Goal: Participate in discussion: Engage in conversation with other users on a specific topic

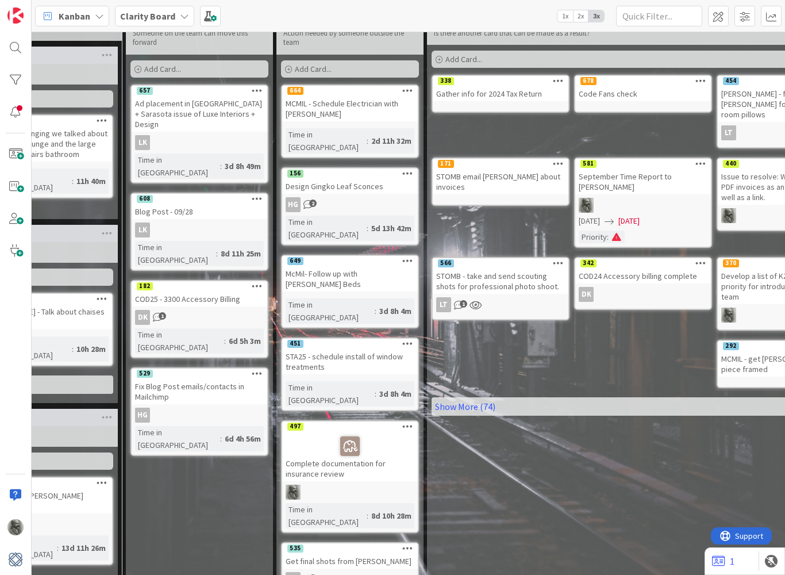
scroll to position [42, 827]
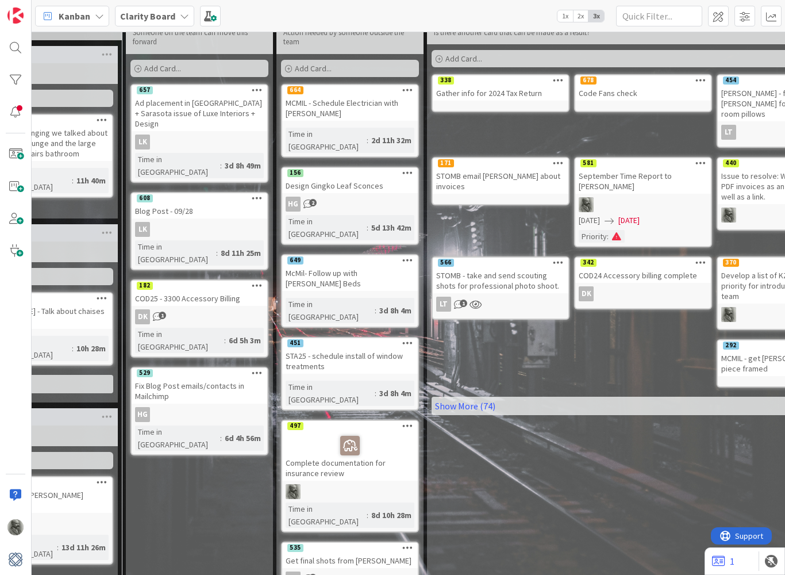
click at [349, 265] on div "McMil- Follow up with [PERSON_NAME] Beds" at bounding box center [350, 277] width 136 height 25
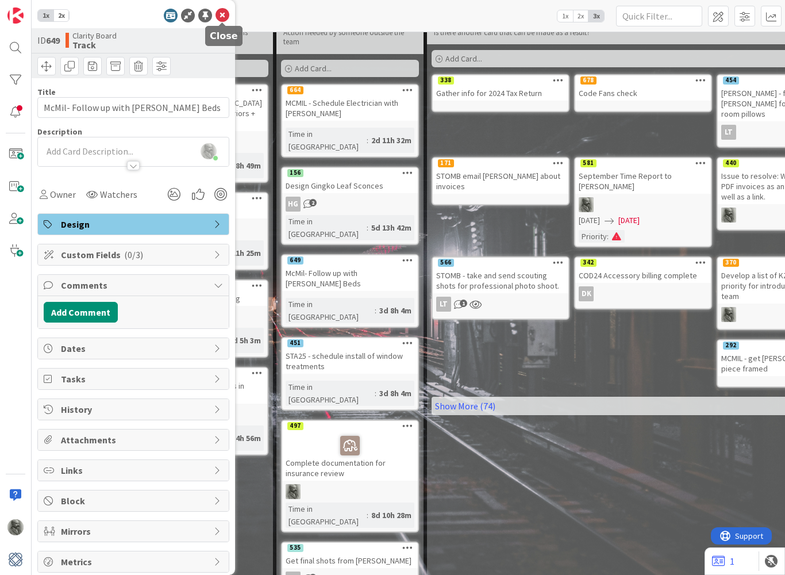
click at [224, 15] on icon at bounding box center [223, 16] width 14 height 14
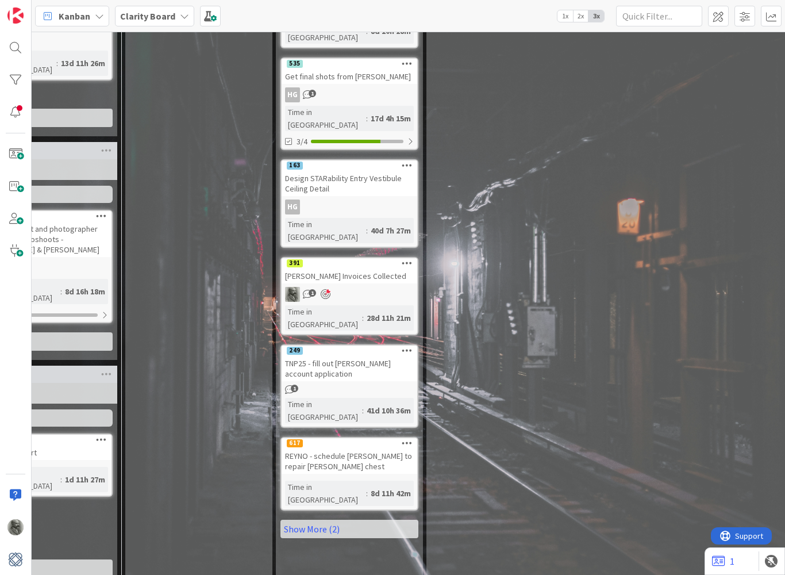
scroll to position [530, 828]
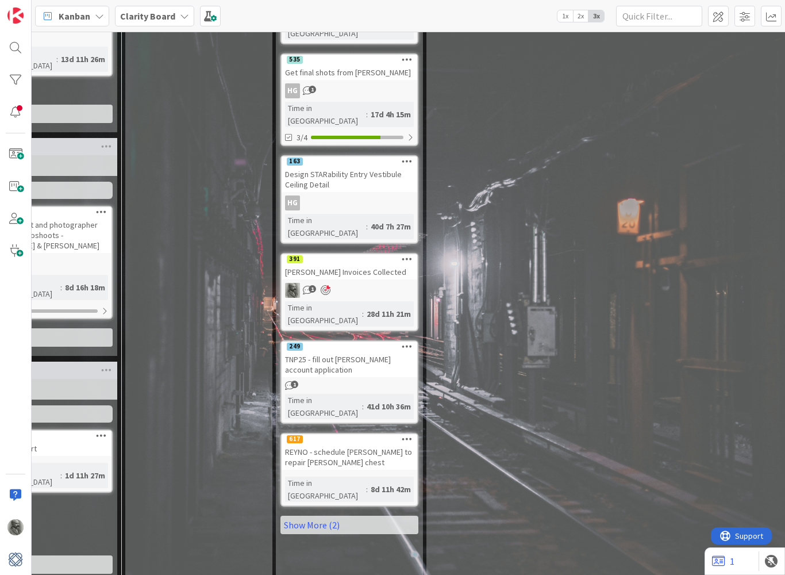
click at [350, 264] on div "[PERSON_NAME] Invoices Collected" at bounding box center [350, 271] width 136 height 15
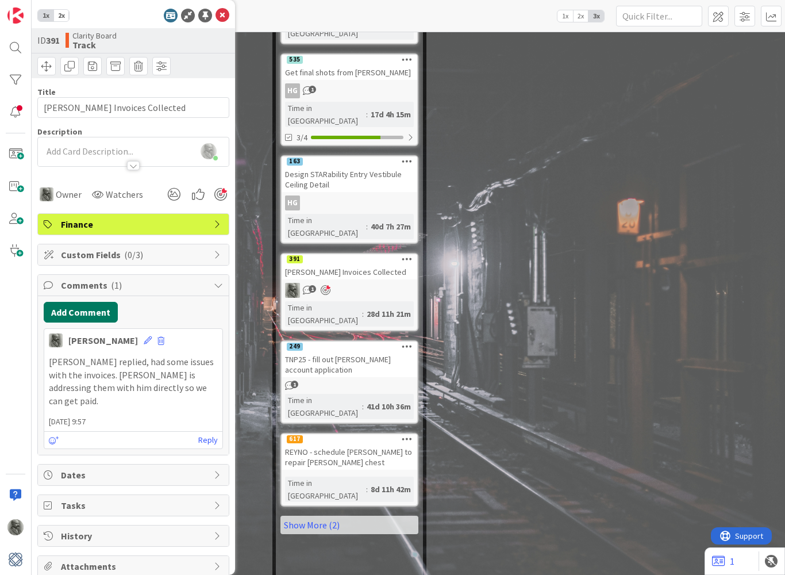
click at [91, 315] on button "Add Comment" at bounding box center [81, 312] width 74 height 21
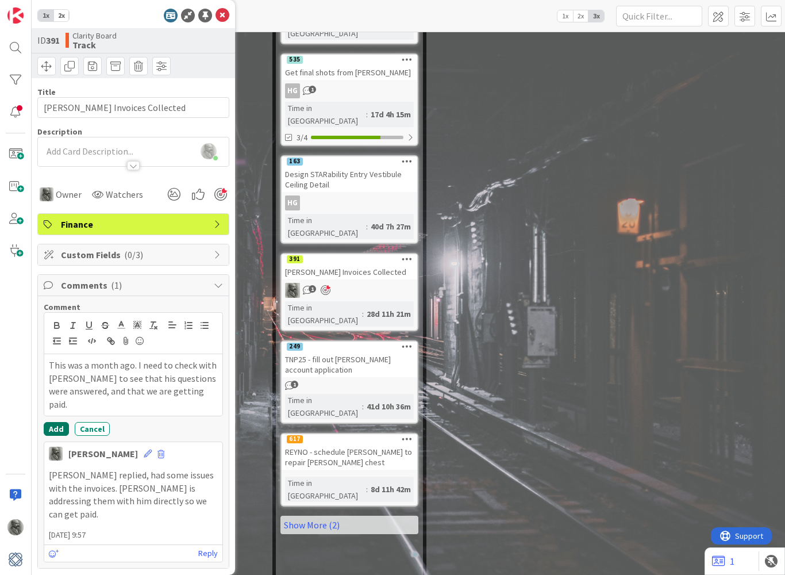
click at [60, 422] on button "Add" at bounding box center [56, 429] width 25 height 14
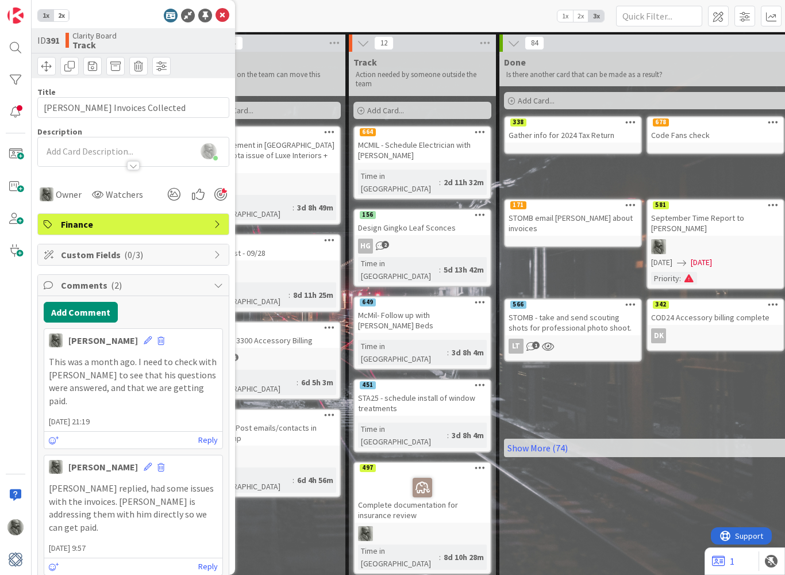
scroll to position [0, 753]
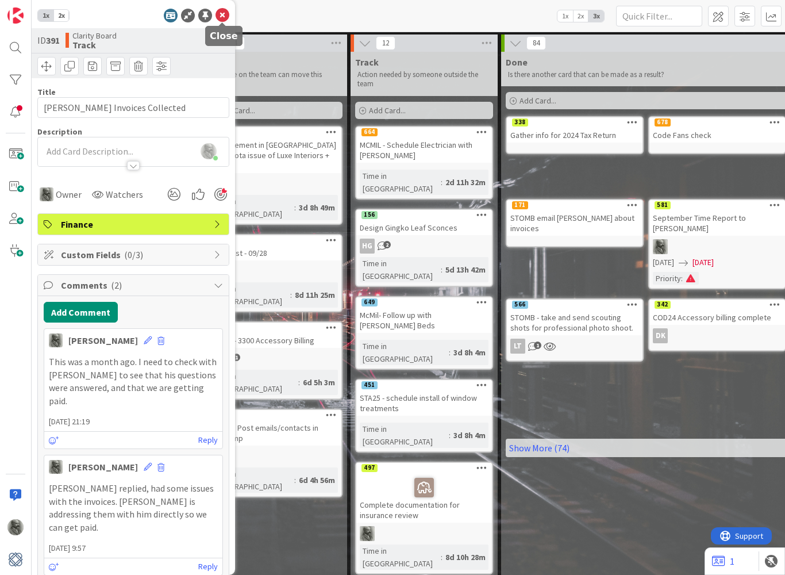
click at [222, 16] on icon at bounding box center [223, 16] width 14 height 14
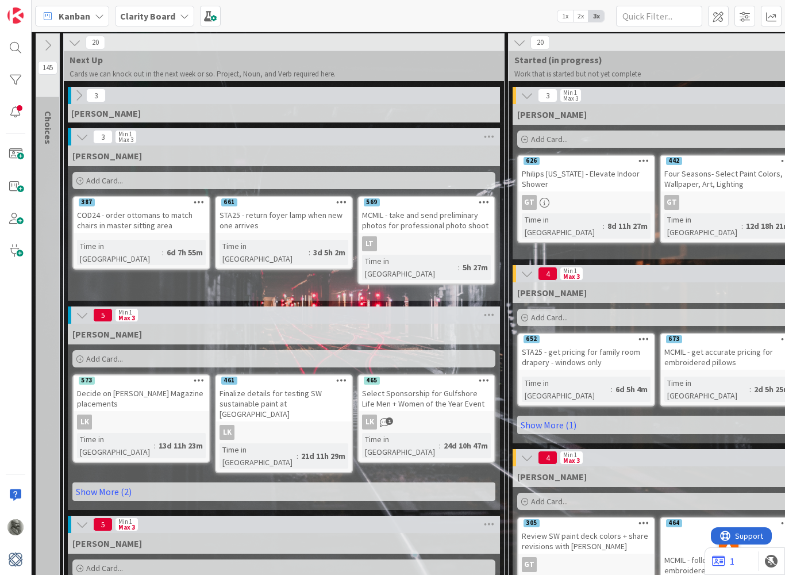
scroll to position [1, 0]
click at [16, 116] on div at bounding box center [15, 112] width 23 height 23
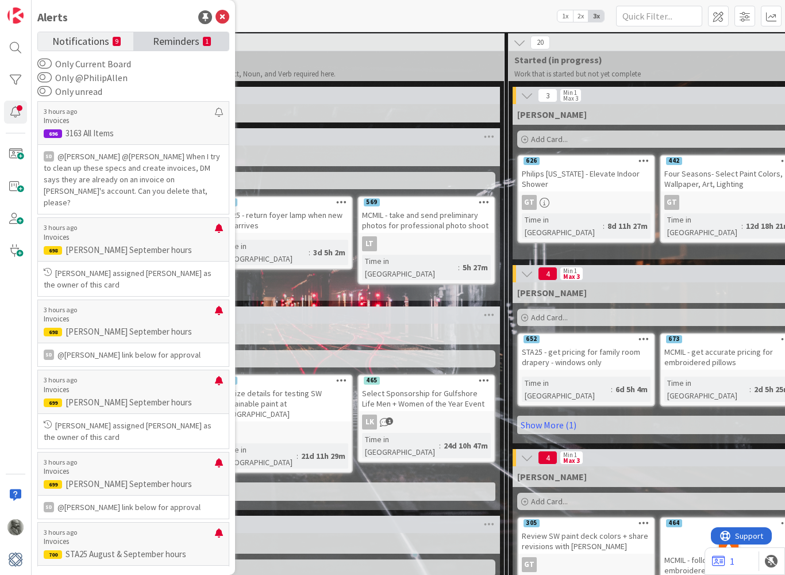
click at [197, 40] on span "Reminders" at bounding box center [176, 40] width 47 height 16
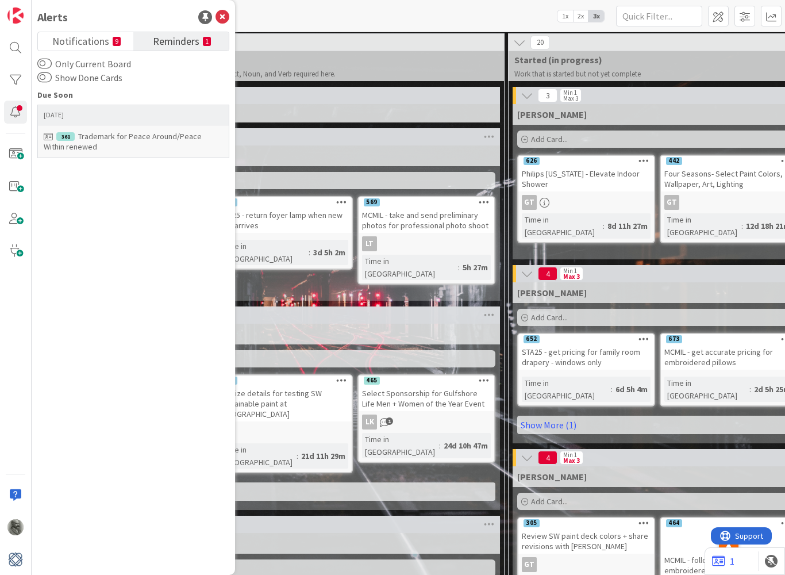
click at [163, 143] on div "Trademark for Peace Around/Peace Within renewed" at bounding box center [133, 141] width 179 height 21
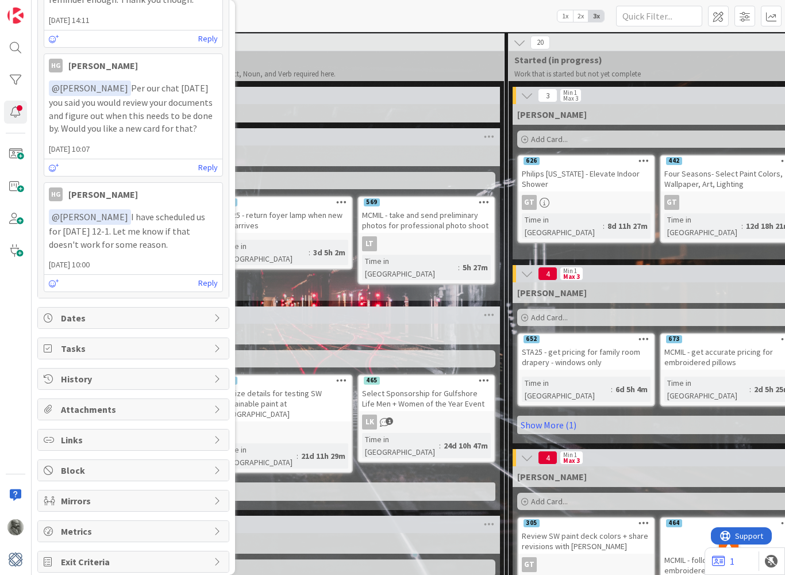
scroll to position [560, 0]
click at [147, 313] on span "Dates" at bounding box center [134, 318] width 147 height 14
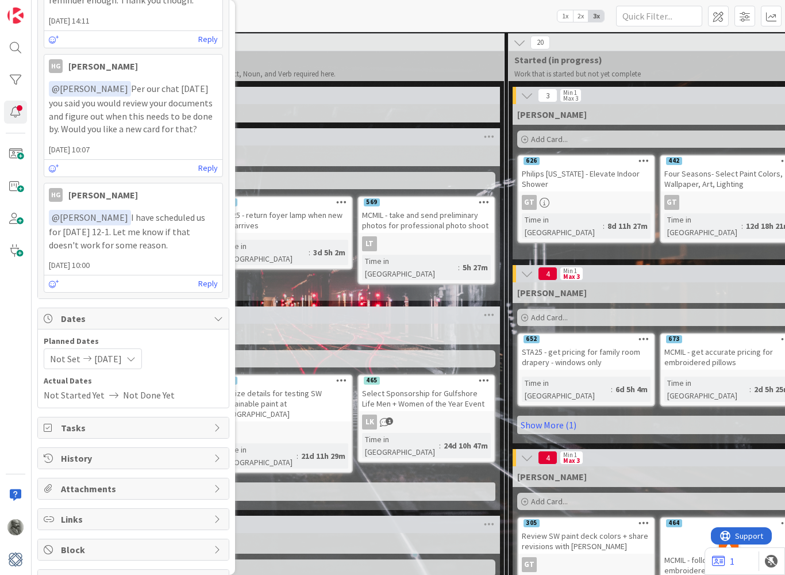
click at [136, 354] on icon at bounding box center [130, 358] width 9 height 9
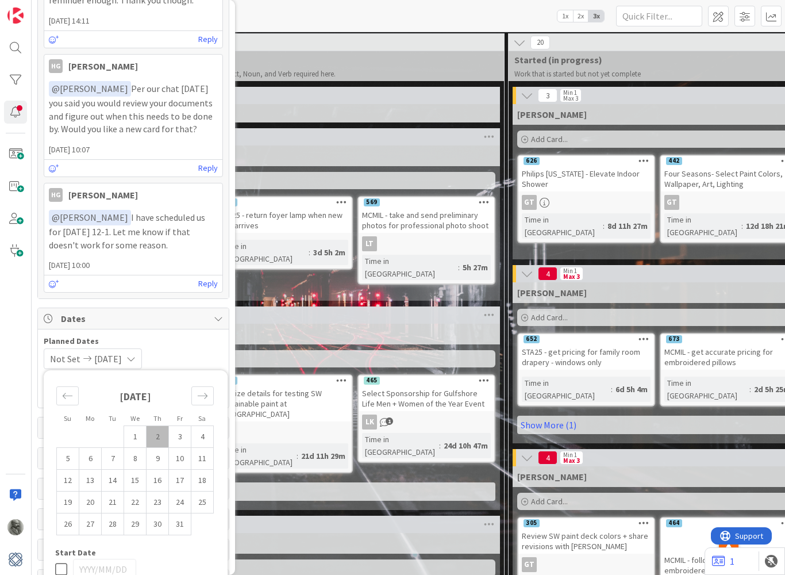
click at [195, 341] on div "Planned Dates Not Set 2025/12/01 Su Mo Tu We Th Fr Sa September 2025 1 2 3 4 5 …" at bounding box center [133, 352] width 179 height 34
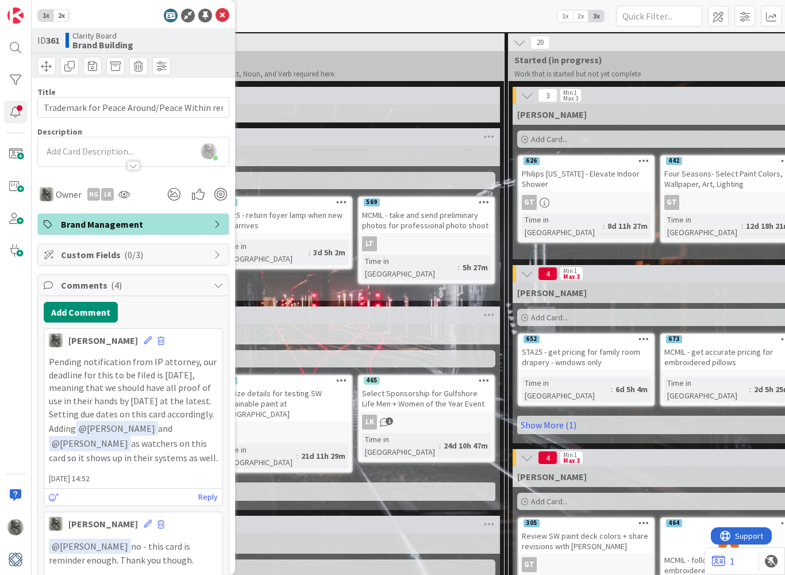
scroll to position [0, 0]
click at [218, 20] on icon at bounding box center [223, 16] width 14 height 14
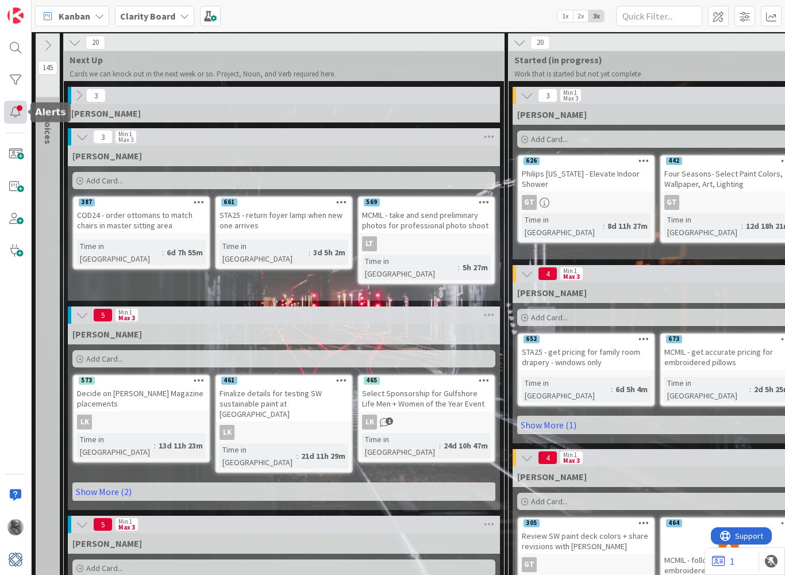
click at [22, 107] on div at bounding box center [15, 112] width 23 height 23
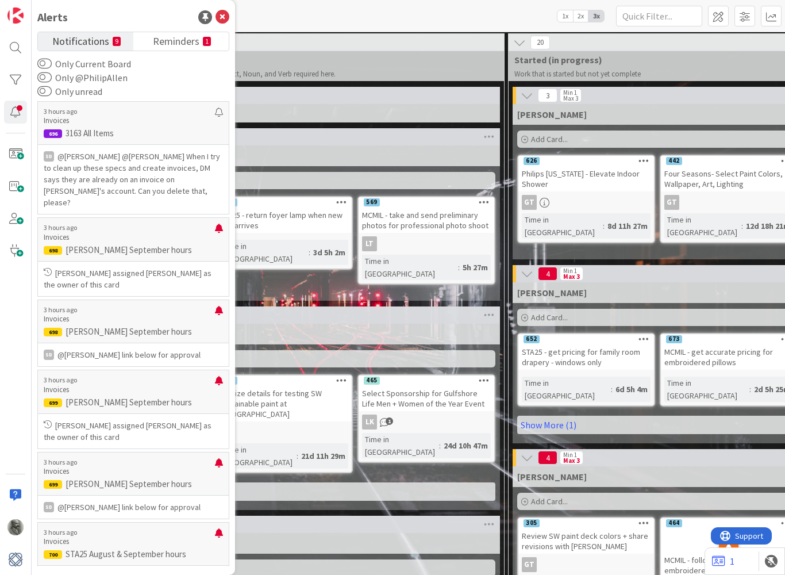
click at [91, 44] on span "Notifications" at bounding box center [80, 40] width 57 height 16
click at [132, 174] on p "@Philip Allen﻿ ﻿@Lisa Kahn﻿ When I try to clean up these specs and create invoi…" at bounding box center [133, 179] width 179 height 57
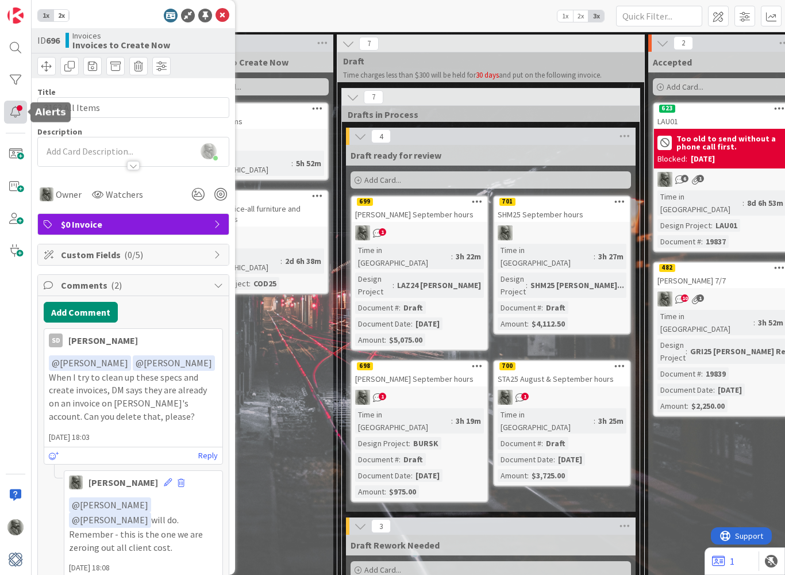
click at [16, 112] on div at bounding box center [15, 112] width 23 height 23
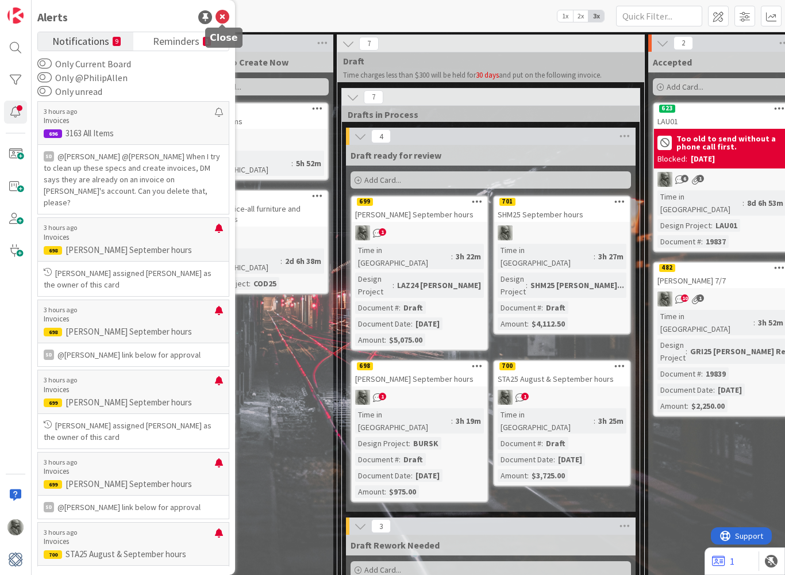
click at [218, 17] on icon at bounding box center [223, 17] width 14 height 14
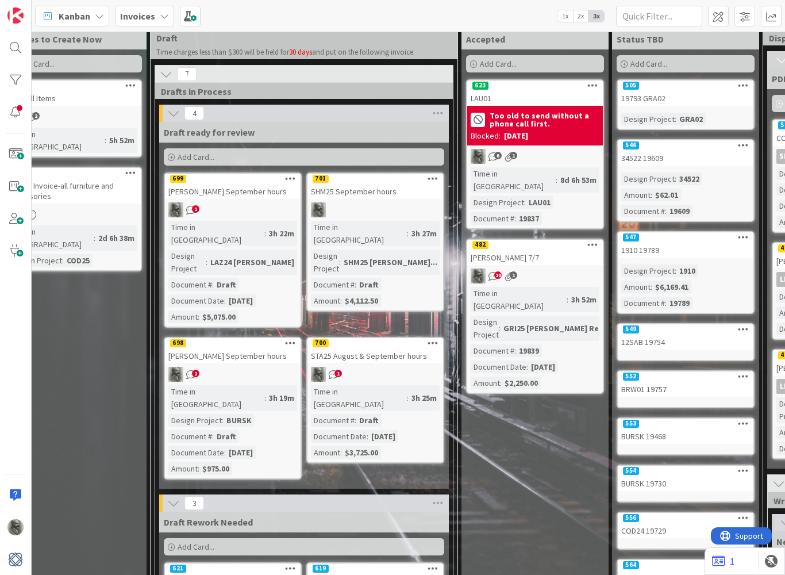
scroll to position [16, 185]
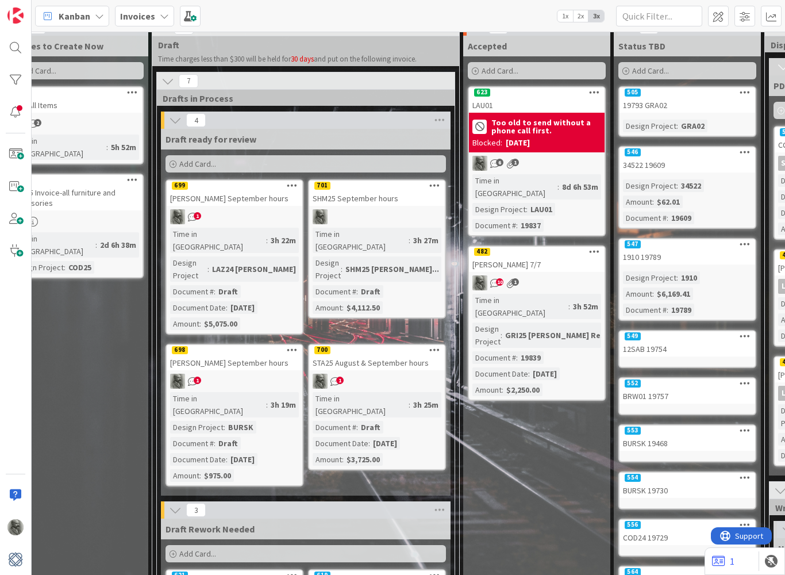
click at [144, 16] on b "Invoices" at bounding box center [137, 15] width 35 height 11
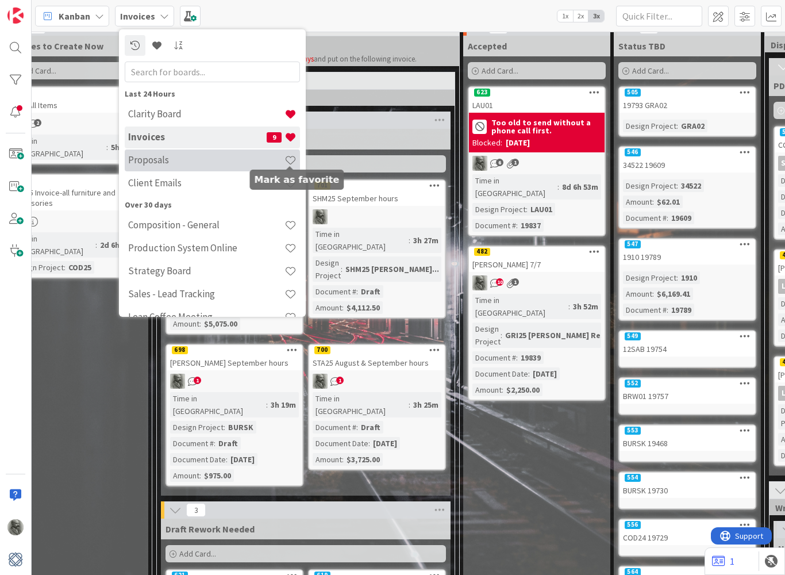
click at [292, 161] on span at bounding box center [290, 160] width 12 height 12
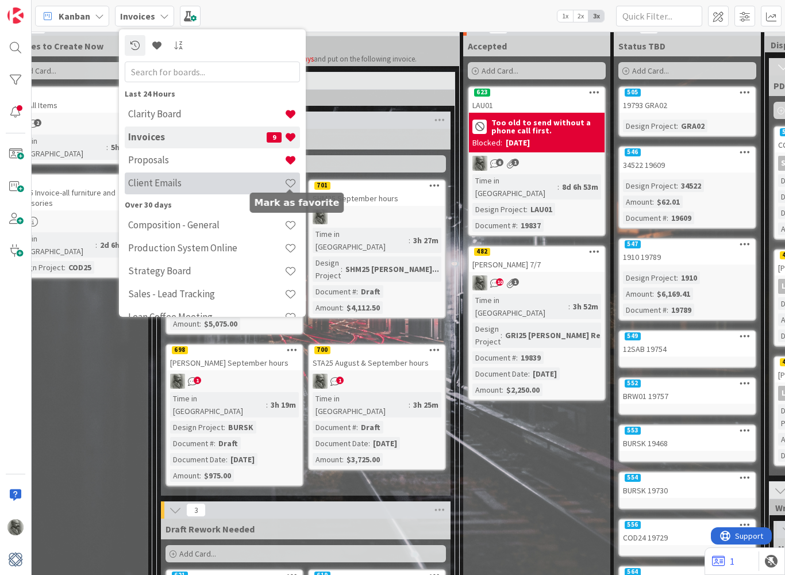
click at [290, 180] on span at bounding box center [290, 183] width 12 height 12
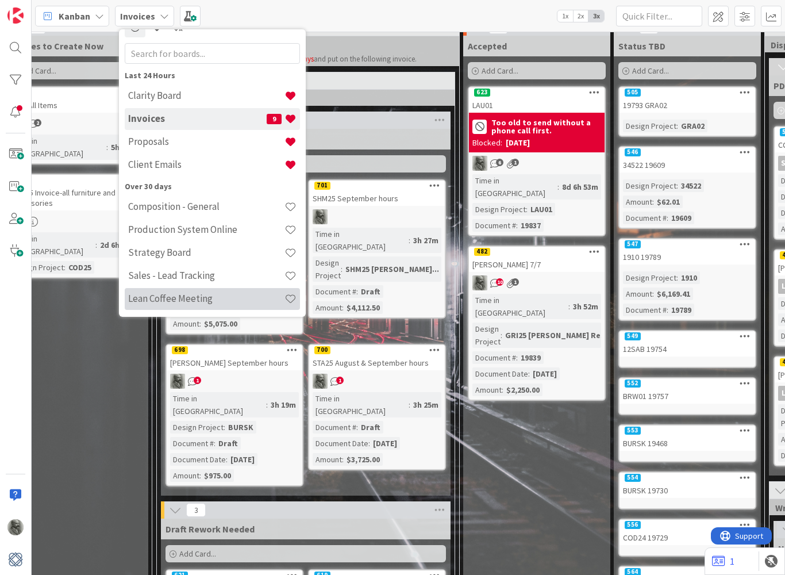
scroll to position [18, 0]
click at [195, 302] on h4 "Lean Coffee Meeting" at bounding box center [206, 298] width 156 height 11
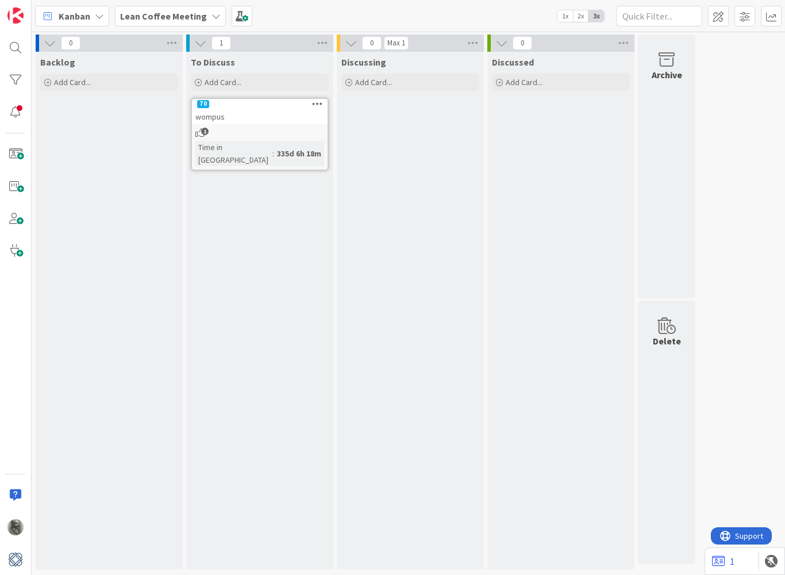
click at [205, 130] on span "1" at bounding box center [204, 131] width 7 height 7
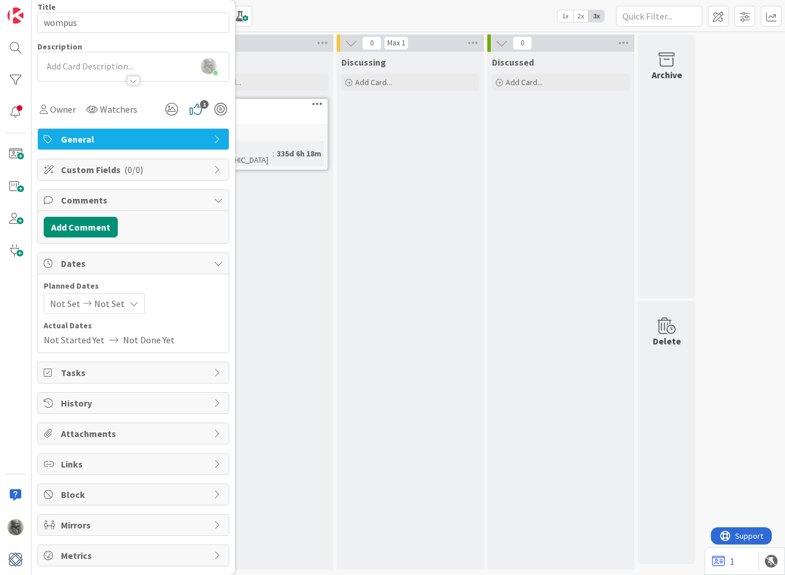
scroll to position [85, 0]
click at [140, 404] on span "History" at bounding box center [134, 403] width 147 height 14
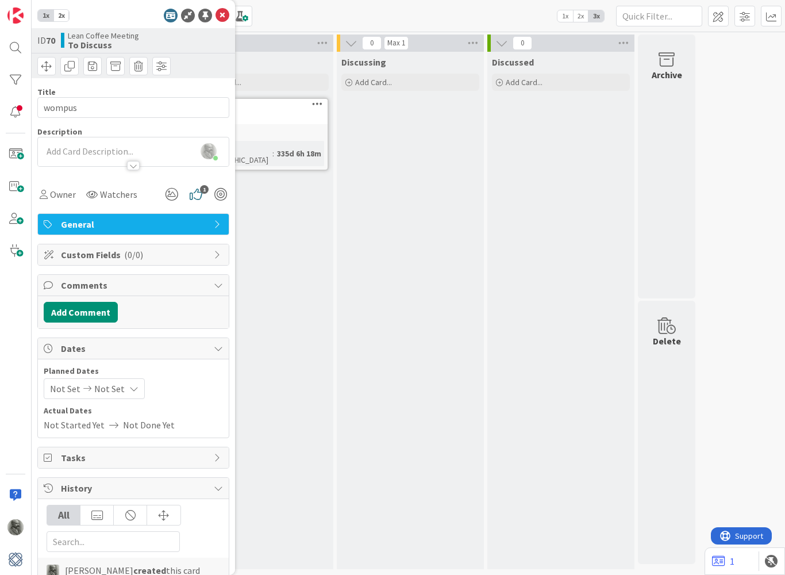
scroll to position [0, 0]
click at [197, 199] on icon "1" at bounding box center [197, 194] width 23 height 21
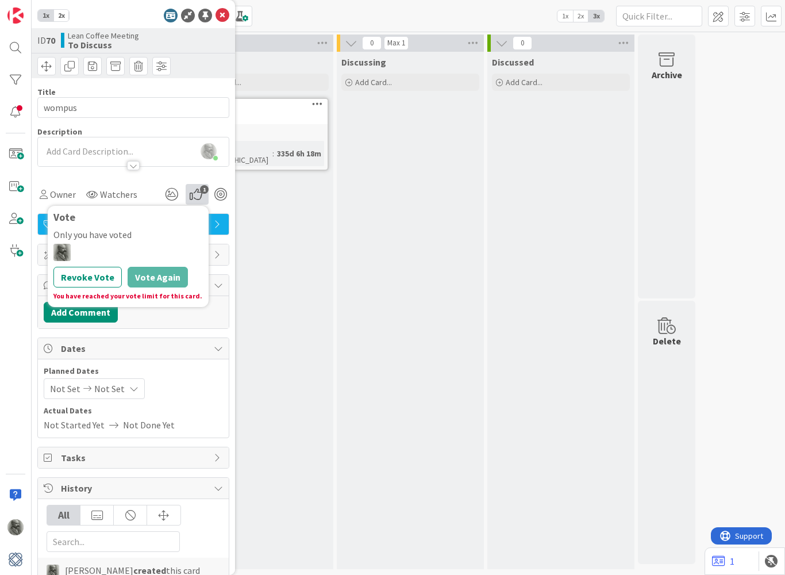
click at [281, 229] on div "To Discuss Add Card... 70 wompus 1 Time in Column : 335d 6h 18m" at bounding box center [259, 310] width 147 height 517
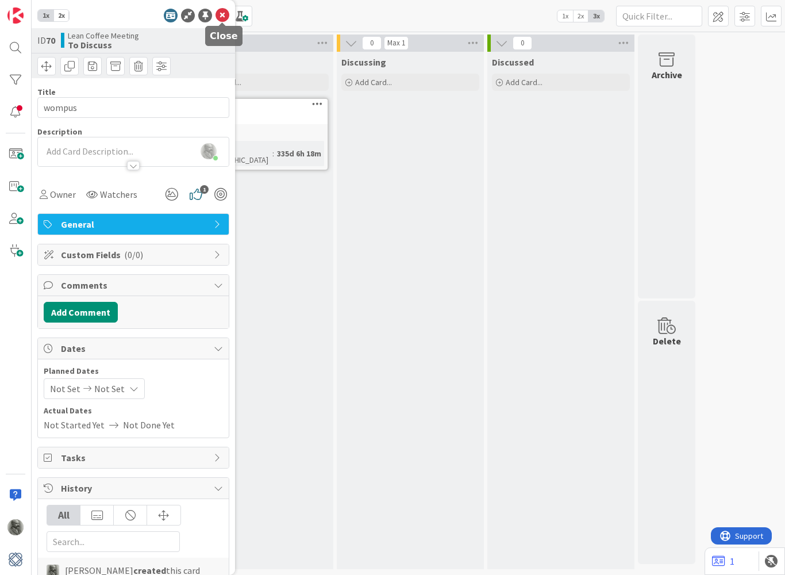
click at [220, 16] on icon at bounding box center [223, 16] width 14 height 14
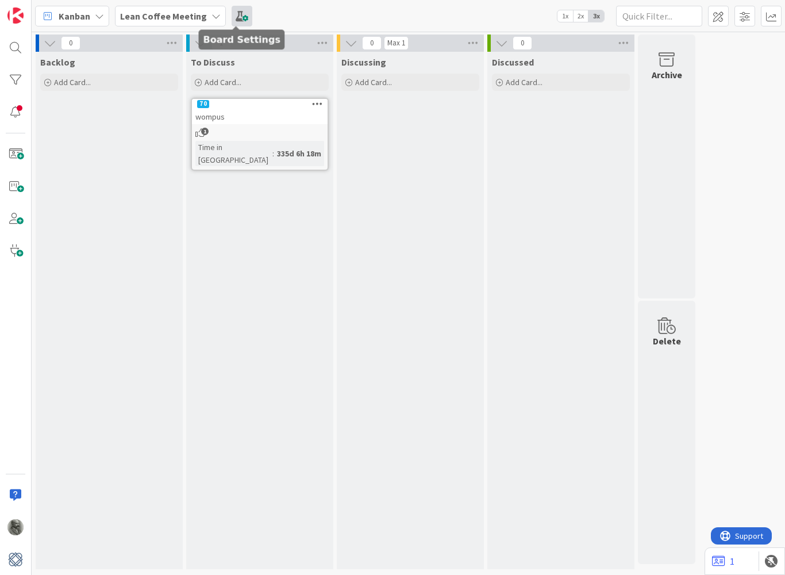
click at [233, 18] on span at bounding box center [242, 16] width 21 height 21
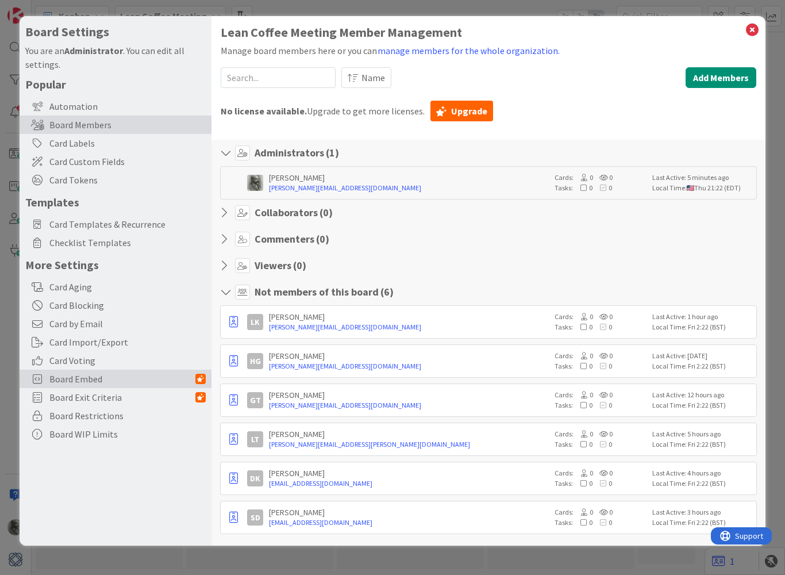
click at [130, 381] on span "Board Embed" at bounding box center [122, 379] width 146 height 14
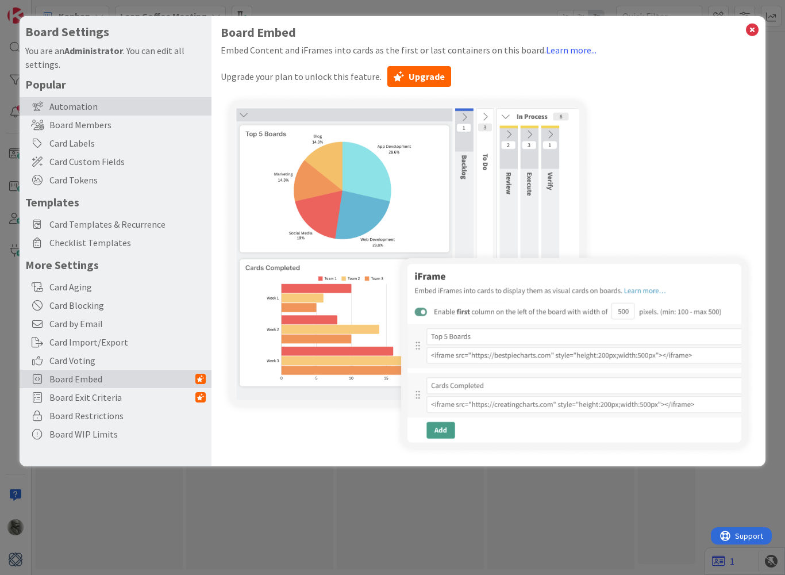
click at [80, 110] on div "Automation" at bounding box center [116, 106] width 192 height 18
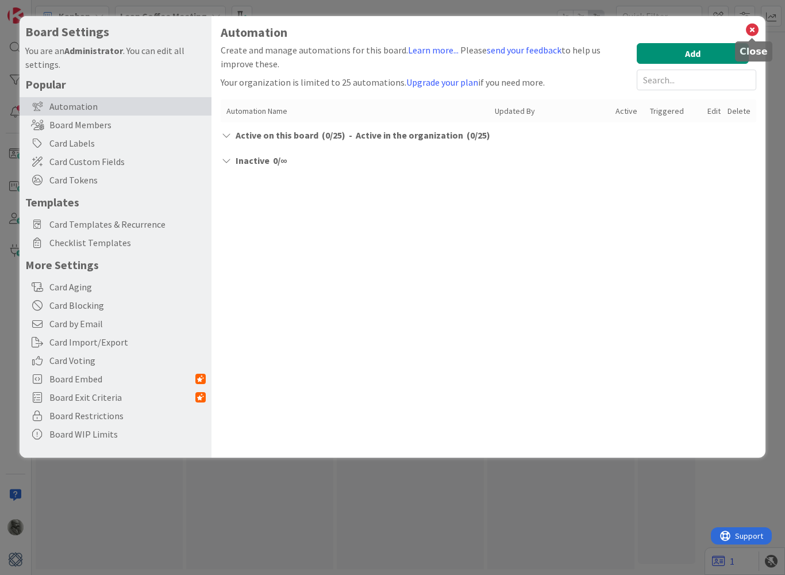
click at [751, 28] on icon at bounding box center [752, 30] width 15 height 16
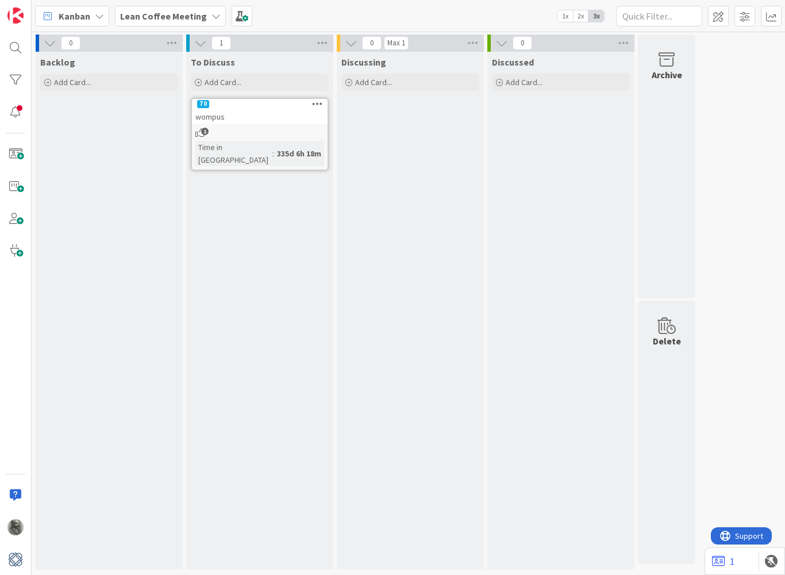
click at [163, 17] on b "Lean Coffee Meeting" at bounding box center [163, 15] width 87 height 11
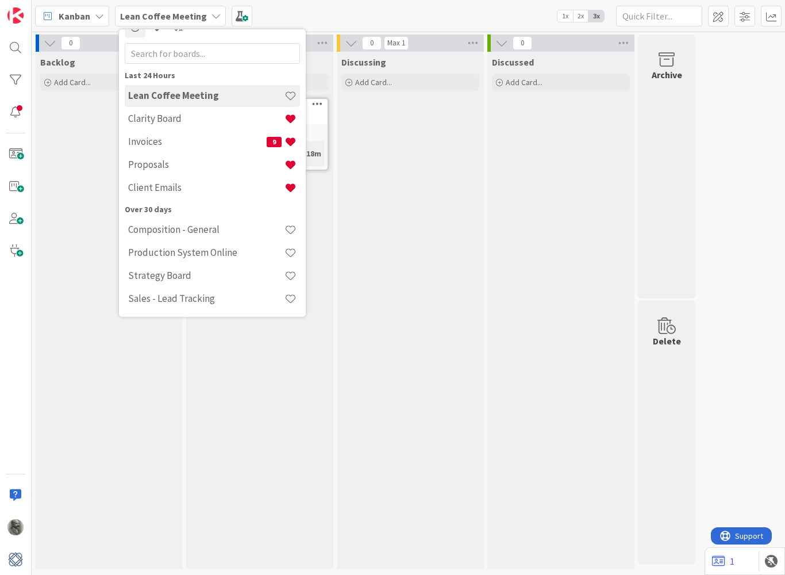
click at [396, 276] on div "Discussing Add Card..." at bounding box center [410, 310] width 147 height 517
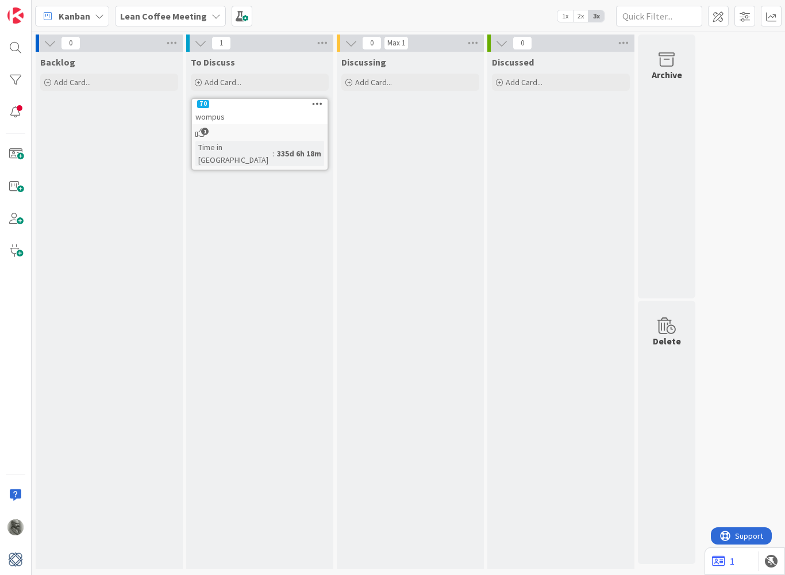
click at [316, 102] on icon at bounding box center [317, 103] width 11 height 8
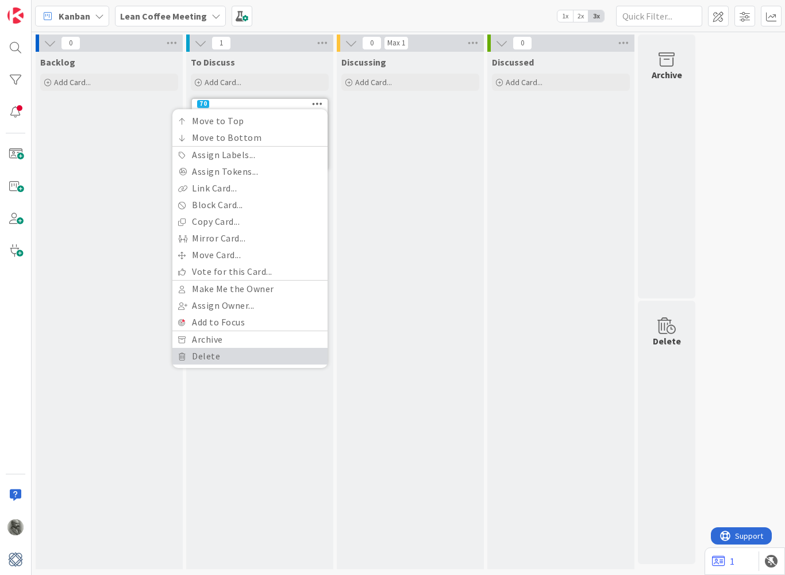
click at [209, 356] on link "Delete" at bounding box center [249, 356] width 155 height 17
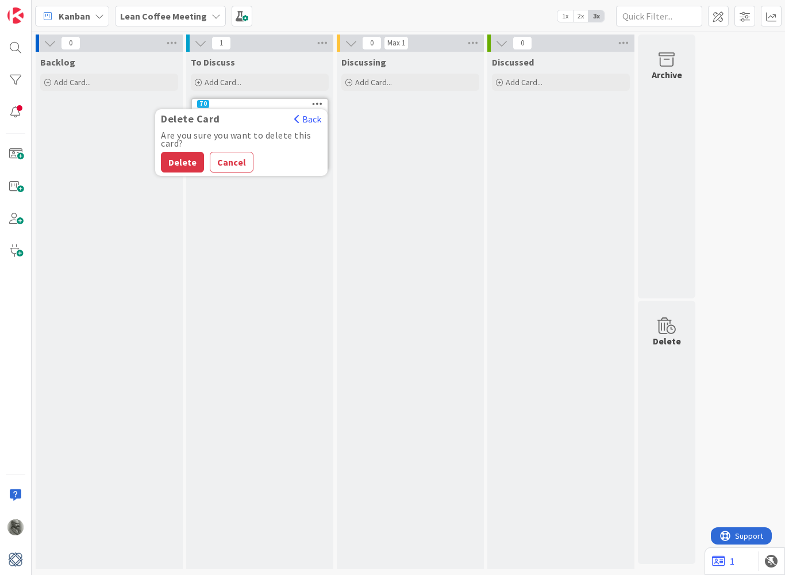
click at [183, 163] on button "Delete" at bounding box center [182, 162] width 43 height 21
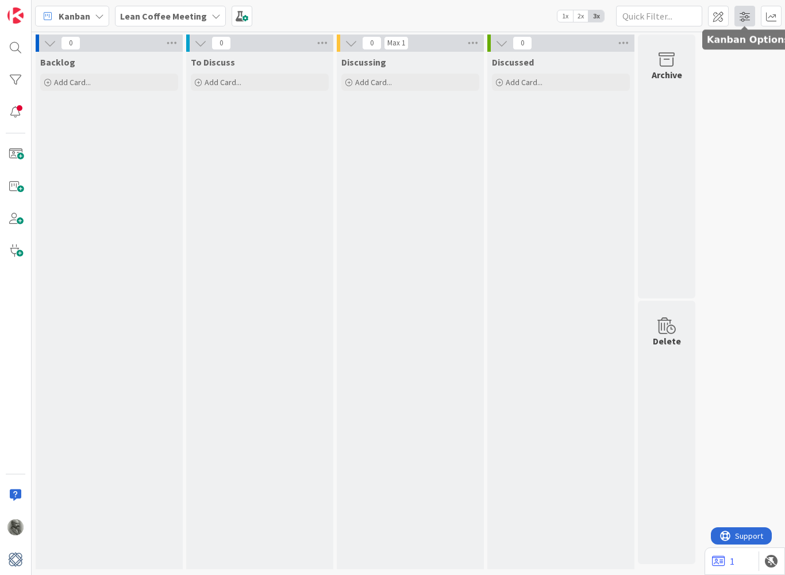
click at [742, 17] on span at bounding box center [744, 16] width 21 height 21
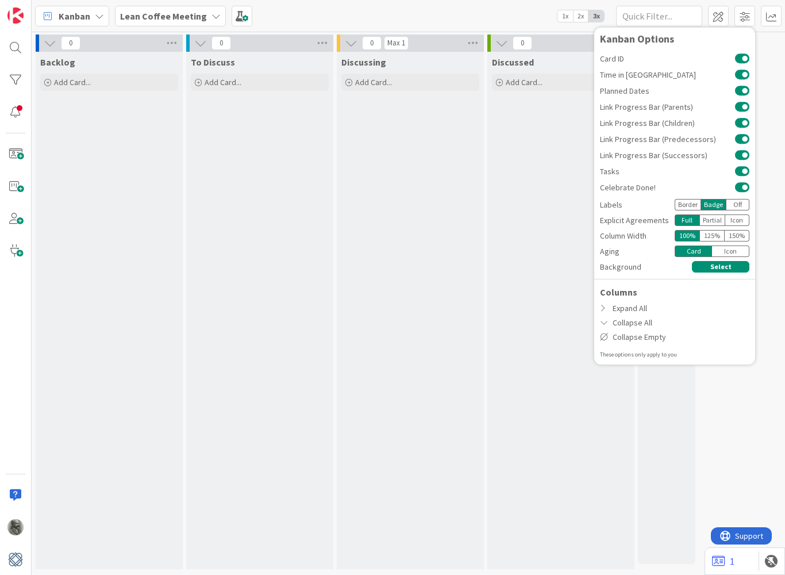
click at [451, 200] on div "Discussing Add Card..." at bounding box center [410, 310] width 147 height 517
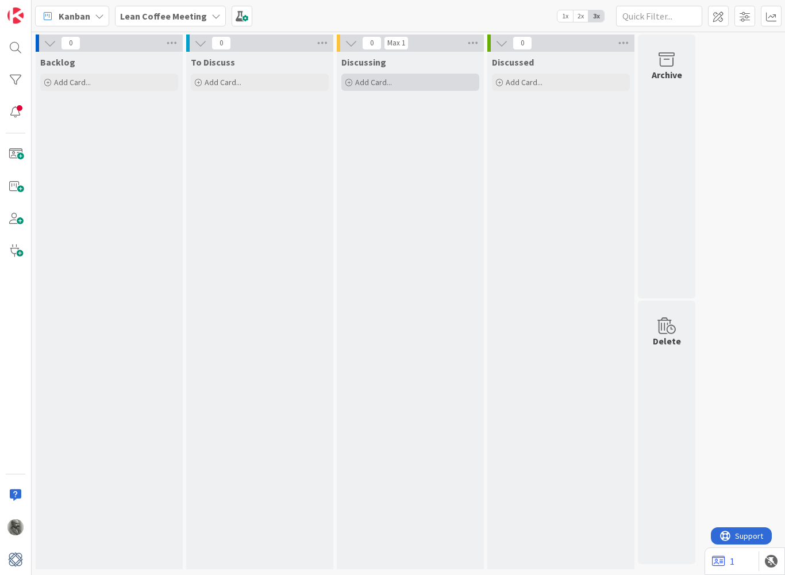
click at [368, 83] on span "Add Card..." at bounding box center [373, 82] width 37 height 10
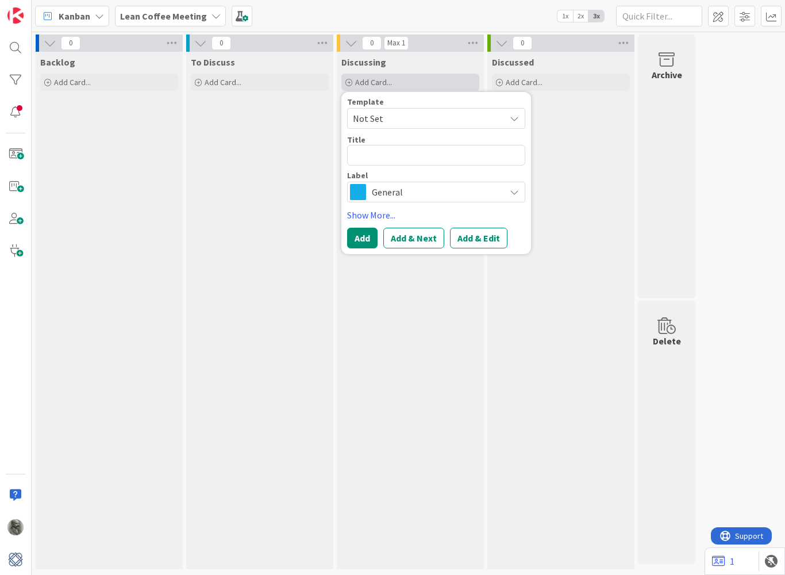
type textarea "x"
type textarea "C"
type textarea "x"
type textarea "Ca"
type textarea "x"
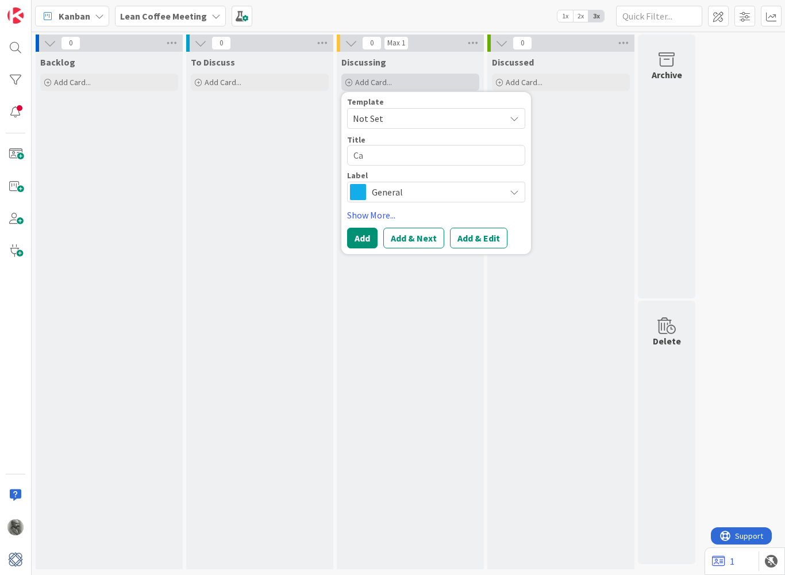
type textarea "Car"
type textarea "x"
type textarea "Card"
type textarea "x"
type textarea "Card"
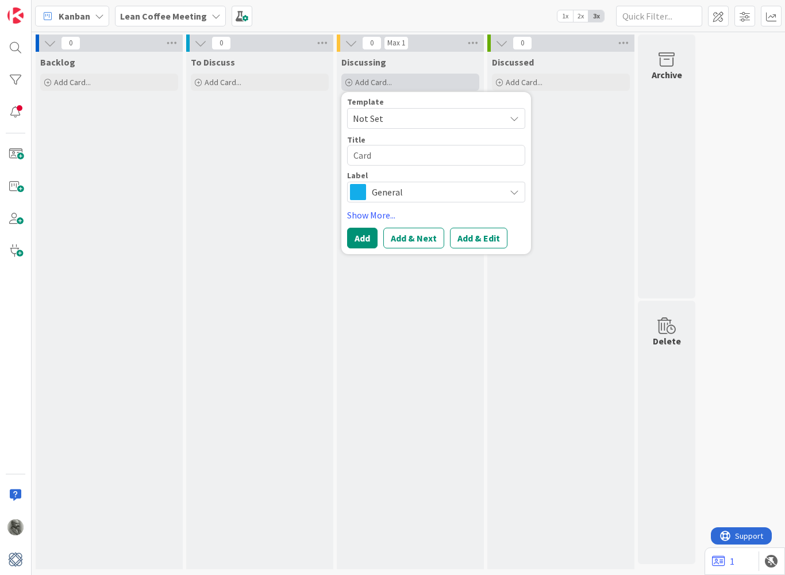
type textarea "x"
type textarea "Card 1"
click at [405, 240] on button "Add & Next" at bounding box center [413, 238] width 61 height 21
click at [379, 157] on textarea at bounding box center [436, 155] width 178 height 21
type textarea "x"
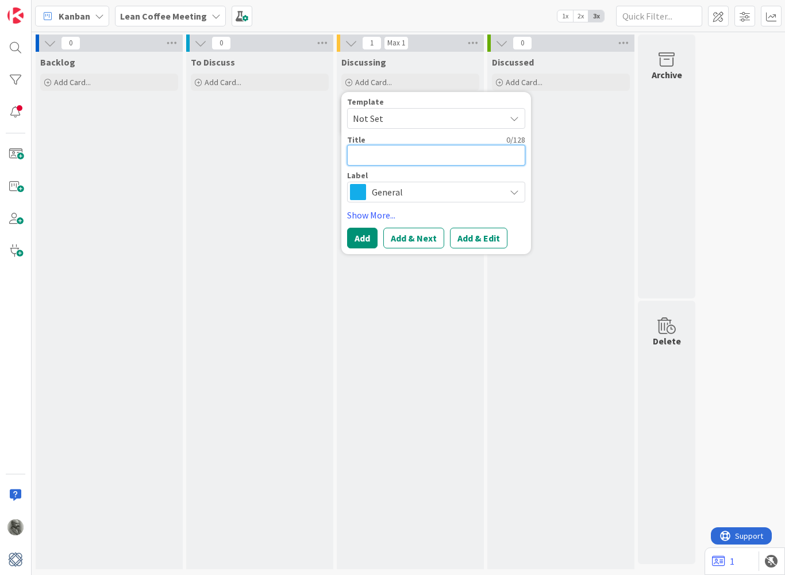
type textarea "C"
type textarea "x"
type textarea "Ca"
type textarea "x"
type textarea "Car"
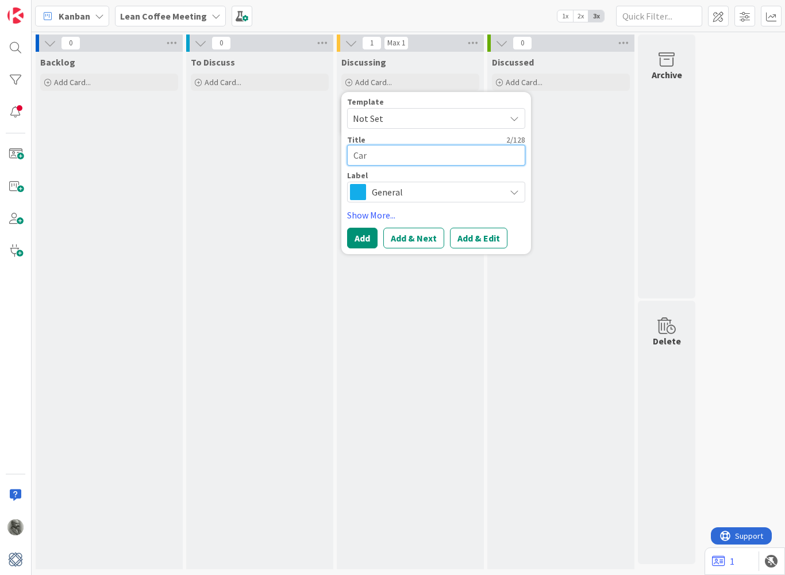
type textarea "x"
type textarea "Card"
type textarea "x"
type textarea "Card"
type textarea "x"
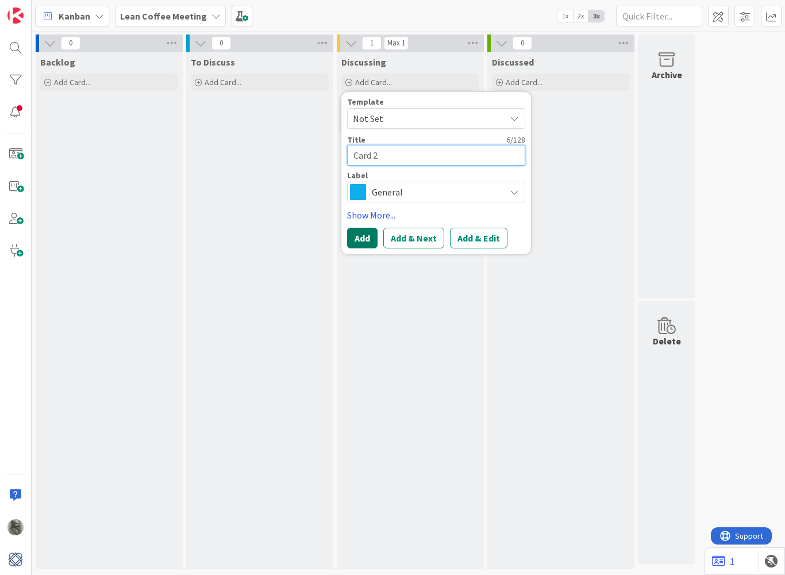
type textarea "Card 2"
click at [364, 243] on button "Add" at bounding box center [362, 238] width 30 height 21
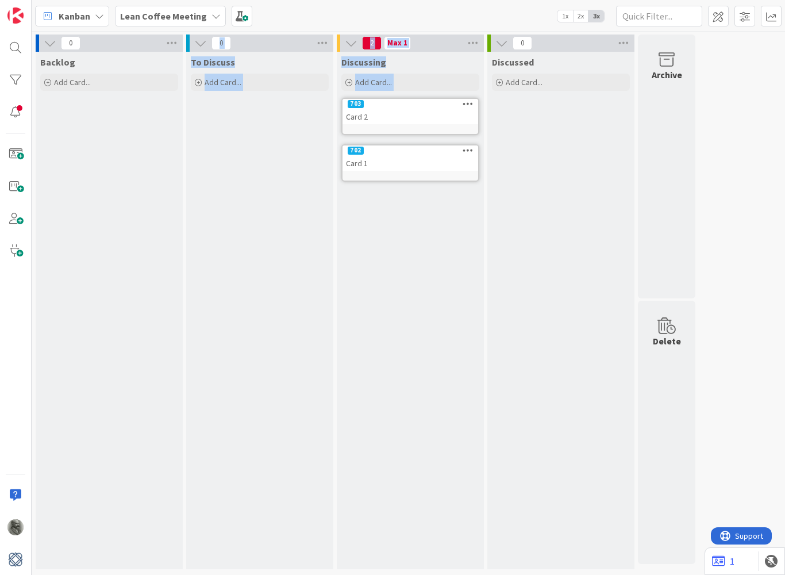
drag, startPoint x: 413, startPoint y: 108, endPoint x: 185, endPoint y: 115, distance: 228.2
click at [185, 115] on div "0 Backlog Add Card... 0 To Discuss Add Card... 2 Max 1 Discussing Add Card... T…" at bounding box center [365, 304] width 663 height 540
click at [422, 119] on div "Card 2" at bounding box center [411, 116] width 136 height 15
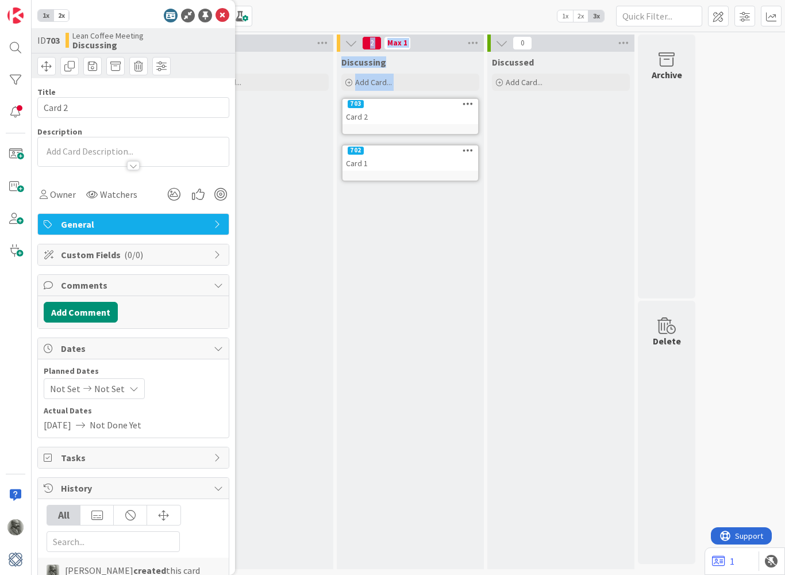
drag, startPoint x: 422, startPoint y: 117, endPoint x: 314, endPoint y: 119, distance: 107.5
click at [310, 118] on div "0 Backlog Add Card... 0 To Discuss Add Card... 2 Max 1 Discussing Add Card... T…" at bounding box center [365, 304] width 663 height 540
click at [314, 119] on div "To Discuss Add Card..." at bounding box center [259, 310] width 147 height 517
click at [223, 15] on icon at bounding box center [223, 16] width 14 height 14
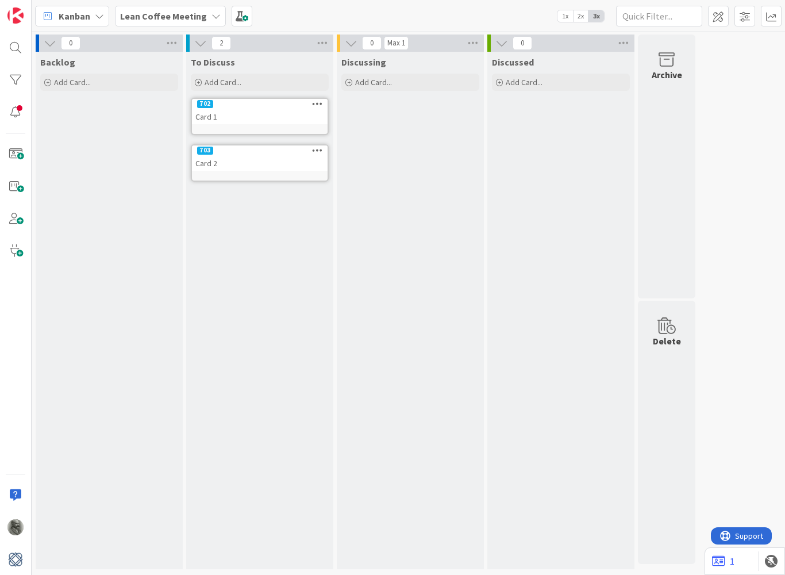
click at [266, 107] on div "702" at bounding box center [260, 104] width 136 height 10
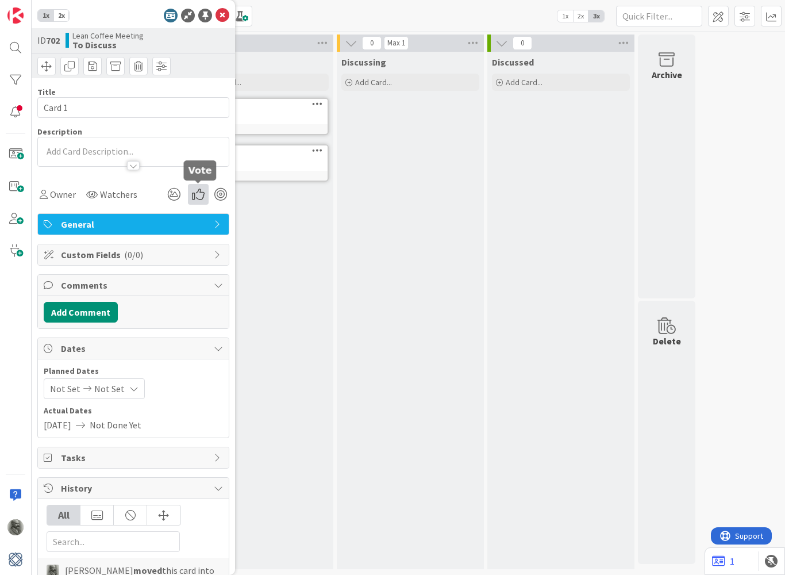
click at [199, 194] on icon at bounding box center [198, 194] width 21 height 21
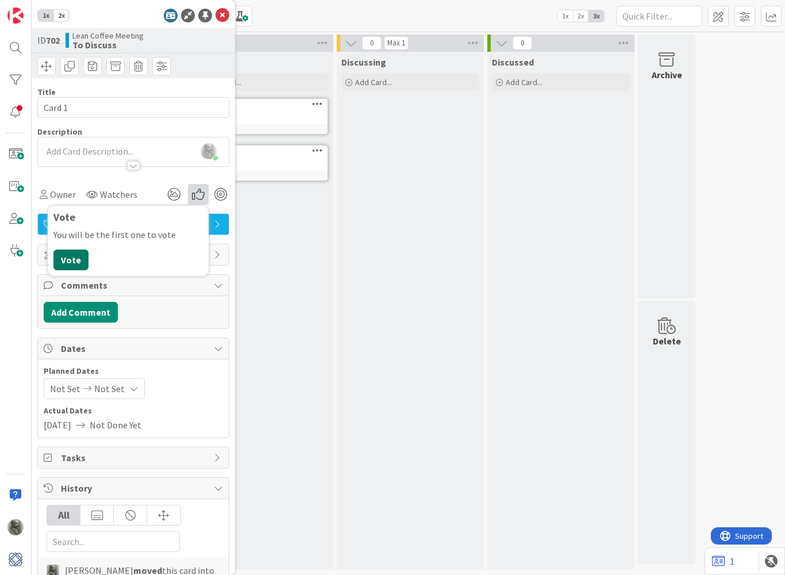
click at [71, 261] on button "Vote" at bounding box center [70, 259] width 35 height 21
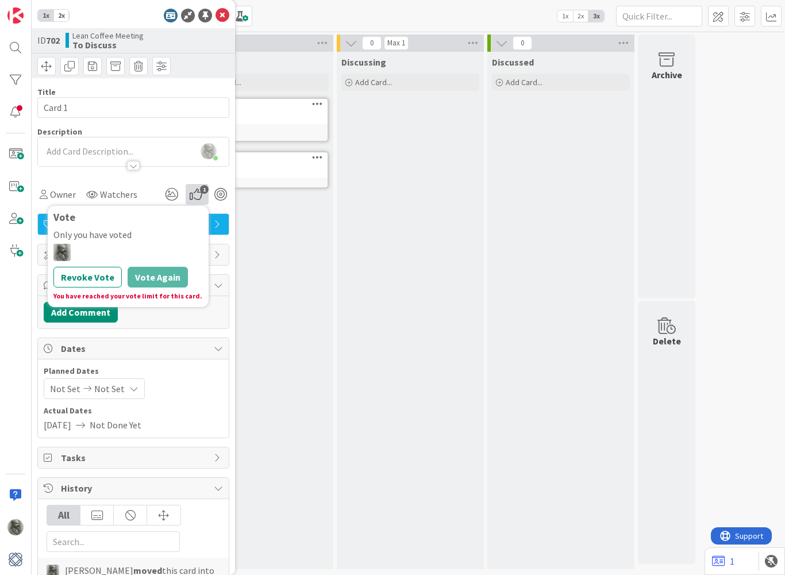
click at [280, 227] on div "To Discuss Add Card... 702 Card 1 1 703 Card 2" at bounding box center [259, 310] width 147 height 517
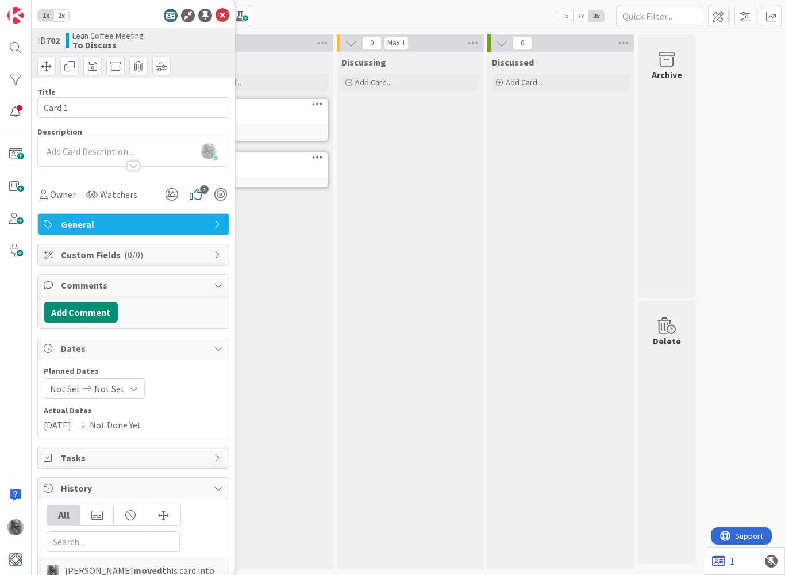
click at [284, 163] on div "Card 2" at bounding box center [260, 170] width 136 height 15
click at [201, 191] on icon at bounding box center [198, 194] width 21 height 21
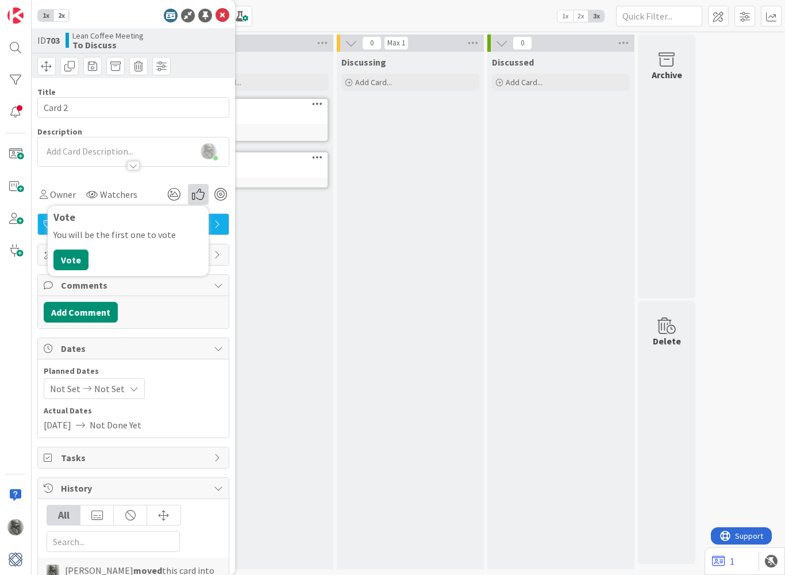
click at [313, 246] on div "To Discuss Add Card... 702 Card 1 1 703 Card 2" at bounding box center [259, 310] width 147 height 517
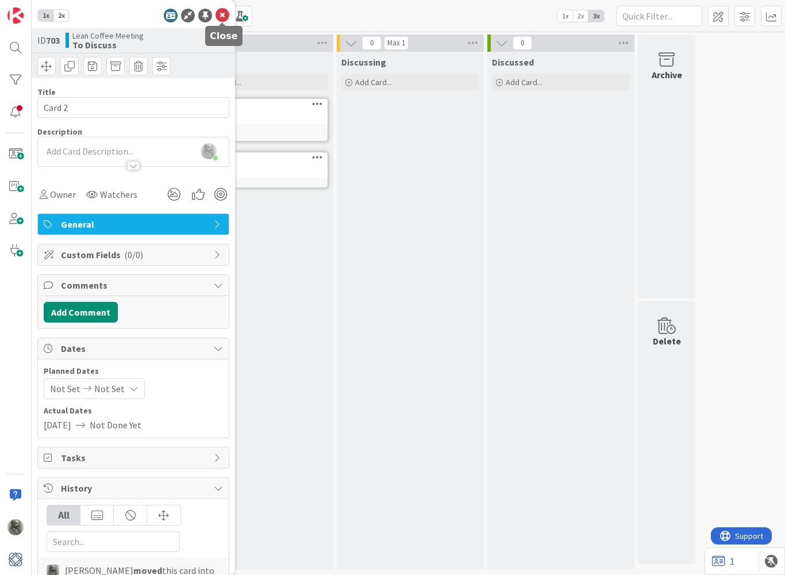
click at [225, 15] on icon at bounding box center [223, 16] width 14 height 14
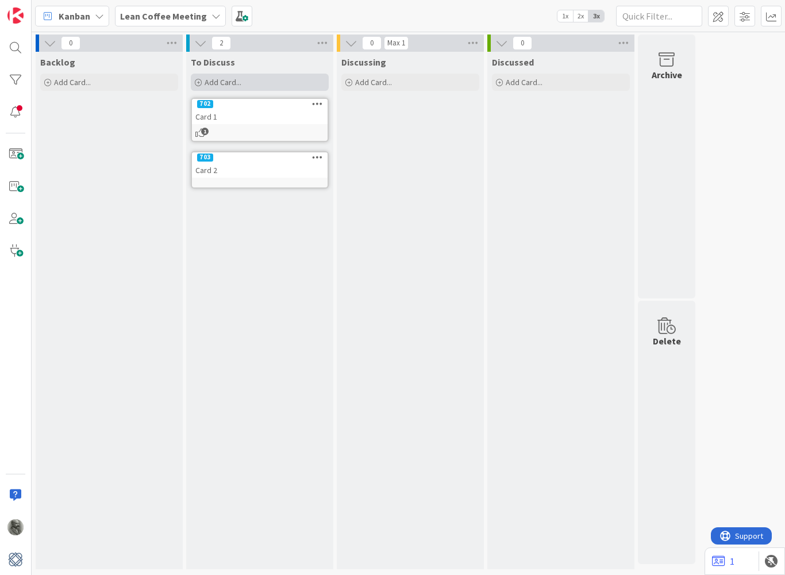
click at [216, 80] on span "Add Card..." at bounding box center [223, 82] width 37 height 10
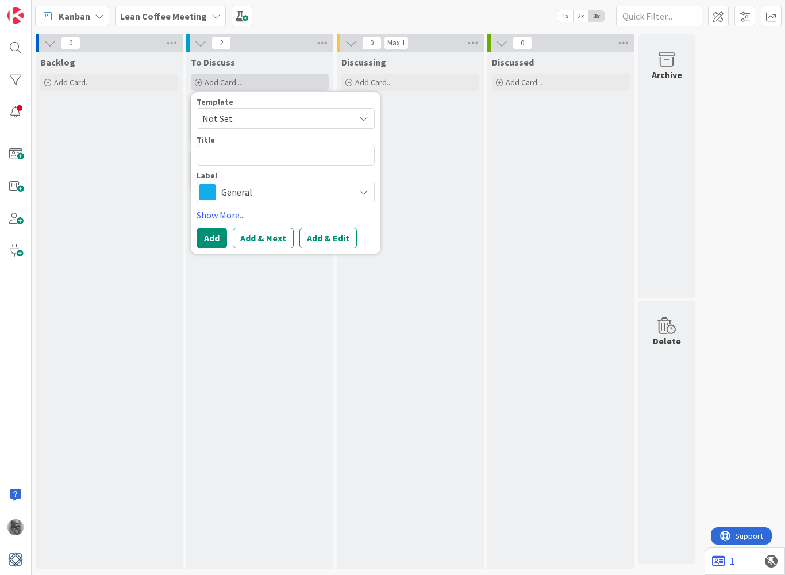
type textarea "x"
type textarea "C"
type textarea "x"
type textarea "Ca"
type textarea "x"
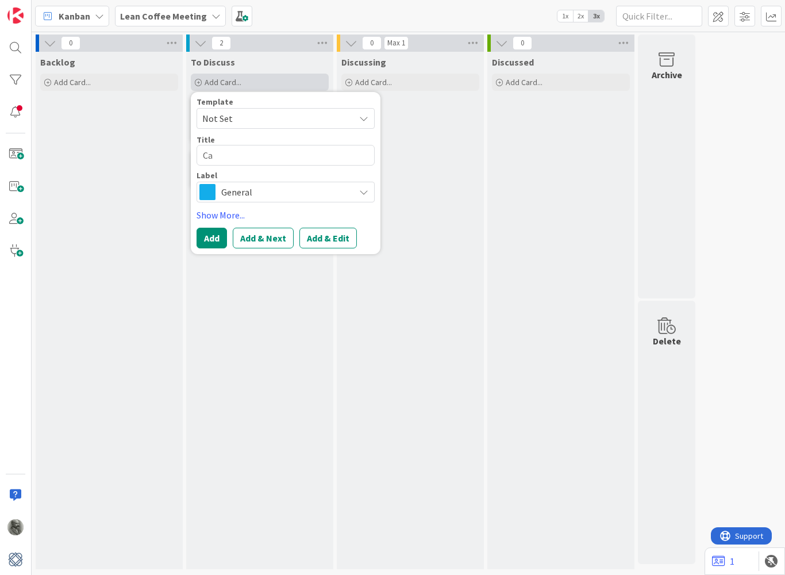
type textarea "Car"
type textarea "x"
type textarea "Card"
type textarea "x"
type textarea "Card"
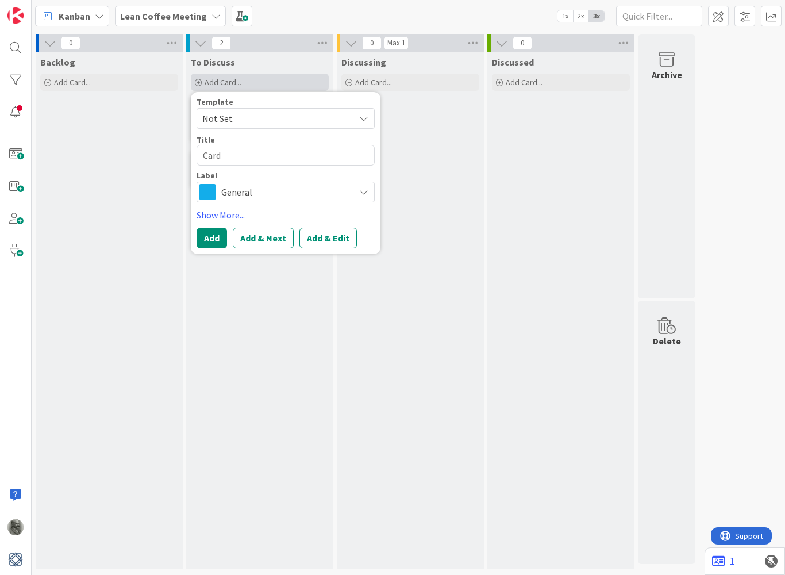
type textarea "x"
type textarea "Card 3"
click at [261, 241] on button "Add & Next" at bounding box center [263, 238] width 61 height 21
click at [257, 153] on textarea at bounding box center [286, 155] width 178 height 21
type textarea "x"
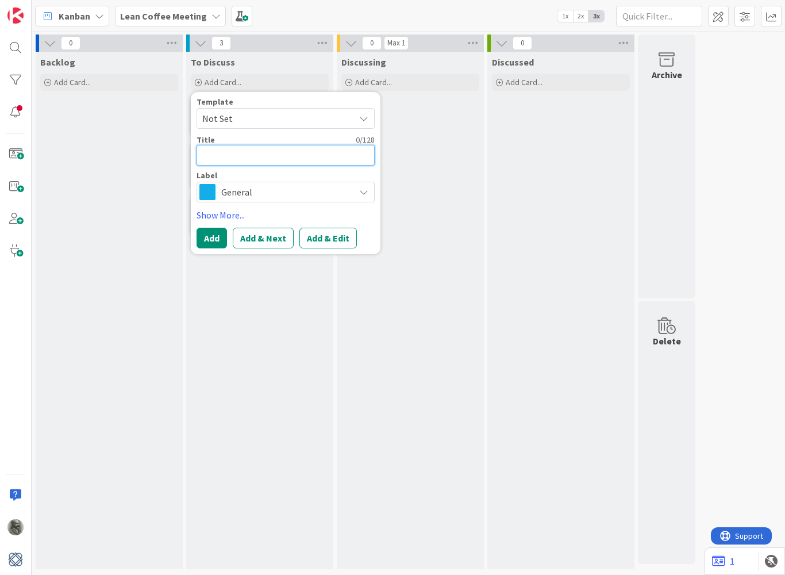
type textarea "C"
type textarea "x"
type textarea "Ca"
type textarea "x"
type textarea "Car"
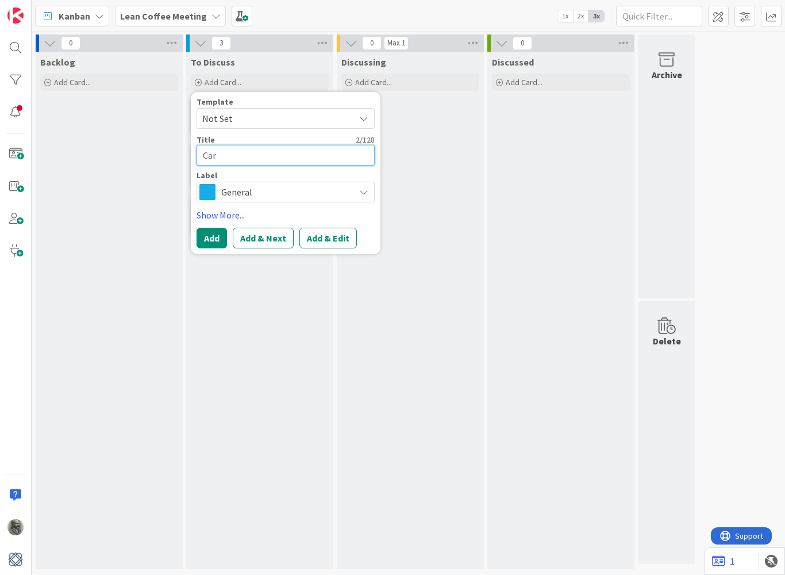
type textarea "x"
type textarea "Card"
type textarea "x"
type textarea "Card"
type textarea "x"
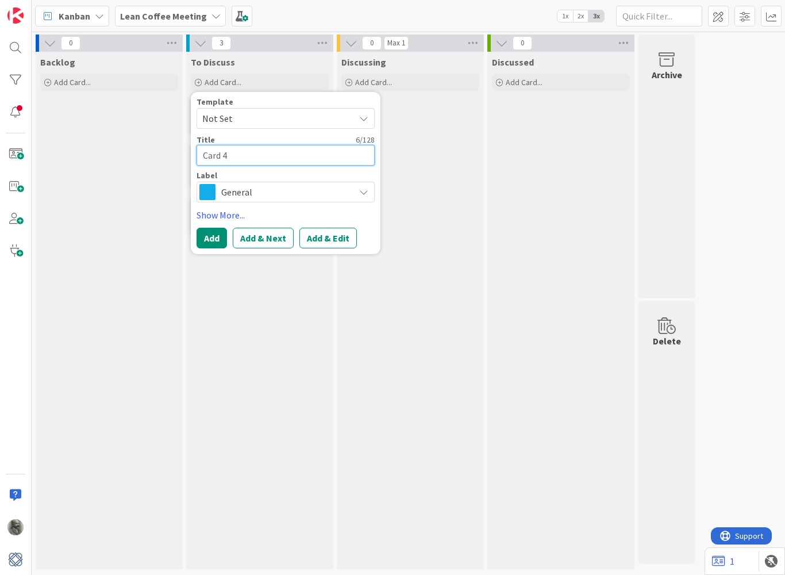
type textarea "Card 4"
click at [259, 187] on span "General" at bounding box center [285, 192] width 128 height 16
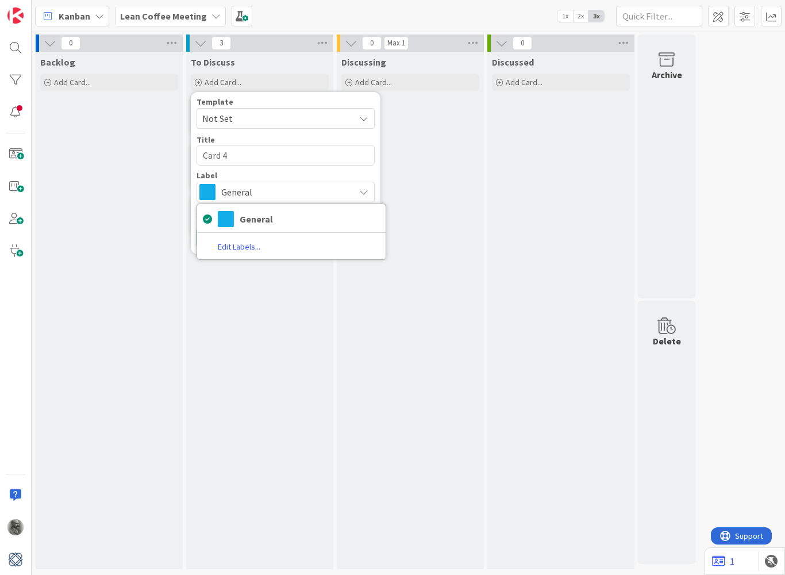
click at [259, 187] on span "General" at bounding box center [285, 192] width 128 height 16
click at [212, 238] on button "Add" at bounding box center [212, 238] width 30 height 21
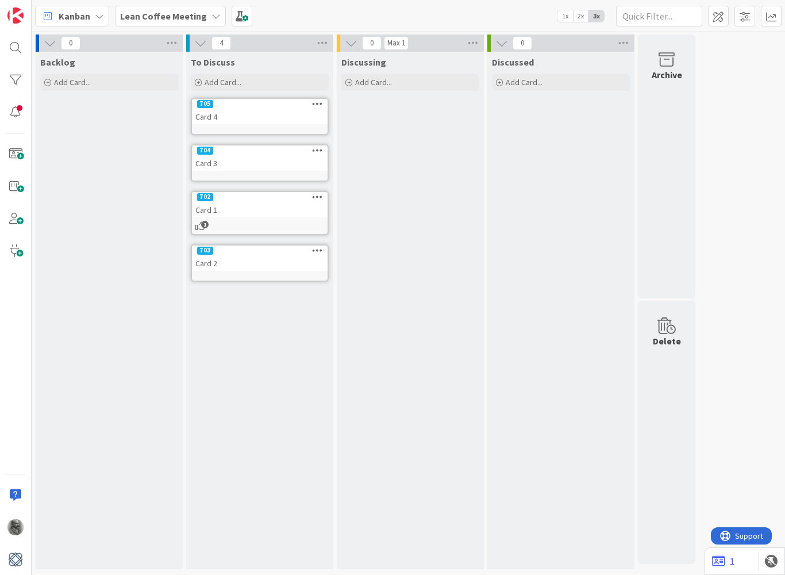
click at [241, 163] on div "Card 3" at bounding box center [260, 163] width 136 height 15
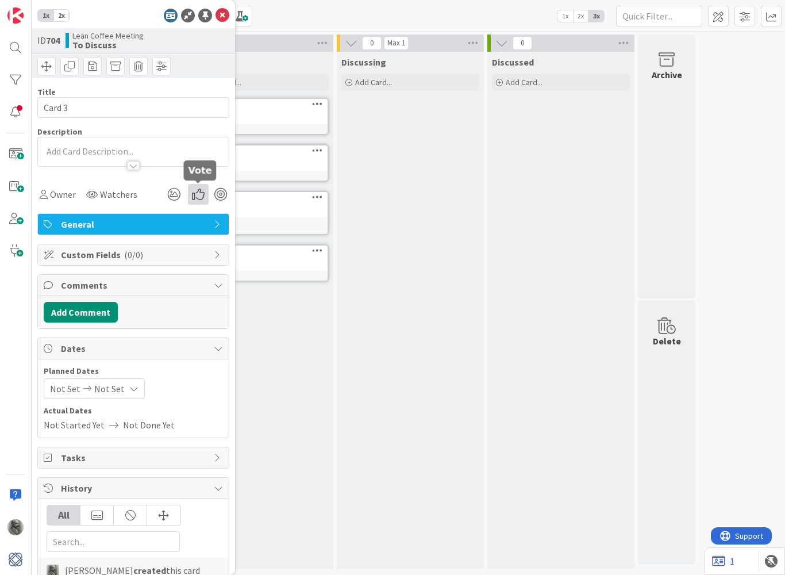
click at [197, 199] on icon at bounding box center [198, 194] width 21 height 21
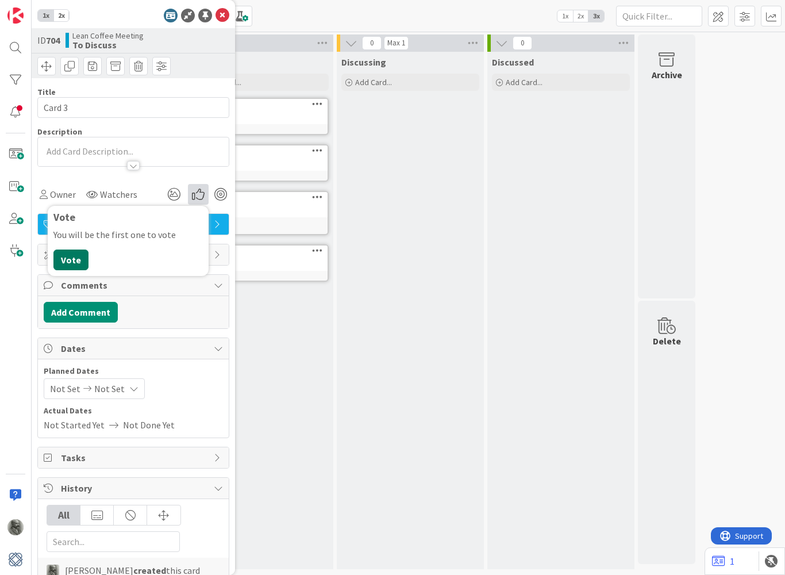
click at [68, 261] on button "Vote" at bounding box center [70, 259] width 35 height 21
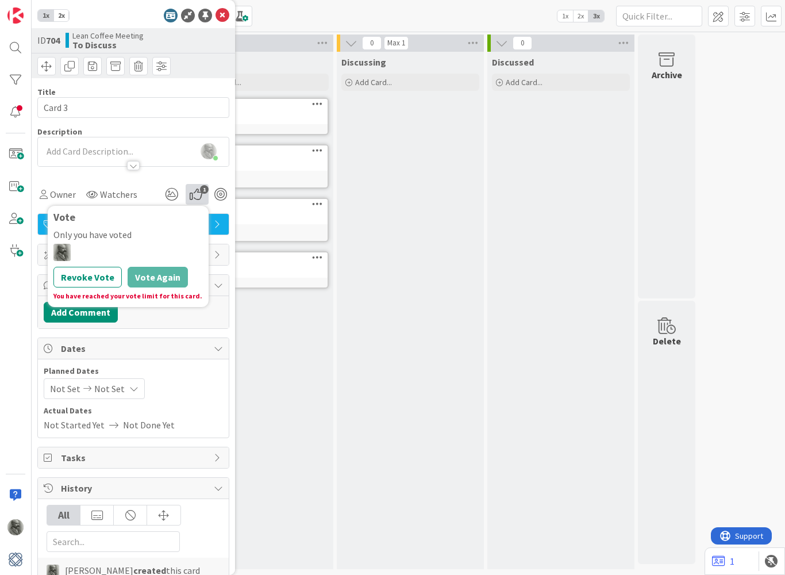
click at [289, 117] on div "Card 4" at bounding box center [260, 116] width 136 height 15
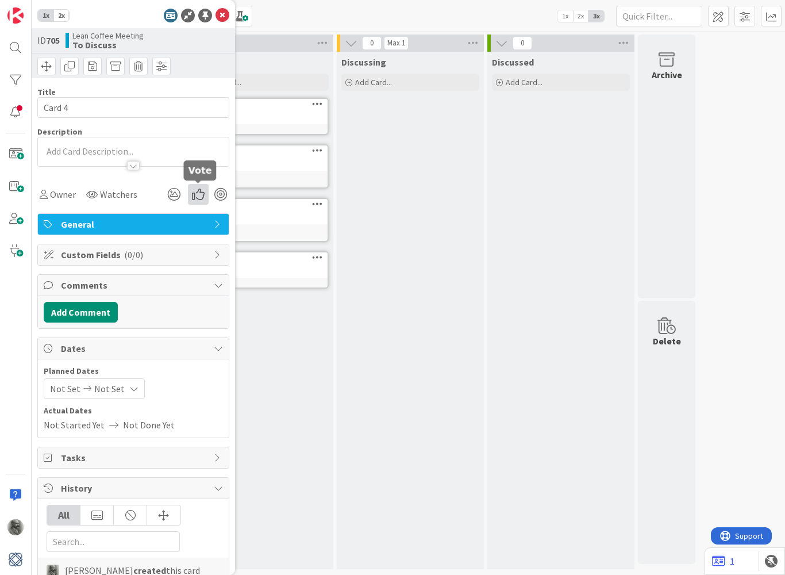
click at [197, 201] on icon at bounding box center [198, 194] width 21 height 21
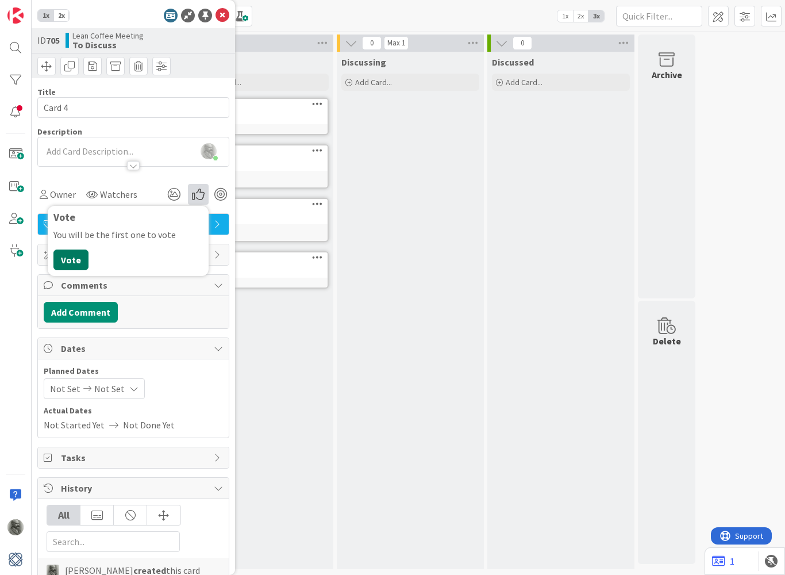
click at [75, 255] on button "Vote" at bounding box center [70, 259] width 35 height 21
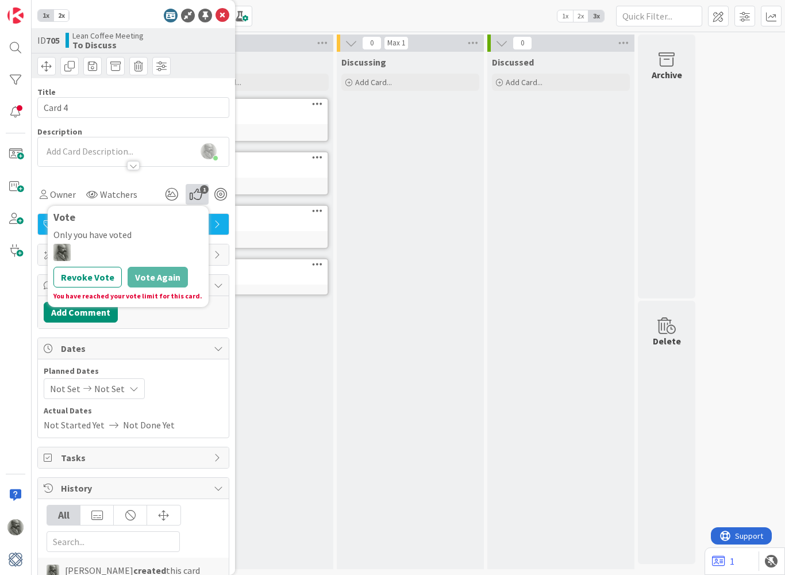
click at [270, 344] on div "To Discuss Add Card... Template Not Set Title 0 / 128 Label General General Edi…" at bounding box center [259, 310] width 147 height 517
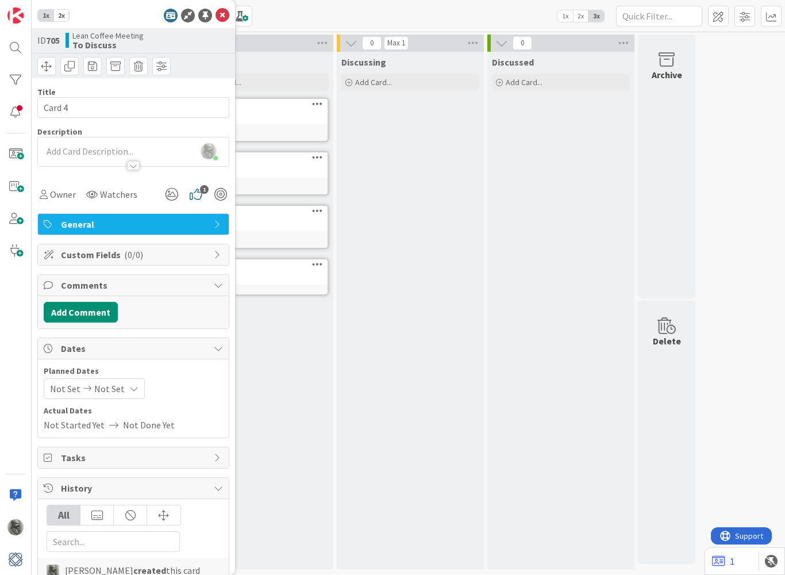
click at [270, 344] on div "To Discuss Add Card... Template Not Set Title 0 / 128 Label General General Edi…" at bounding box center [259, 310] width 147 height 517
click at [225, 16] on icon at bounding box center [223, 16] width 14 height 14
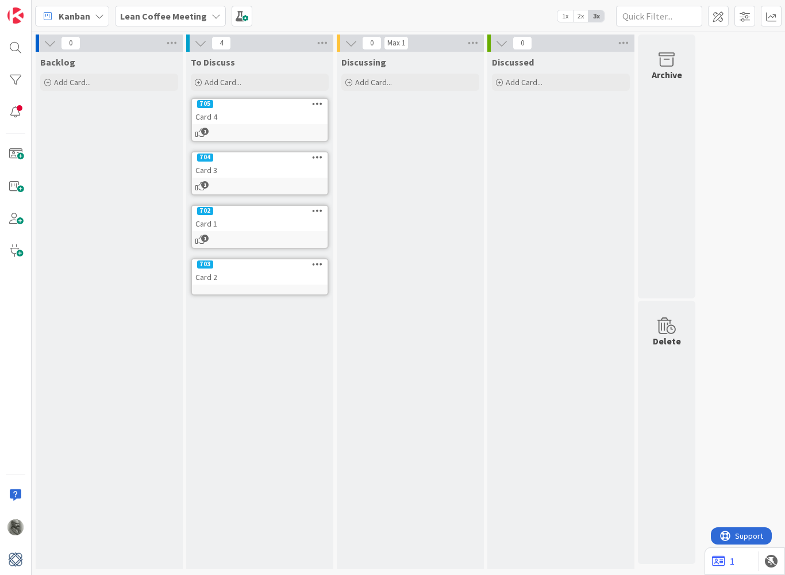
click at [249, 275] on div "Card 2" at bounding box center [260, 277] width 136 height 15
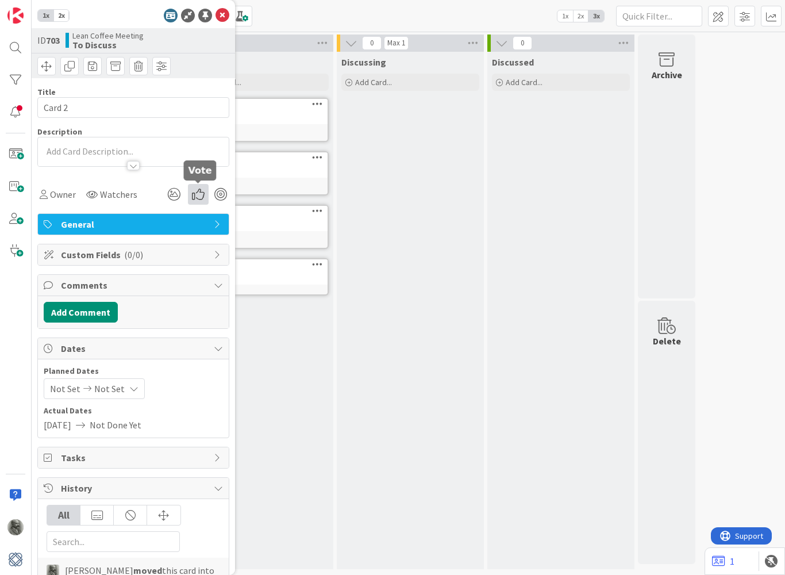
click at [200, 194] on icon at bounding box center [198, 194] width 21 height 21
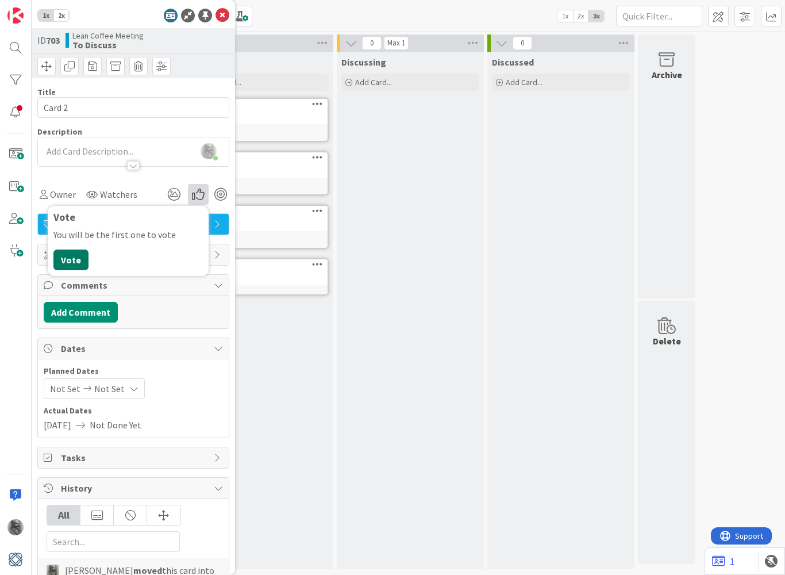
click at [70, 263] on button "Vote" at bounding box center [70, 259] width 35 height 21
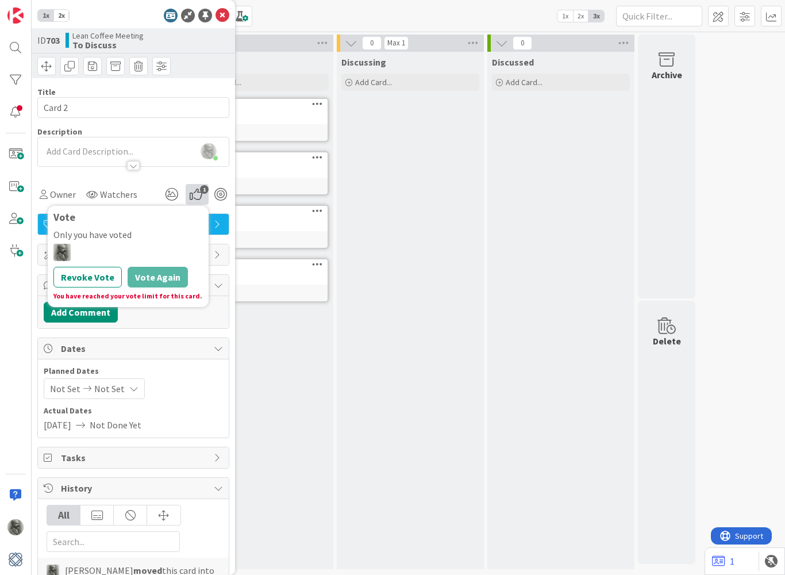
click at [271, 339] on div "To Discuss Add Card... Template Not Set Title 0 / 128 Label General General Edi…" at bounding box center [259, 310] width 147 height 517
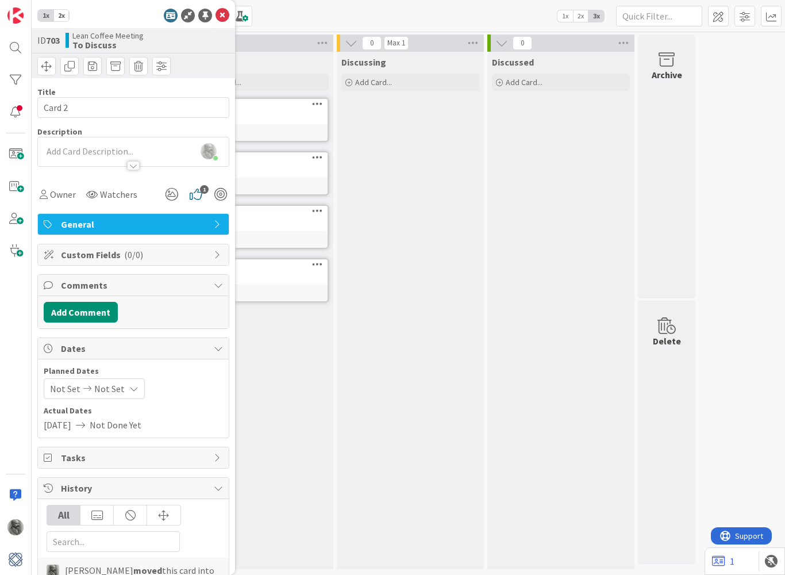
click at [229, 14] on div "1x 2x ID 703 Lean Coffee Meeting To Discuss Title 6 / 128 Card 2 Description Ph…" at bounding box center [133, 287] width 203 height 575
click at [221, 16] on icon at bounding box center [223, 16] width 14 height 14
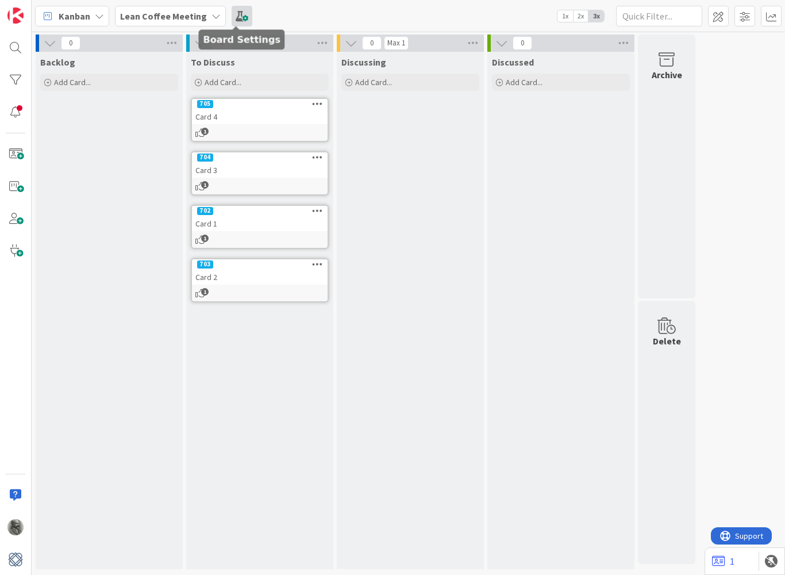
click at [236, 20] on span at bounding box center [242, 16] width 21 height 21
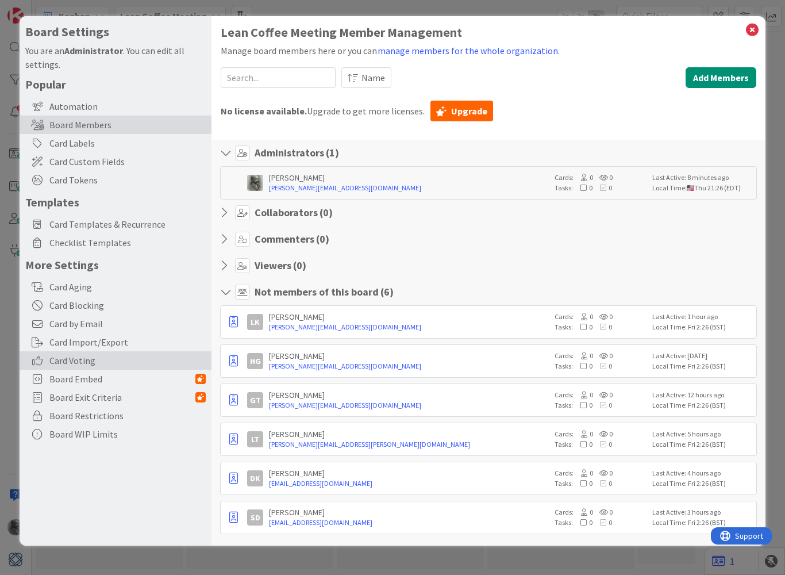
click at [83, 359] on span "Card Voting" at bounding box center [127, 360] width 156 height 14
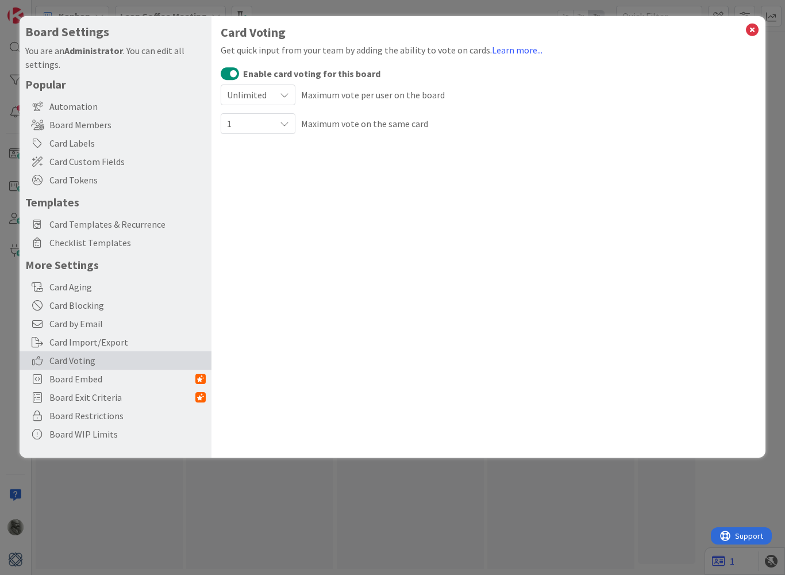
click at [281, 95] on icon at bounding box center [284, 94] width 9 height 9
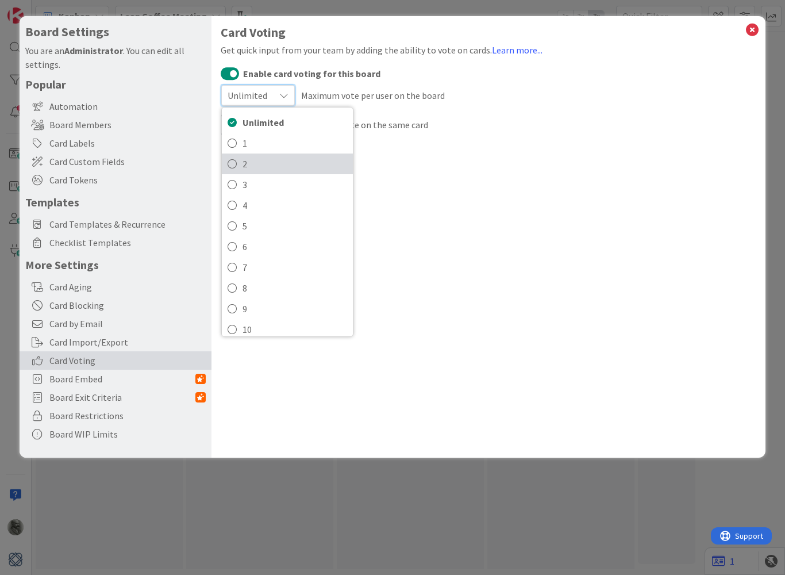
click at [239, 166] on link "2" at bounding box center [287, 163] width 131 height 21
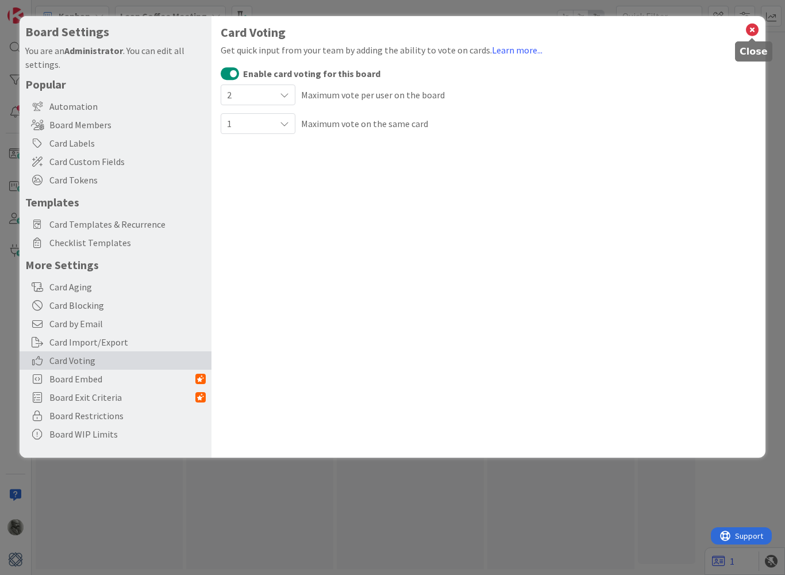
click at [752, 32] on icon at bounding box center [752, 30] width 15 height 16
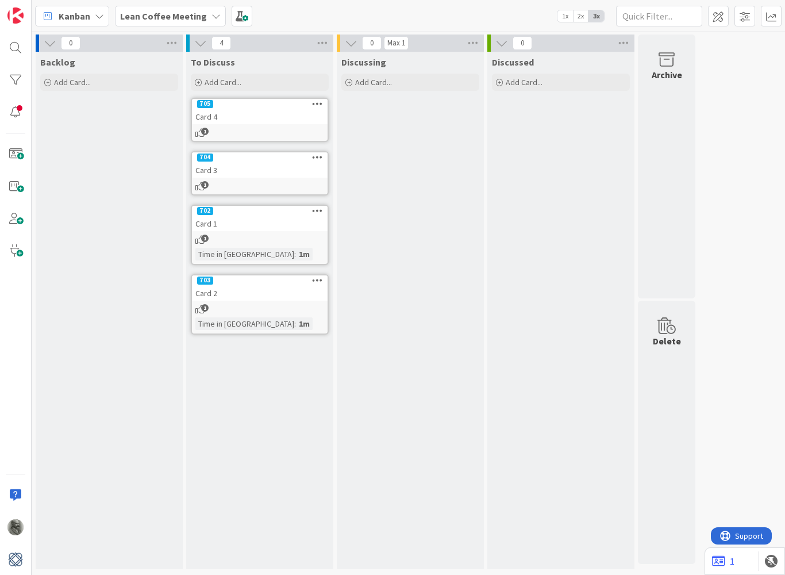
click at [218, 303] on div "703 Card 2 1 Time in Column : 1m" at bounding box center [260, 304] width 138 height 60
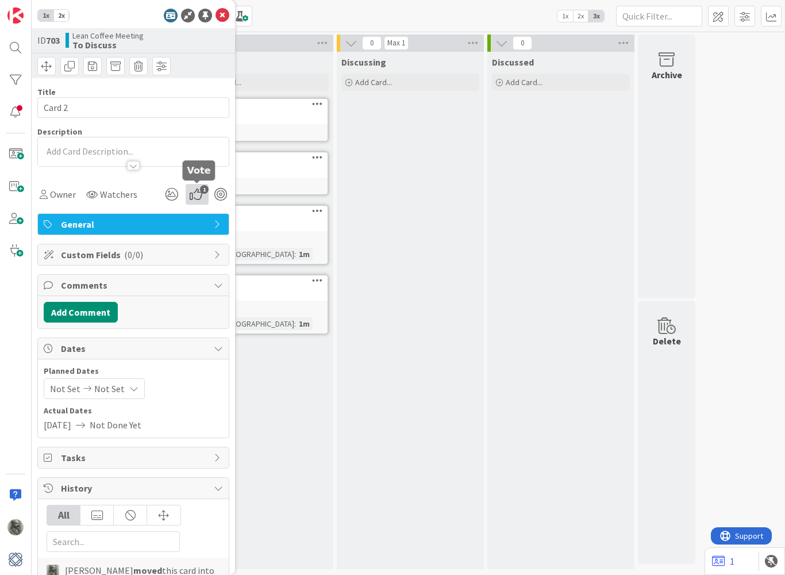
click at [196, 201] on icon "1" at bounding box center [197, 194] width 23 height 21
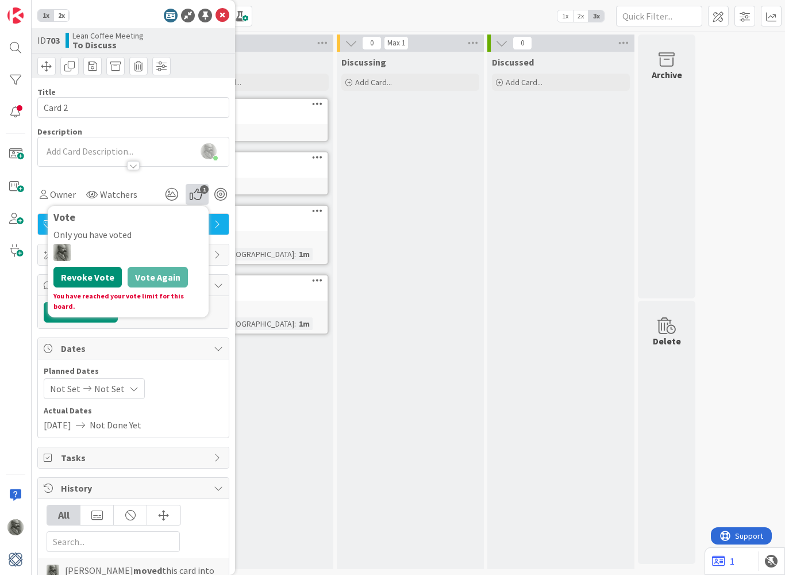
click at [86, 275] on button "Revoke Vote" at bounding box center [87, 277] width 68 height 21
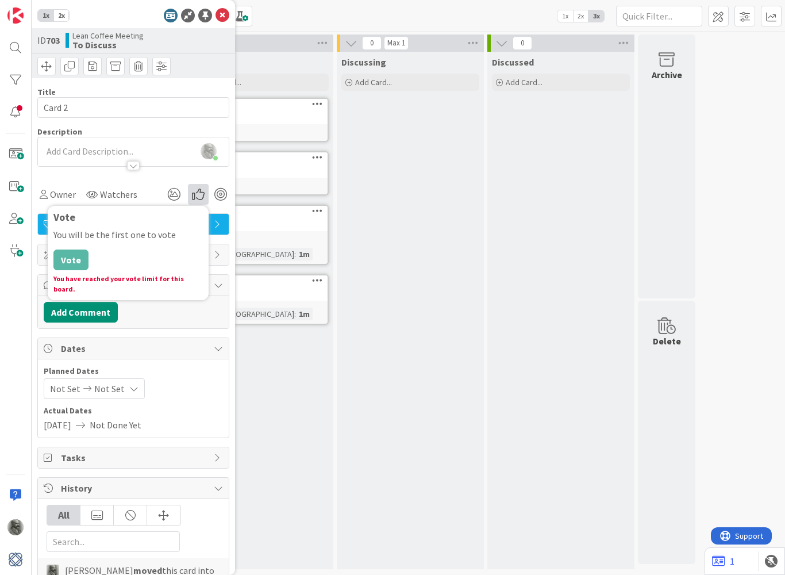
click at [307, 228] on div "Card 1" at bounding box center [260, 223] width 136 height 15
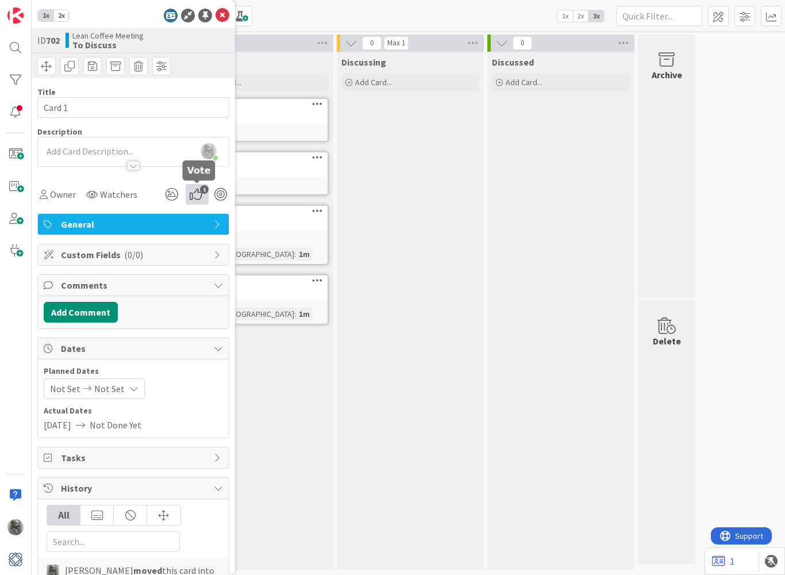
click at [196, 193] on icon "1" at bounding box center [197, 194] width 23 height 21
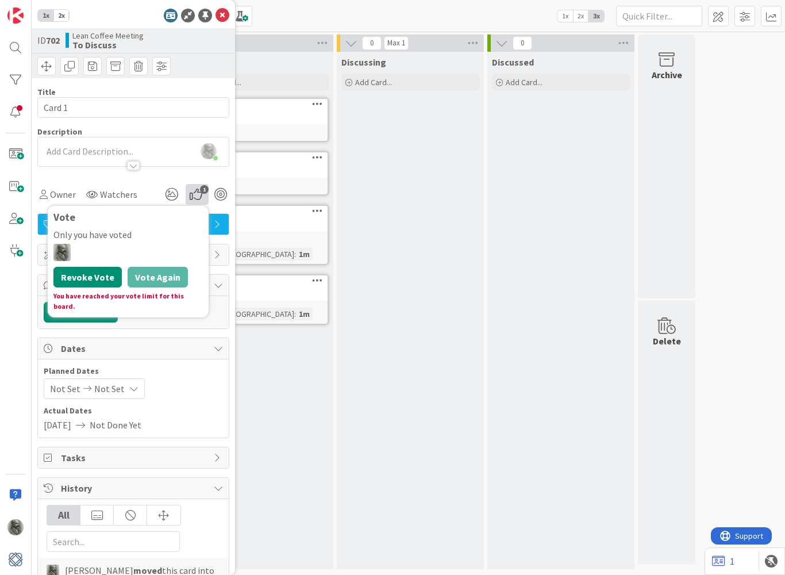
click at [100, 282] on button "Revoke Vote" at bounding box center [87, 277] width 68 height 21
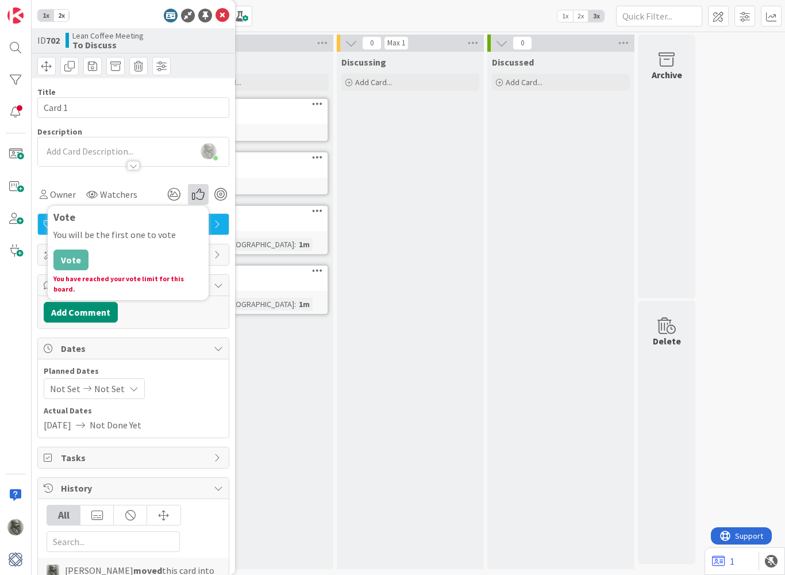
click at [376, 201] on div "Discussing Add Card... Template Not Set Title 0 / 128 Label General Show More..…" at bounding box center [410, 310] width 147 height 517
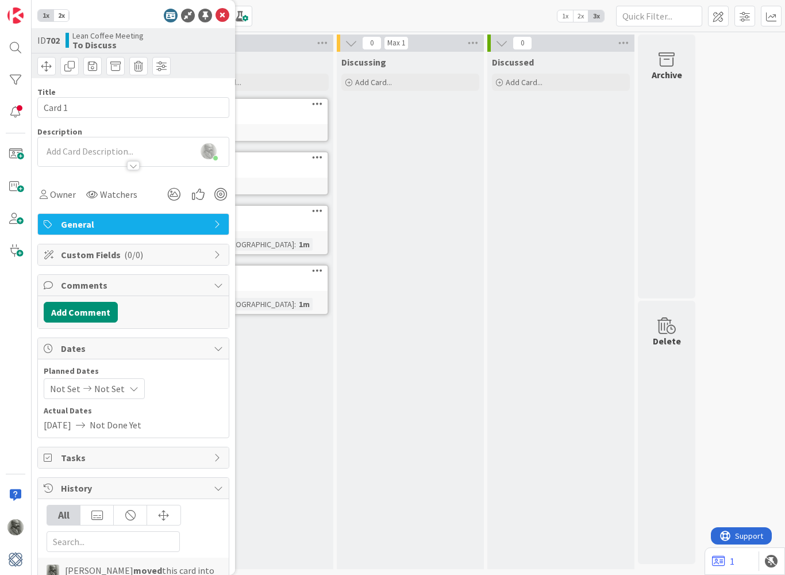
click at [387, 180] on div "Discussing Add Card... Template Not Set Title 0 / 128 Label General Show More..…" at bounding box center [410, 310] width 147 height 517
click at [222, 14] on icon at bounding box center [223, 16] width 14 height 14
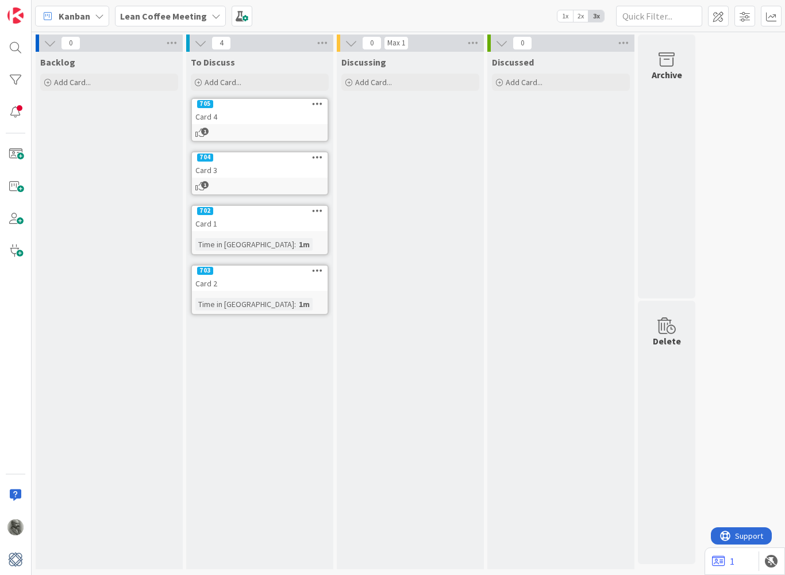
click at [262, 128] on div "1" at bounding box center [260, 133] width 136 height 10
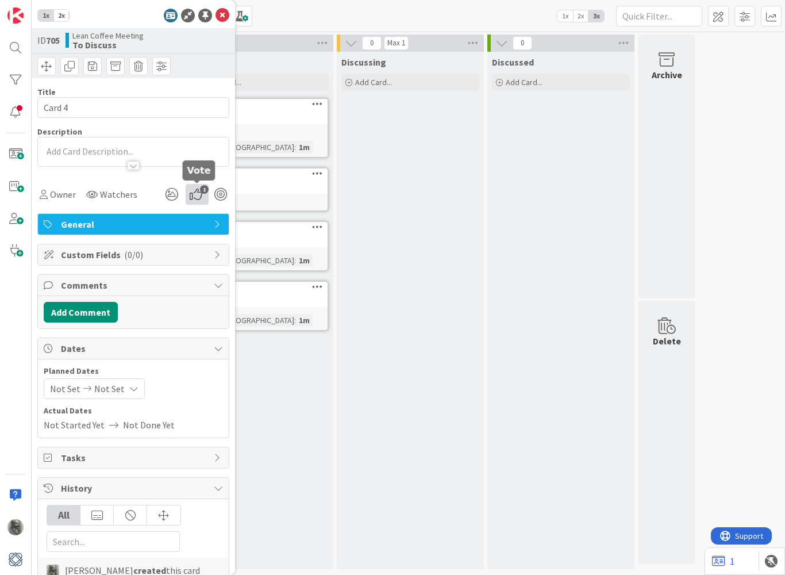
click at [205, 192] on span "1" at bounding box center [204, 189] width 9 height 9
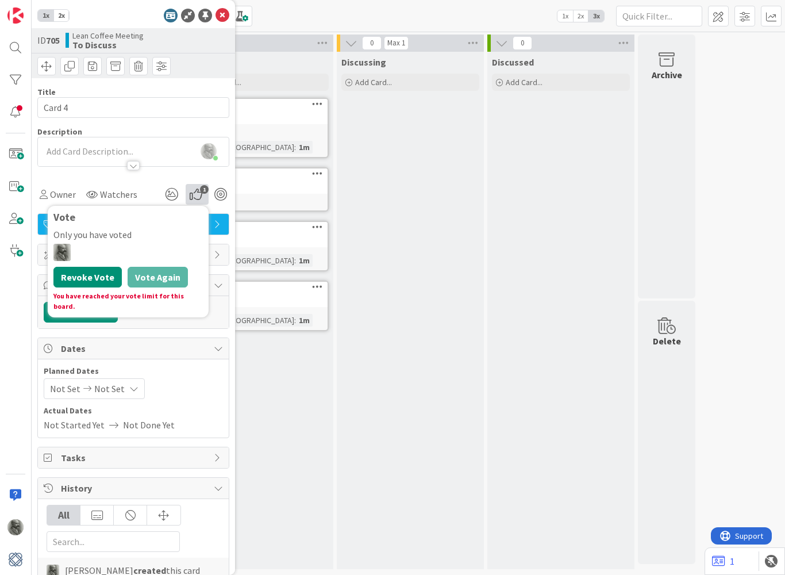
click at [98, 273] on button "Revoke Vote" at bounding box center [87, 277] width 68 height 21
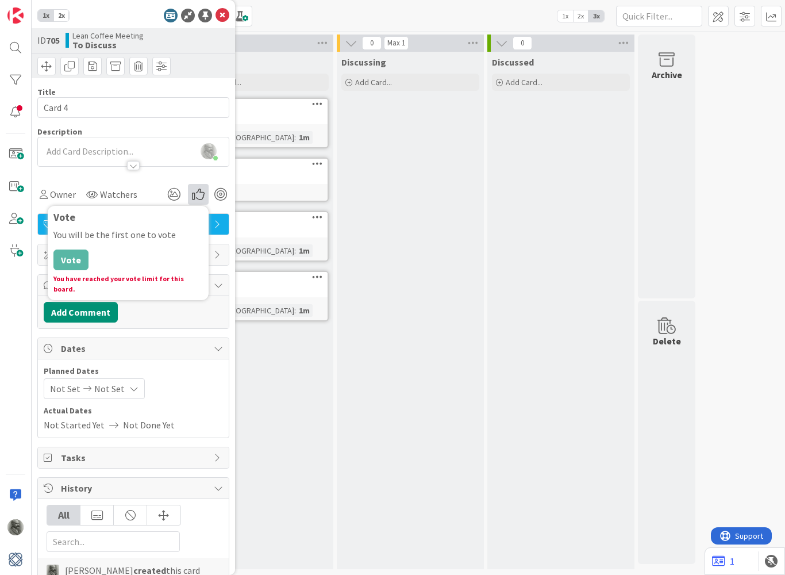
click at [359, 217] on div "Discussing Add Card... Template Not Set Title 0 / 128 Label General Show More..…" at bounding box center [410, 310] width 147 height 517
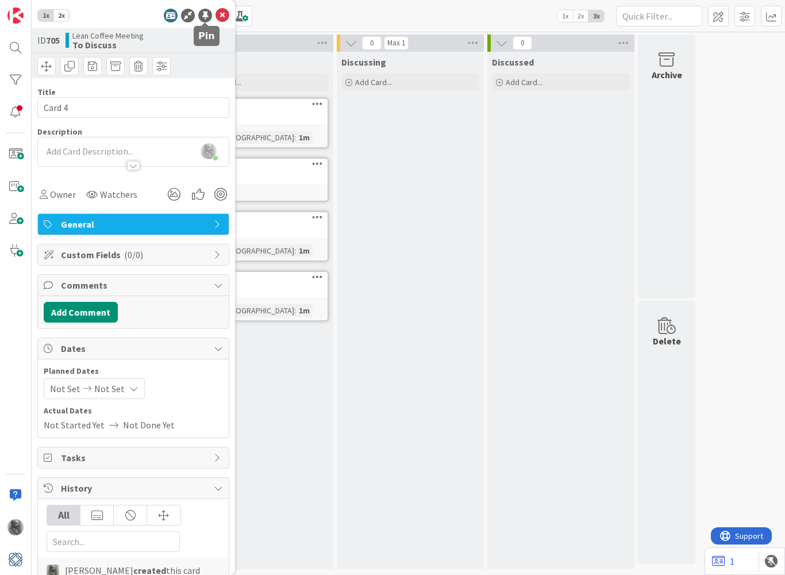
click at [202, 16] on div at bounding box center [205, 16] width 14 height 14
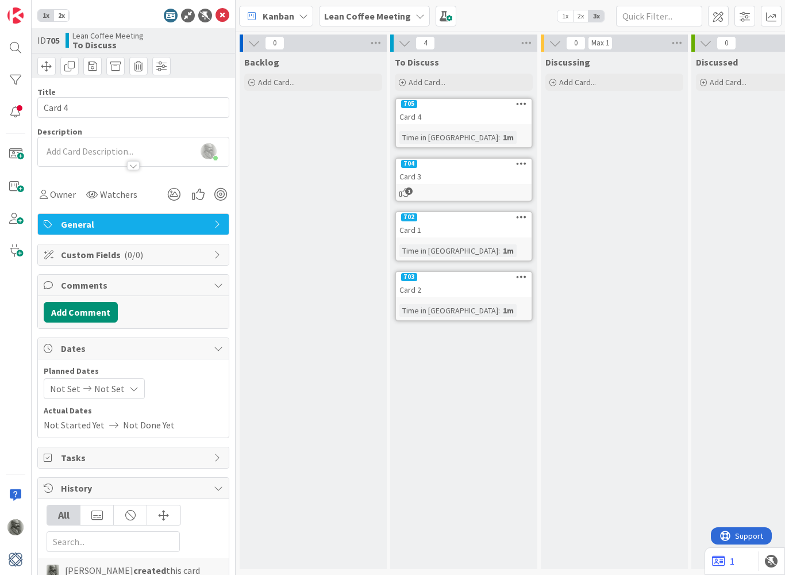
click at [500, 138] on div "1m" at bounding box center [508, 137] width 17 height 13
click at [203, 193] on icon at bounding box center [198, 194] width 21 height 21
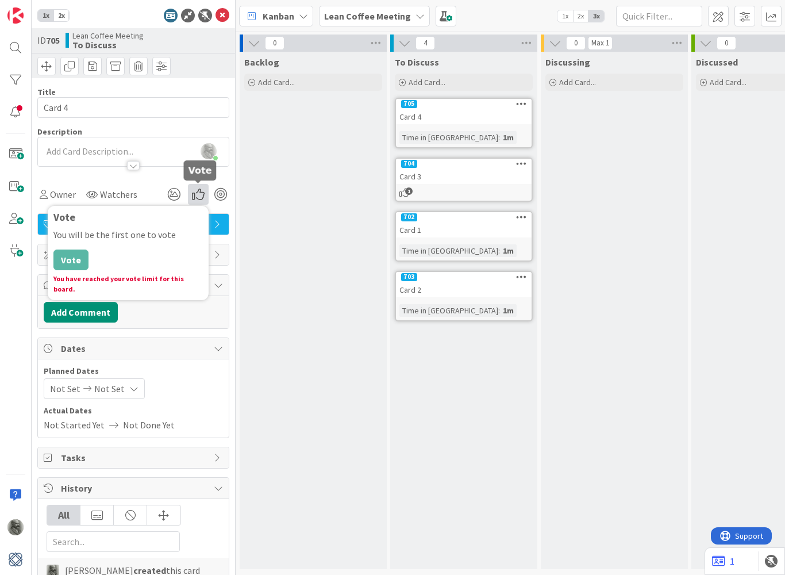
click at [203, 193] on icon at bounding box center [198, 194] width 21 height 21
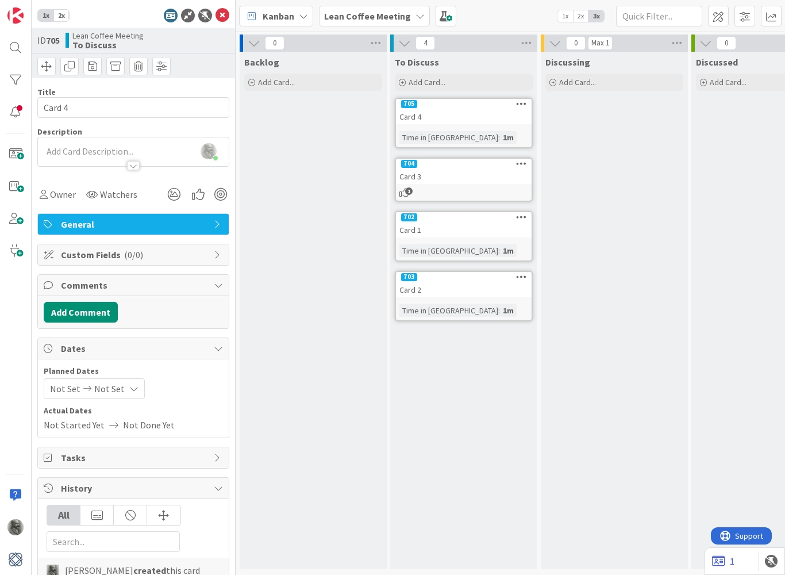
click at [463, 183] on div "Card 3" at bounding box center [464, 176] width 136 height 15
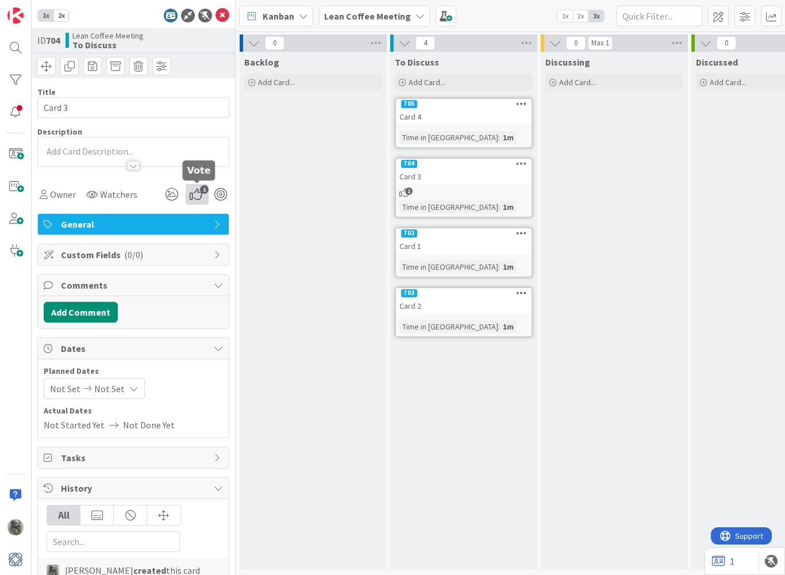
click at [199, 202] on icon "1" at bounding box center [197, 194] width 23 height 21
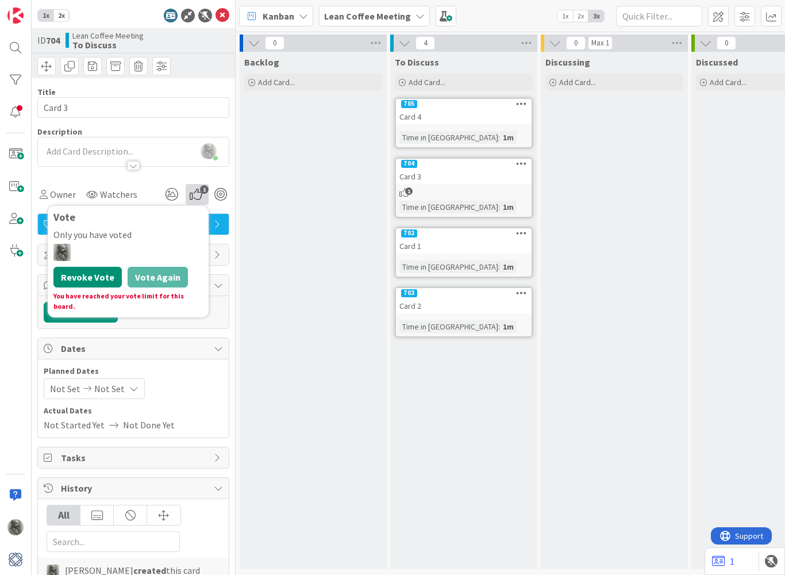
click at [91, 278] on button "Revoke Vote" at bounding box center [87, 277] width 68 height 21
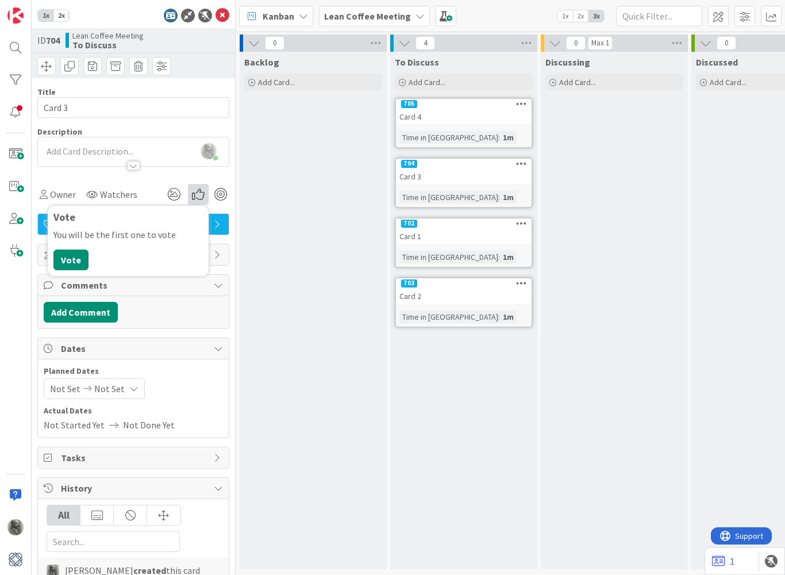
click at [469, 231] on div "Card 1" at bounding box center [464, 236] width 136 height 15
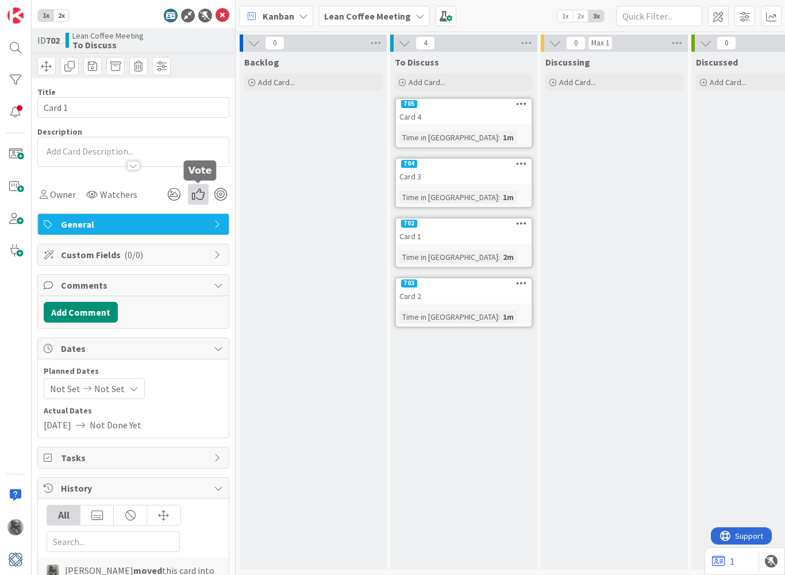
click at [201, 199] on icon at bounding box center [198, 194] width 21 height 21
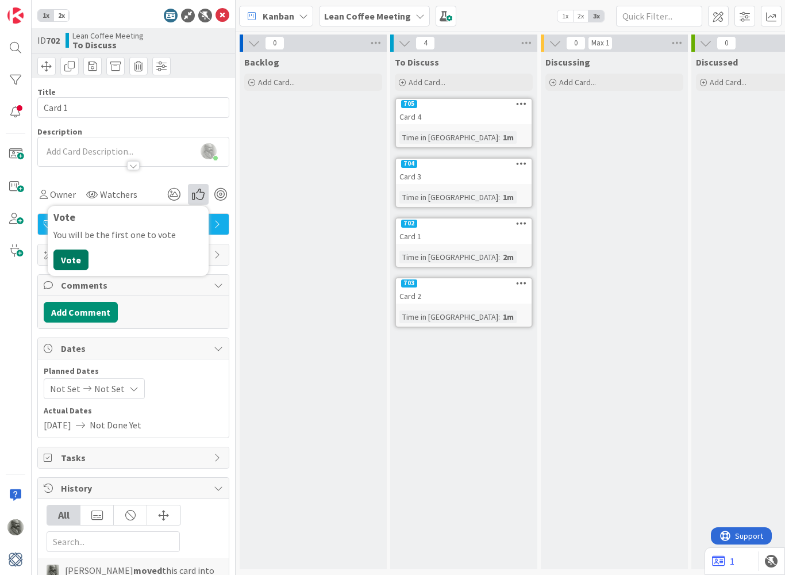
click at [59, 263] on button "Vote" at bounding box center [70, 259] width 35 height 21
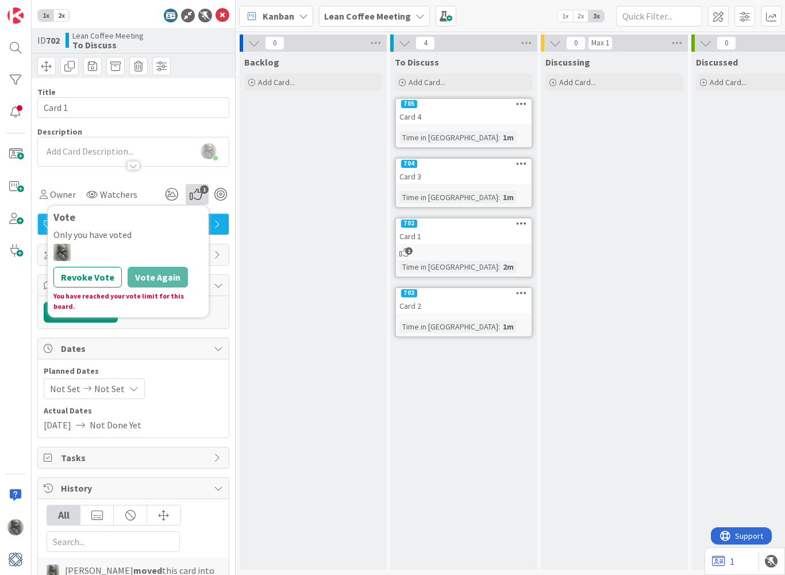
click at [475, 303] on div "Card 2" at bounding box center [464, 305] width 136 height 15
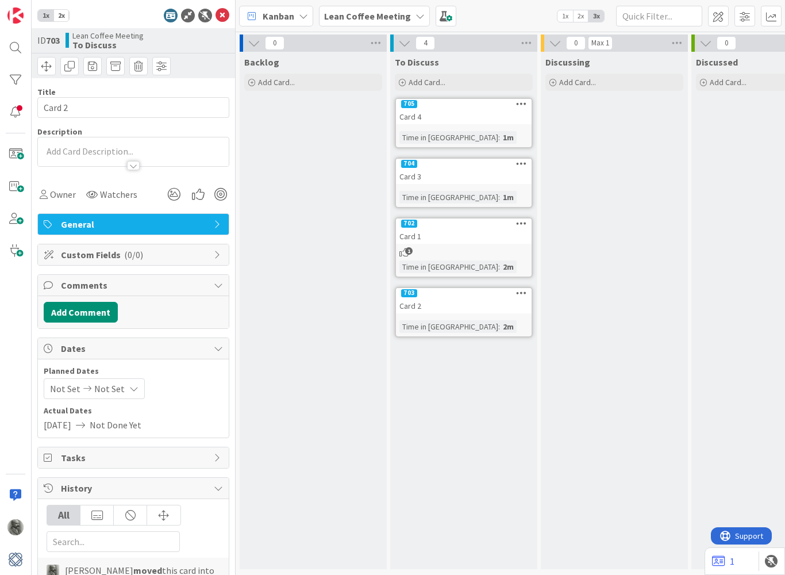
click at [475, 303] on div "Card 2" at bounding box center [464, 305] width 136 height 15
click at [197, 194] on icon at bounding box center [198, 194] width 21 height 21
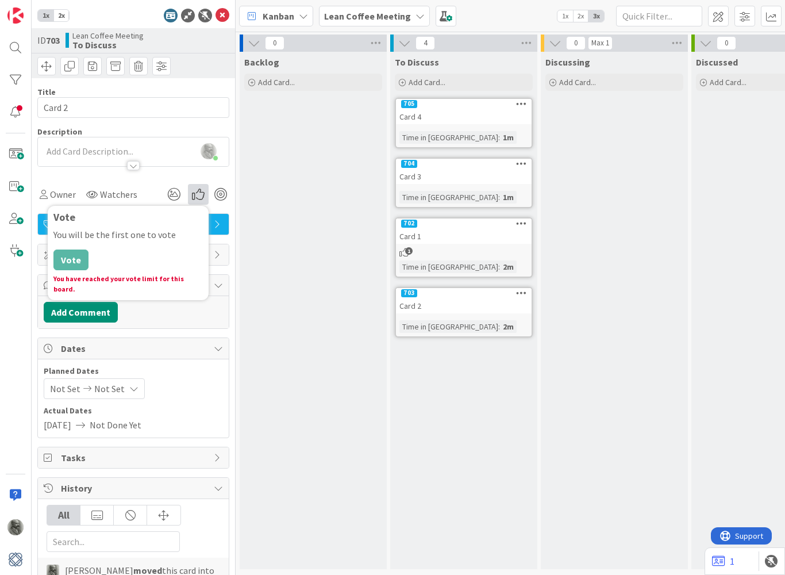
click at [289, 277] on div "Backlog Add Card..." at bounding box center [313, 310] width 147 height 517
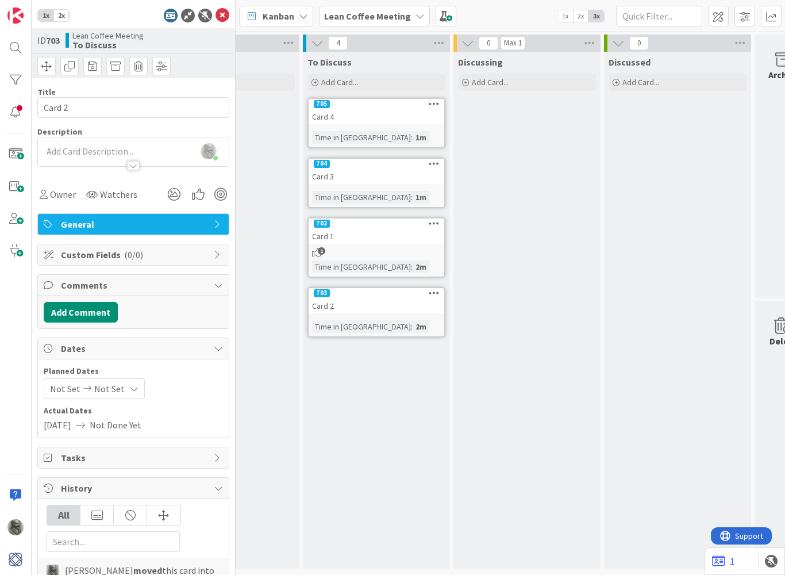
scroll to position [0, 88]
click at [369, 172] on div "Card 3" at bounding box center [376, 176] width 136 height 15
click at [199, 192] on icon at bounding box center [198, 194] width 21 height 21
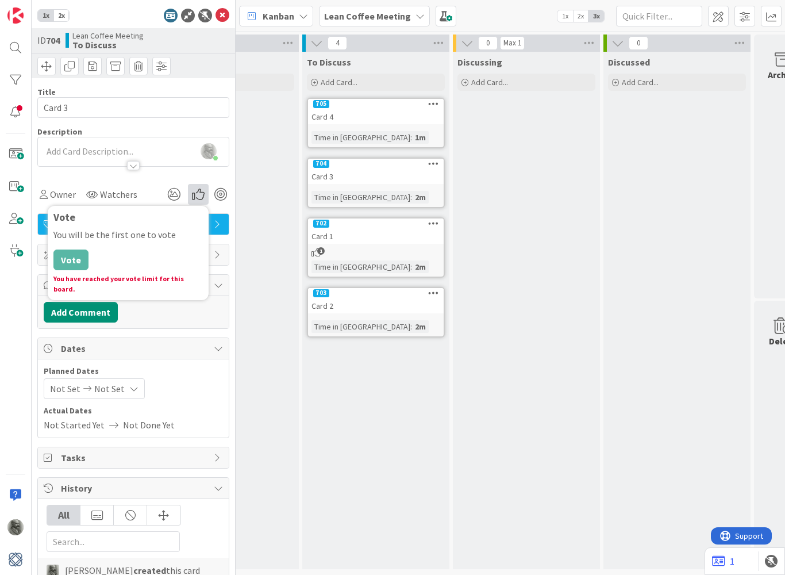
click at [318, 259] on div "702 Card 1 1 Time in Column : 2m" at bounding box center [376, 247] width 138 height 60
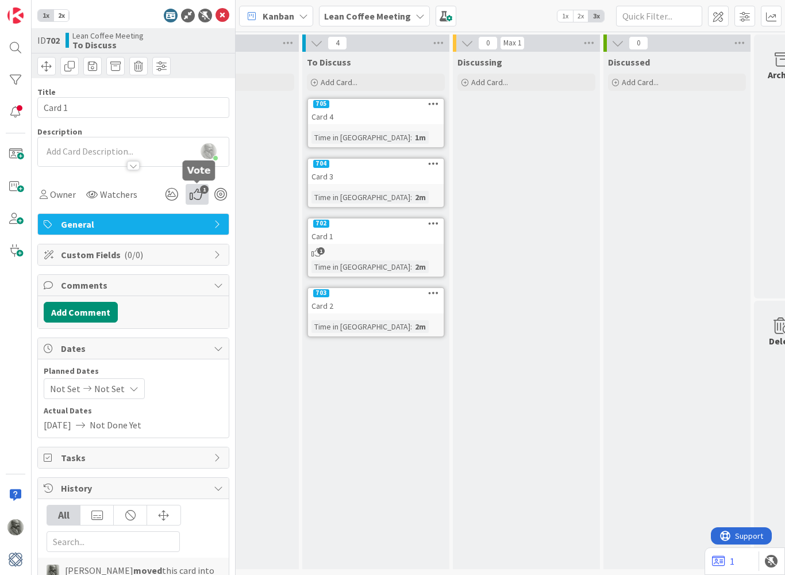
click at [197, 195] on icon "1" at bounding box center [197, 194] width 23 height 21
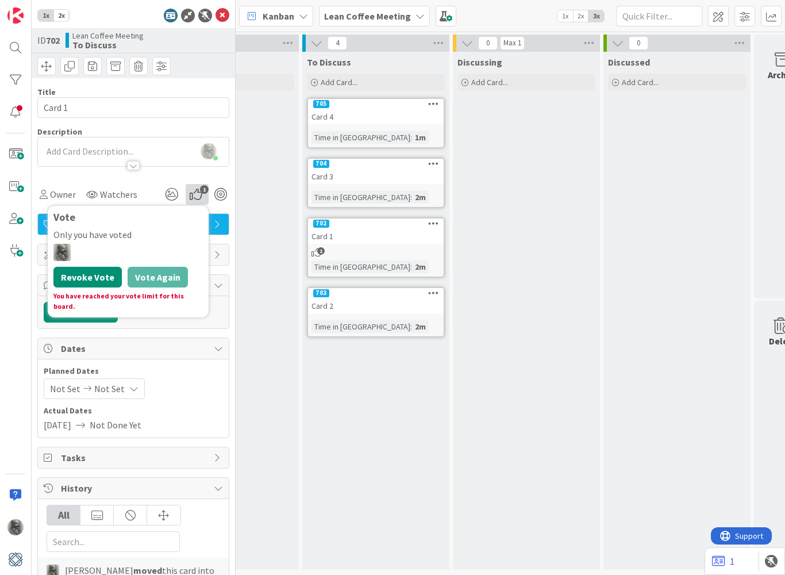
click at [74, 274] on button "Revoke Vote" at bounding box center [87, 277] width 68 height 21
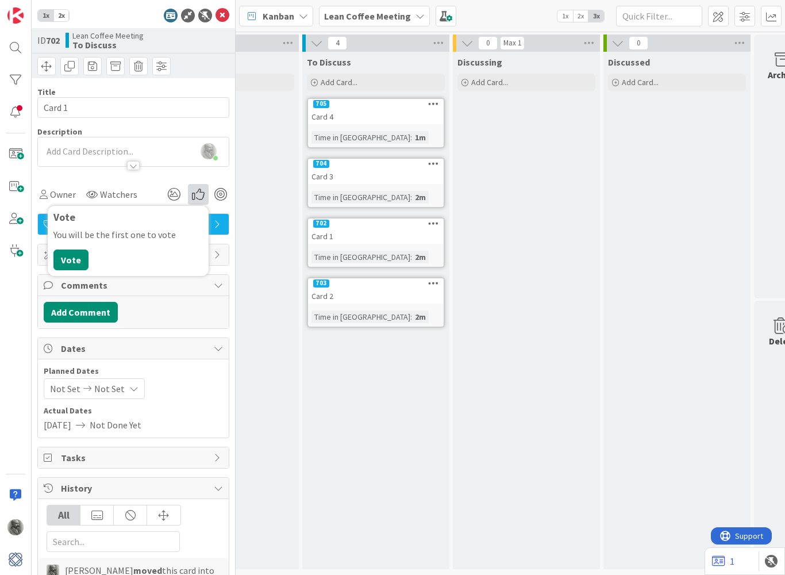
click at [348, 292] on div "Card 2" at bounding box center [376, 295] width 136 height 15
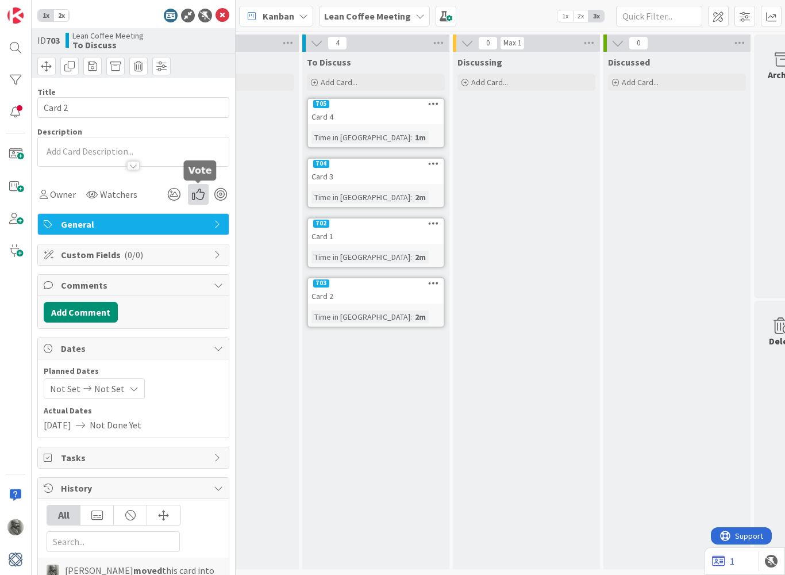
click at [195, 198] on icon at bounding box center [198, 194] width 21 height 21
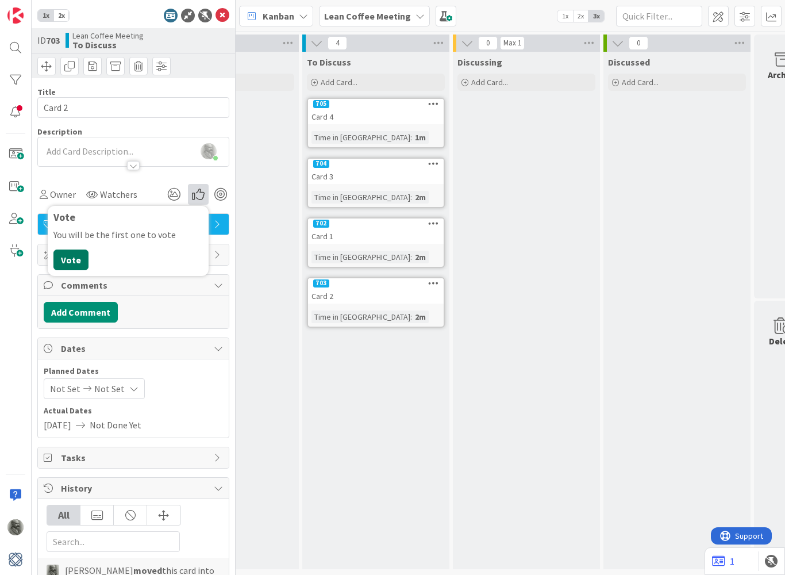
click at [70, 265] on button "Vote" at bounding box center [70, 259] width 35 height 21
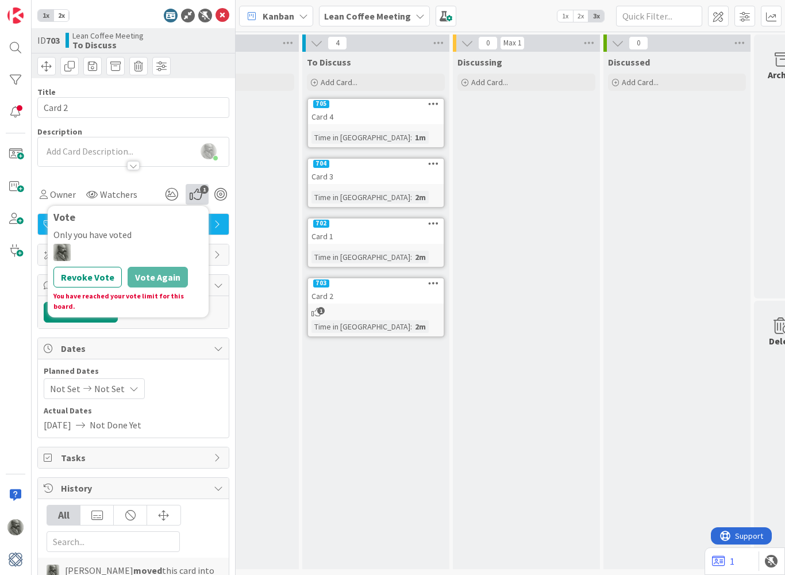
click at [548, 146] on div "Discussing Add Card... Template Not Set Title 0 / 128 Label General Show More..…" at bounding box center [526, 310] width 147 height 517
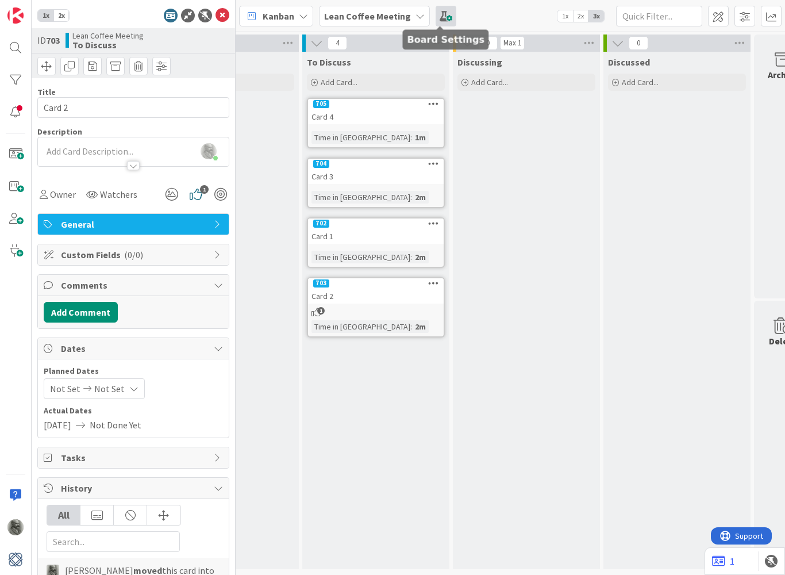
click at [436, 21] on span at bounding box center [446, 16] width 21 height 21
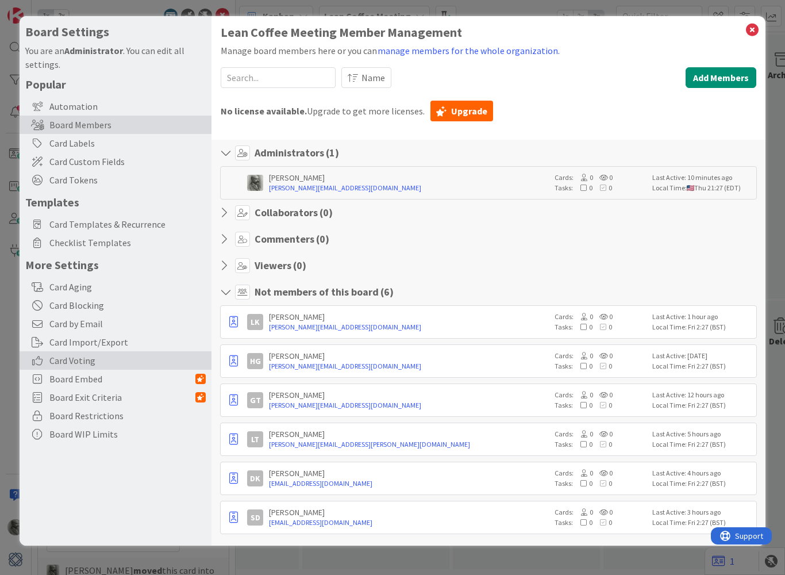
click at [70, 359] on span "Card Voting" at bounding box center [127, 360] width 156 height 14
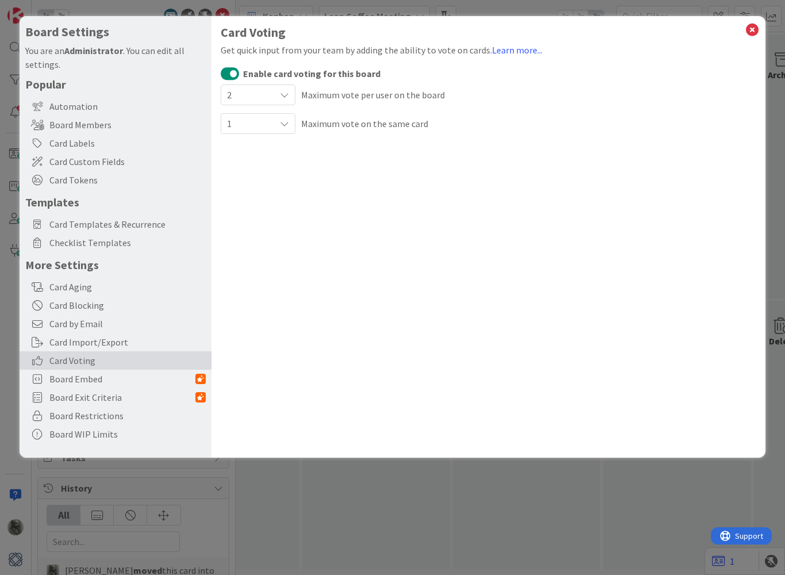
click at [284, 125] on icon at bounding box center [284, 123] width 9 height 9
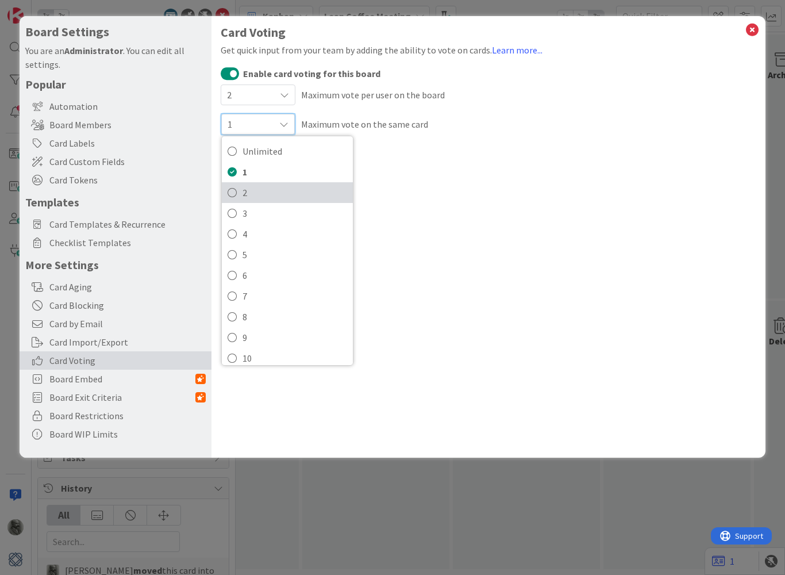
click at [244, 188] on span "2" at bounding box center [295, 192] width 105 height 17
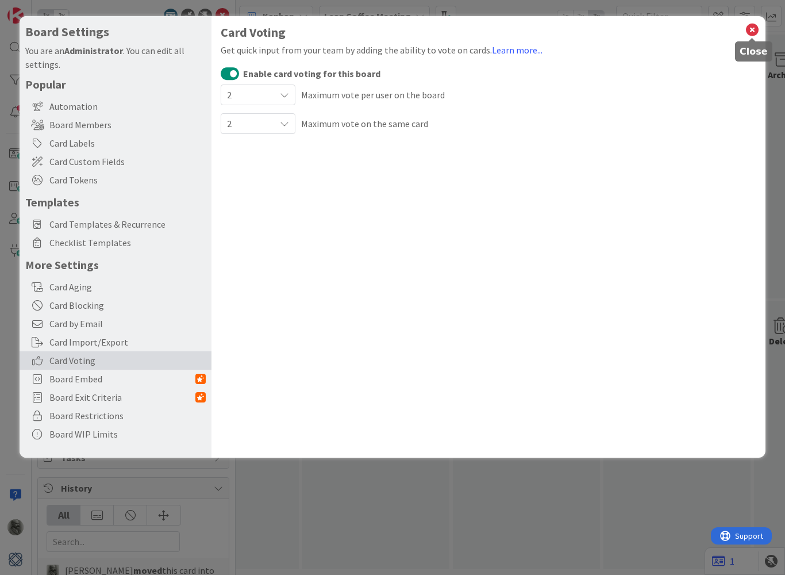
click at [753, 30] on icon at bounding box center [752, 30] width 15 height 16
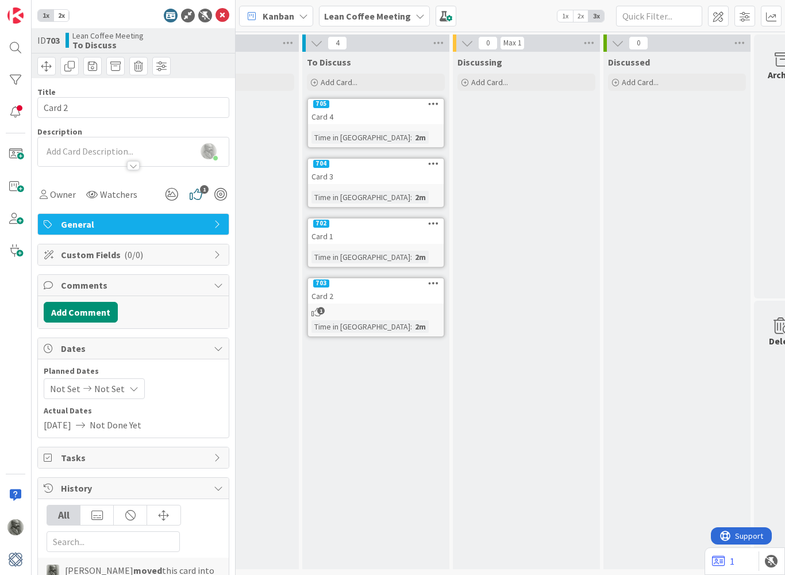
click at [395, 235] on div "Card 1" at bounding box center [376, 236] width 136 height 15
click at [196, 193] on icon at bounding box center [198, 194] width 21 height 21
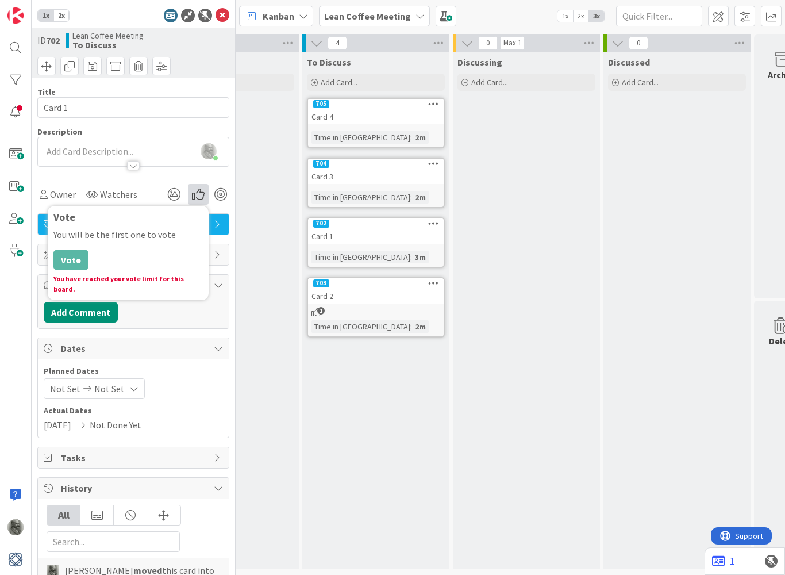
click at [282, 278] on div "Backlog Add Card..." at bounding box center [225, 310] width 147 height 517
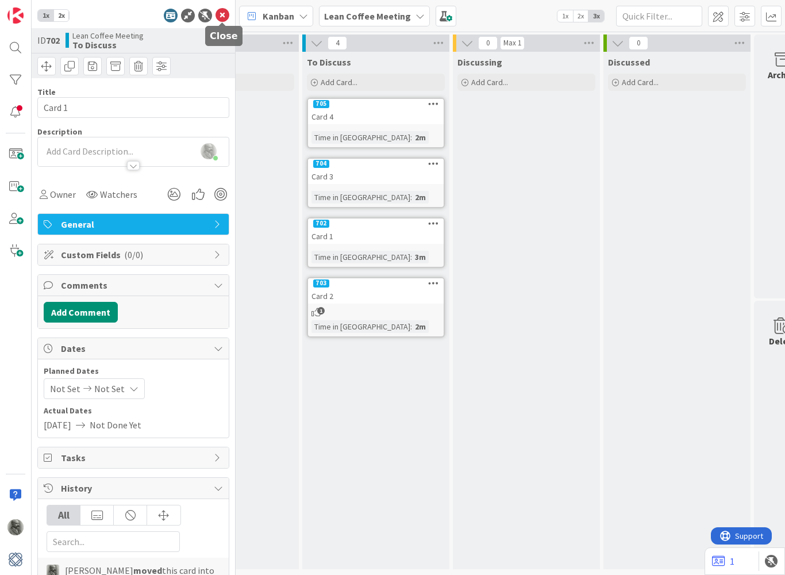
click at [223, 19] on icon at bounding box center [223, 16] width 14 height 14
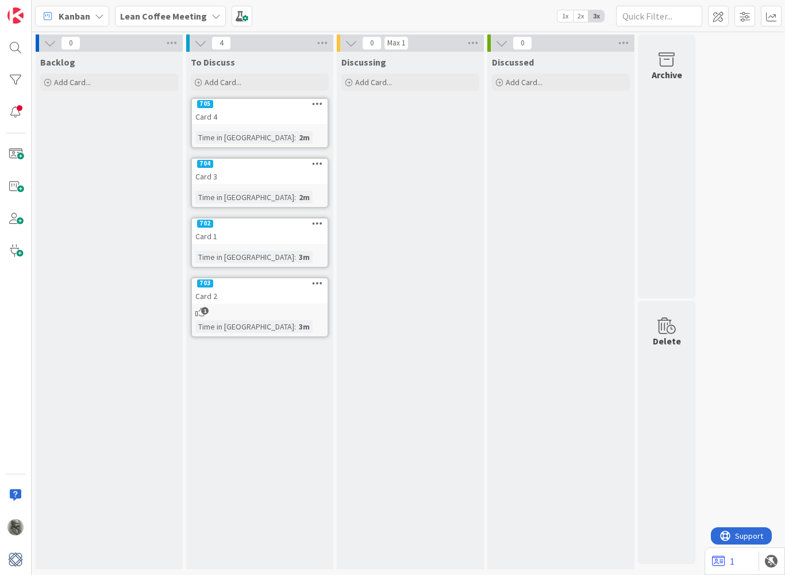
click at [262, 226] on div "702" at bounding box center [260, 223] width 136 height 10
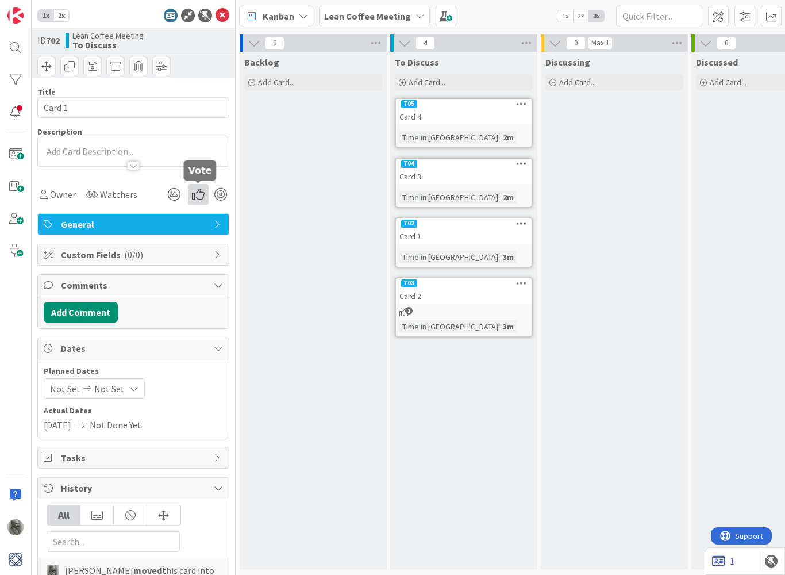
click at [205, 196] on icon at bounding box center [198, 194] width 21 height 21
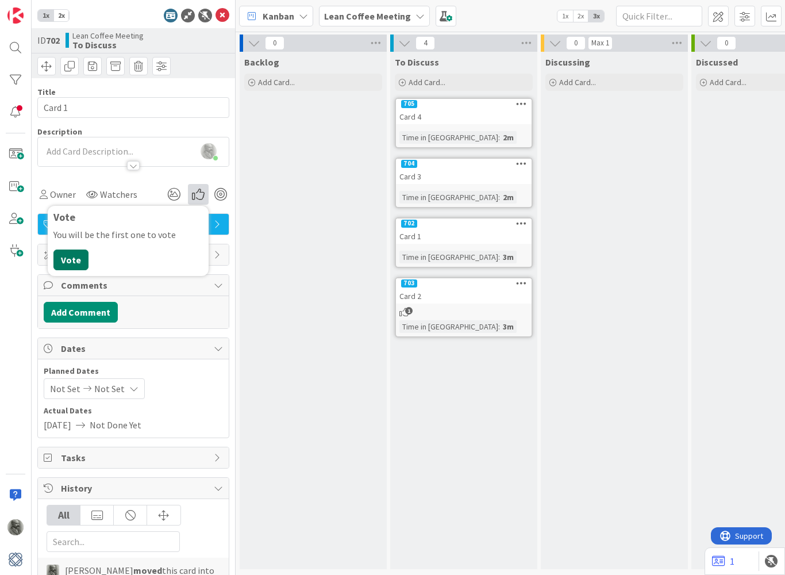
click at [76, 263] on button "Vote" at bounding box center [70, 259] width 35 height 21
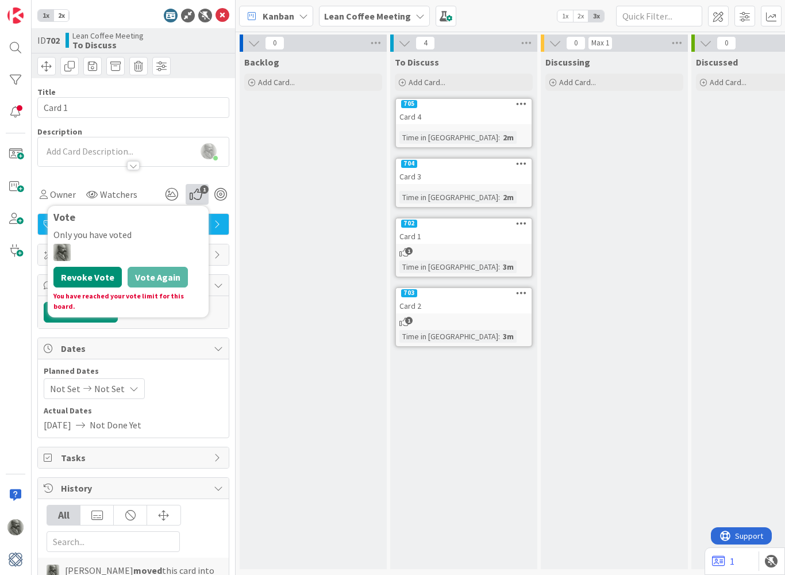
click at [104, 276] on button "Revoke Vote" at bounding box center [87, 277] width 68 height 21
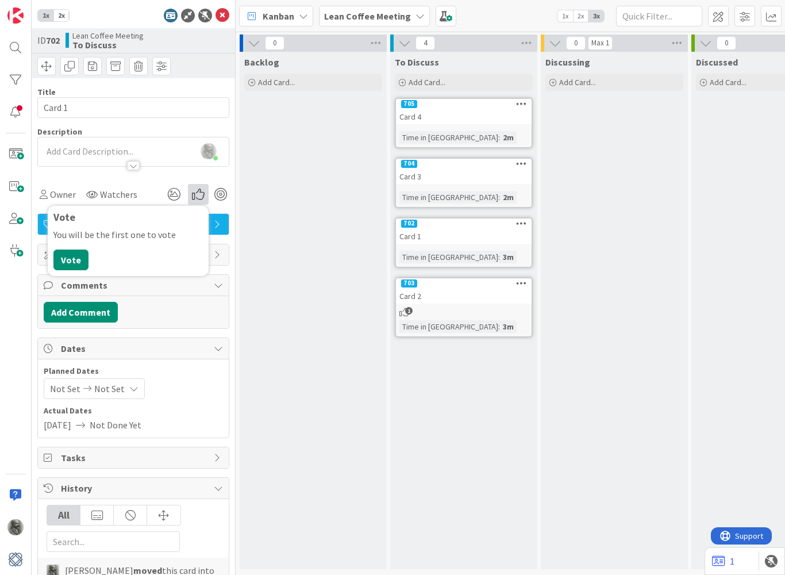
click at [343, 267] on div "Backlog Add Card..." at bounding box center [313, 310] width 147 height 517
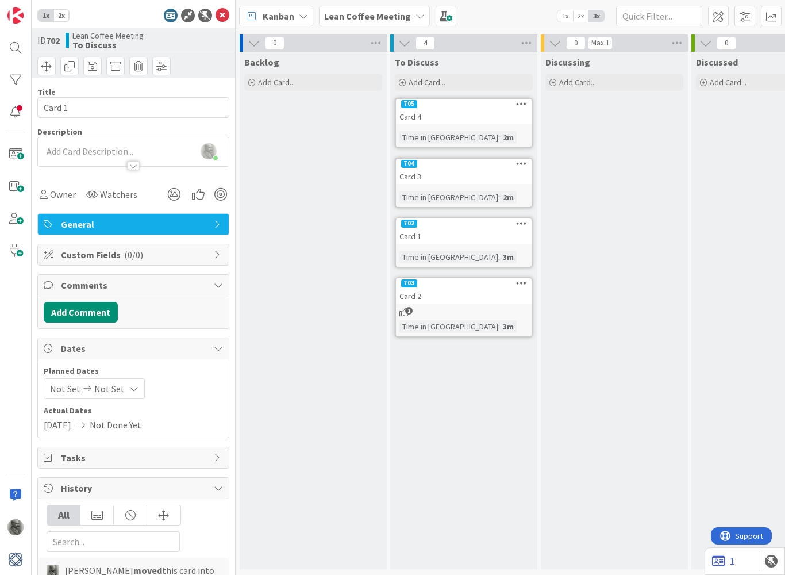
click at [480, 289] on div "Card 2" at bounding box center [464, 295] width 136 height 15
click at [199, 195] on icon "1" at bounding box center [197, 194] width 23 height 21
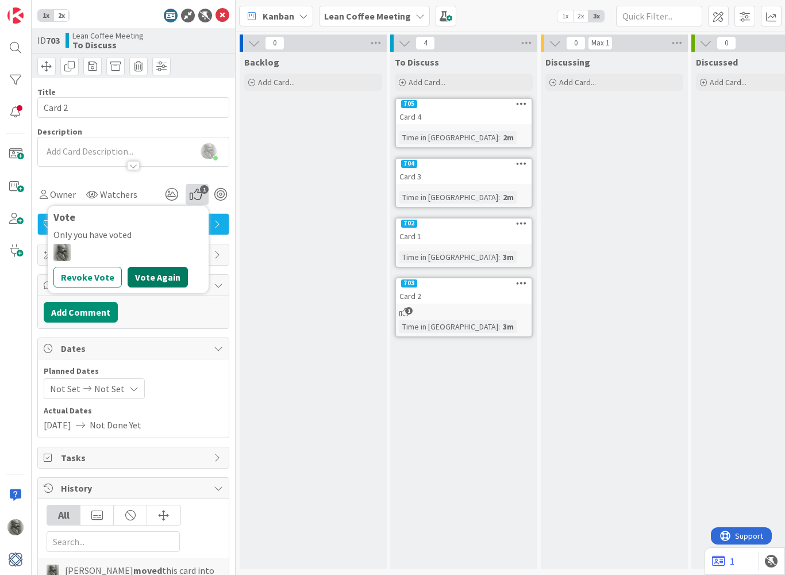
click at [157, 279] on button "Vote Again" at bounding box center [158, 277] width 60 height 21
click at [316, 248] on div "Backlog Add Card..." at bounding box center [313, 310] width 147 height 517
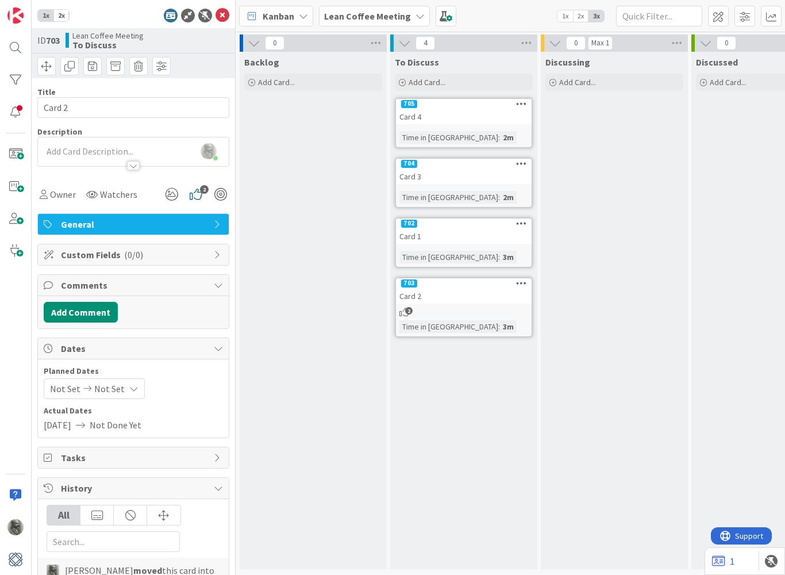
click at [522, 103] on icon at bounding box center [521, 103] width 11 height 8
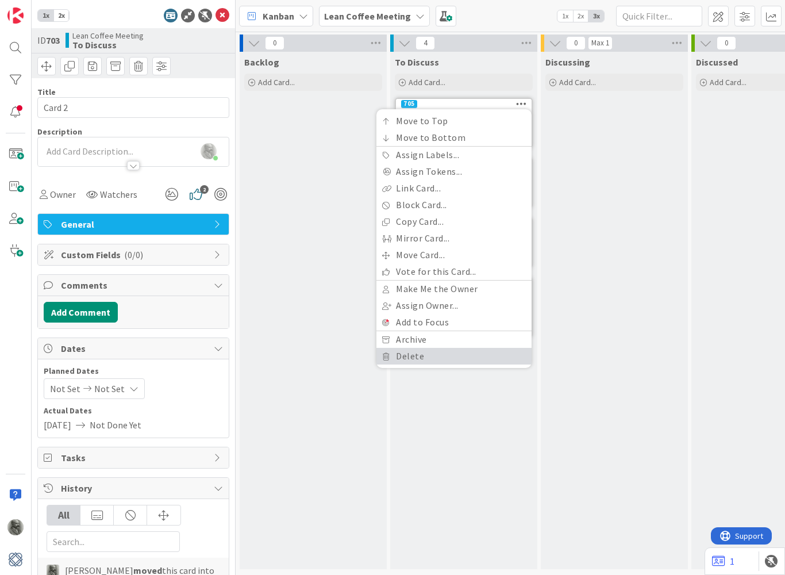
click at [415, 363] on link "Delete" at bounding box center [453, 356] width 155 height 17
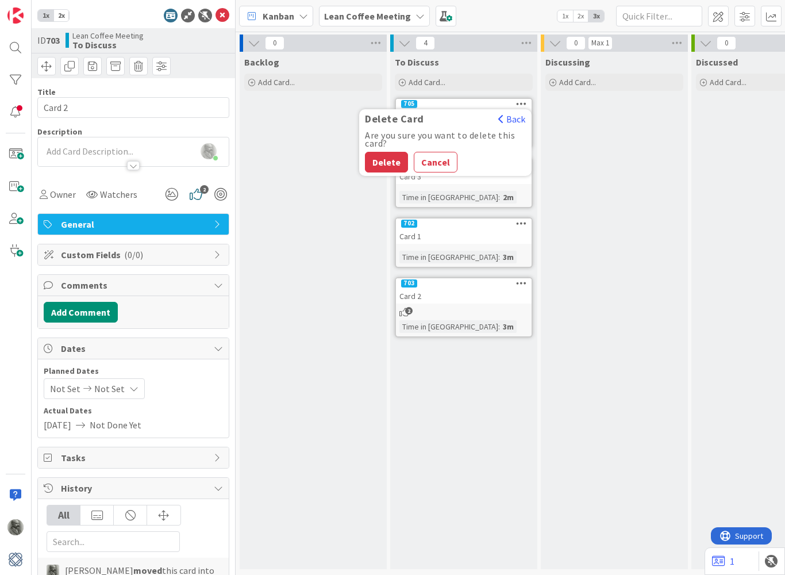
click at [386, 167] on button "Delete" at bounding box center [386, 162] width 43 height 21
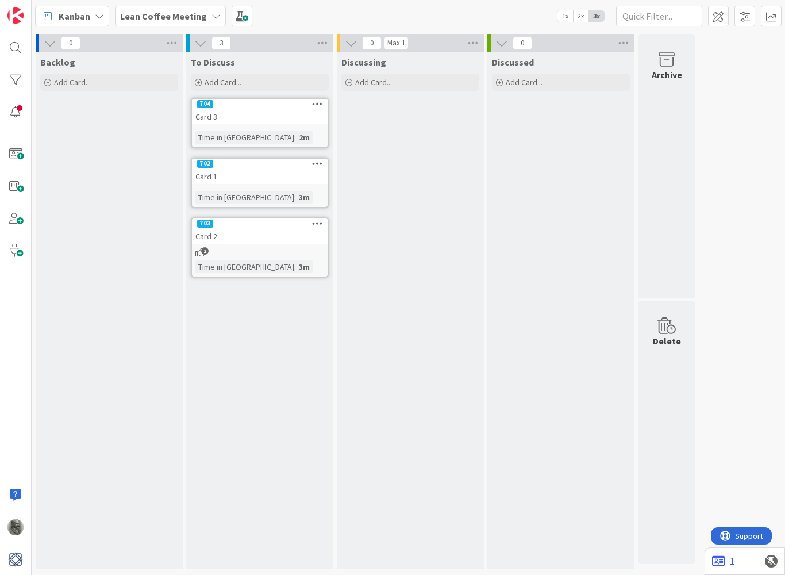
click at [320, 101] on icon at bounding box center [317, 103] width 11 height 8
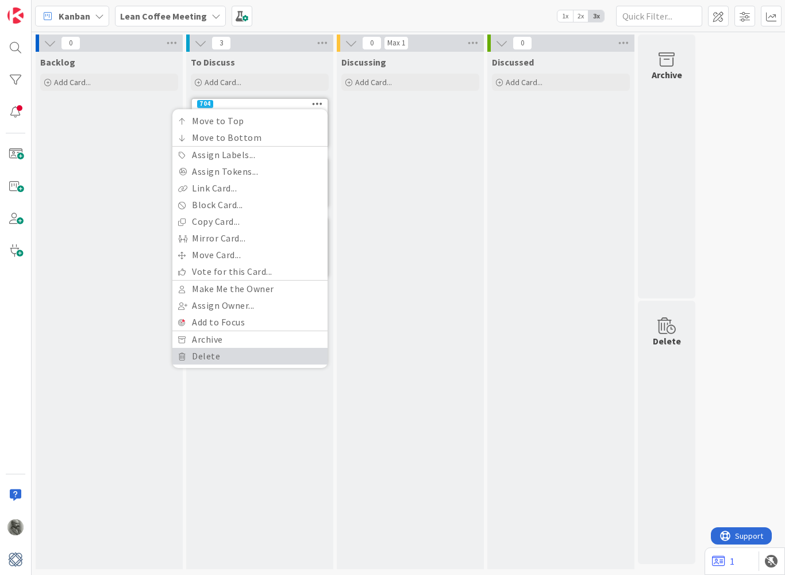
click at [201, 357] on link "Delete" at bounding box center [249, 356] width 155 height 17
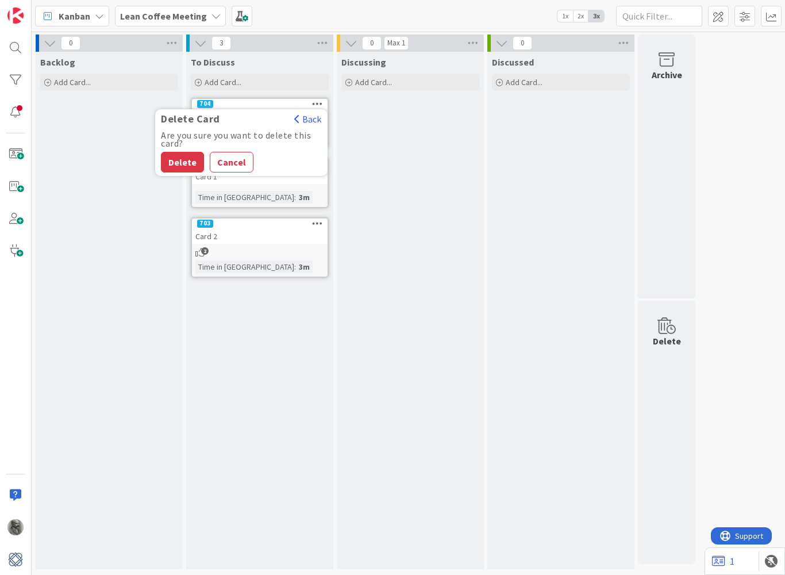
click at [186, 162] on button "Delete" at bounding box center [182, 162] width 43 height 21
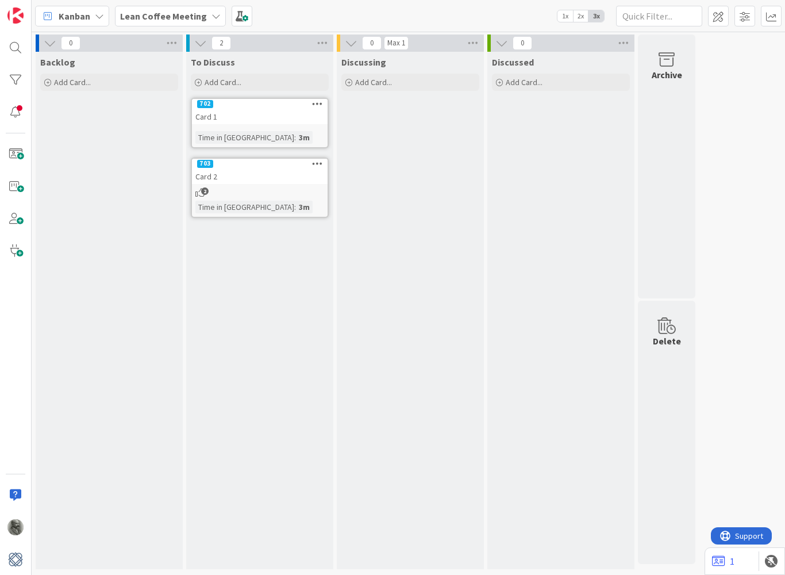
click at [317, 103] on icon at bounding box center [317, 103] width 11 height 8
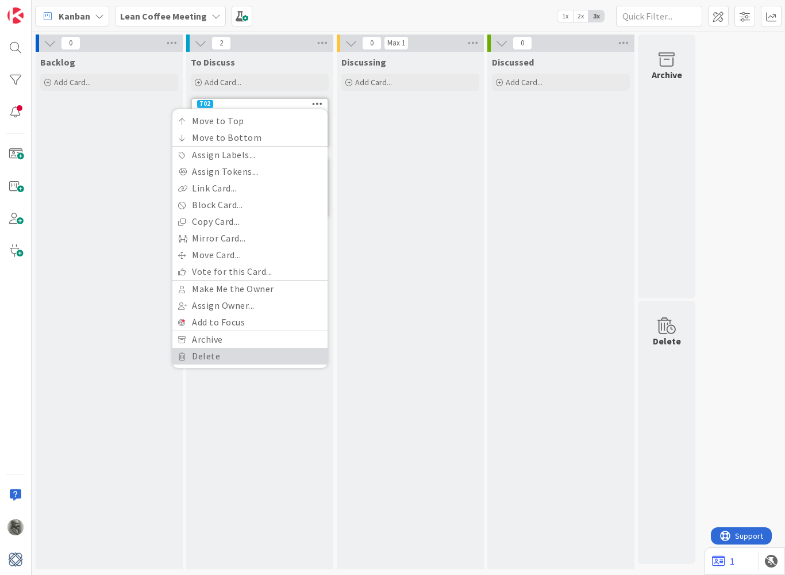
click at [208, 355] on link "Delete" at bounding box center [249, 356] width 155 height 17
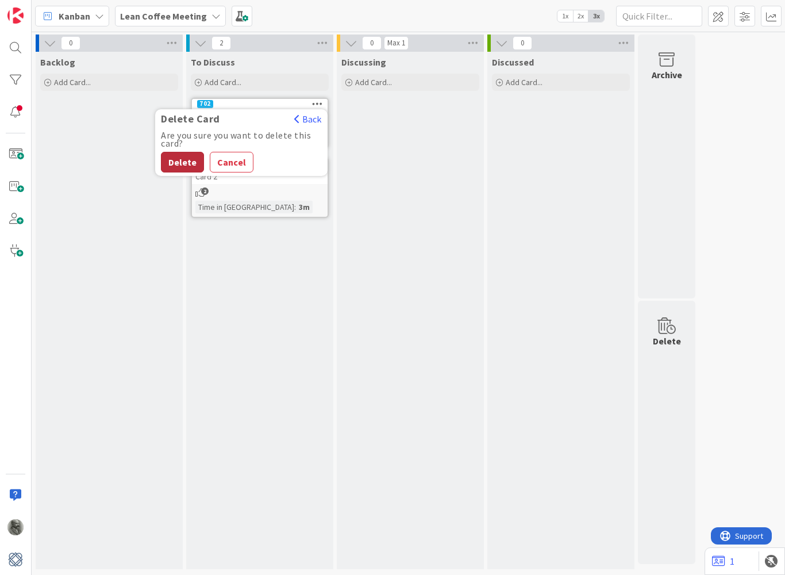
click at [176, 162] on button "Delete" at bounding box center [182, 162] width 43 height 21
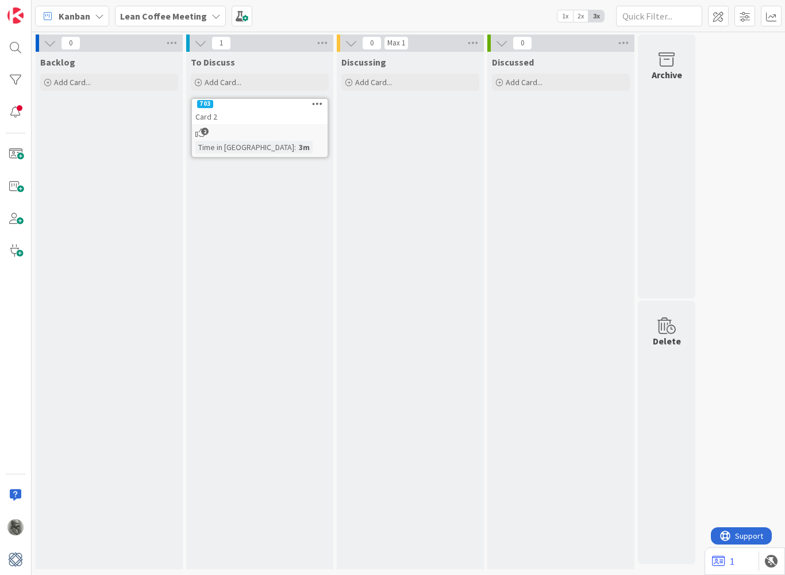
click at [317, 104] on icon at bounding box center [317, 103] width 11 height 8
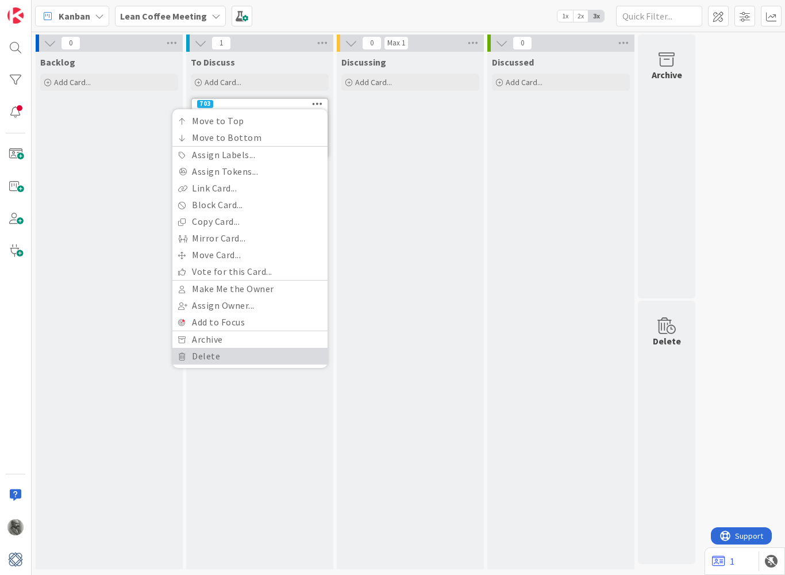
click at [198, 360] on link "Delete" at bounding box center [249, 356] width 155 height 17
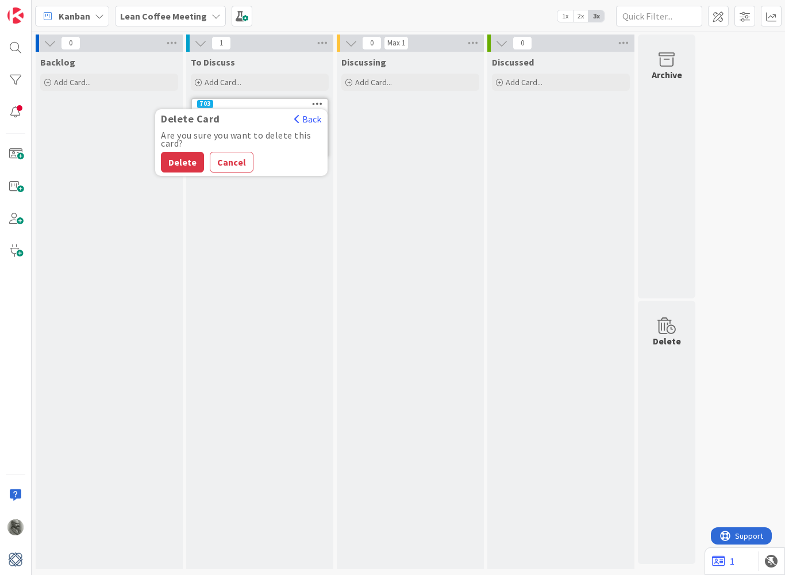
click at [184, 164] on button "Delete" at bounding box center [182, 162] width 43 height 21
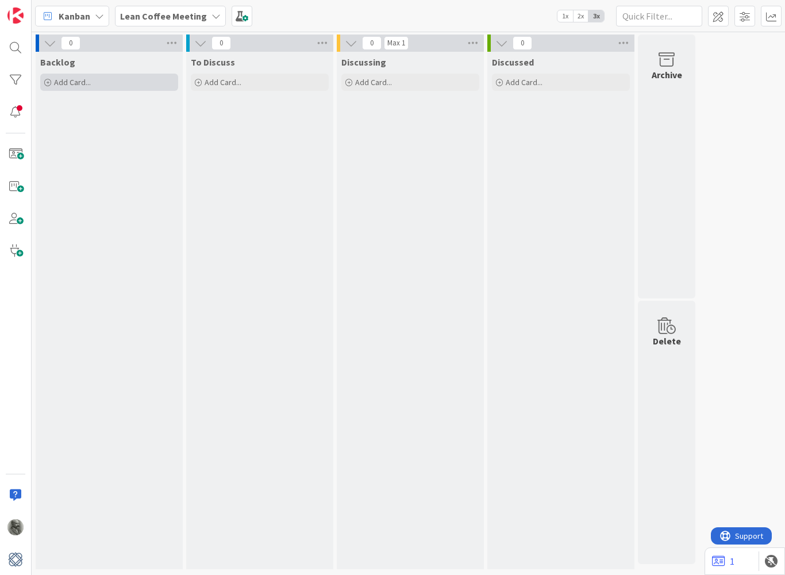
click at [92, 80] on div "Add Card..." at bounding box center [109, 82] width 138 height 17
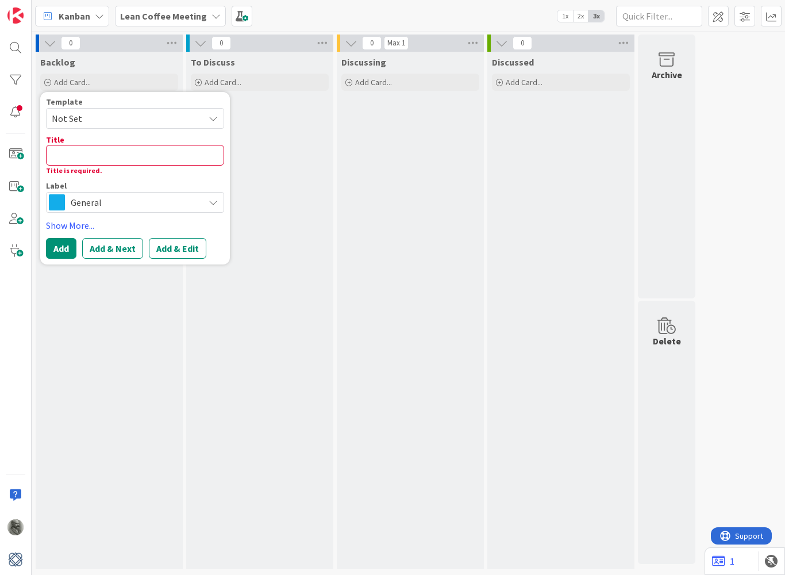
click at [564, 557] on div "Discussed Add Card..." at bounding box center [560, 310] width 147 height 517
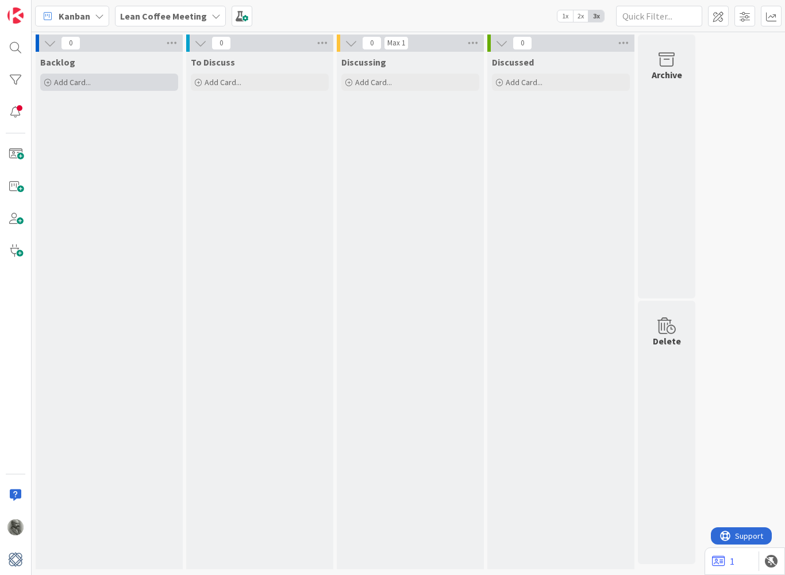
click at [140, 81] on div "Add Card..." at bounding box center [109, 82] width 138 height 17
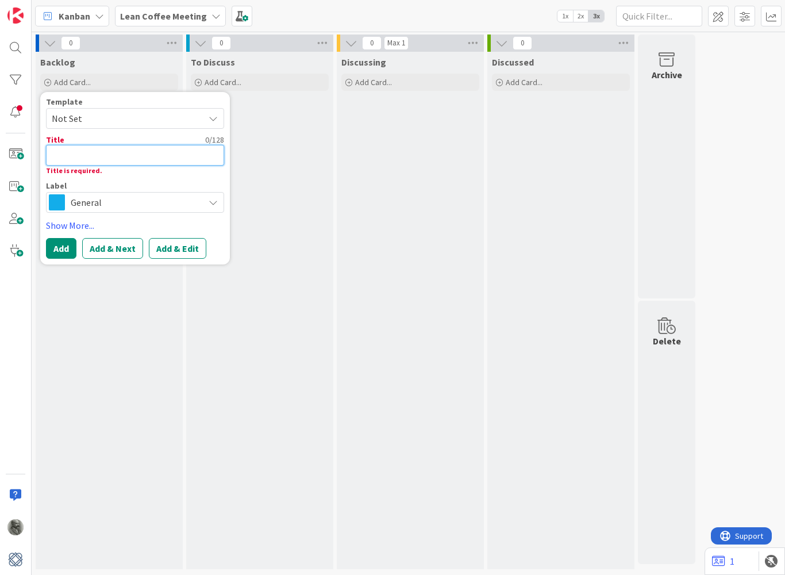
type textarea "x"
type textarea "W"
type textarea "x"
type textarea "W’"
type textarea "x"
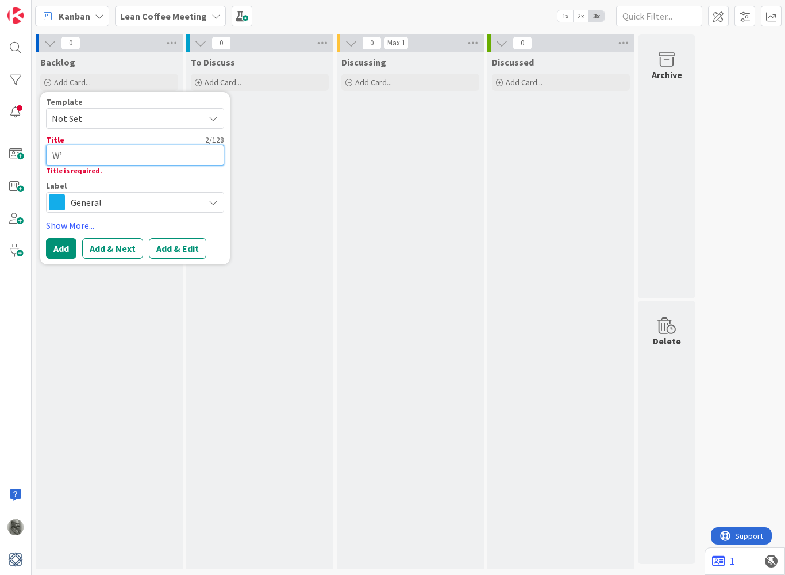
type textarea "W’h"
type textarea "x"
type textarea "W’hy"
type textarea "x"
type textarea "W’h"
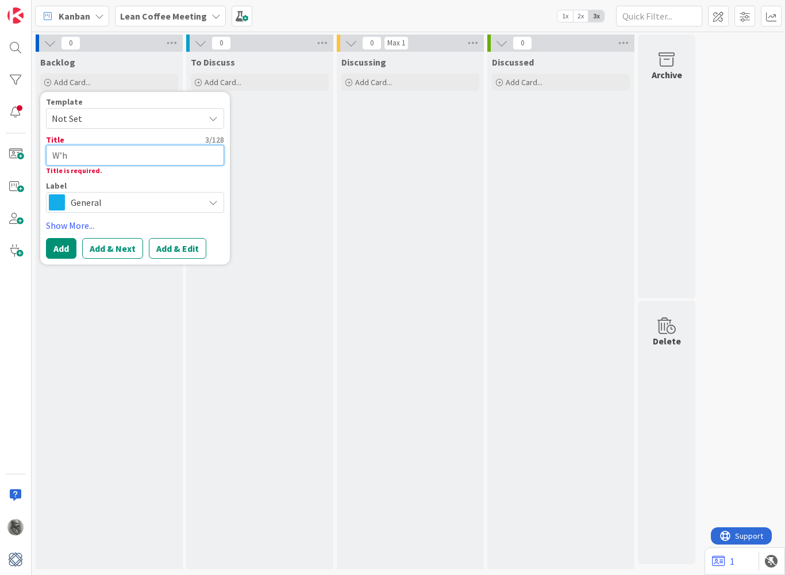
type textarea "x"
type textarea "W’"
type textarea "x"
type textarea "W"
type textarea "x"
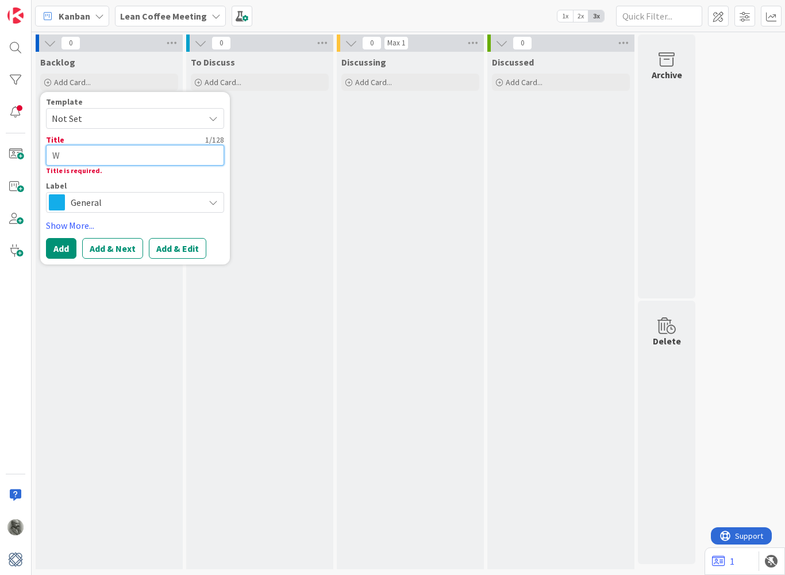
type textarea "Wh"
type textarea "x"
type textarea "Why"
type textarea "x"
type textarea "Why"
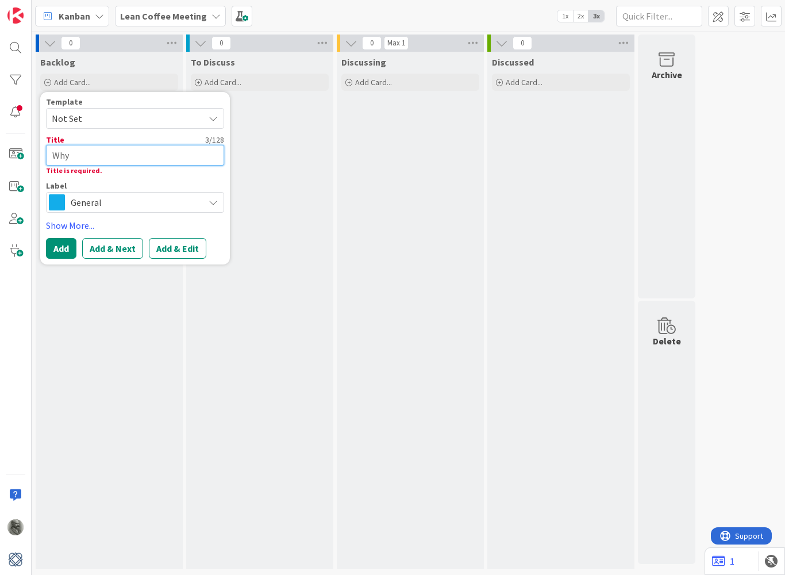
type textarea "x"
type textarea "Why d"
type textarea "x"
type textarea "Why do"
type textarea "x"
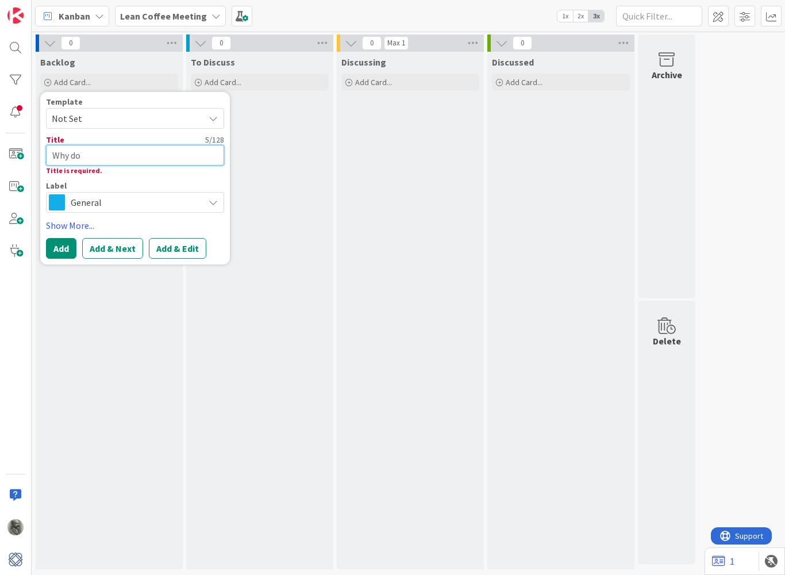
type textarea "Why do"
type textarea "x"
type textarea "Why do w"
type textarea "x"
type textarea "Why do we"
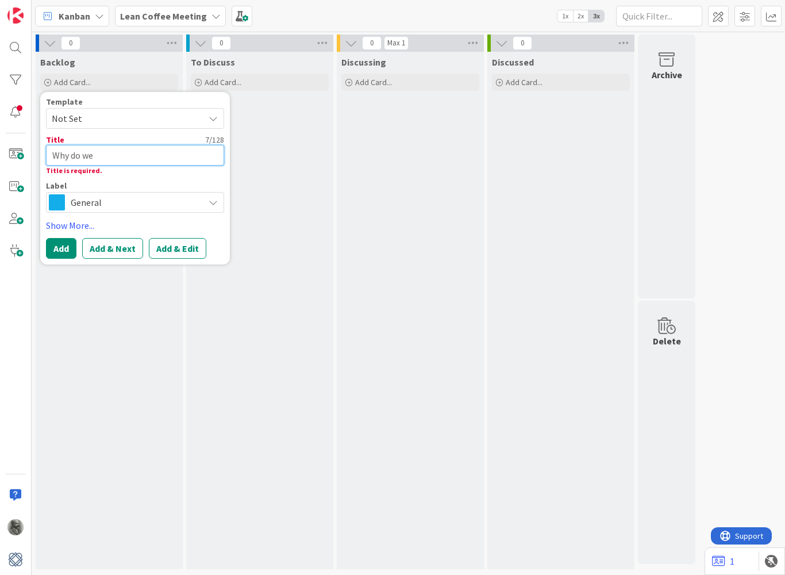
type textarea "x"
type textarea "Why do we"
type textarea "x"
type textarea "Why do we n"
type textarea "x"
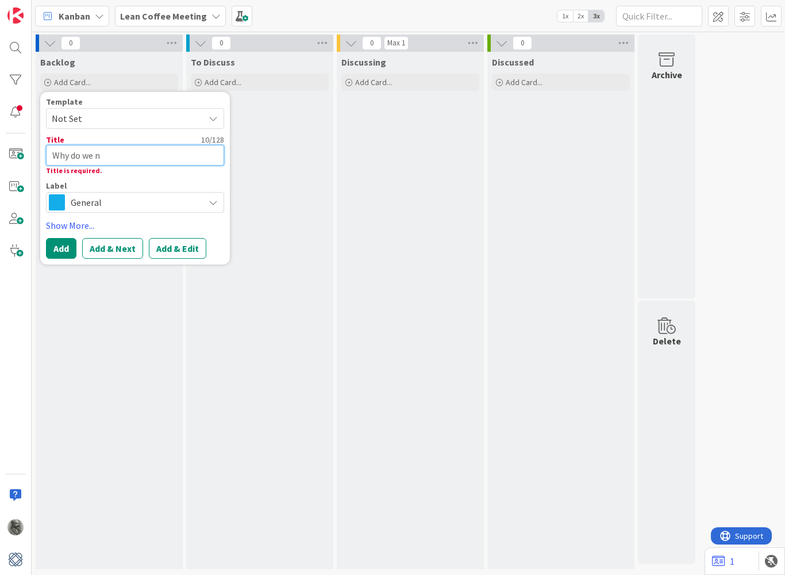
type textarea "Why do we no"
type textarea "x"
type textarea "Why do we not"
type textarea "x"
type textarea "Why do we not"
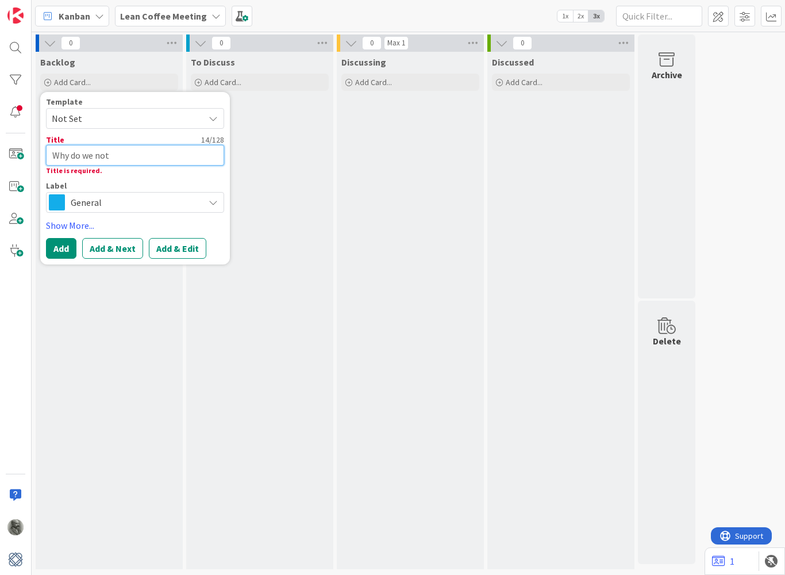
type textarea "x"
type textarea "Why do we not p"
type textarea "x"
type textarea "Why do we not pu"
type textarea "x"
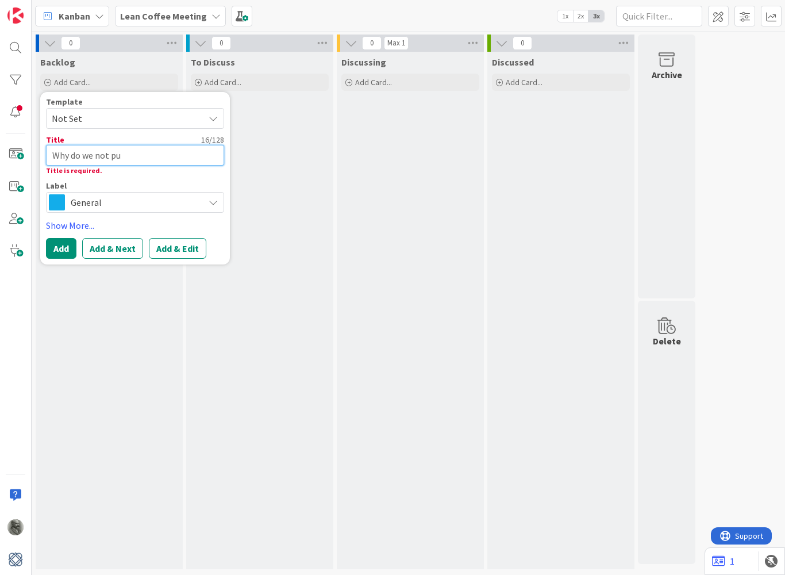
type textarea "Why do we not pul"
type textarea "x"
type textarea "Why do we not pull"
type textarea "x"
type textarea "Why do we not pull"
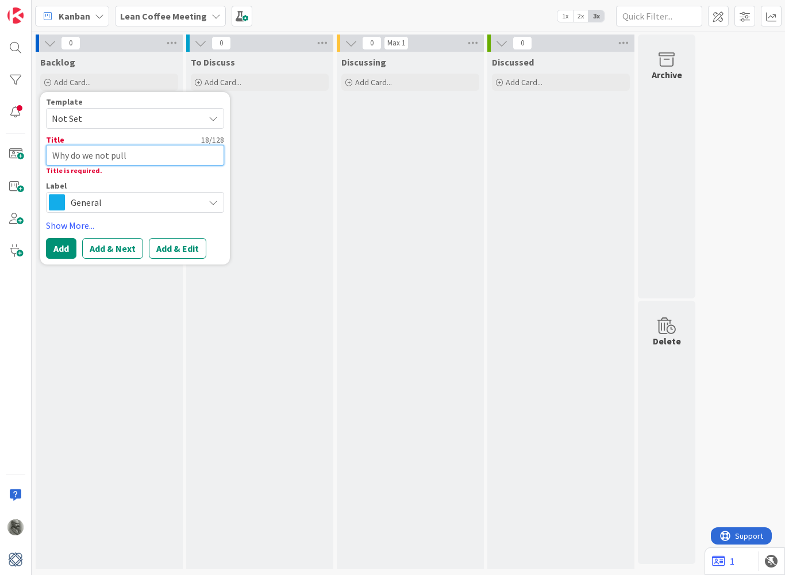
type textarea "x"
type textarea "Why do we not pull t"
type textarea "x"
type textarea "Why do we not pull th"
type textarea "x"
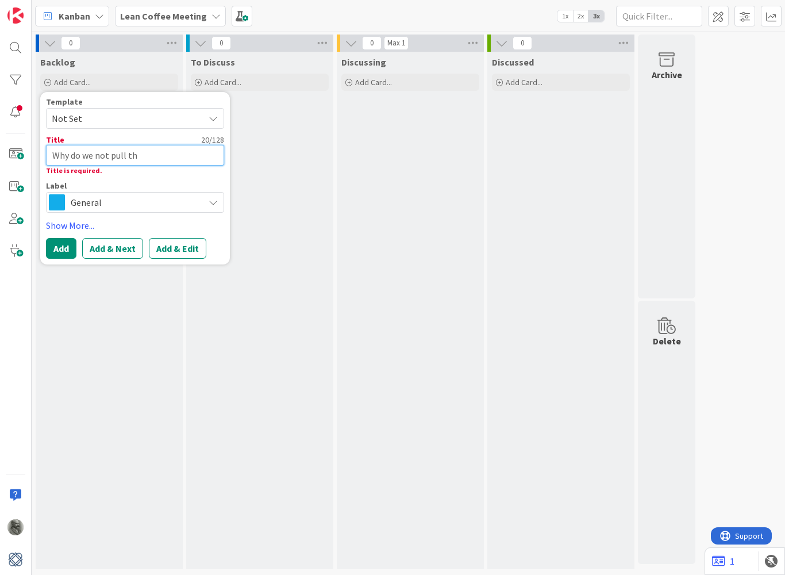
type textarea "Why do we not pull thi"
type textarea "x"
type textarea "Why do we not pull thin"
type textarea "x"
type textarea "Why do we not pull thing"
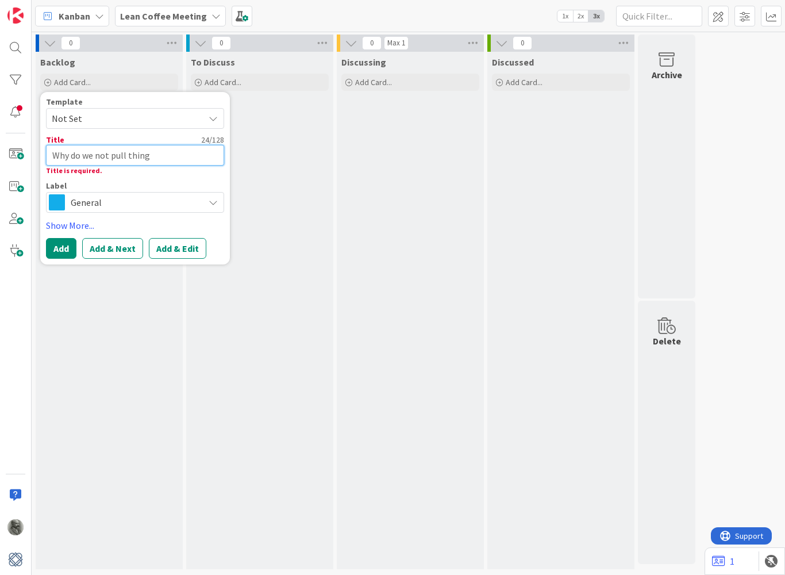
type textarea "x"
type textarea "Why do we not pull things"
type textarea "x"
type textarea "Why do we not pull things"
type textarea "x"
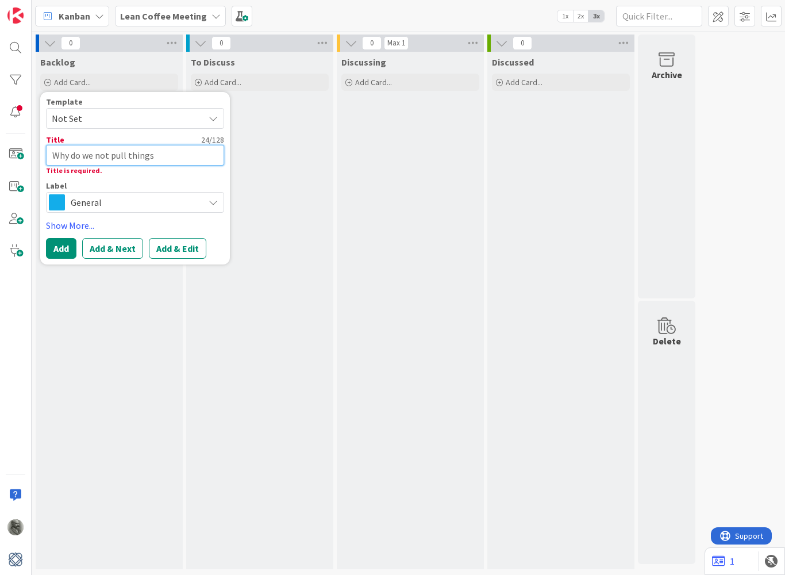
type textarea "Why do we not pull things b"
type textarea "x"
type textarea "Why do we not pull things ba"
type textarea "x"
type textarea "Why do we not pull things bac"
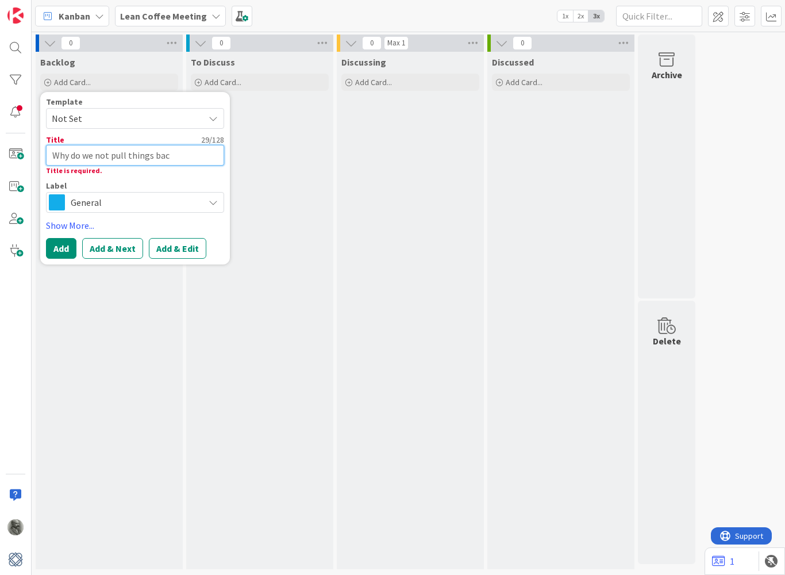
type textarea "x"
type textarea "Why do we not pull things back"
type textarea "x"
type textarea "Why do we not pull things back"
type textarea "x"
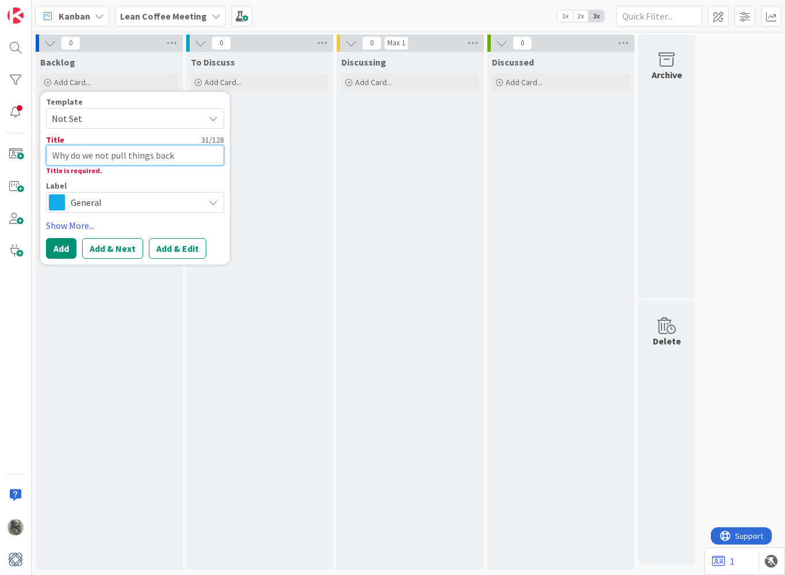
type textarea "Why do we not pull things back o"
type textarea "x"
type textarea "Why do we not pull things back ou"
type textarea "x"
type textarea "Why do we not pull things back out"
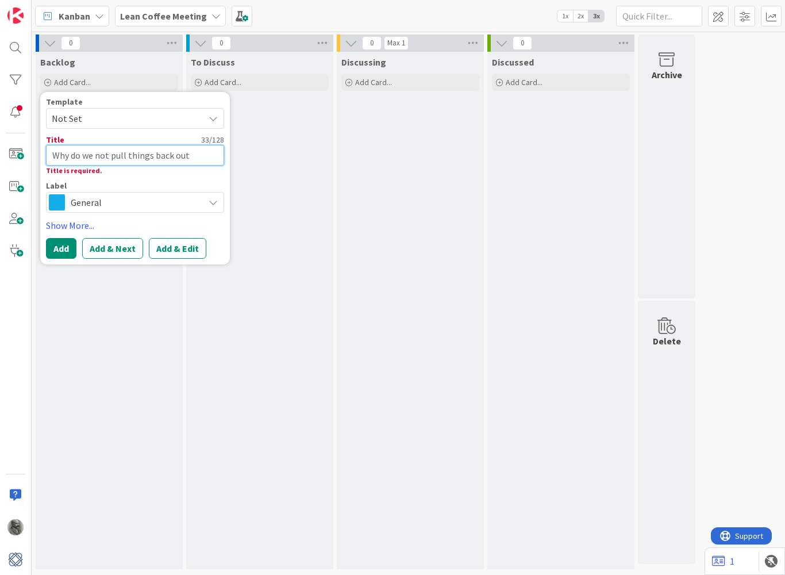
type textarea "x"
type textarea "Why do we not pull things back out"
type textarea "x"
type textarea "Why do we not pull things back out o"
type textarea "x"
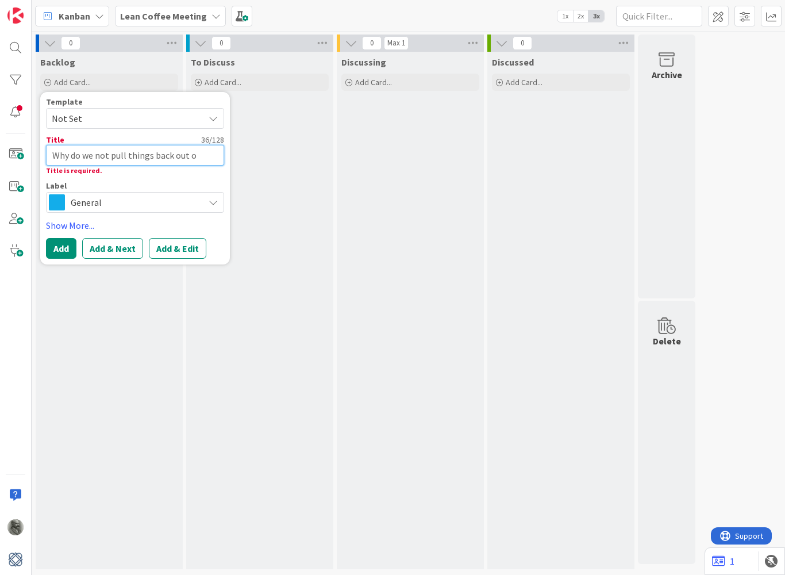
type textarea "Why do we not pull things back out of"
type textarea "x"
type textarea "Why do we not pull things back out of"
type textarea "x"
type textarea "Why do we not pull things back out of d"
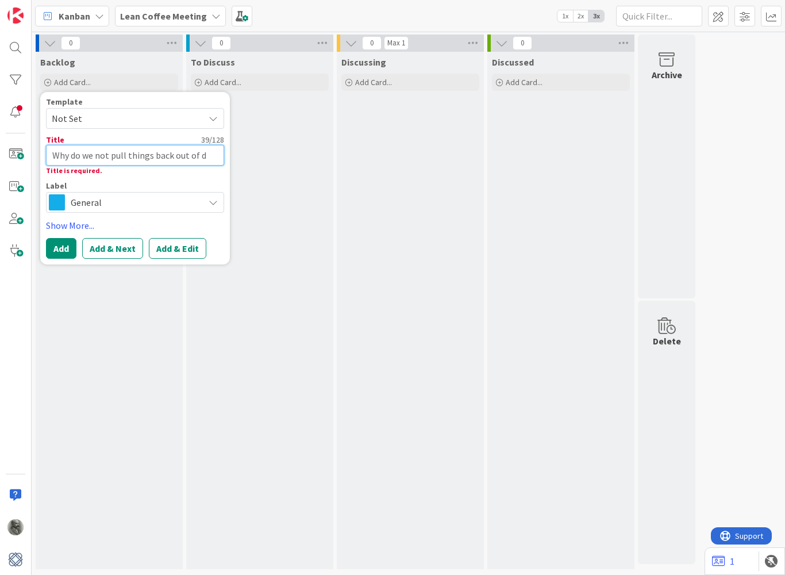
type textarea "x"
type textarea "Why do we not pull things back out of do"
type textarea "x"
type textarea "Why do we not pull things back out of d"
type textarea "x"
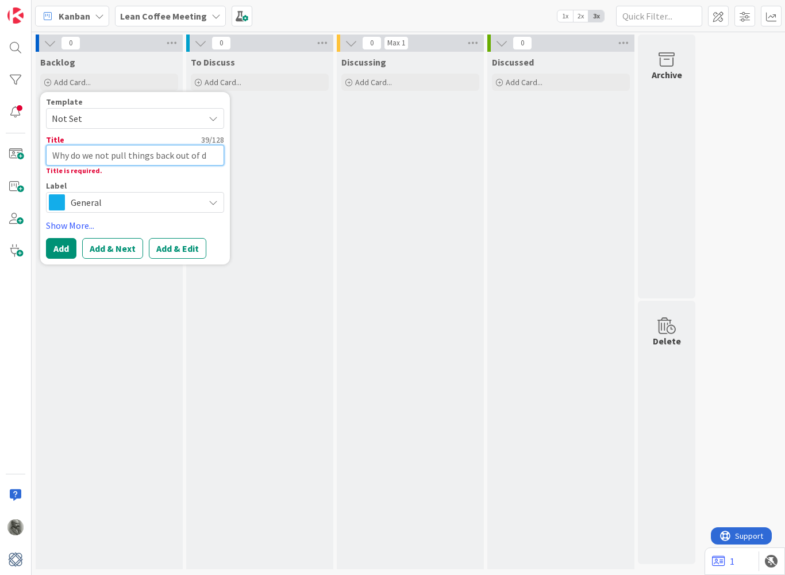
type textarea "Why do we not pull things back out of"
type textarea "x"
type textarea "Why do we not pull things back out of “"
type textarea "x"
type textarea "Why do we not pull things back out of “S"
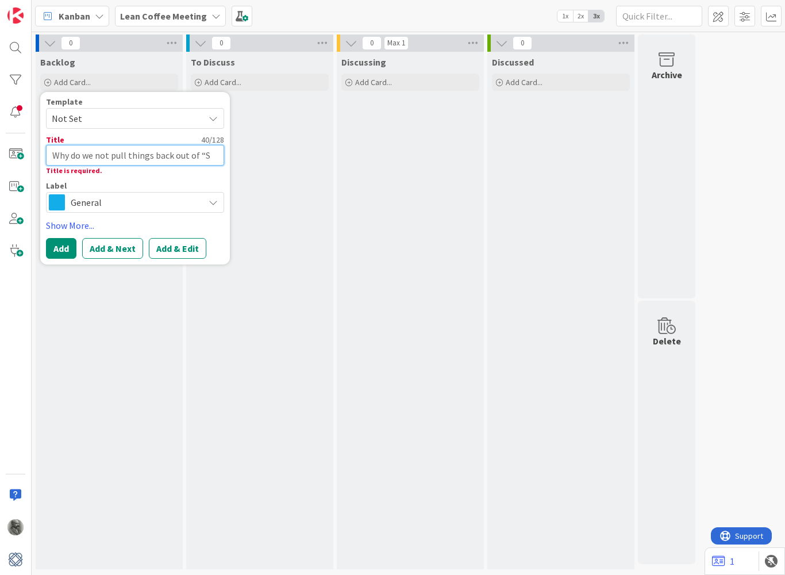
type textarea "x"
type textarea "Why do we not pull things back out of “St"
type textarea "x"
type textarea "Why do we not pull things back out of “Sta"
type textarea "x"
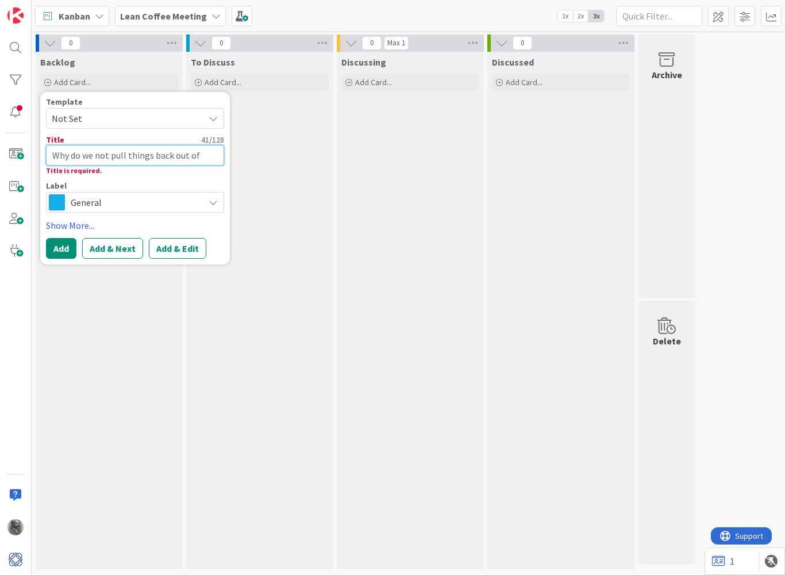
type textarea "Why do we not pull things back out of “Star"
type textarea "x"
type textarea "Why do we not pull things back out of “Start"
type textarea "x"
type textarea "Why do we not pull things back out of “Starte"
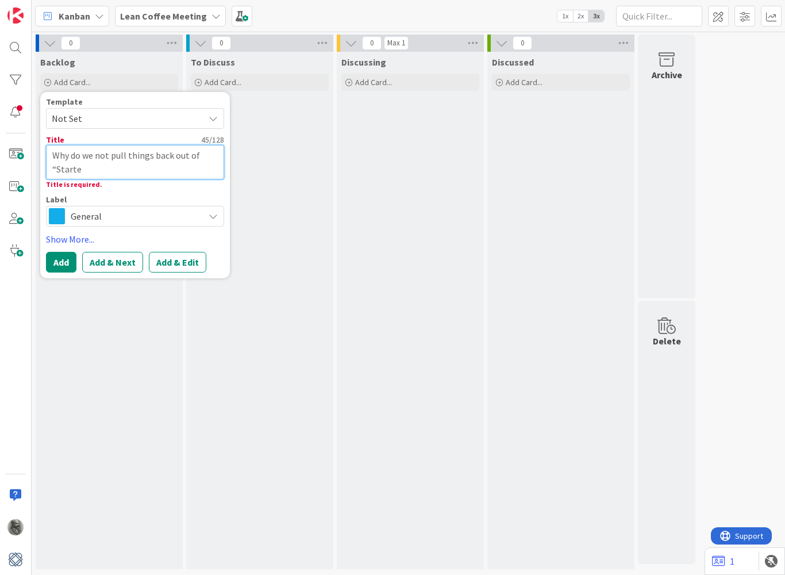
type textarea "x"
type textarea "Why do we not pull things back out of “Started"
type textarea "x"
type textarea "Why do we not pull things back out of “Started”"
type textarea "x"
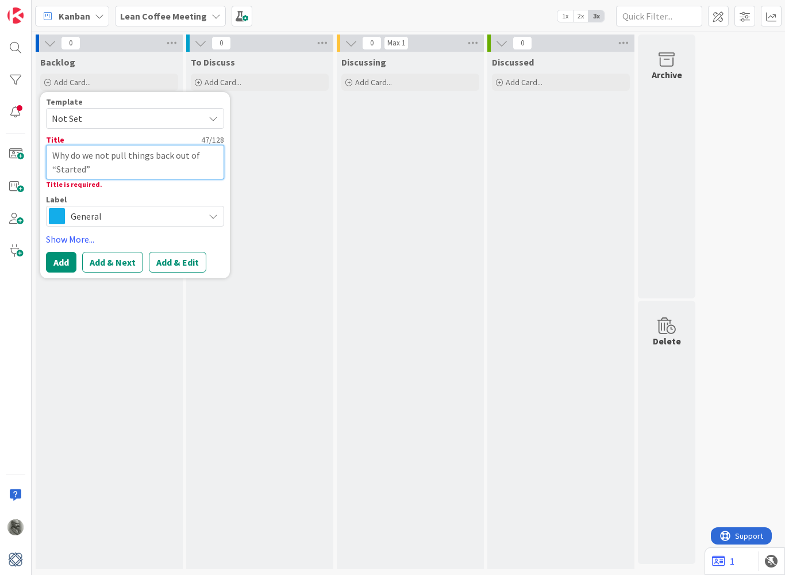
type textarea "Why do we not pull things back out of “Started”?"
type textarea "x"
type textarea "Why do we not pull things back out of “Started”"
type textarea "x"
type textarea "Why do we not pull things back out of “Started"
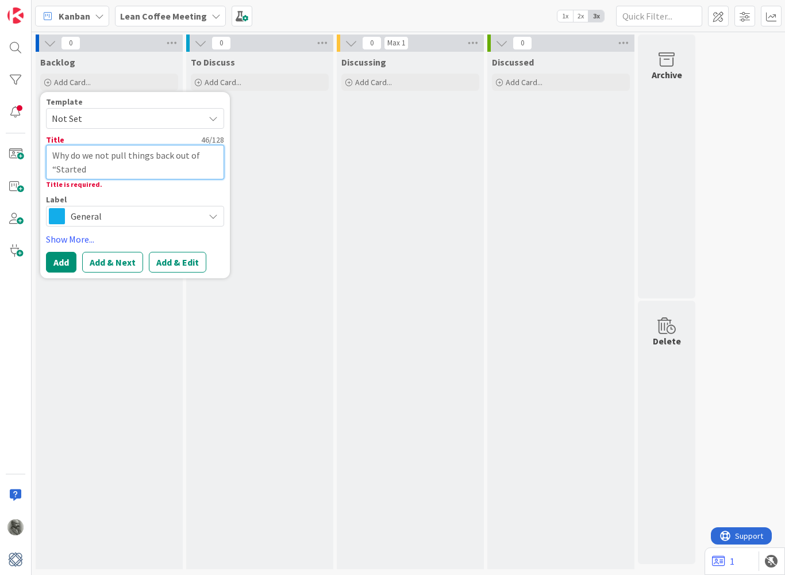
type textarea "x"
type textarea "Why do we not pull things back out of “Started,"
type textarea "x"
type textarea "Why do we not pull things back out of “Started,”"
type textarea "x"
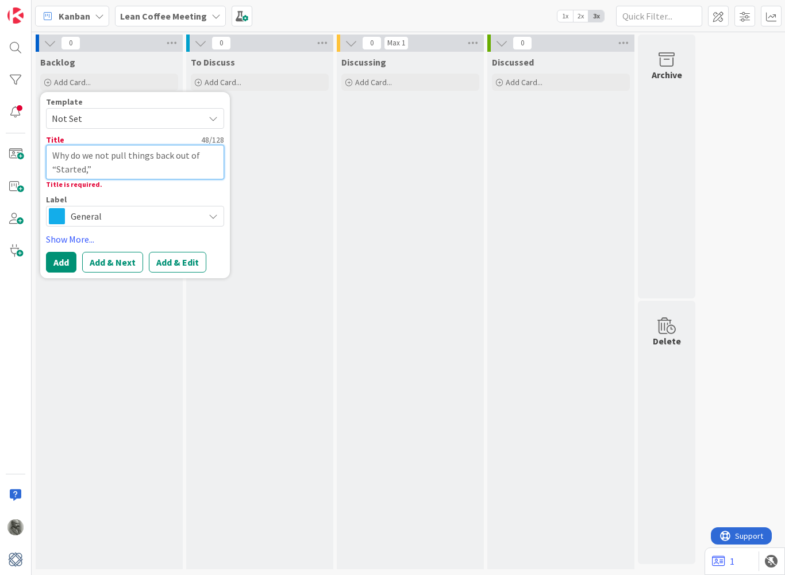
type textarea "Why do we not pull things back out of “Started,”"
type textarea "x"
type textarea "Why do we not pull things back out of “Started,” a"
type textarea "x"
type textarea "Why do we not pull things back out of “Started,” an"
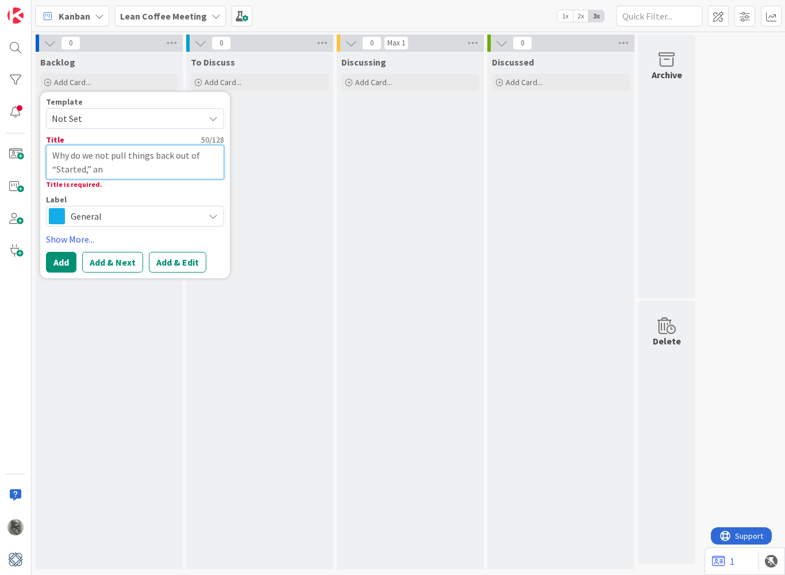
type textarea "x"
type textarea "Why do we not pull things back out of “Started,” and"
type textarea "x"
type textarea "Why do we not pull things back out of “Started,” and"
type textarea "x"
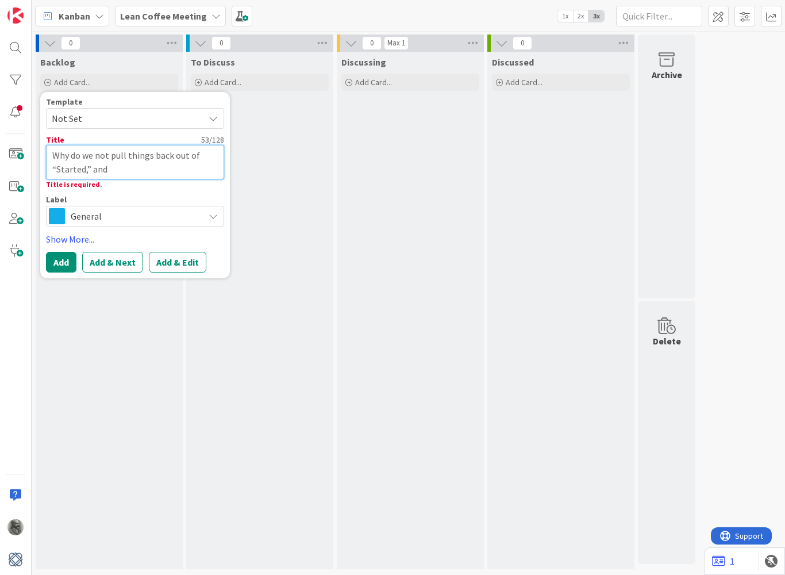
type textarea "Why do we not pull things back out of “Started,” and h"
type textarea "x"
type textarea "Why do we not pull things back out of “Started,” and ho"
type textarea "x"
type textarea "Why do we not pull things back out of “Started,” and how"
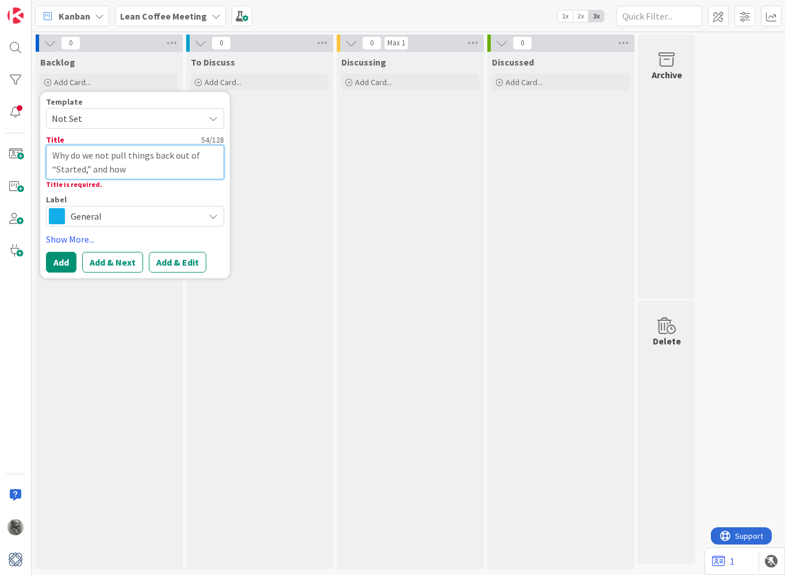
type textarea "x"
type textarea "Why do we not pull things back out of “Started,” and how"
type textarea "x"
type textarea "Why do we not pull things back out of “Started,” and how c"
type textarea "x"
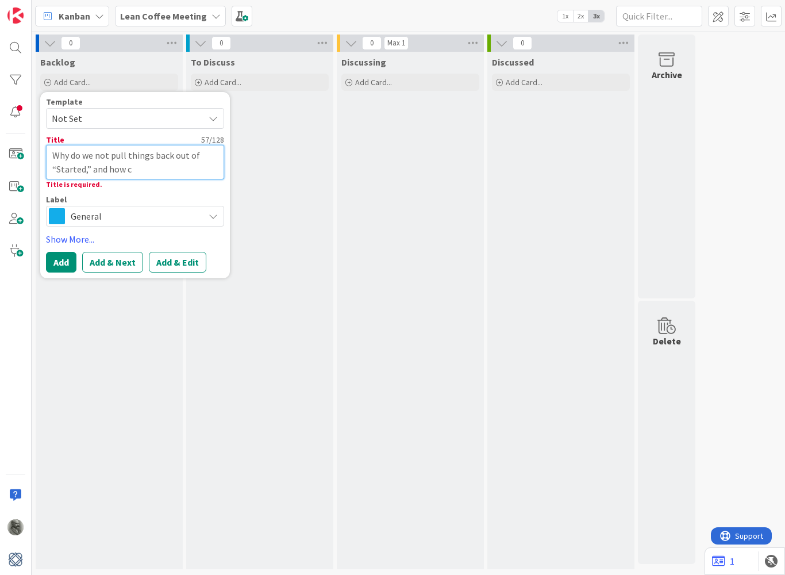
type textarea "Why do we not pull things back out of “Started,” and how ca"
type textarea "x"
type textarea "Why do we not pull things back out of “Started,” and how can"
type textarea "x"
type textarea "Why do we not pull things back out of “Started,” and how can"
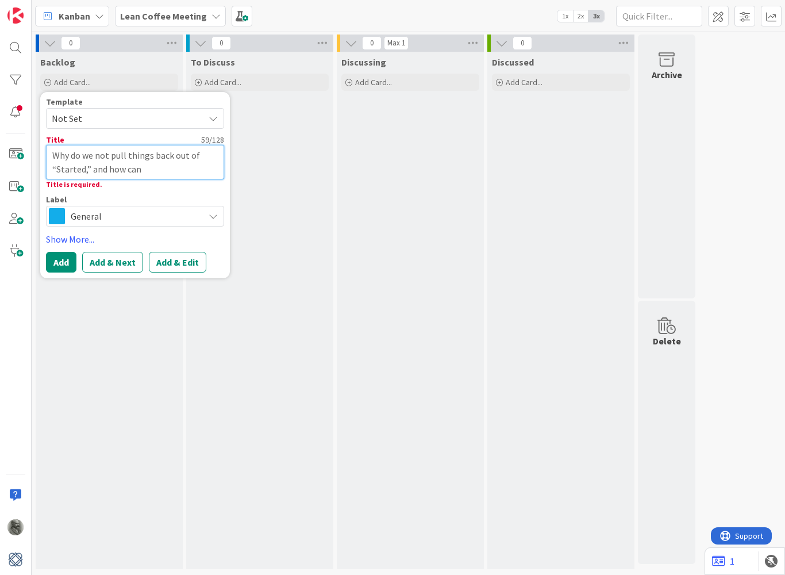
type textarea "x"
type textarea "Why do we not pull things back out of “Started,” and how can w"
type textarea "x"
type textarea "Why do we not pull things back out of “Started,” and how can we"
type textarea "x"
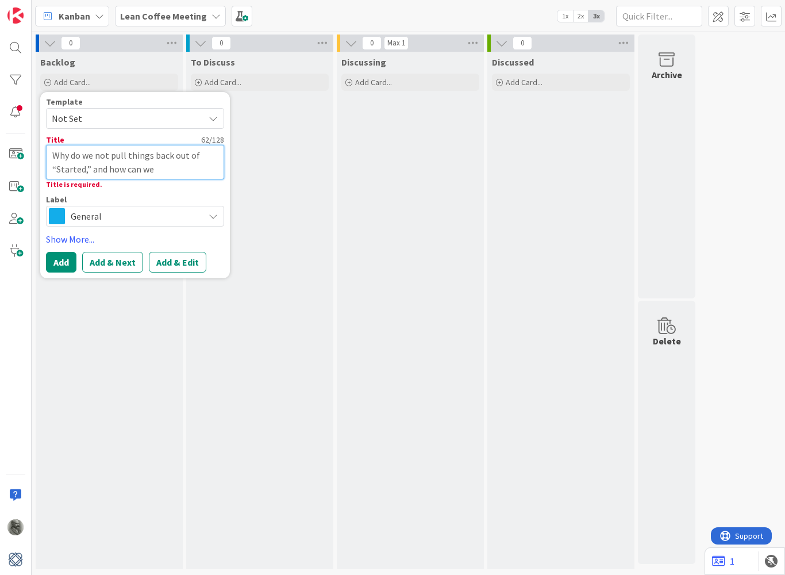
type textarea "Why do we not pull things back out of “Started,” and how can we"
type textarea "x"
type textarea "Why do we not pull things back out of “Started,” and how can we b"
type textarea "x"
type textarea "Why do we not pull things back out of “Started,” and how can we be"
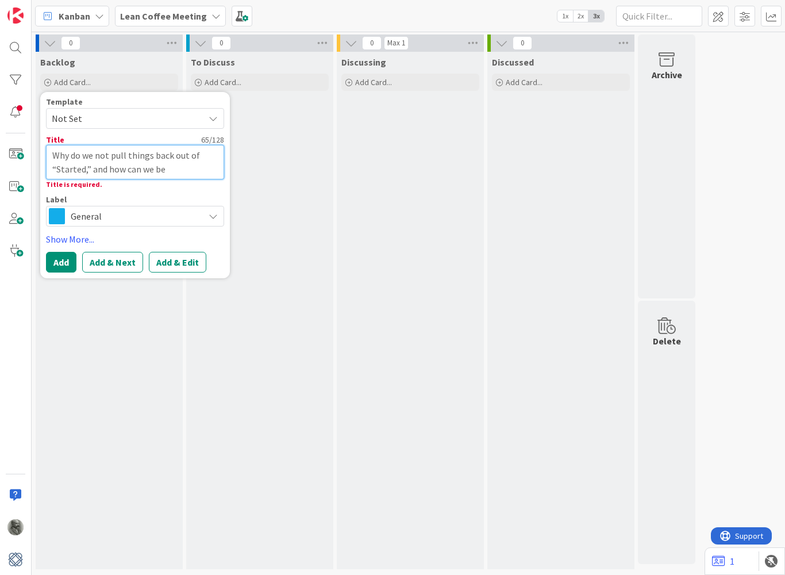
type textarea "x"
type textarea "Why do we not pull things back out of “Started,” and how can we bet"
type textarea "x"
type textarea "Why do we not pull things back out of “Started,” and how can we bett"
type textarea "x"
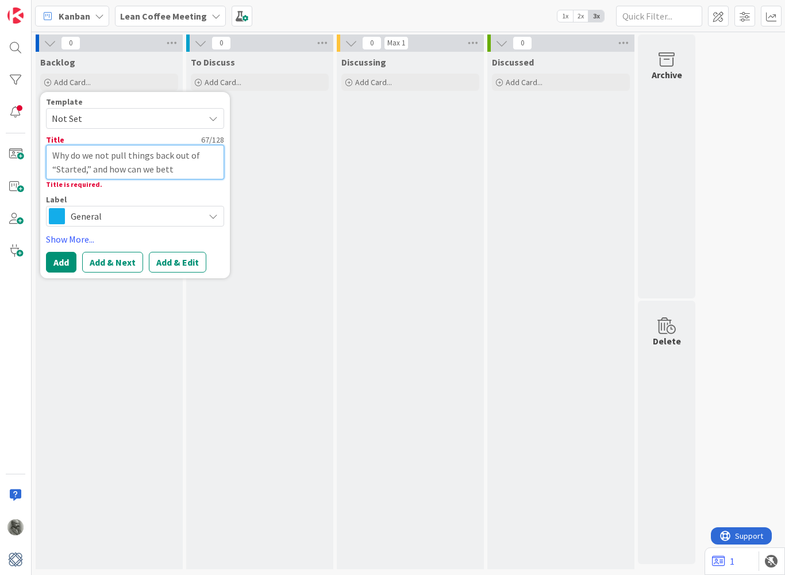
type textarea "Why do we not pull things back out of “Started,” and how can we [PERSON_NAME]"
type textarea "x"
type textarea "Why do we not pull things back out of “Started,” and how can we better"
type textarea "x"
type textarea "Why do we not pull things back out of “Started,” and how can we better"
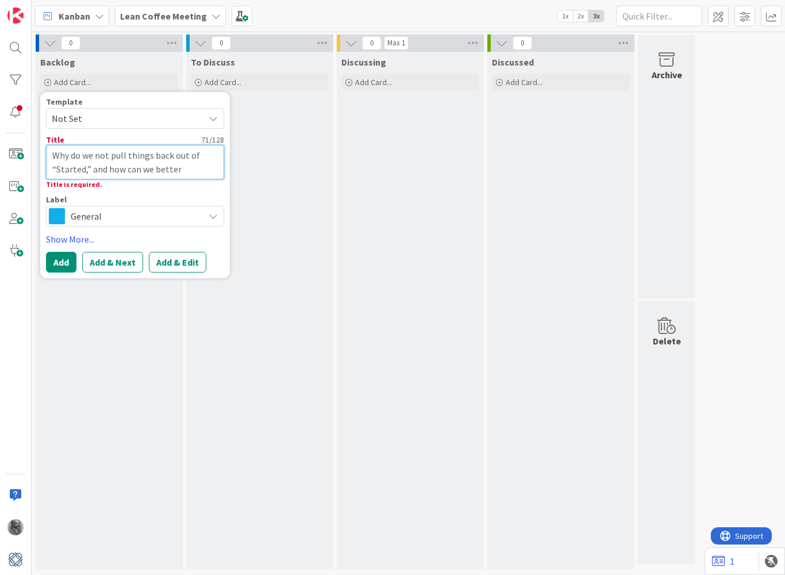
type textarea "x"
type textarea "Why do we not pull things back out of “Started,” and how can we better m"
type textarea "x"
type textarea "Why do we not pull things back out of “Started,” and how can we better mo"
type textarea "x"
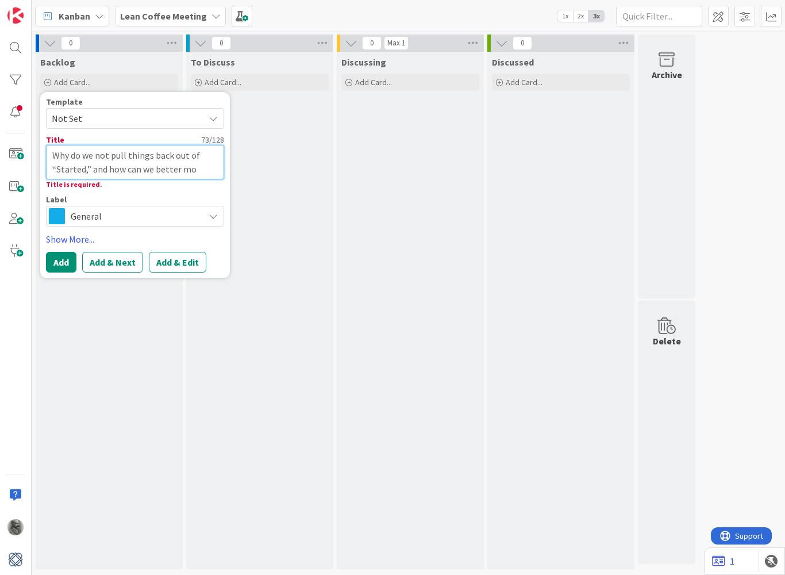
type textarea "Why do we not pull things back out of “Started,” and how can we better mod"
type textarea "x"
type textarea "Why do we not pull things back out of “Started,” and how can we better mode"
type textarea "x"
type textarea "Why do we not pull things back out of “Started,” and how can we better model"
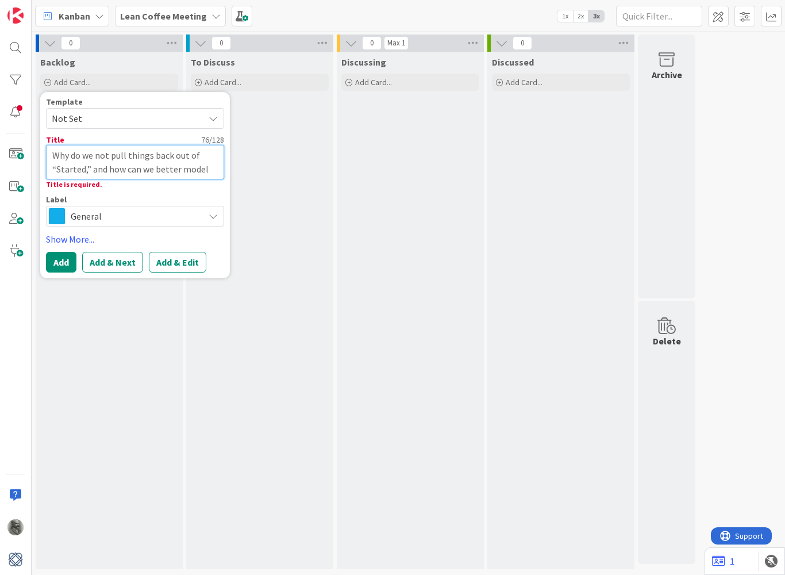
type textarea "x"
type textarea "Why do we not pull things back out of “Started,” and how can we better model"
type textarea "x"
type textarea "Why do we not pull things back out of “Started,” and how can we better model"
type textarea "x"
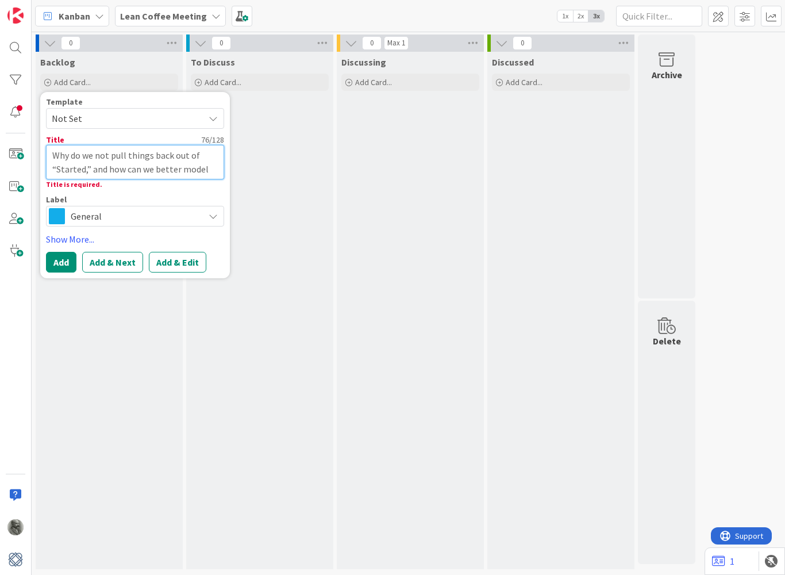
type textarea "Why do we not pull things back out of “Started,” and how can we better mode"
type textarea "x"
type textarea "Why do we not pull things back out of “Started,” and how can we better mod"
type textarea "x"
type textarea "Why do we not pull things back out of “Started,” and how can we better mo"
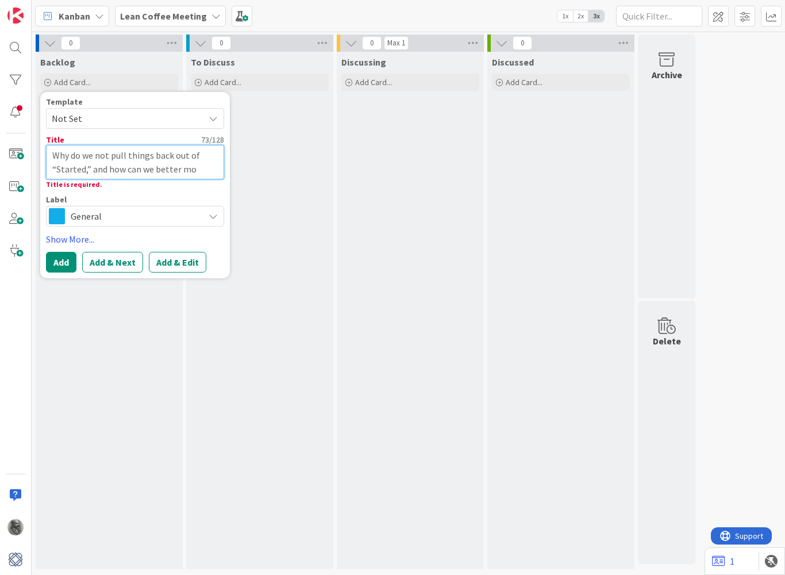
type textarea "x"
type textarea "Why do we not pull things back out of “Started,” and how can we better m"
type textarea "x"
type textarea "Why do we not pull things back out of “Started,” and how can we better"
type textarea "x"
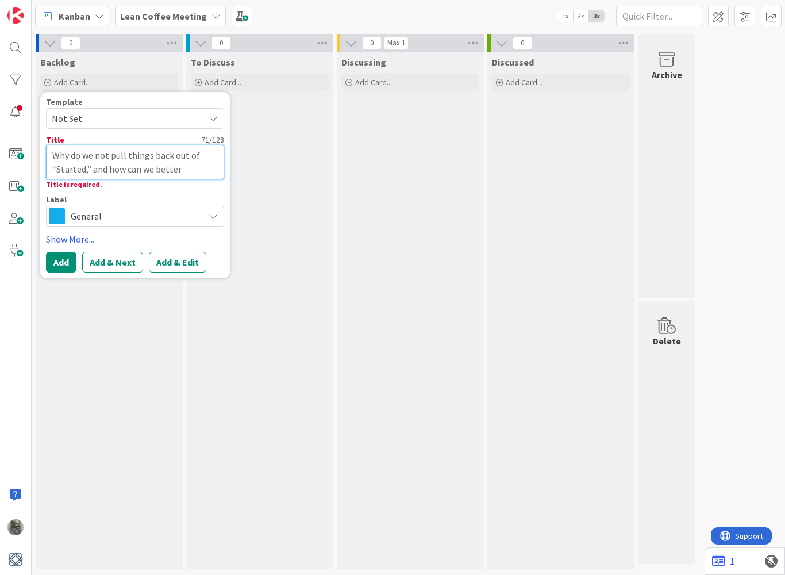
type textarea "Why do we not pull things back out of “Started,” and how can we better"
type textarea "x"
type textarea "Why do we not pull things back out of “Started,” and how can we [PERSON_NAME]"
type textarea "x"
type textarea "Why do we not pull things back out of “Started,” and how can we bett"
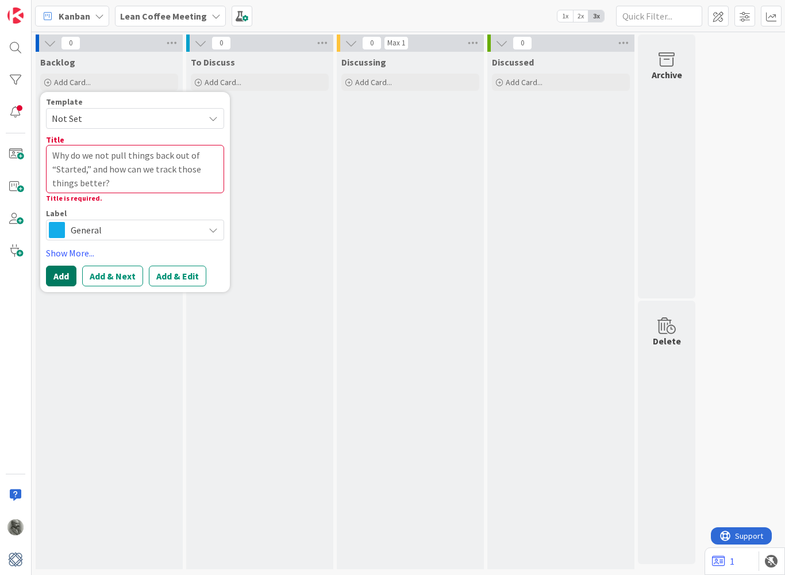
click at [62, 276] on button "Add" at bounding box center [61, 275] width 30 height 21
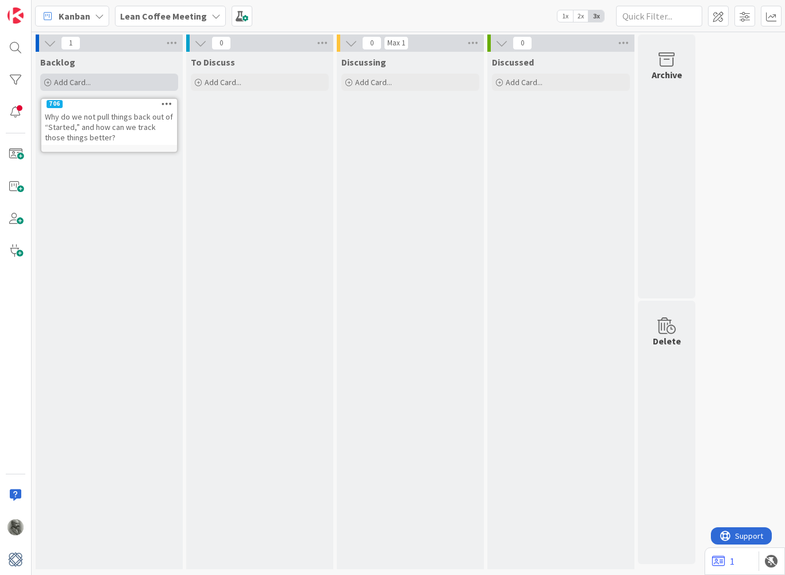
click at [78, 80] on span "Add Card..." at bounding box center [72, 82] width 37 height 10
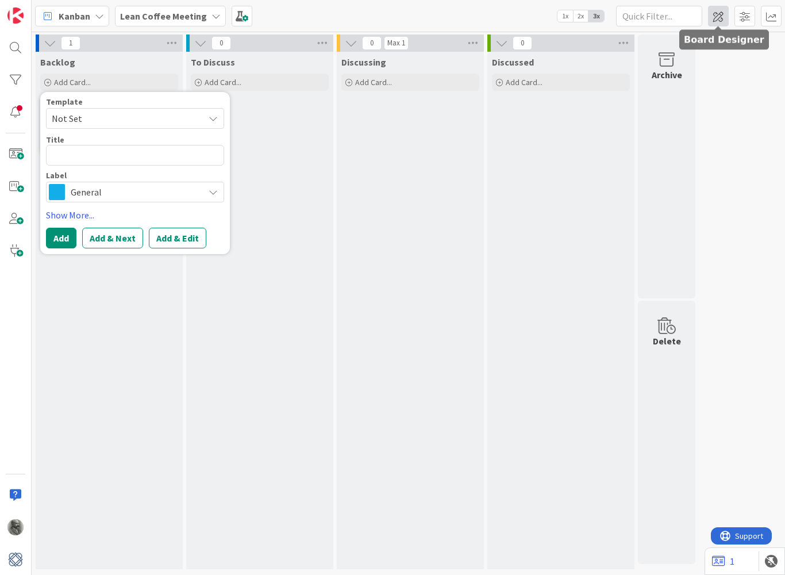
click at [718, 16] on span at bounding box center [718, 16] width 21 height 21
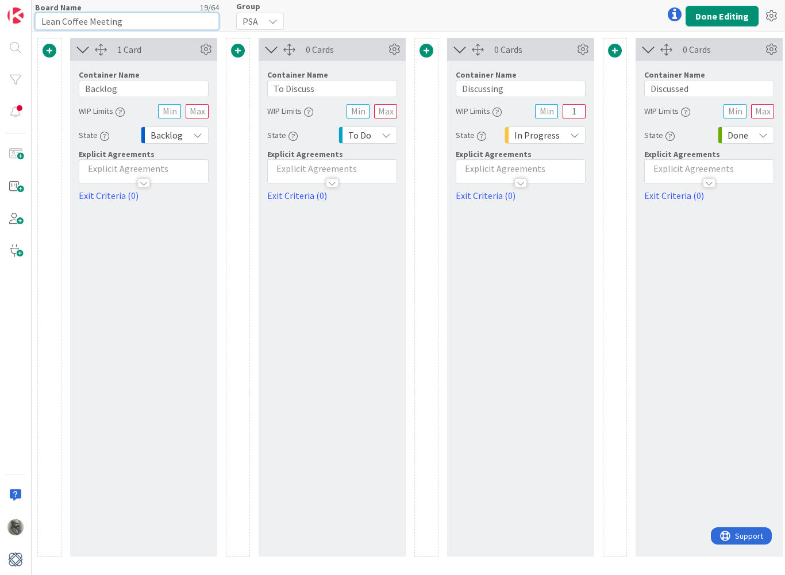
click at [43, 21] on input "Lean Coffee Meeting" at bounding box center [127, 21] width 184 height 17
drag, startPoint x: 155, startPoint y: 21, endPoint x: 74, endPoint y: 22, distance: 81.6
click at [74, 22] on input "Kanban Lean Coffee Meeting" at bounding box center [127, 21] width 184 height 17
click at [741, 17] on button "Done Editing" at bounding box center [722, 16] width 73 height 21
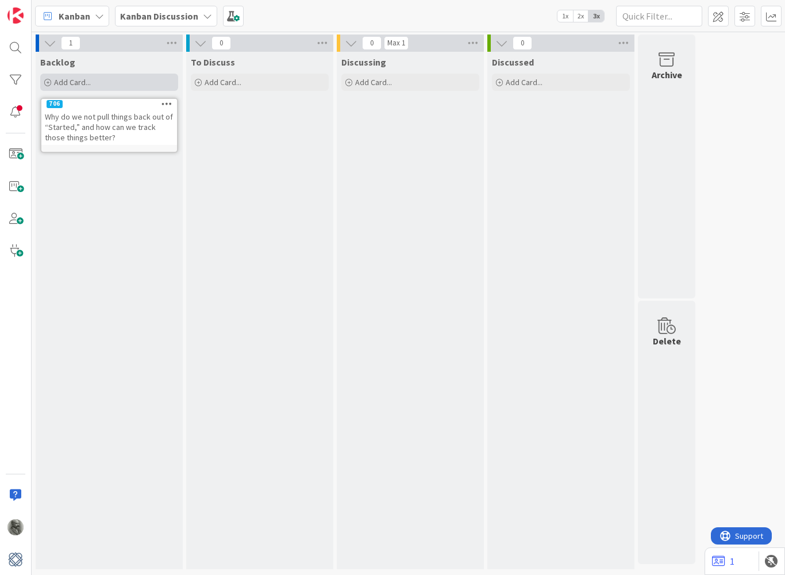
click at [83, 82] on span "Add Card..." at bounding box center [72, 82] width 37 height 10
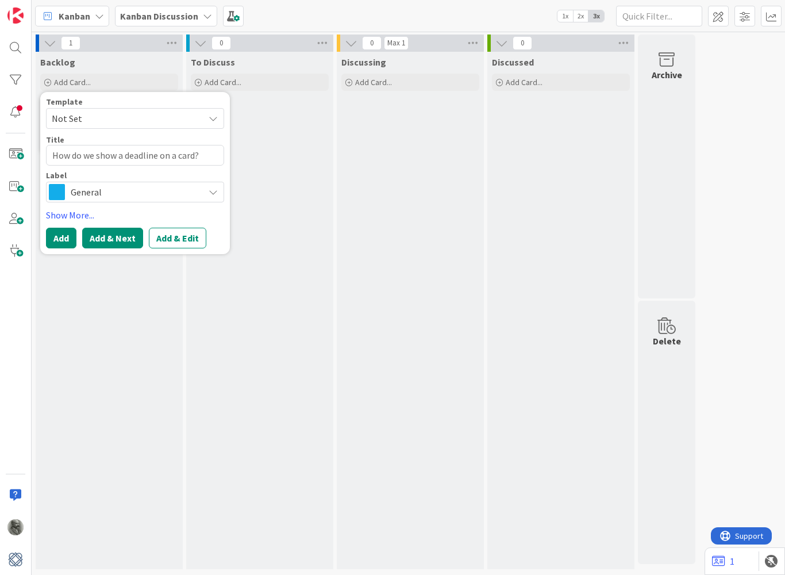
click at [116, 241] on button "Add & Next" at bounding box center [112, 238] width 61 height 21
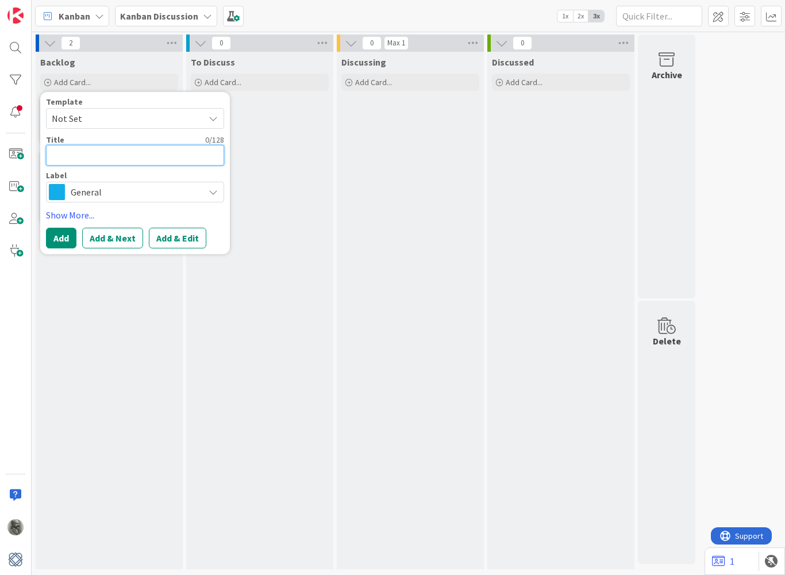
click at [105, 152] on textarea at bounding box center [135, 155] width 178 height 21
drag, startPoint x: 156, startPoint y: 155, endPoint x: 98, endPoint y: 155, distance: 58.0
click at [98, 157] on textarea "How do we show priority?" at bounding box center [135, 155] width 178 height 21
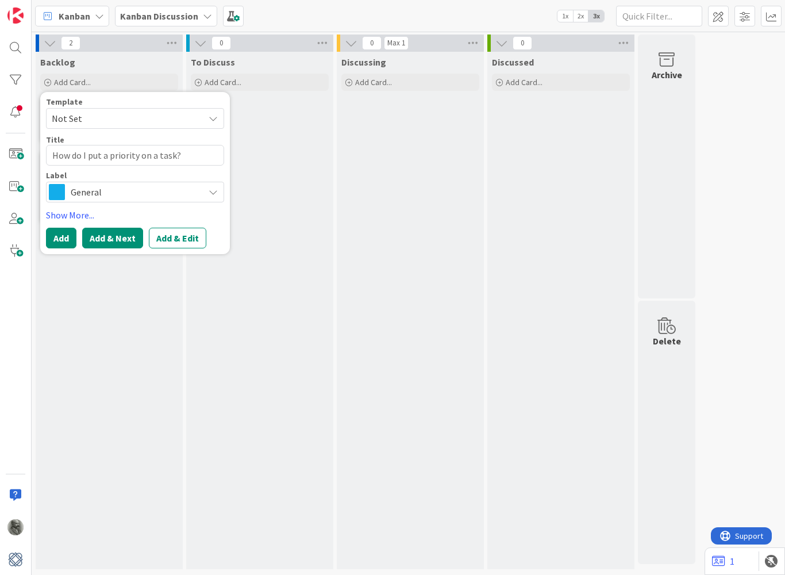
click at [100, 238] on button "Add & Next" at bounding box center [112, 238] width 61 height 21
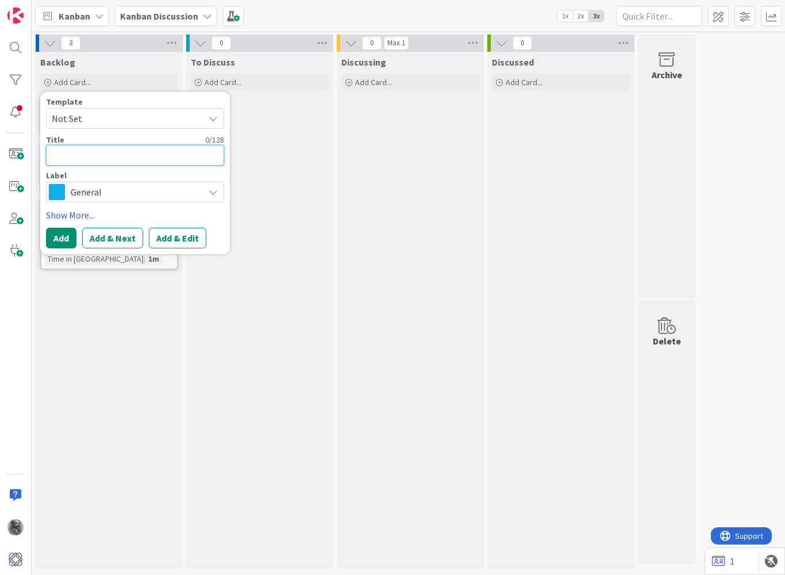
click at [105, 152] on textarea at bounding box center [135, 155] width 178 height 21
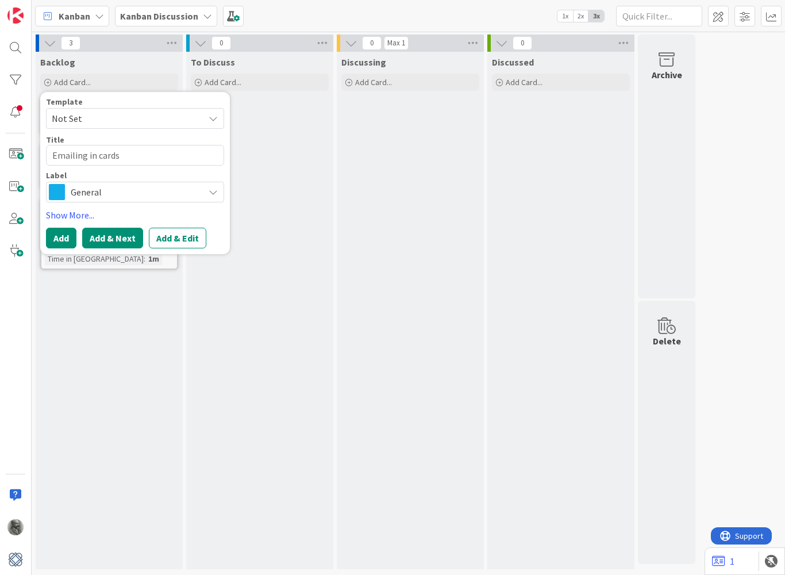
click at [114, 239] on button "Add & Next" at bounding box center [112, 238] width 61 height 21
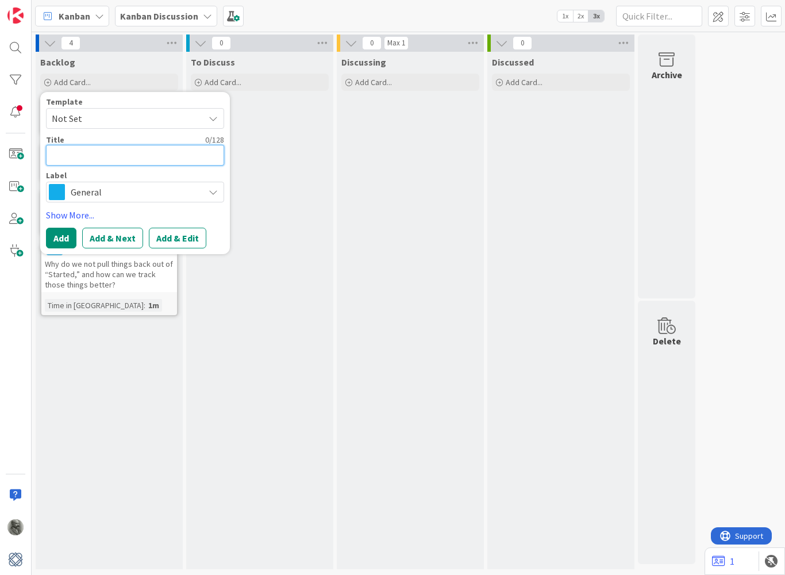
click at [109, 152] on textarea at bounding box center [135, 155] width 178 height 21
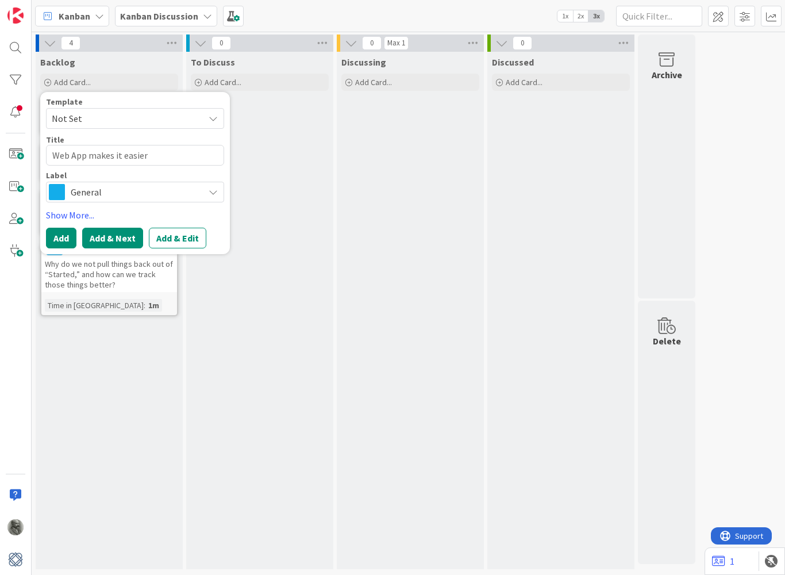
click at [116, 241] on button "Add & Next" at bounding box center [112, 238] width 61 height 21
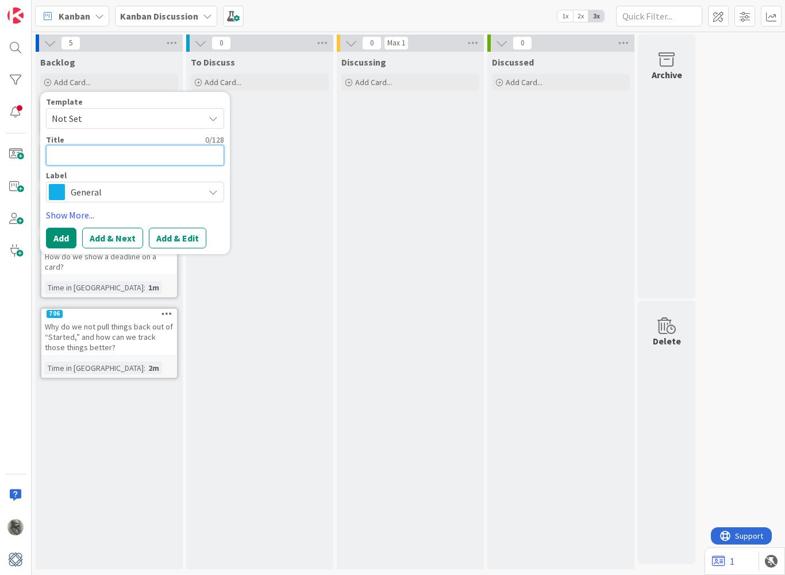
click at [102, 153] on textarea at bounding box center [135, 155] width 178 height 21
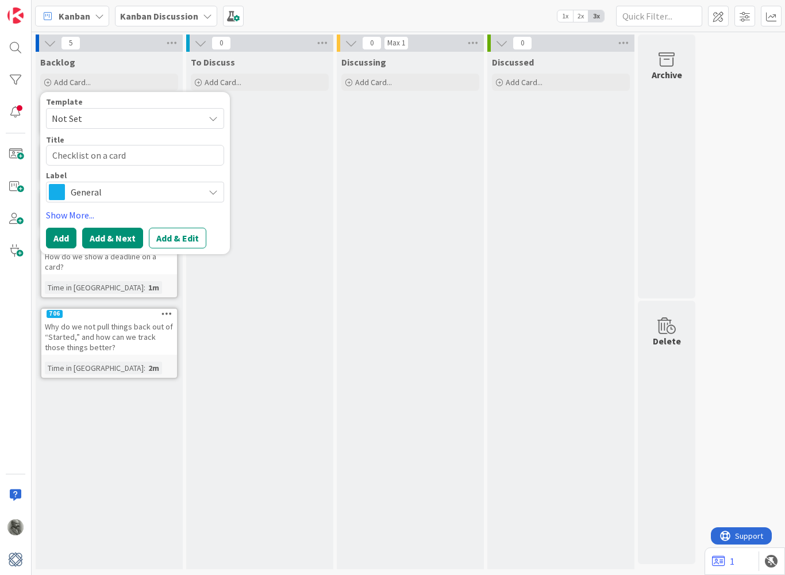
click at [121, 241] on button "Add & Next" at bounding box center [112, 238] width 61 height 21
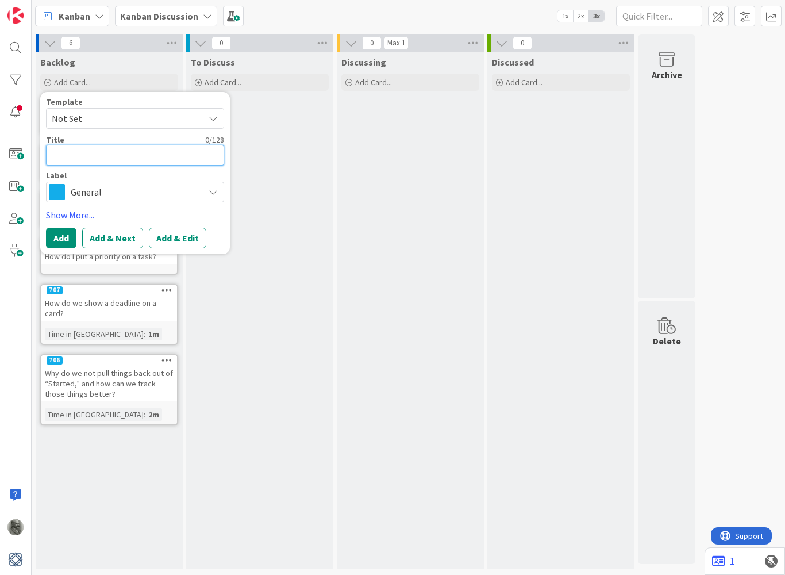
click at [108, 157] on textarea at bounding box center [135, 155] width 178 height 21
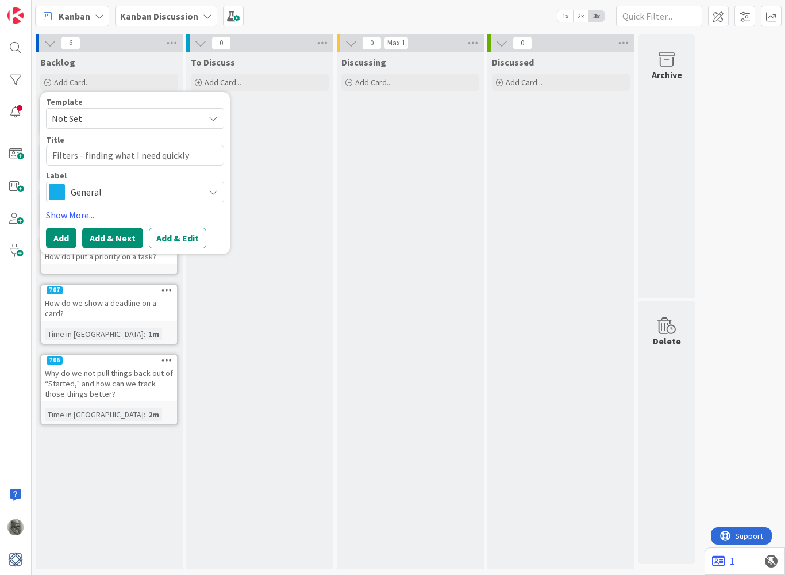
click at [121, 244] on button "Add & Next" at bounding box center [112, 238] width 61 height 21
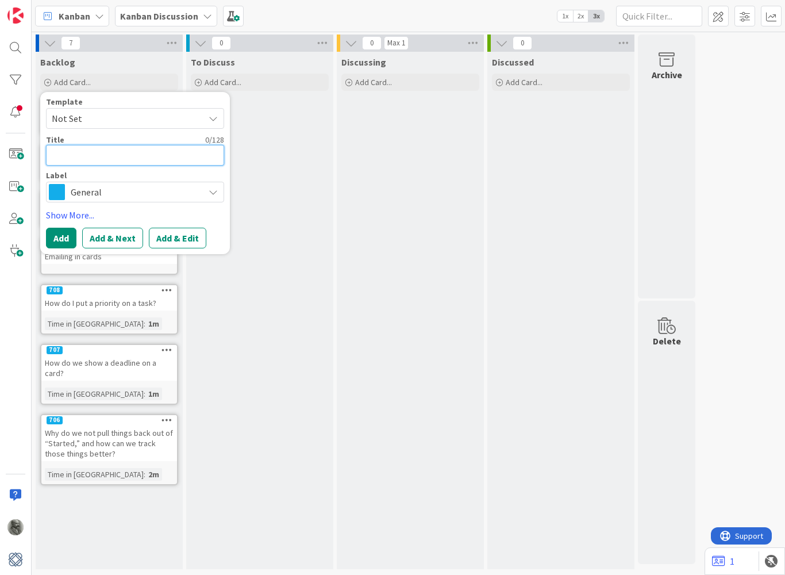
click at [106, 153] on textarea at bounding box center [135, 155] width 178 height 21
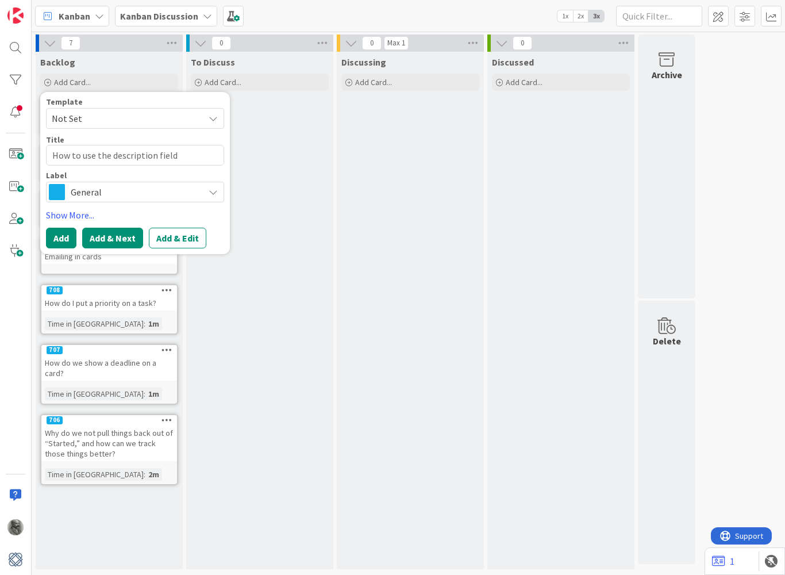
click at [117, 240] on button "Add & Next" at bounding box center [112, 238] width 61 height 21
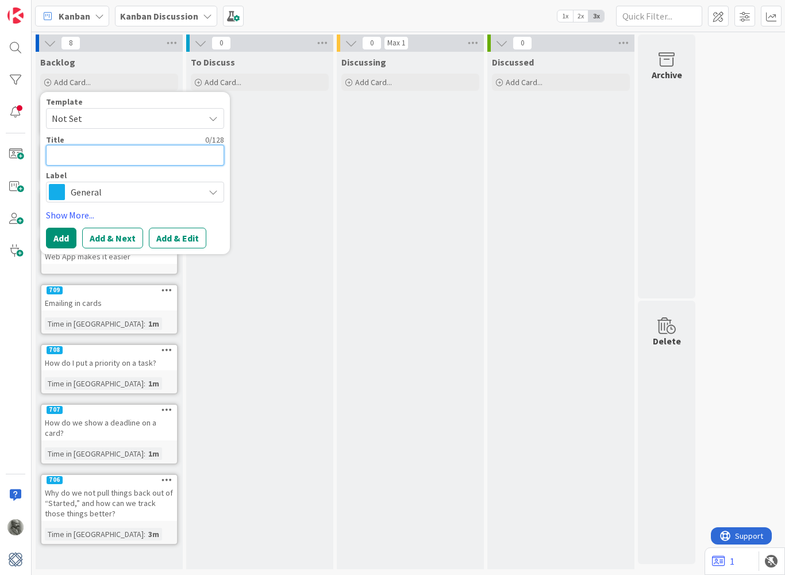
click at [80, 156] on textarea at bounding box center [135, 155] width 178 height 21
click at [78, 214] on link "Show More..." at bounding box center [135, 215] width 178 height 14
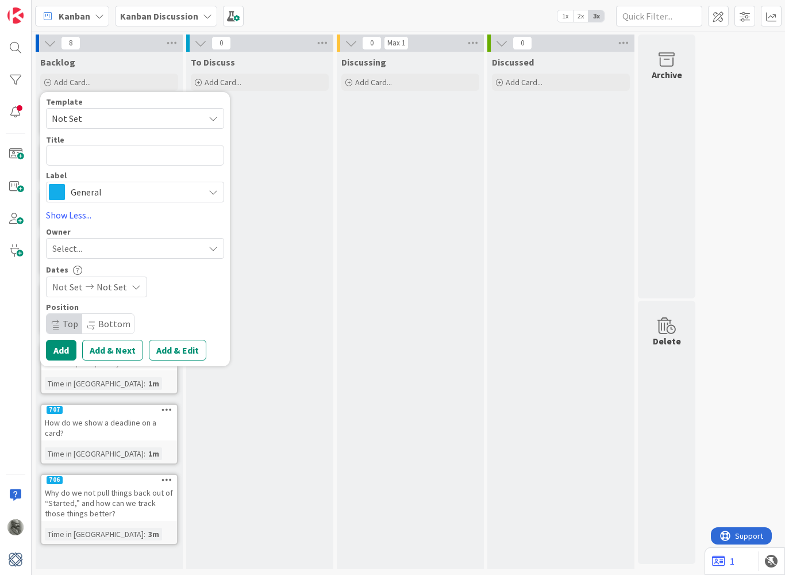
click at [72, 244] on span "Select..." at bounding box center [67, 248] width 30 height 14
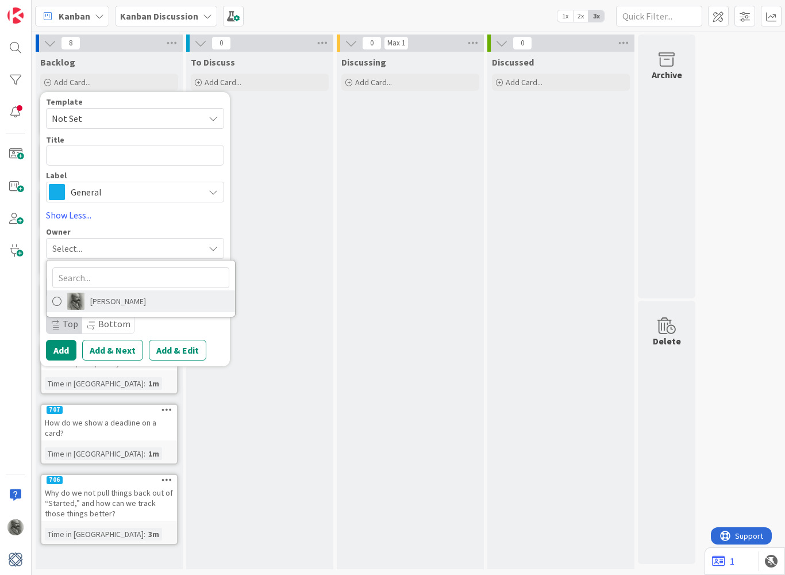
click at [95, 308] on span "[PERSON_NAME]" at bounding box center [118, 301] width 56 height 17
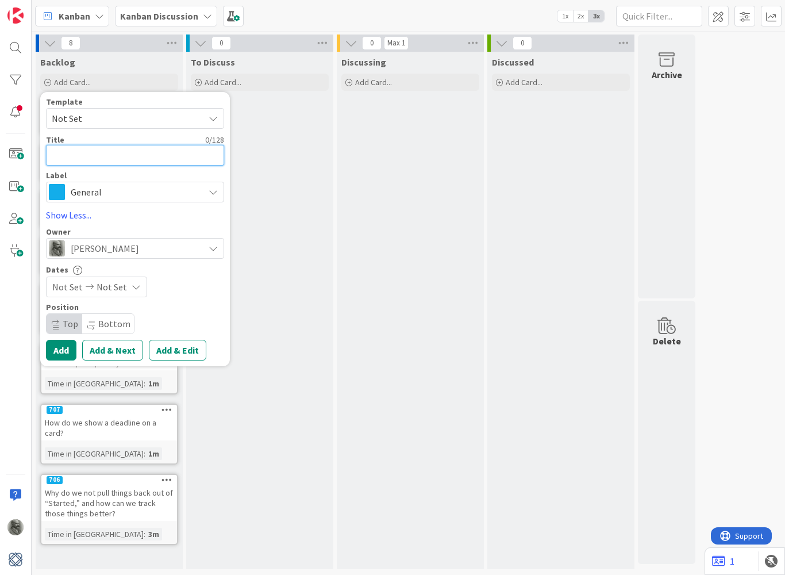
click at [82, 154] on textarea at bounding box center [135, 155] width 178 height 21
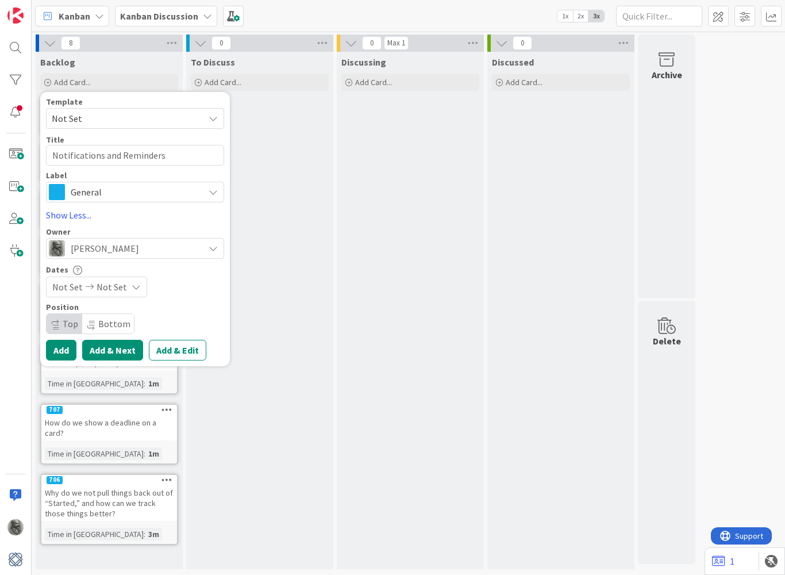
click at [121, 354] on button "Add & Next" at bounding box center [112, 350] width 61 height 21
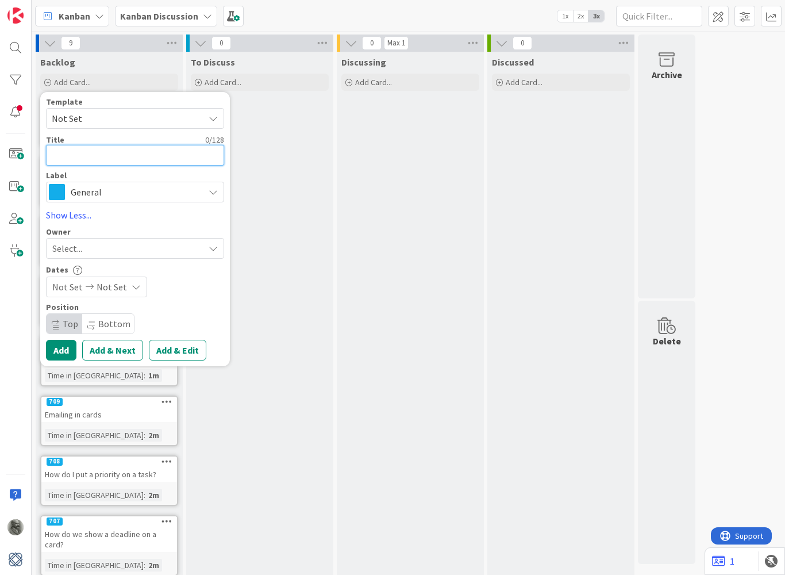
click at [91, 152] on textarea at bounding box center [135, 155] width 178 height 21
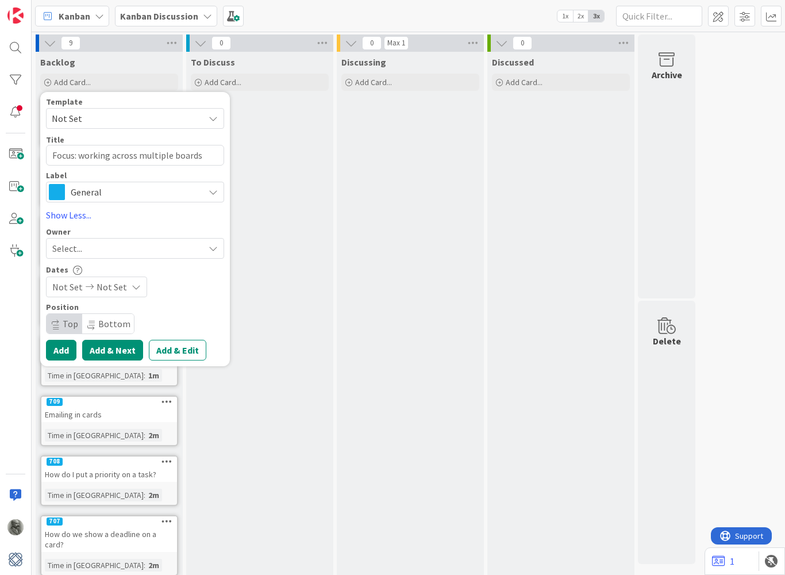
click at [120, 356] on button "Add & Next" at bounding box center [112, 350] width 61 height 21
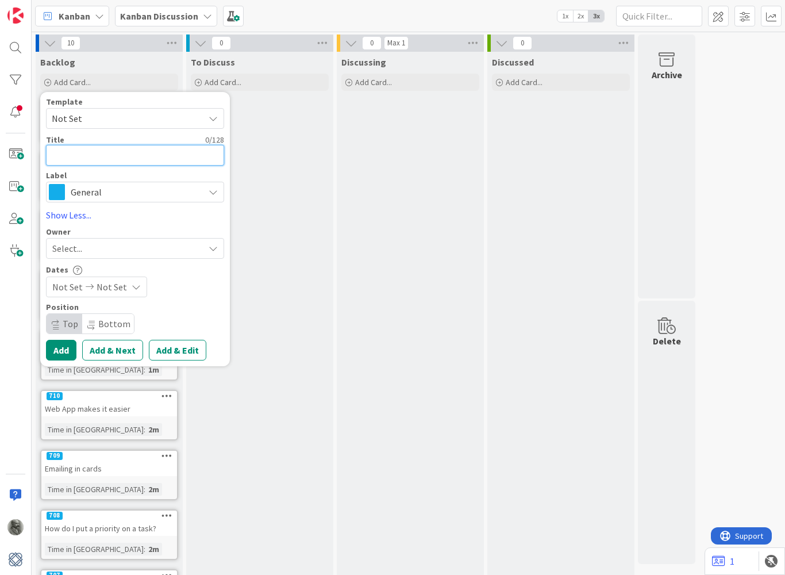
click at [87, 157] on textarea at bounding box center [135, 155] width 178 height 21
click at [85, 17] on span "Kanban" at bounding box center [75, 16] width 32 height 14
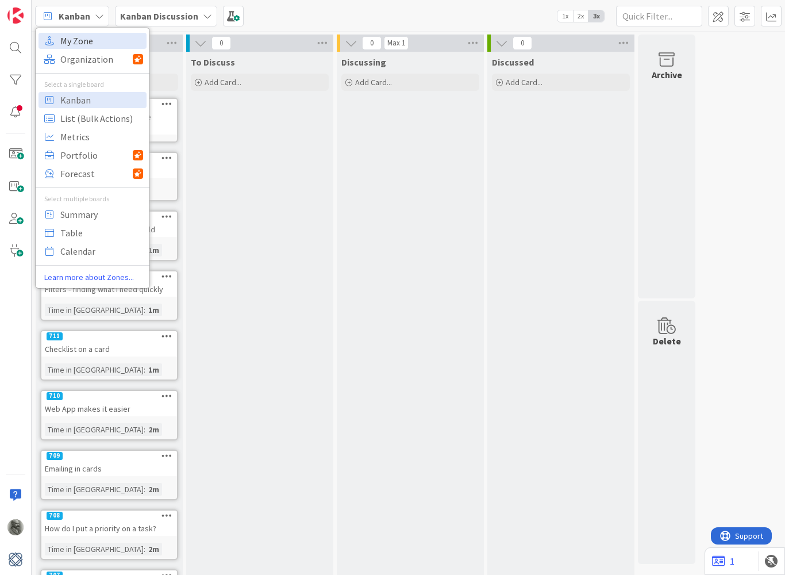
click at [81, 42] on span "My Zone" at bounding box center [101, 40] width 83 height 17
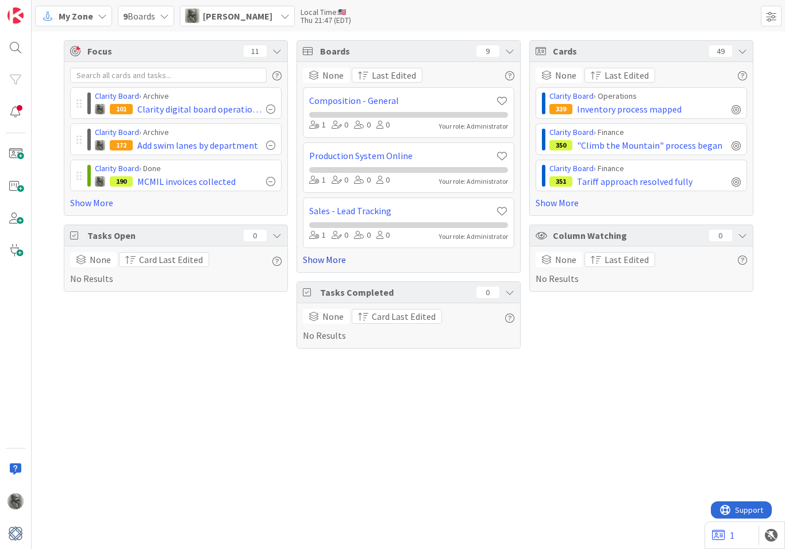
click at [328, 261] on link "Show More" at bounding box center [408, 260] width 211 height 14
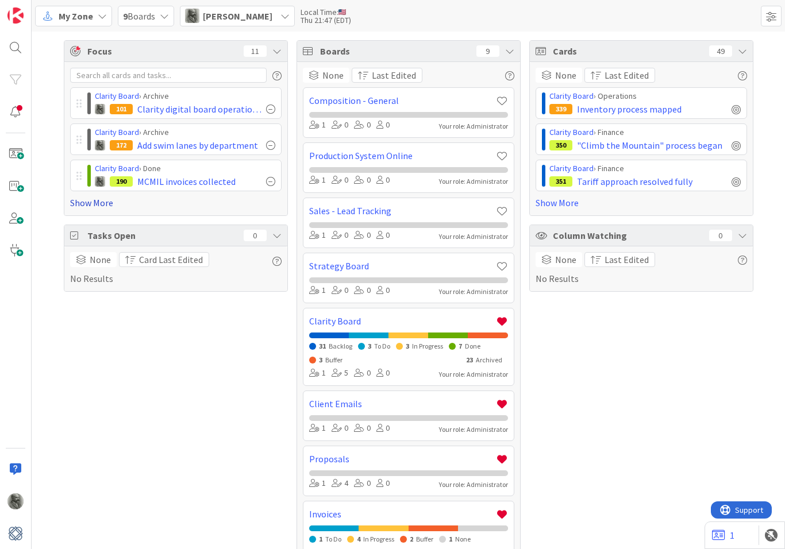
click at [103, 205] on link "Show More" at bounding box center [175, 203] width 211 height 14
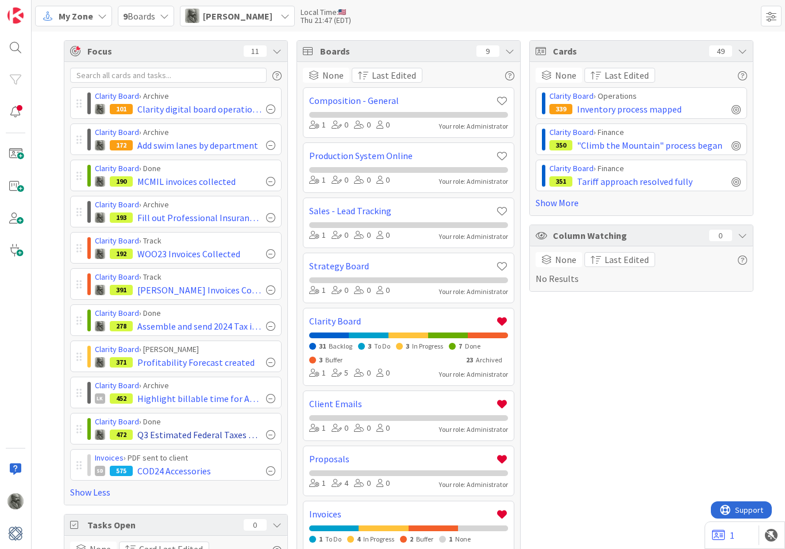
click at [270, 434] on div at bounding box center [270, 434] width 9 height 9
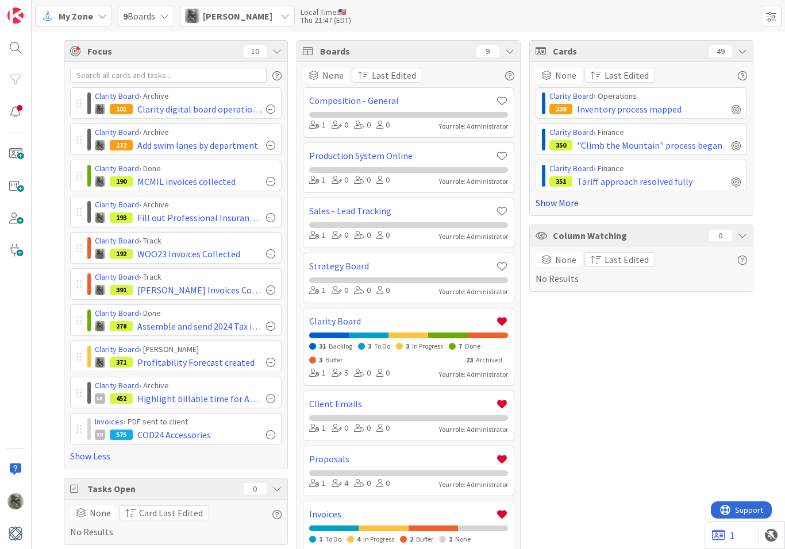
click at [551, 203] on link "Show More" at bounding box center [641, 203] width 211 height 14
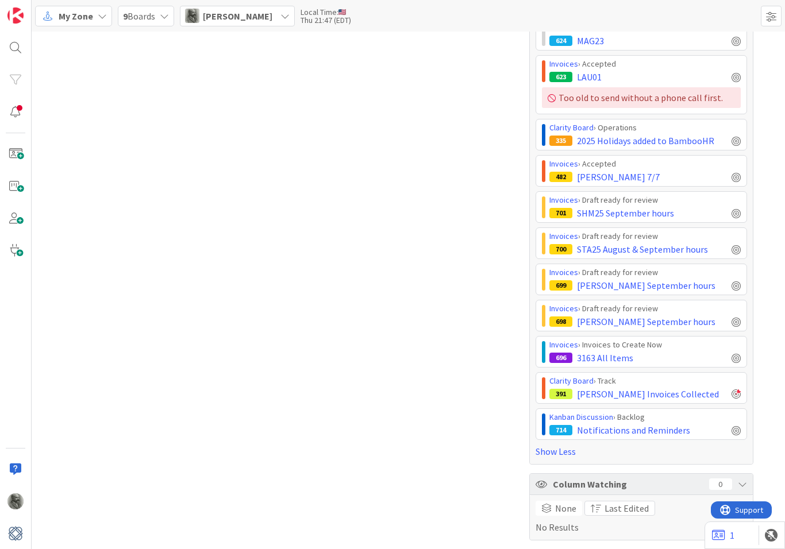
scroll to position [1444, 0]
click at [737, 321] on div at bounding box center [736, 321] width 9 height 9
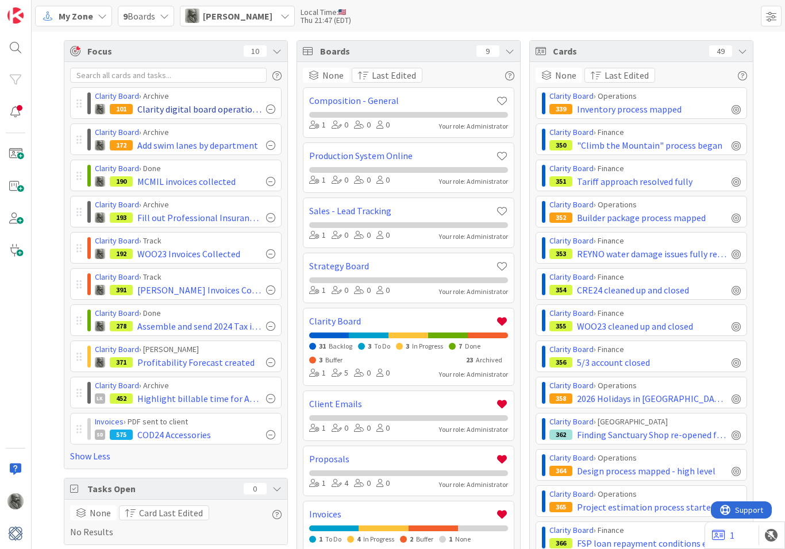
scroll to position [0, 0]
click at [80, 16] on span "My Zone" at bounding box center [76, 16] width 34 height 14
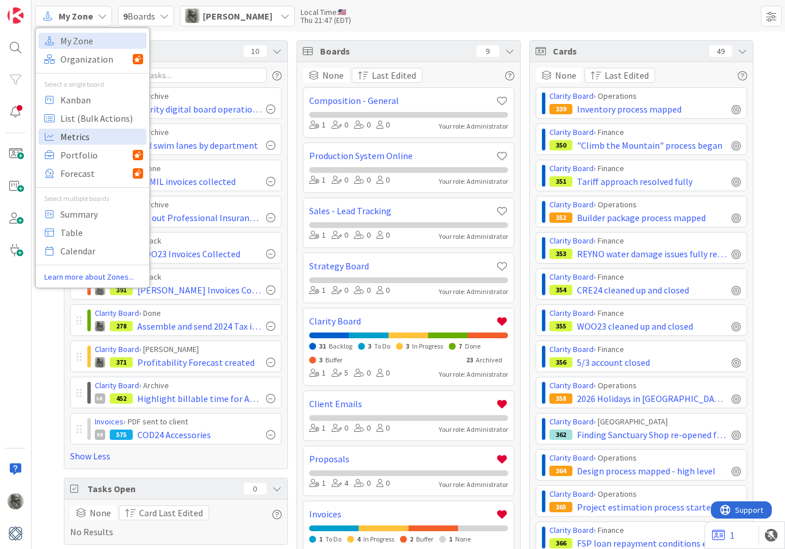
click at [74, 136] on span "Metrics" at bounding box center [101, 136] width 83 height 17
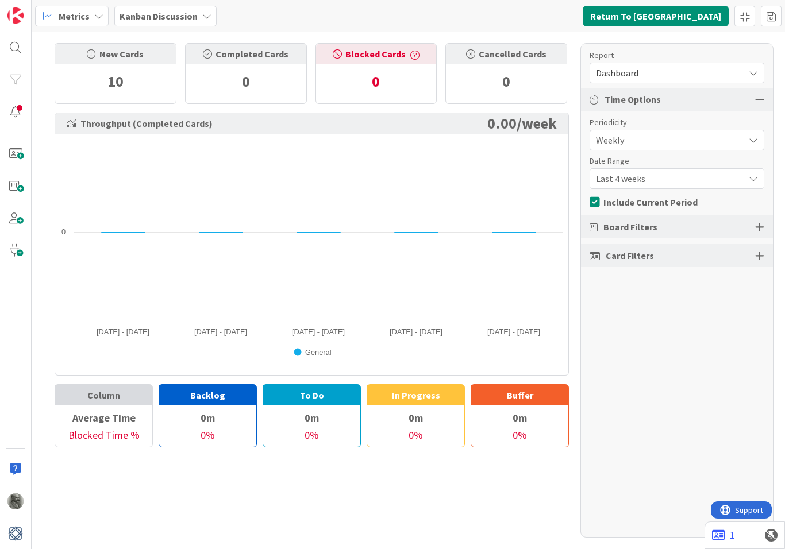
click at [174, 16] on b "Kanban Discussion" at bounding box center [159, 15] width 78 height 11
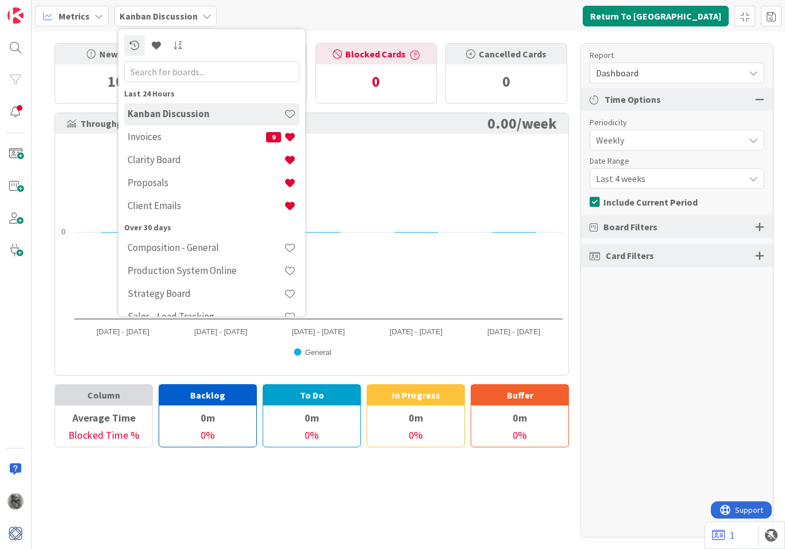
click at [161, 207] on h4 "Client Emails" at bounding box center [206, 205] width 156 height 11
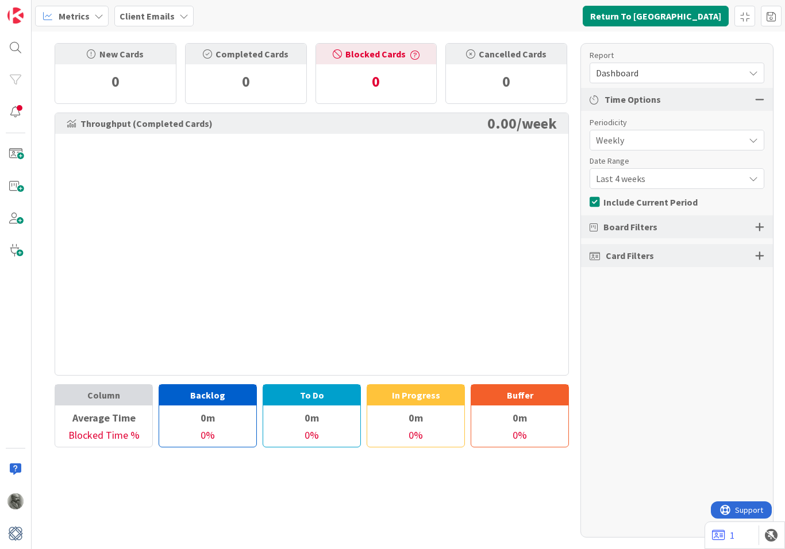
click at [141, 19] on b "Client Emails" at bounding box center [147, 15] width 55 height 11
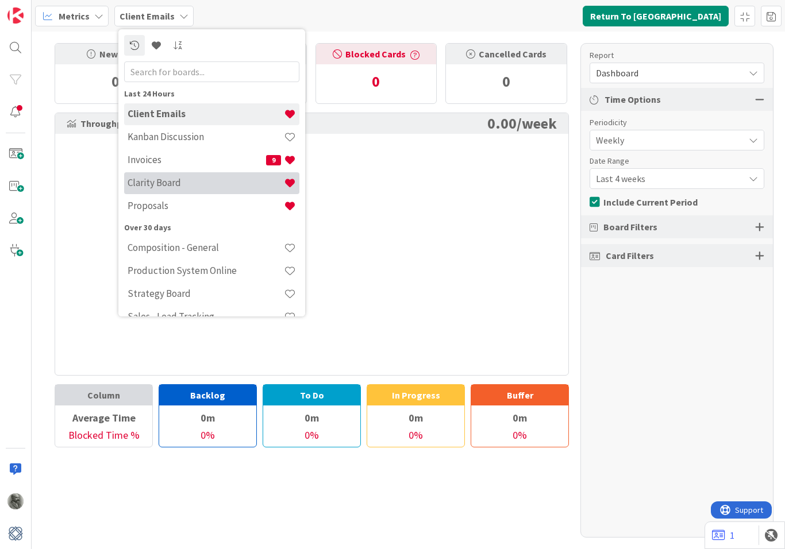
click at [160, 191] on div "Clarity Board" at bounding box center [211, 183] width 175 height 22
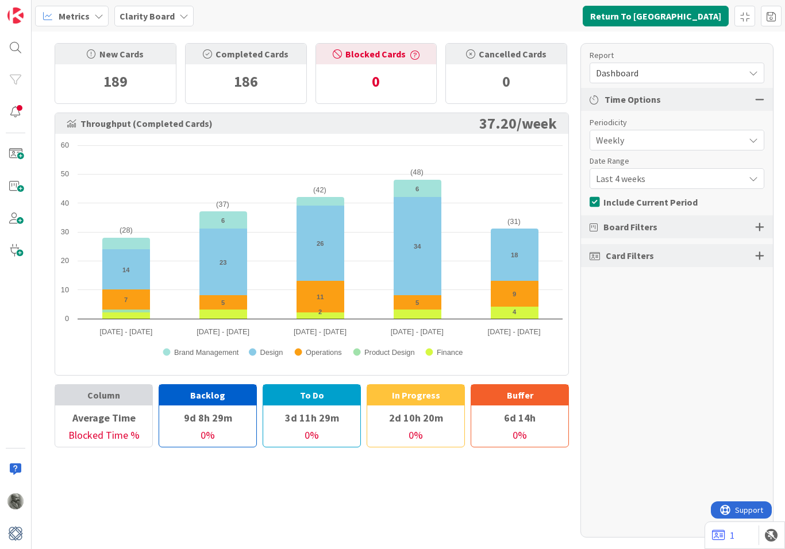
click at [595, 205] on icon at bounding box center [595, 202] width 10 height 11
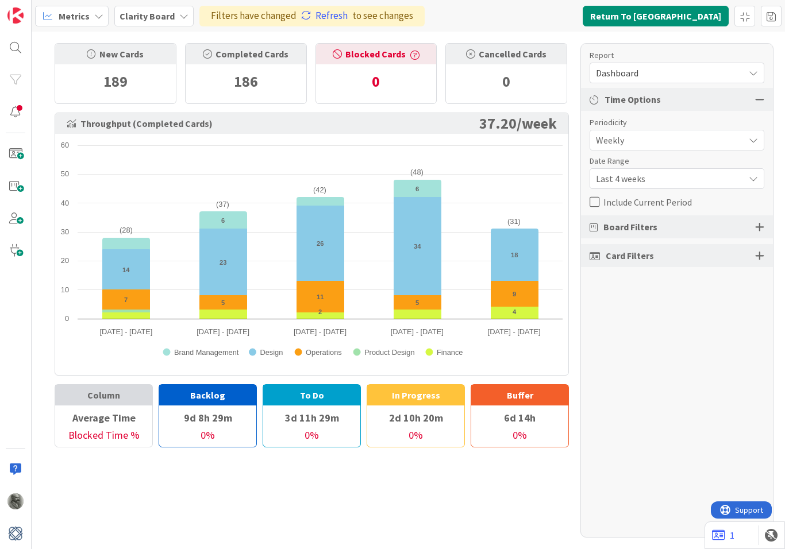
click at [619, 135] on span "Weekly" at bounding box center [667, 140] width 143 height 16
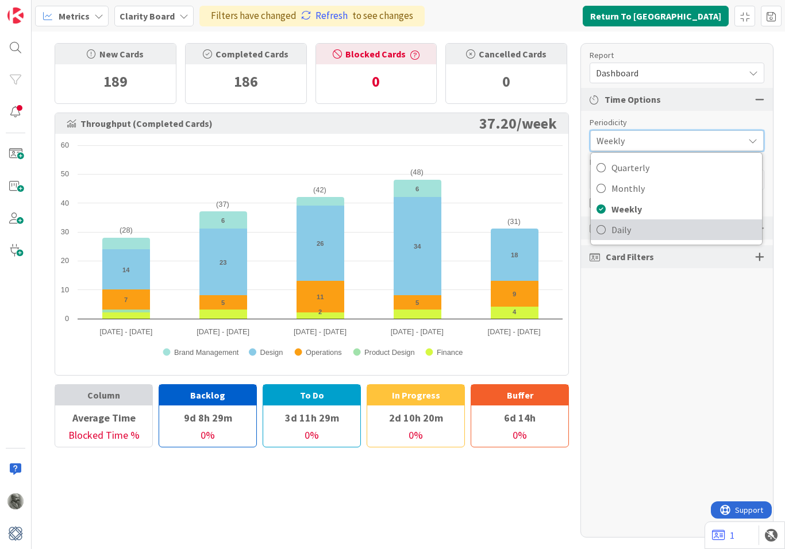
click at [624, 232] on span "Daily" at bounding box center [683, 229] width 145 height 17
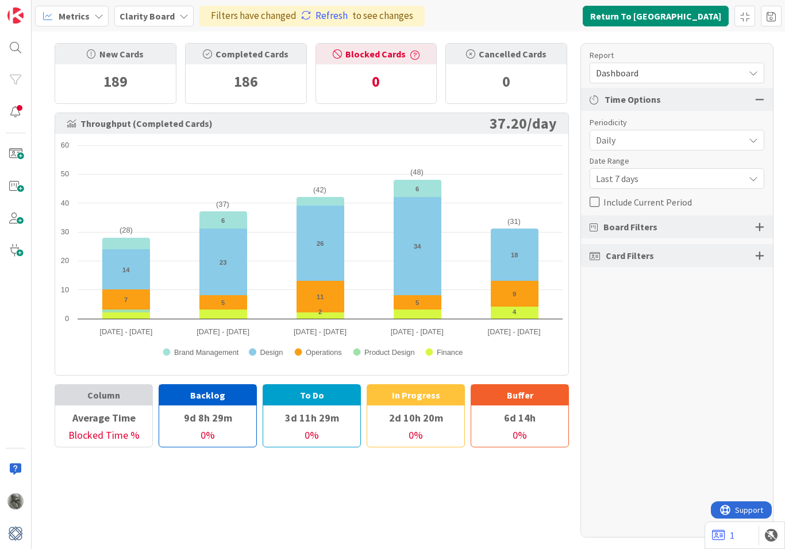
click at [619, 72] on span "Dashboard" at bounding box center [667, 73] width 143 height 16
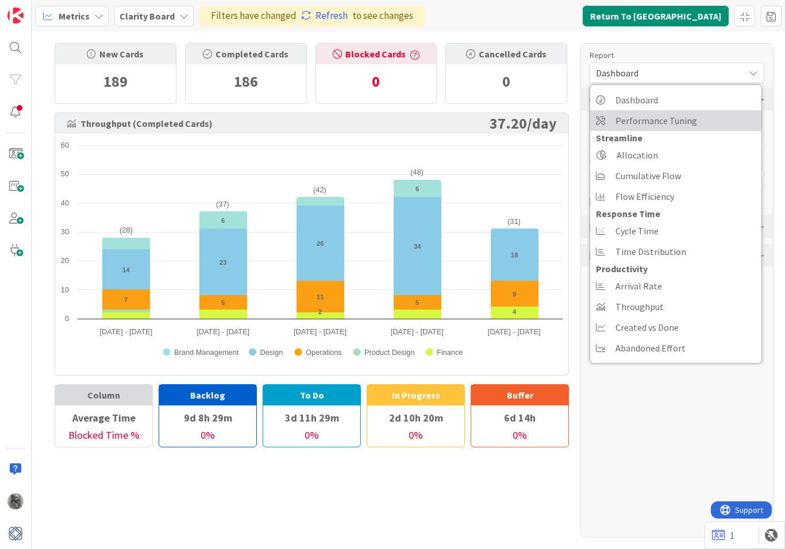
click at [628, 122] on span "Performance Tuning" at bounding box center [656, 120] width 82 height 17
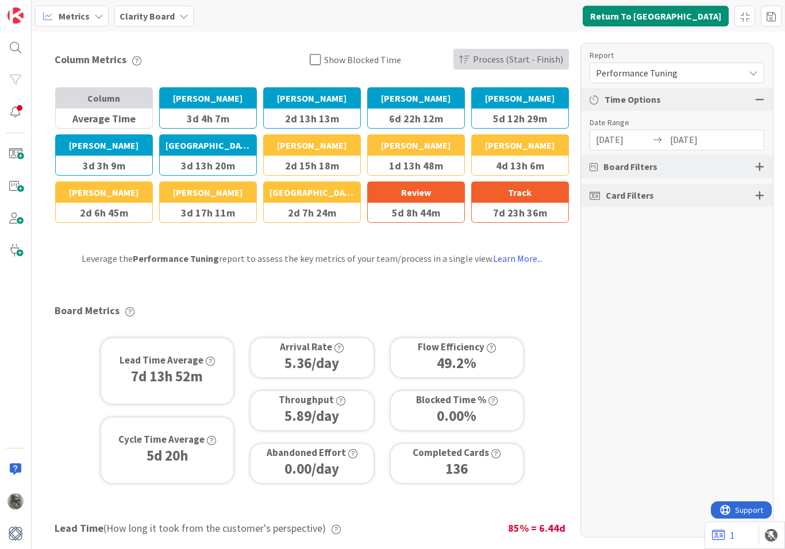
click at [495, 58] on span "Process (Start - Finish)" at bounding box center [518, 59] width 90 height 21
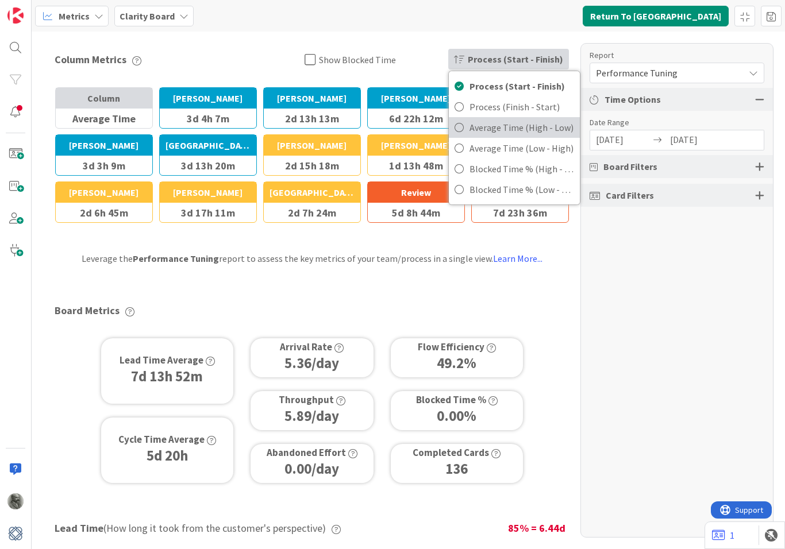
click at [489, 132] on span "Average Time (High - Low)" at bounding box center [522, 127] width 105 height 17
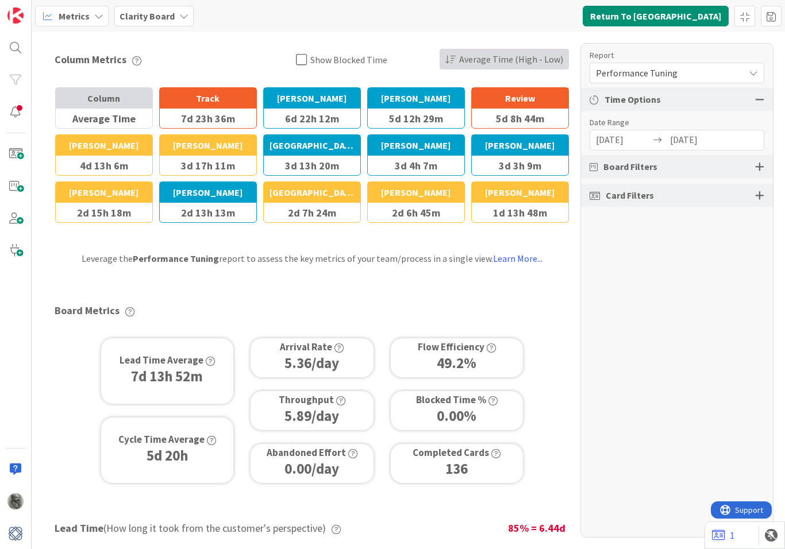
click at [494, 60] on span "Average Time (High - Low)" at bounding box center [511, 59] width 104 height 21
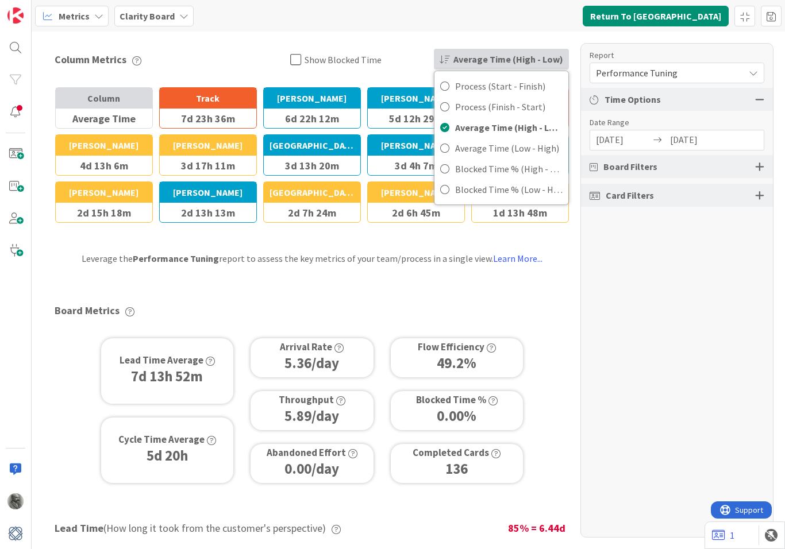
click at [495, 60] on span "Average Time (High - Low)" at bounding box center [508, 59] width 110 height 21
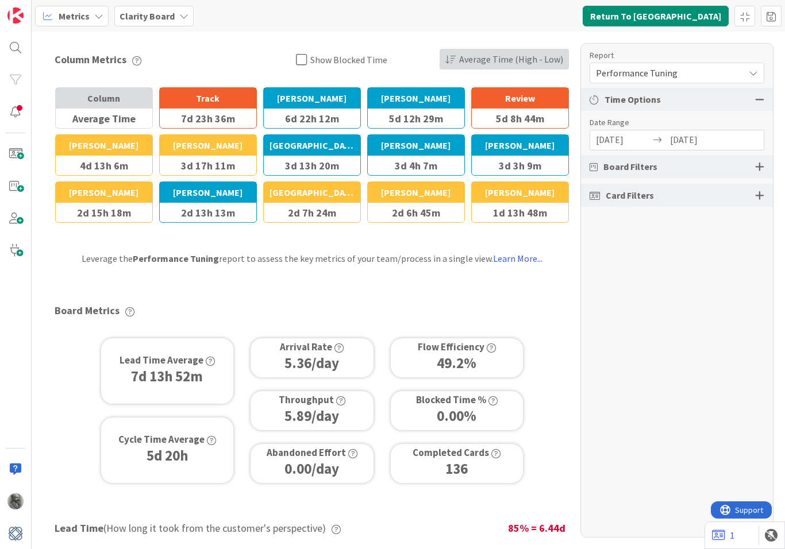
click at [495, 61] on span "Average Time (High - Low)" at bounding box center [511, 59] width 104 height 21
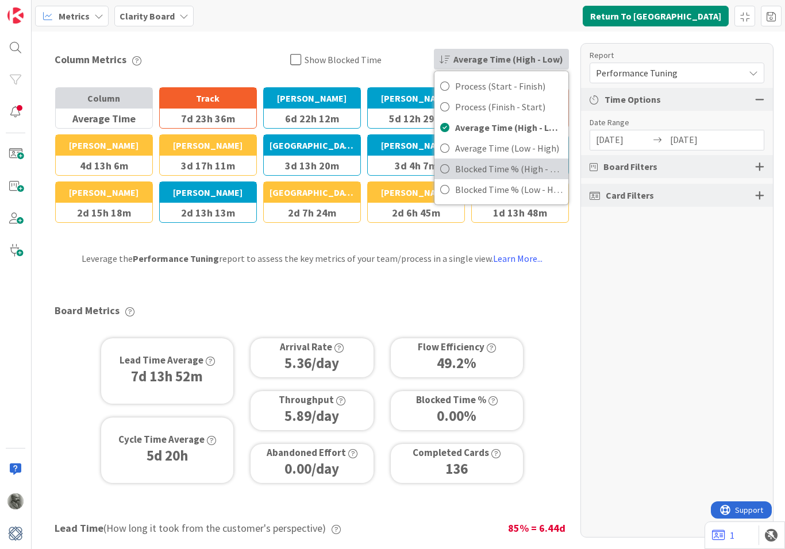
click at [488, 170] on span "Blocked Time % (High - Low)" at bounding box center [508, 168] width 107 height 17
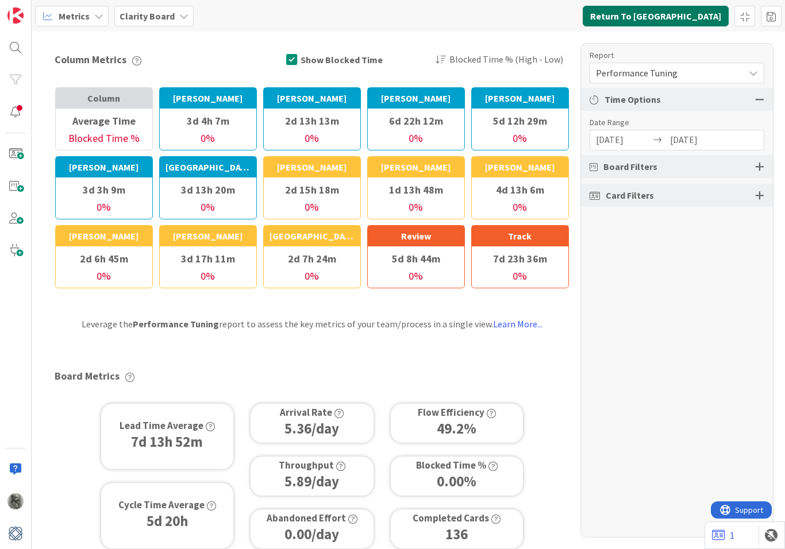
click at [688, 18] on button "Return To [GEOGRAPHIC_DATA]" at bounding box center [656, 16] width 146 height 21
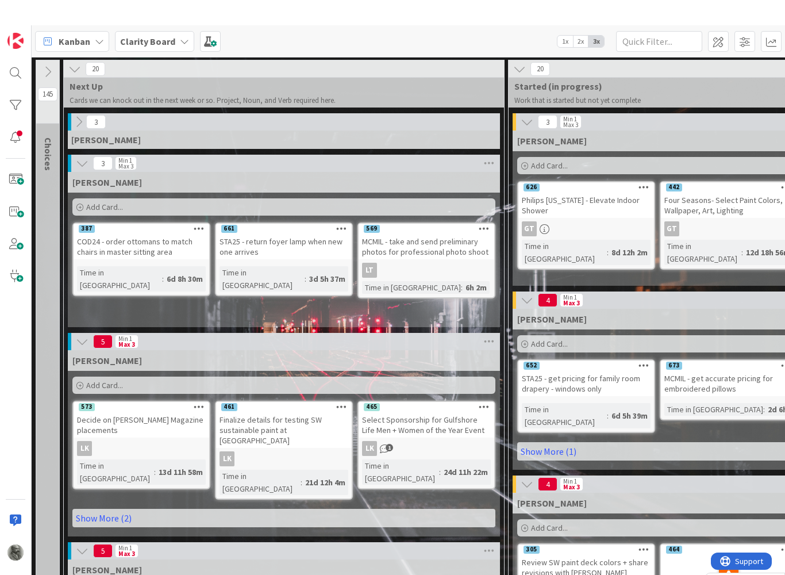
click at [136, 22] on b "Clarity Board" at bounding box center [147, 15] width 55 height 11
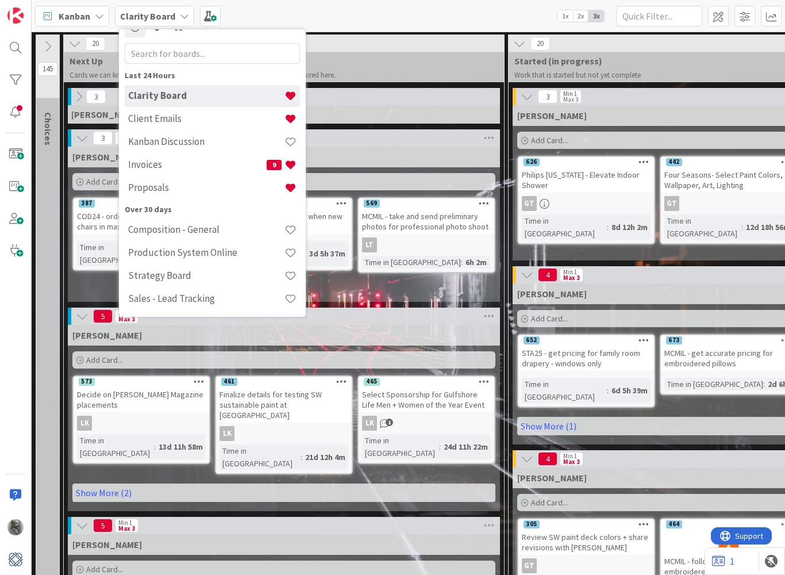
scroll to position [18, 0]
click at [180, 140] on h4 "Kanban Discussion" at bounding box center [206, 141] width 156 height 11
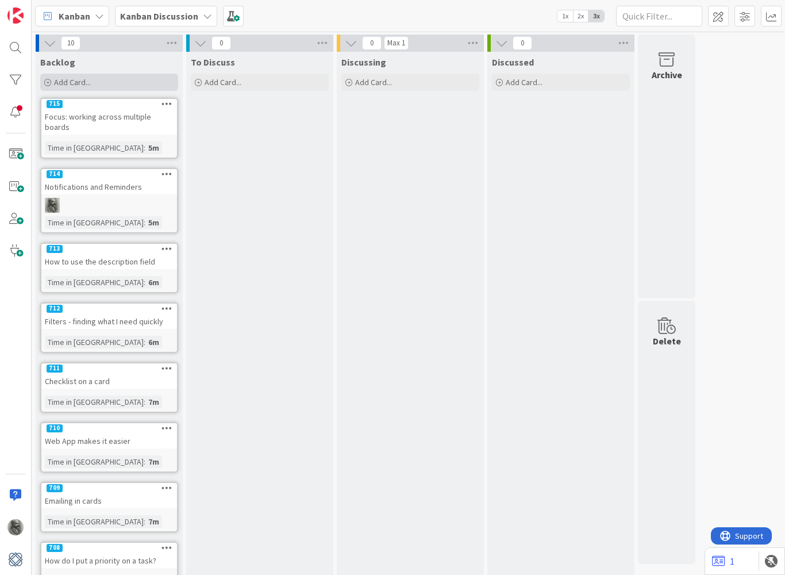
click at [78, 83] on span "Add Card..." at bounding box center [72, 82] width 37 height 10
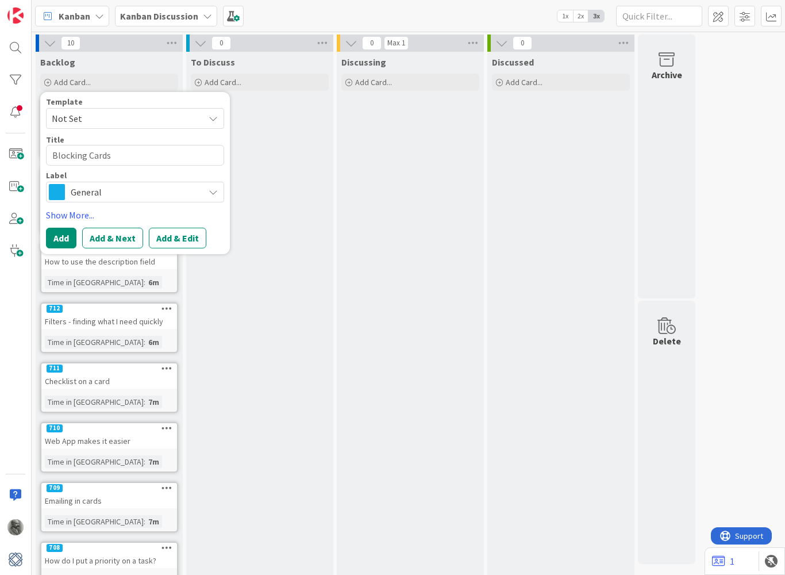
click at [568, 571] on div "Discussed Add Card..." at bounding box center [560, 402] width 147 height 700
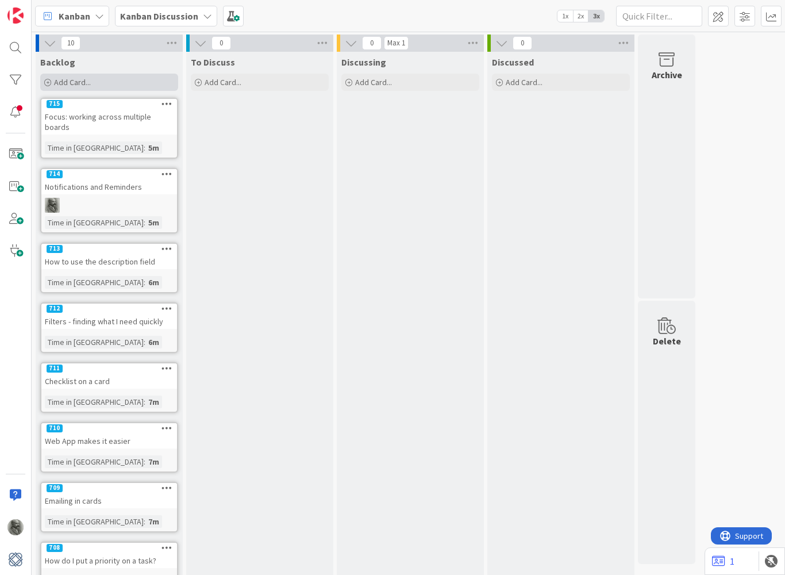
click at [70, 87] on div "Add Card..." at bounding box center [109, 82] width 138 height 17
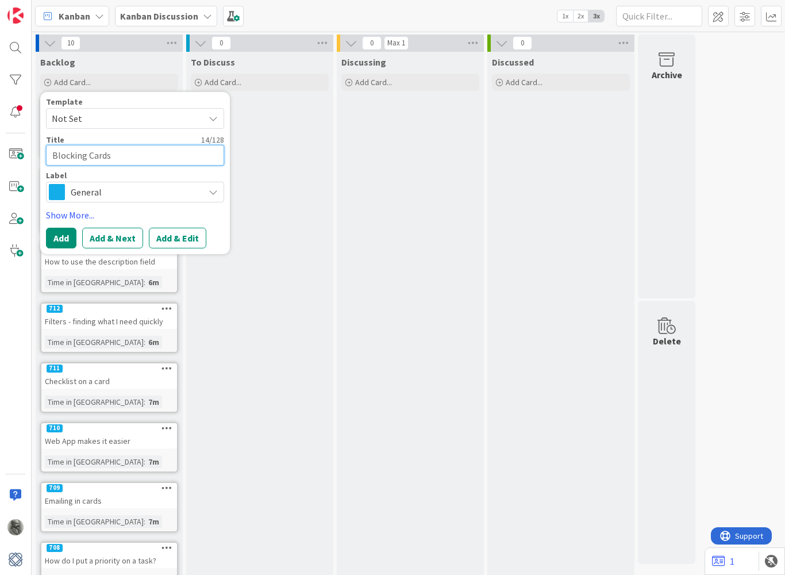
click at [151, 156] on textarea "Blocking Cards" at bounding box center [135, 155] width 178 height 21
click at [64, 237] on button "Add" at bounding box center [61, 238] width 30 height 21
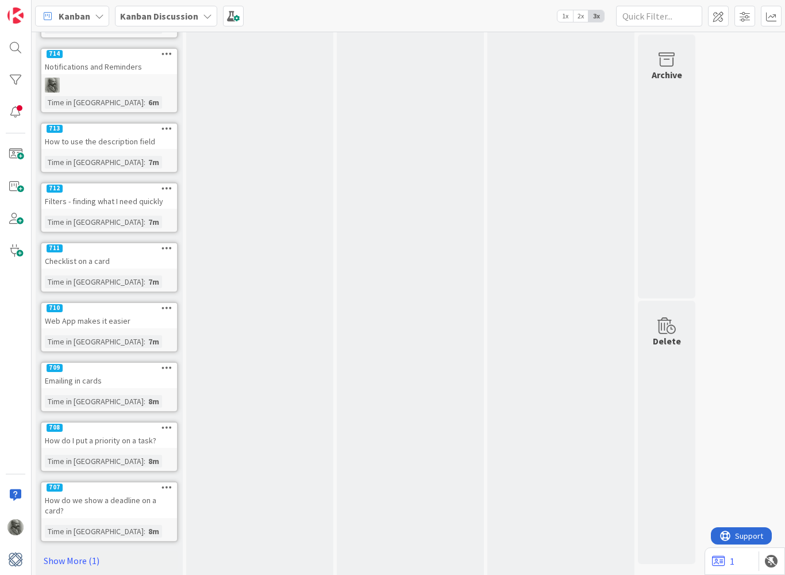
scroll to position [166, 0]
click at [168, 364] on icon at bounding box center [166, 368] width 11 height 8
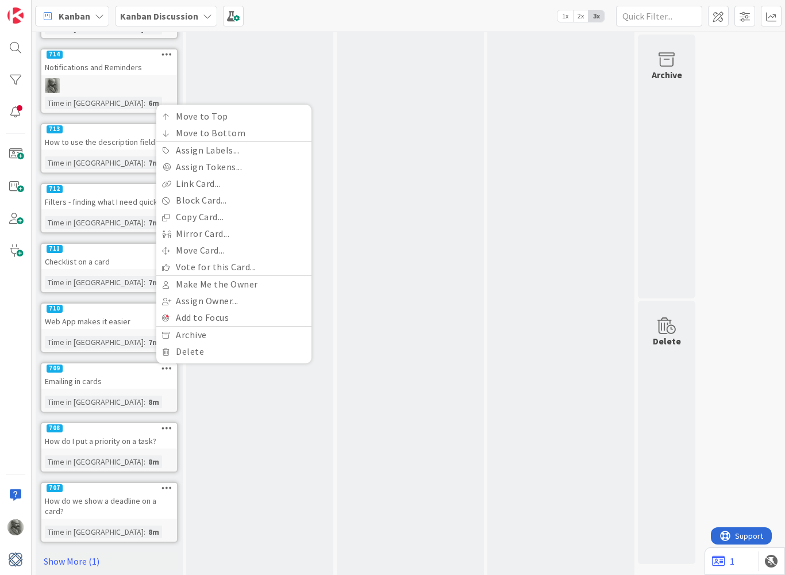
click at [99, 363] on div "709 Move to Top Move to Bottom Assign Labels... Assign Tokens... Link Card... B…" at bounding box center [109, 368] width 136 height 10
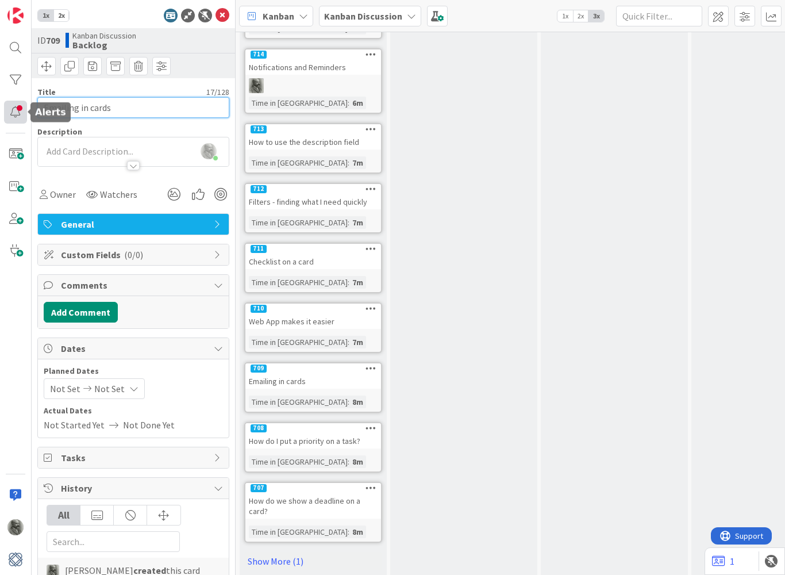
drag, startPoint x: 122, startPoint y: 105, endPoint x: 11, endPoint y: 111, distance: 111.1
click at [11, 111] on div "1x 2x ID 709 Kanban Discussion Backlog Title 17 / 128 Emailing in cards Descrip…" at bounding box center [118, 287] width 236 height 575
drag, startPoint x: 131, startPoint y: 107, endPoint x: 44, endPoint y: 88, distance: 88.7
click at [44, 88] on div "Title 17 / 128 Emailing in cards" at bounding box center [133, 102] width 192 height 31
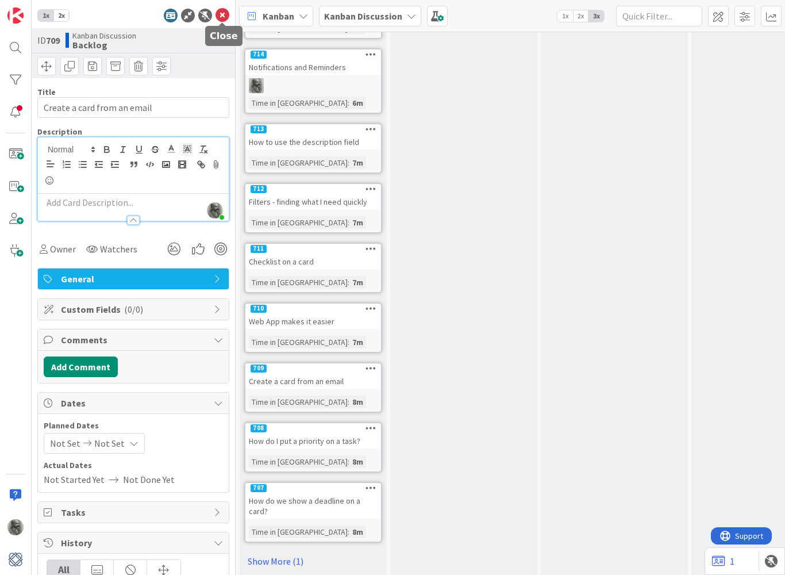
click at [222, 16] on icon at bounding box center [223, 16] width 14 height 14
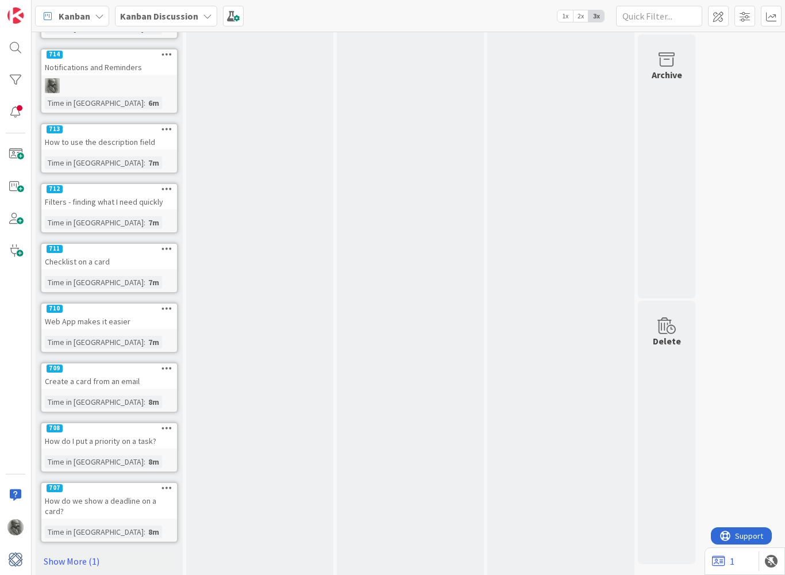
click at [168, 125] on icon at bounding box center [166, 129] width 11 height 8
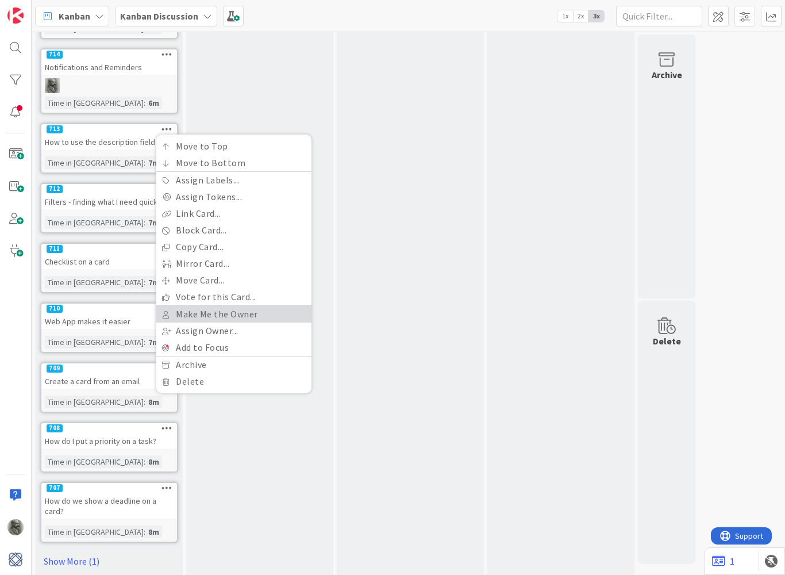
click at [203, 306] on link "Make Me the Owner" at bounding box center [233, 314] width 155 height 17
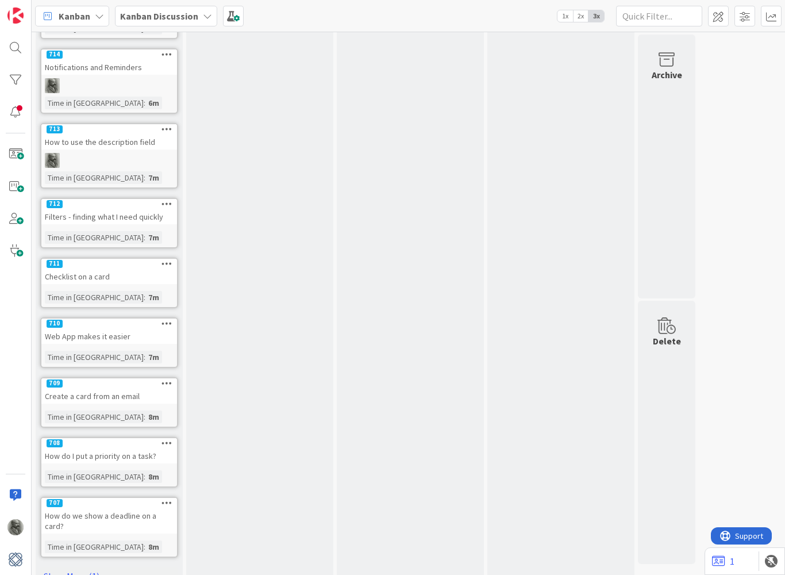
click at [167, 199] on icon at bounding box center [166, 203] width 11 height 8
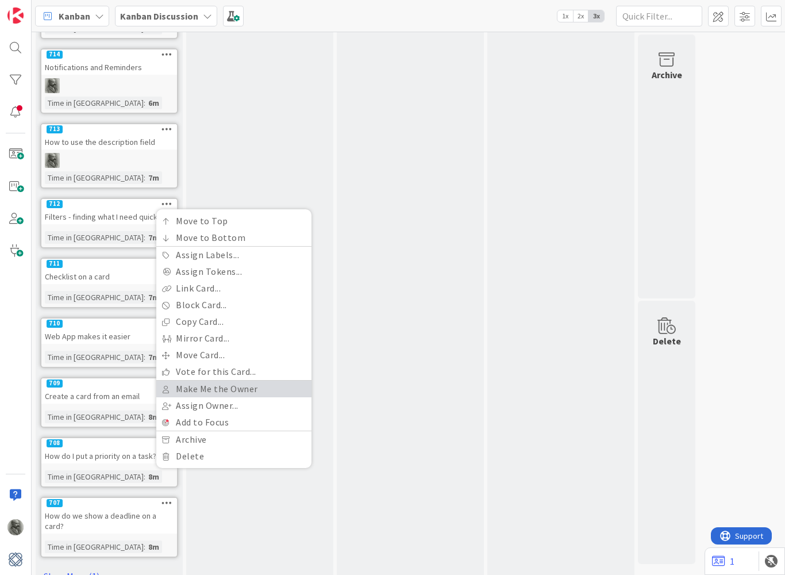
click at [216, 380] on link "Make Me the Owner" at bounding box center [233, 388] width 155 height 17
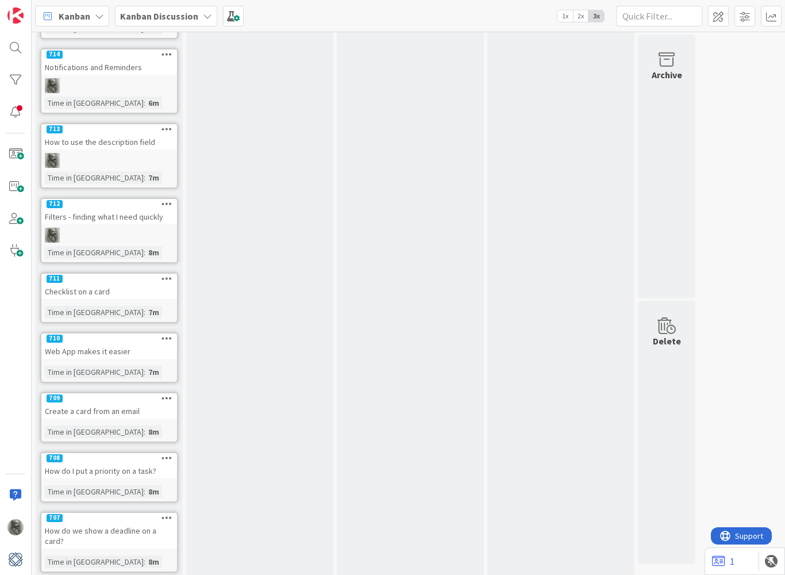
click at [167, 274] on icon at bounding box center [166, 278] width 11 height 8
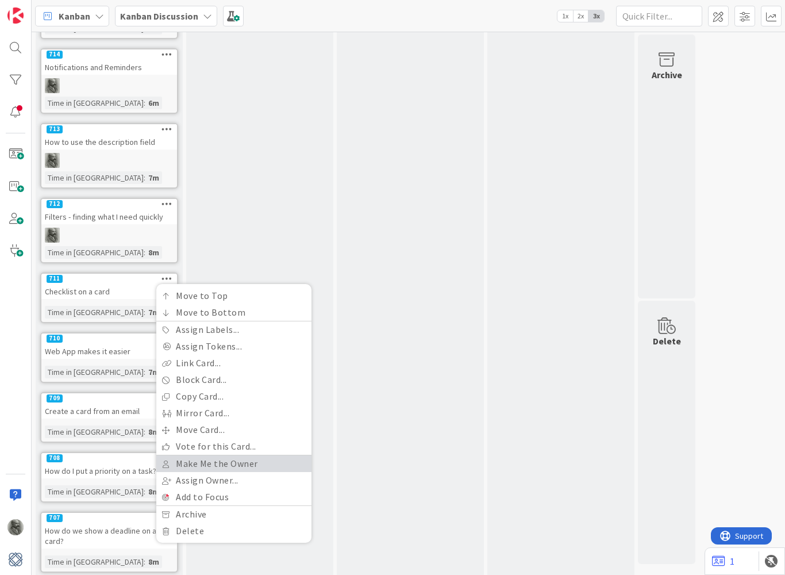
click at [225, 455] on link "Make Me the Owner" at bounding box center [233, 463] width 155 height 17
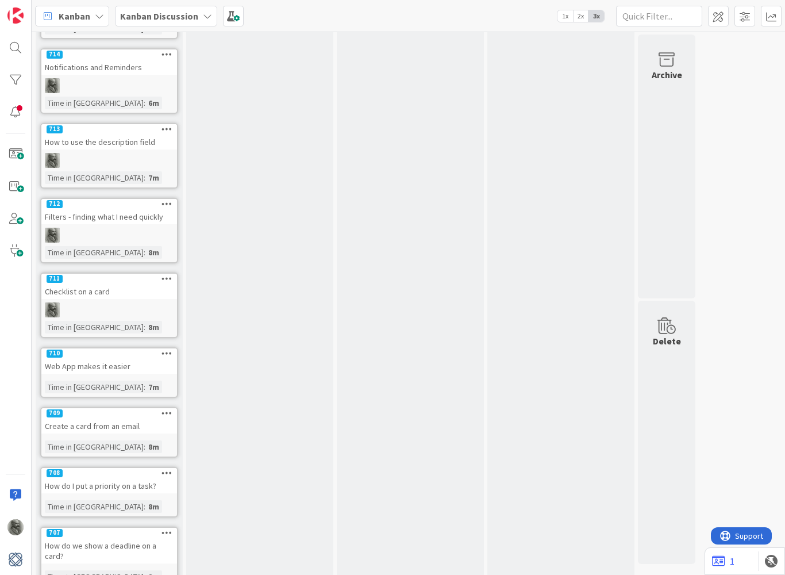
click at [172, 349] on div at bounding box center [166, 353] width 21 height 8
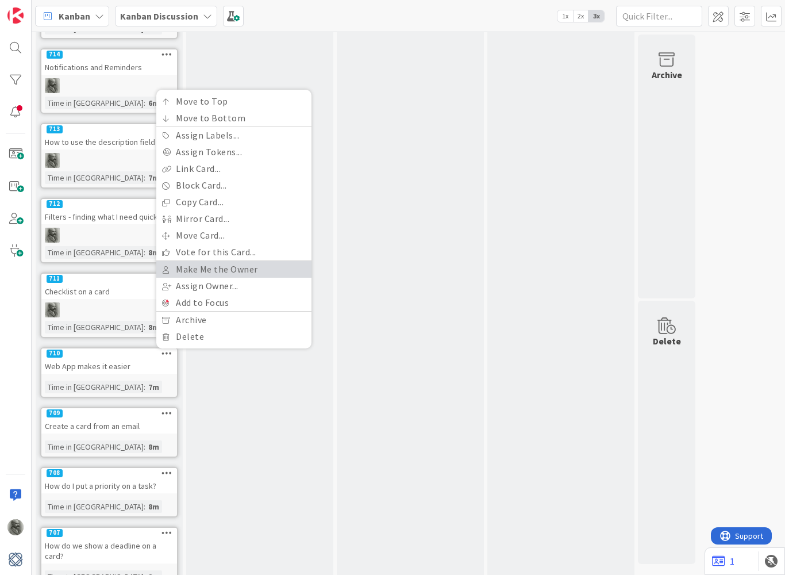
click at [184, 261] on link "Make Me the Owner" at bounding box center [233, 269] width 155 height 17
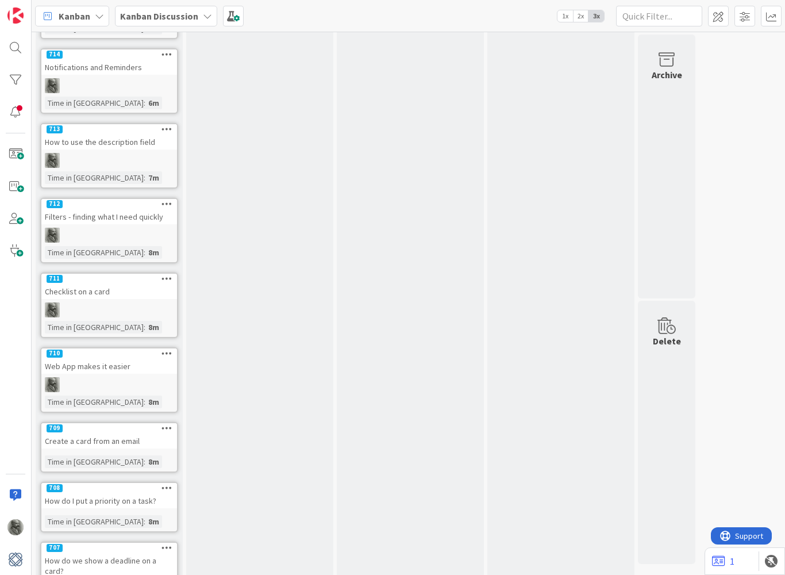
click at [167, 424] on icon at bounding box center [166, 428] width 11 height 8
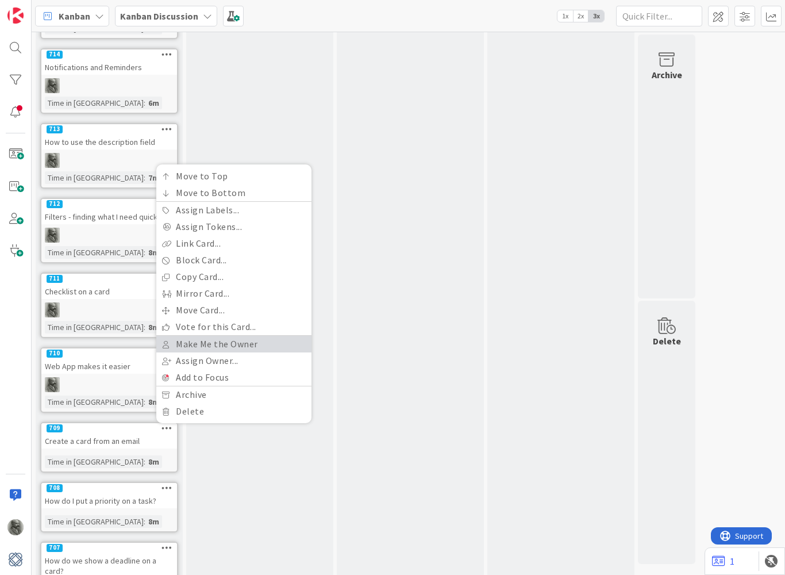
click at [185, 338] on link "Make Me the Owner" at bounding box center [233, 344] width 155 height 17
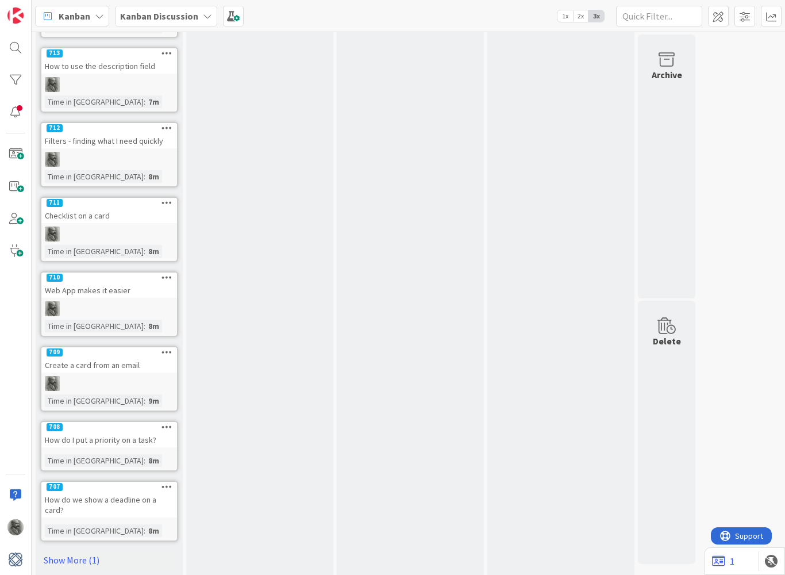
scroll to position [241, 0]
click at [167, 424] on icon at bounding box center [166, 428] width 11 height 8
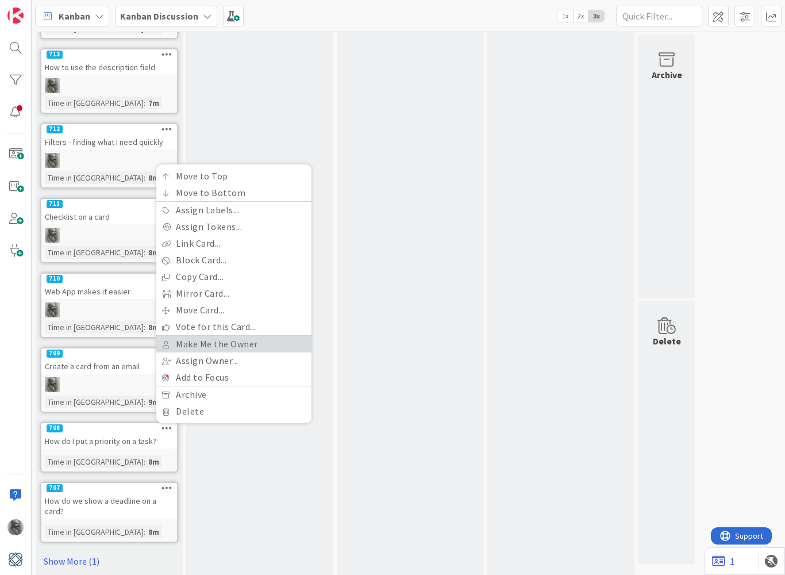
click at [181, 336] on link "Make Me the Owner" at bounding box center [233, 344] width 155 height 17
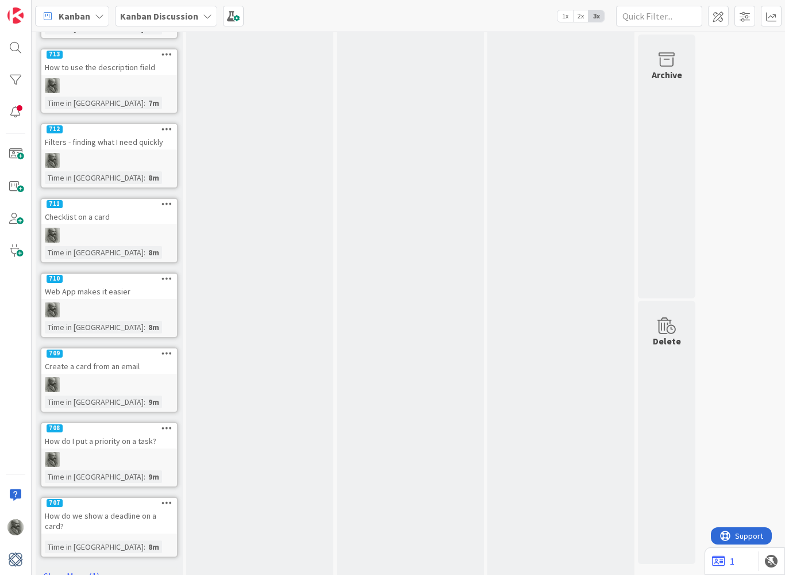
click at [167, 498] on icon at bounding box center [166, 502] width 11 height 8
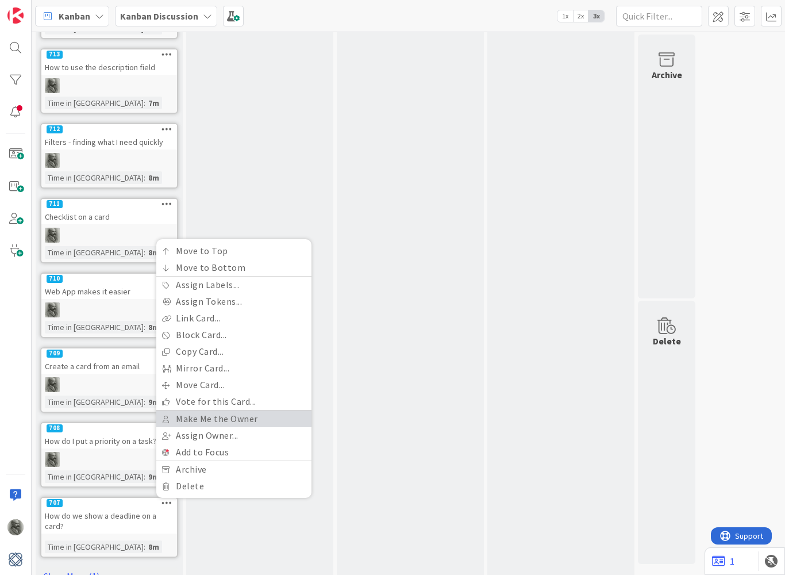
click at [192, 411] on link "Make Me the Owner" at bounding box center [233, 418] width 155 height 17
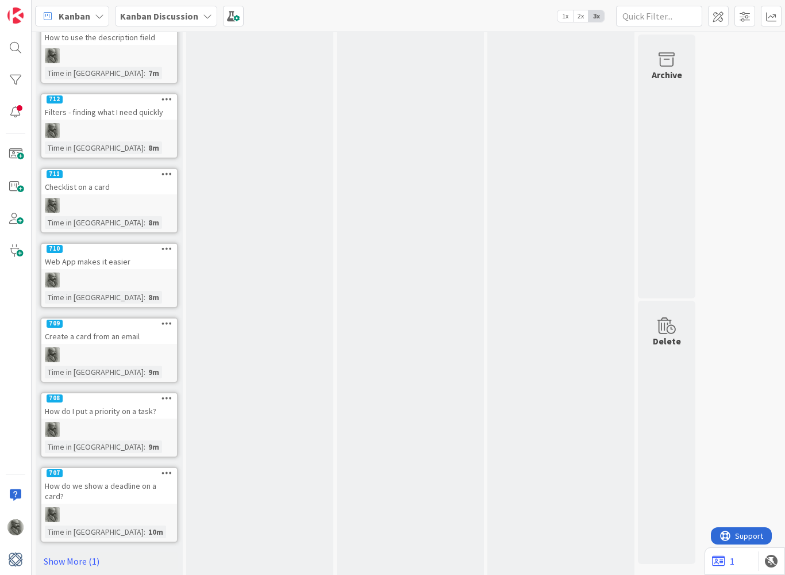
scroll to position [271, 0]
click at [84, 552] on link "Show More (1)" at bounding box center [109, 561] width 138 height 18
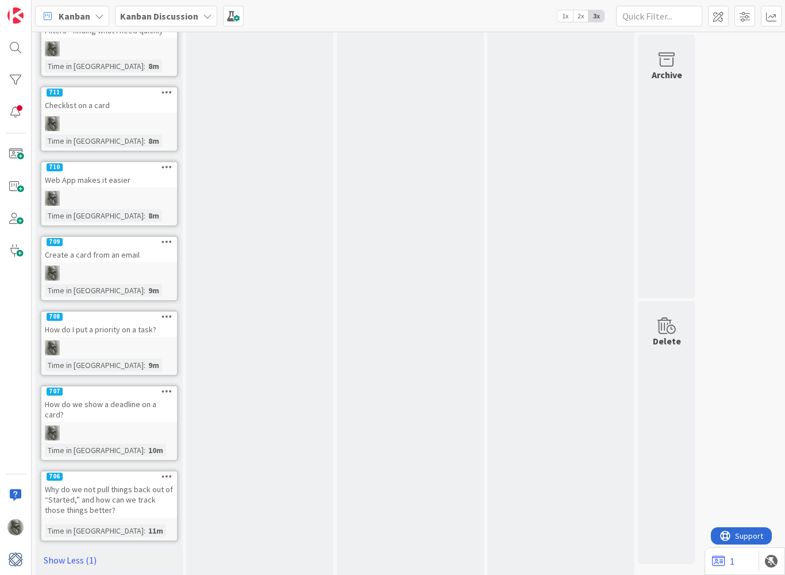
scroll to position [351, 0]
click at [163, 473] on icon at bounding box center [166, 477] width 11 height 8
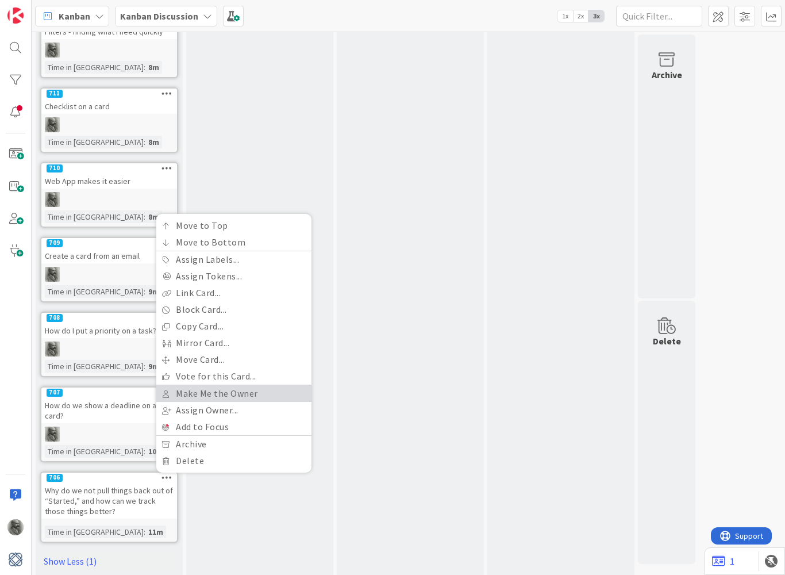
click at [191, 385] on link "Make Me the Owner" at bounding box center [233, 393] width 155 height 17
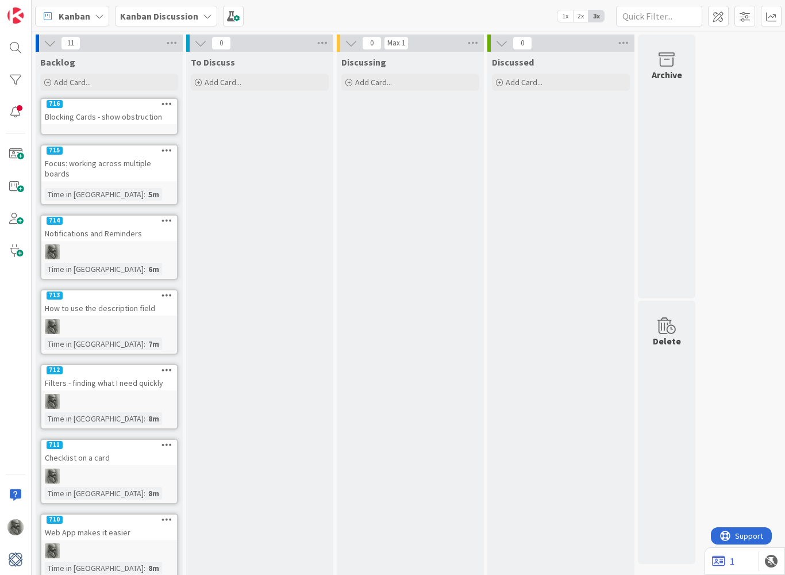
scroll to position [0, 0]
click at [229, 22] on span at bounding box center [233, 16] width 21 height 21
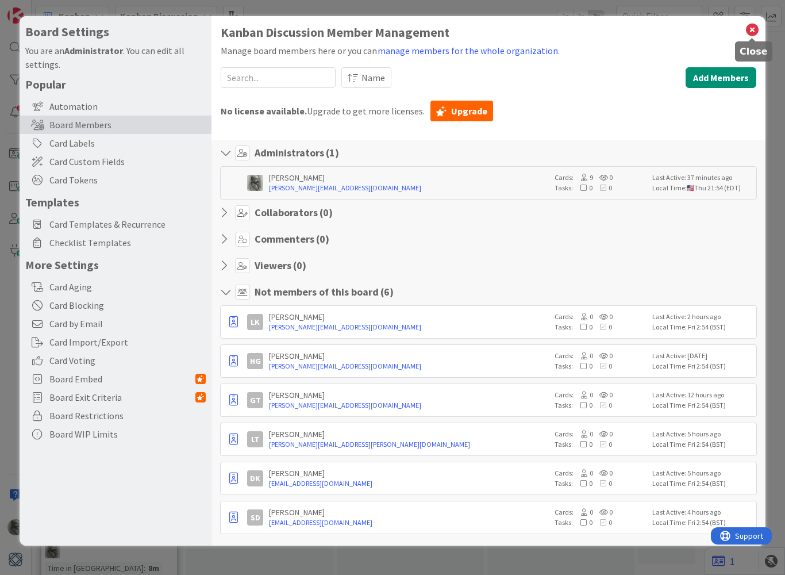
click at [755, 29] on icon at bounding box center [752, 30] width 15 height 16
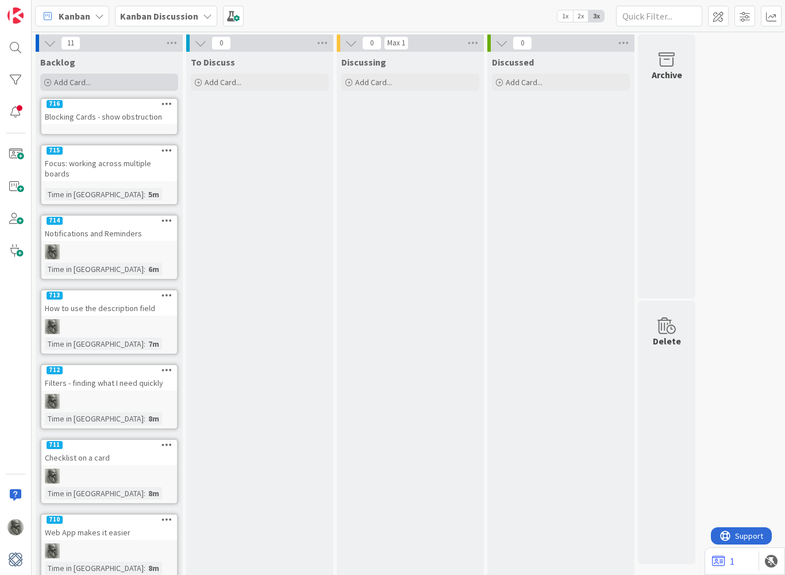
click at [86, 84] on span "Add Card..." at bounding box center [72, 82] width 37 height 10
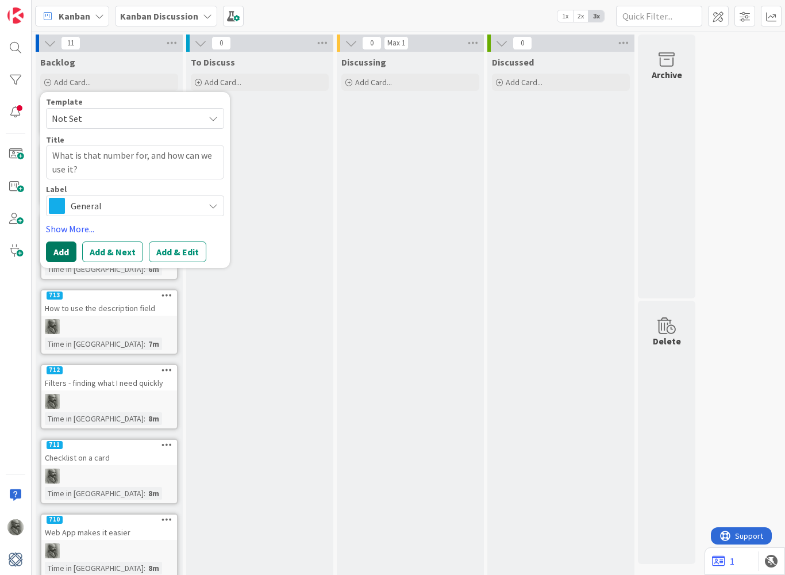
click at [68, 254] on button "Add" at bounding box center [61, 251] width 30 height 21
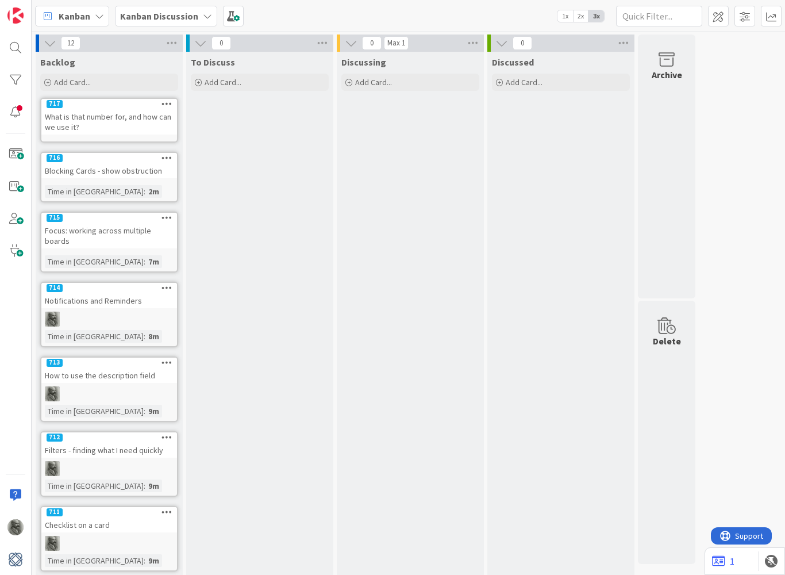
click at [170, 103] on icon at bounding box center [166, 103] width 11 height 8
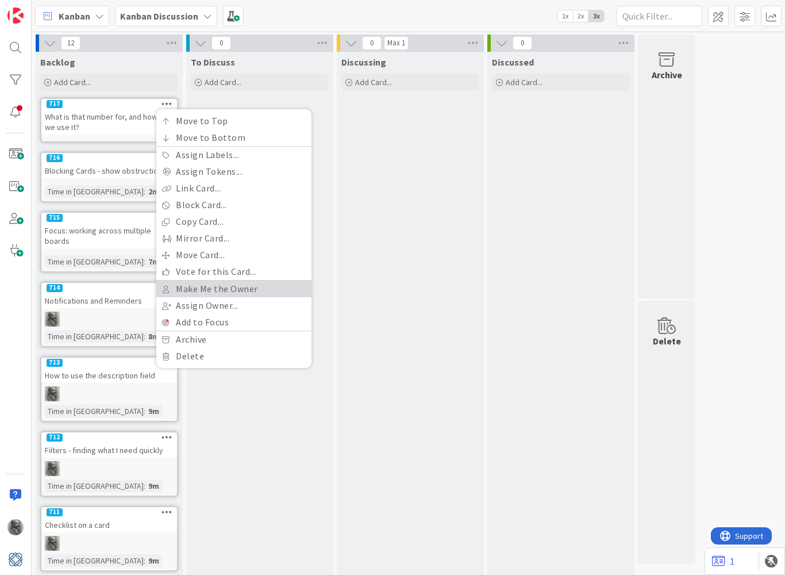
click at [195, 290] on link "Make Me the Owner" at bounding box center [233, 288] width 155 height 17
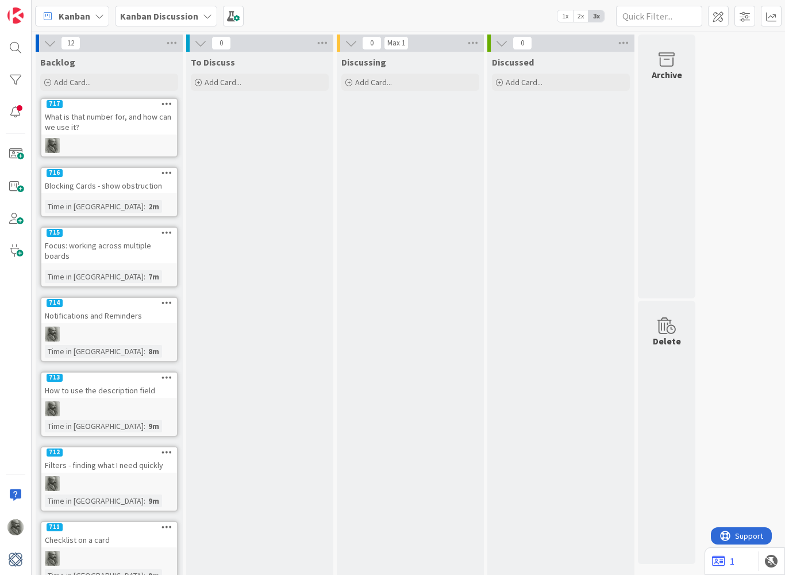
click at [165, 103] on icon at bounding box center [166, 103] width 11 height 8
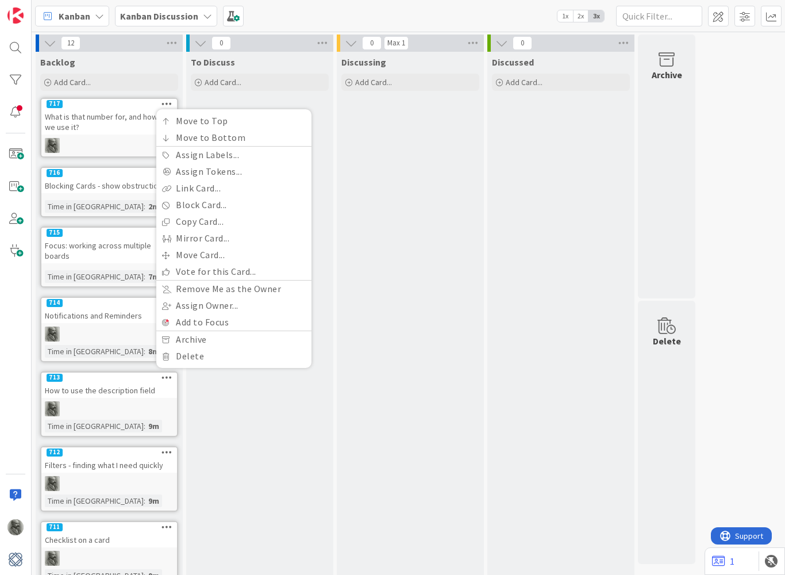
click at [107, 114] on div "What is that number for, and how can we use it?" at bounding box center [109, 121] width 136 height 25
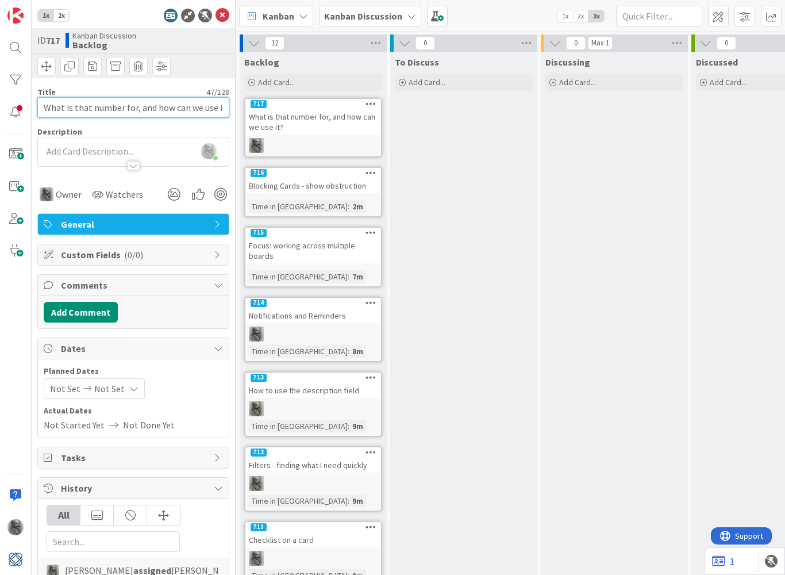
click at [133, 110] on input "What is that number for, and how can we use it?" at bounding box center [133, 107] width 192 height 21
click at [375, 174] on icon at bounding box center [370, 172] width 11 height 8
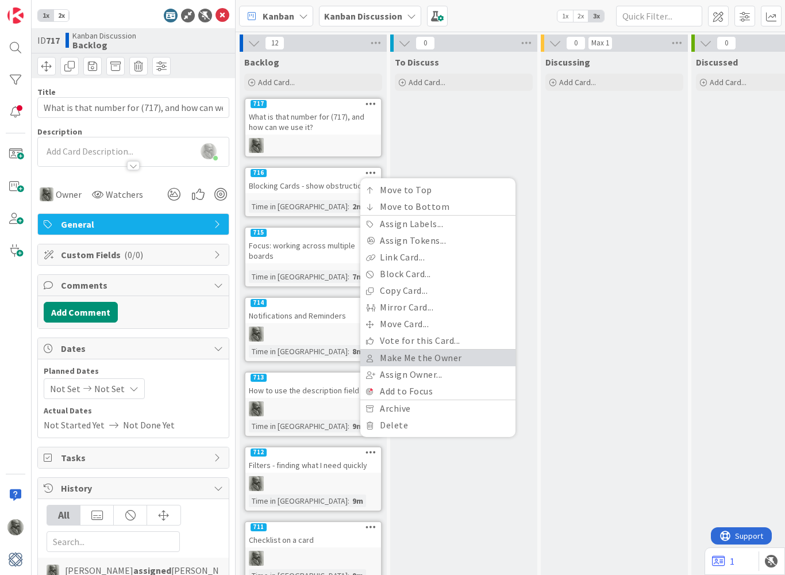
click at [425, 356] on link "Make Me the Owner" at bounding box center [437, 357] width 155 height 17
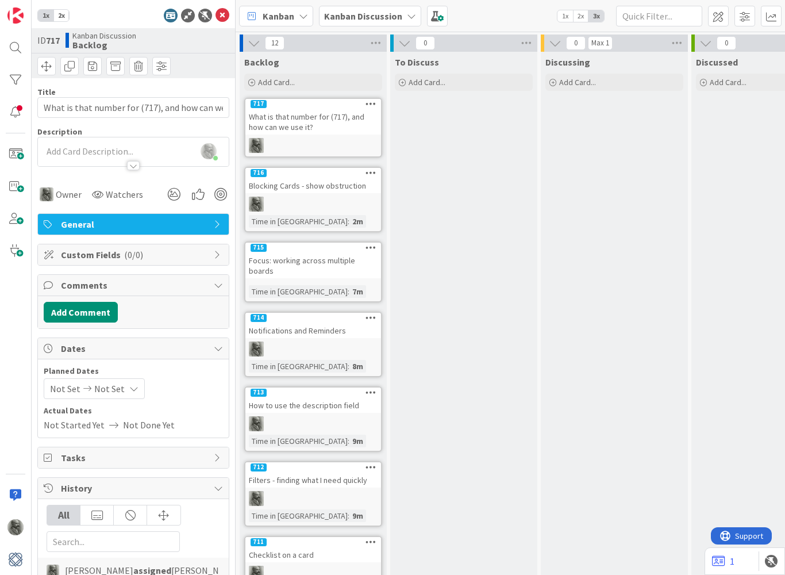
click at [369, 248] on icon at bounding box center [370, 247] width 11 height 8
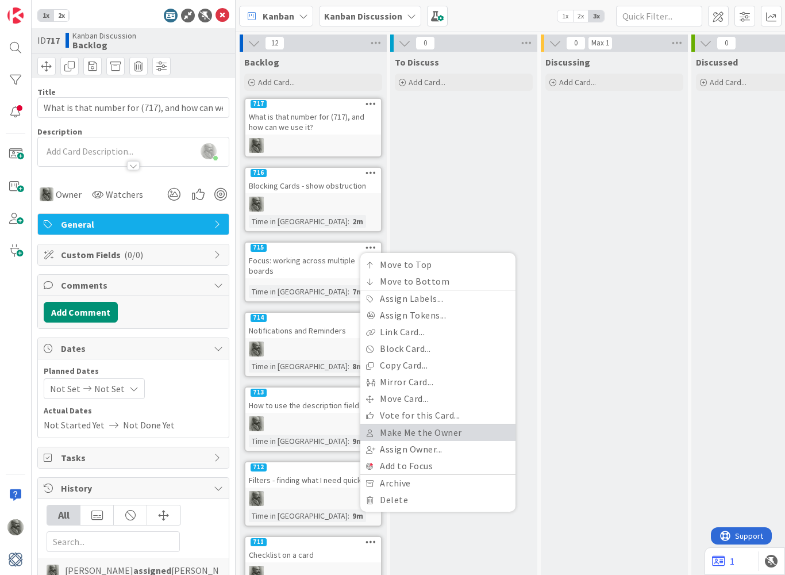
click at [409, 434] on link "Make Me the Owner" at bounding box center [437, 432] width 155 height 17
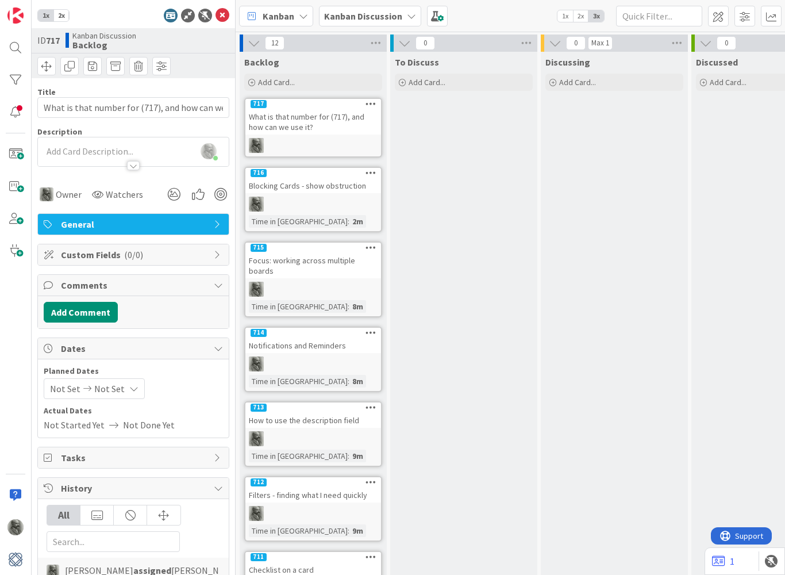
click at [369, 248] on icon at bounding box center [370, 247] width 11 height 8
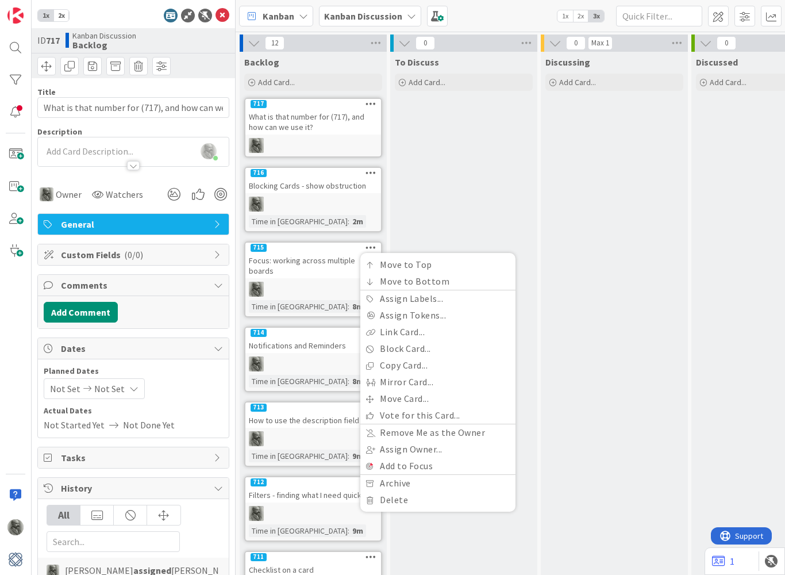
click at [319, 267] on div "Focus: working across multiple boards" at bounding box center [313, 265] width 136 height 25
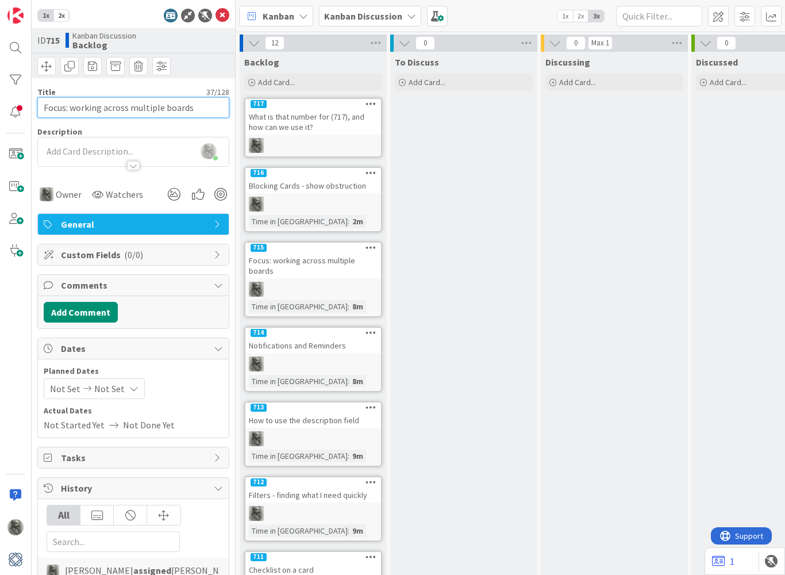
drag, startPoint x: 200, startPoint y: 107, endPoint x: 66, endPoint y: 102, distance: 134.0
click at [63, 99] on input "Focus: working across multiple boards" at bounding box center [133, 107] width 192 height 21
drag, startPoint x: 72, startPoint y: 107, endPoint x: 199, endPoint y: 102, distance: 127.1
click at [199, 102] on input "Focus: working across multiple boards" at bounding box center [133, 107] width 192 height 21
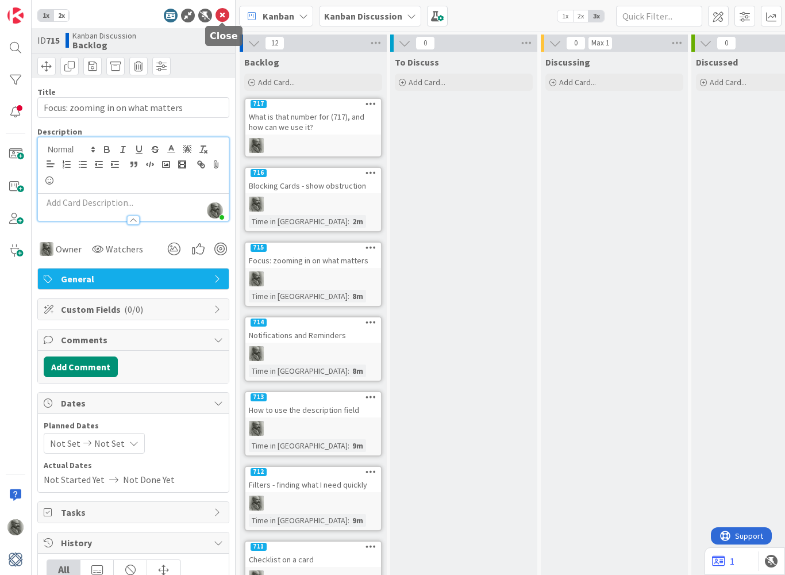
click at [223, 16] on icon at bounding box center [223, 16] width 14 height 14
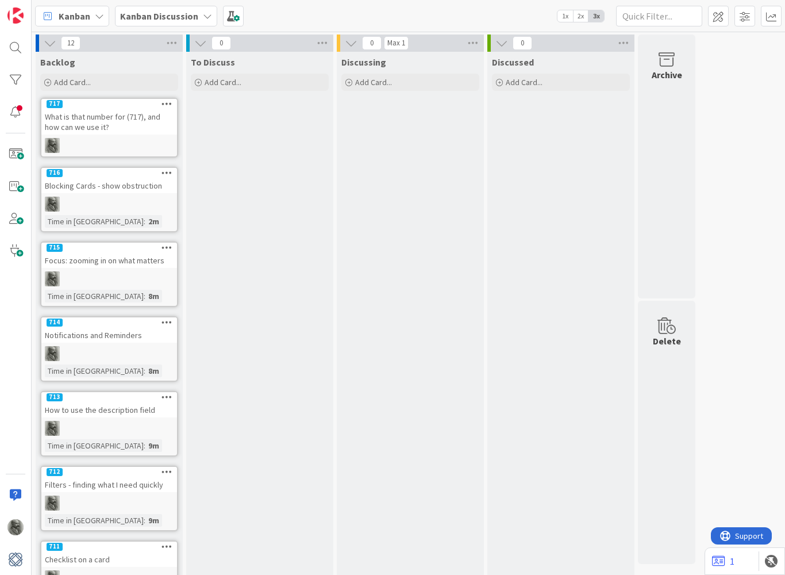
drag, startPoint x: 130, startPoint y: 254, endPoint x: 115, endPoint y: 245, distance: 17.5
click at [115, 245] on div "715 Move to Top Move to Bottom Assign Labels... Assign Tokens... Link Card... B…" at bounding box center [109, 255] width 136 height 25
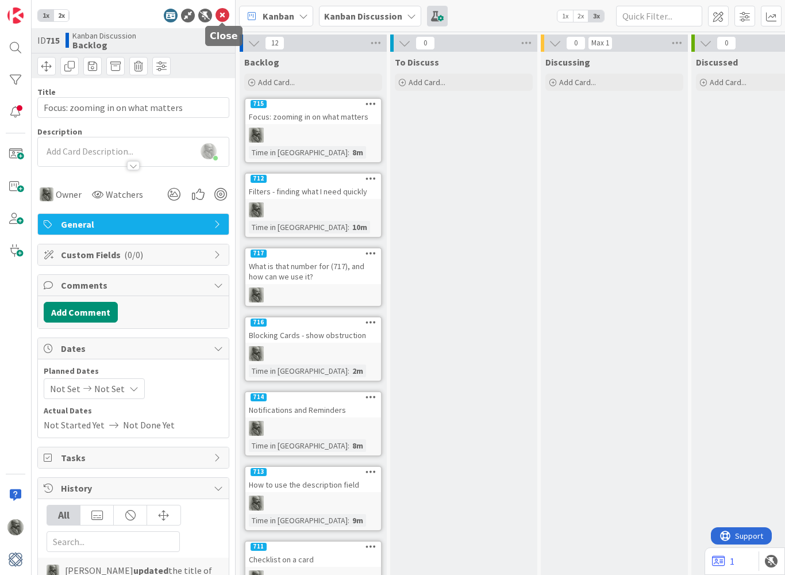
click at [222, 16] on icon at bounding box center [223, 16] width 14 height 14
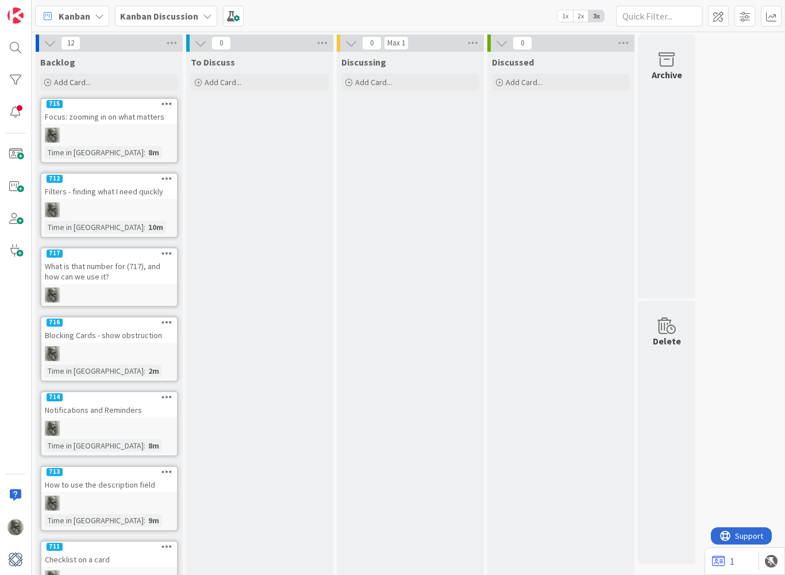
click at [150, 14] on b "Kanban Discussion" at bounding box center [159, 15] width 78 height 11
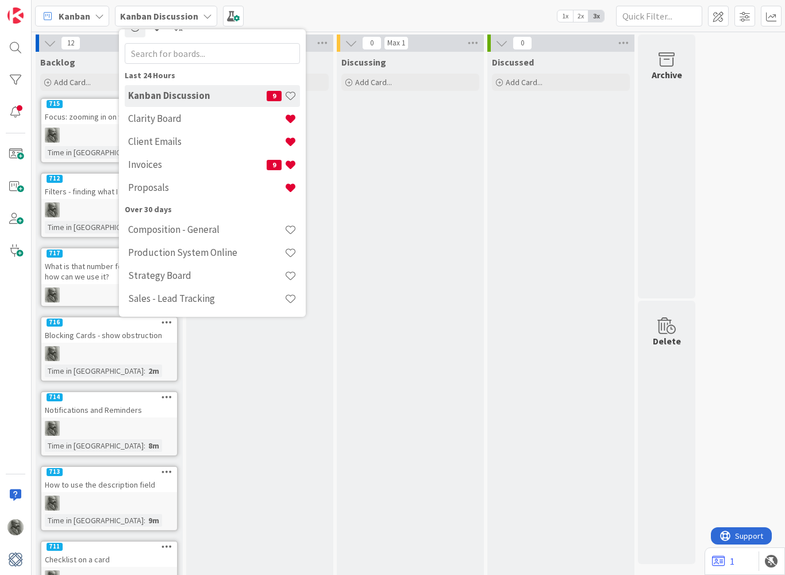
click at [167, 121] on h4 "Clarity Board" at bounding box center [206, 118] width 156 height 11
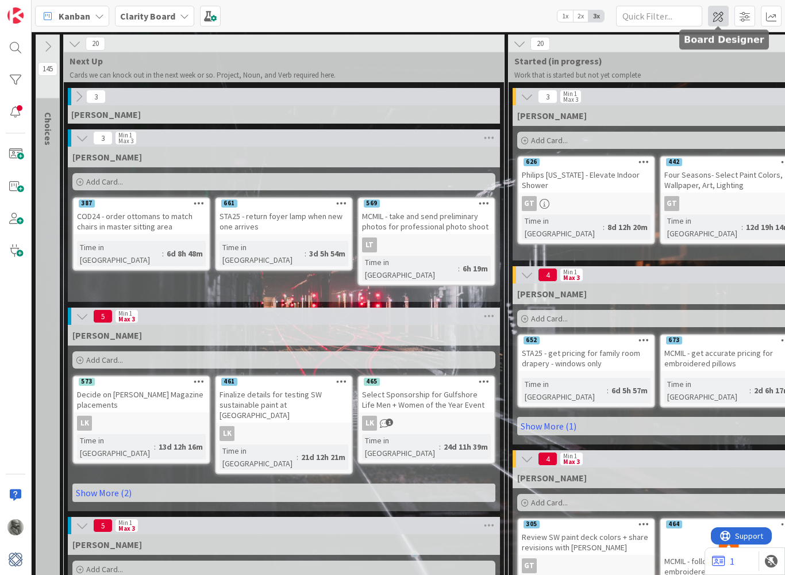
click at [720, 14] on span at bounding box center [718, 16] width 21 height 21
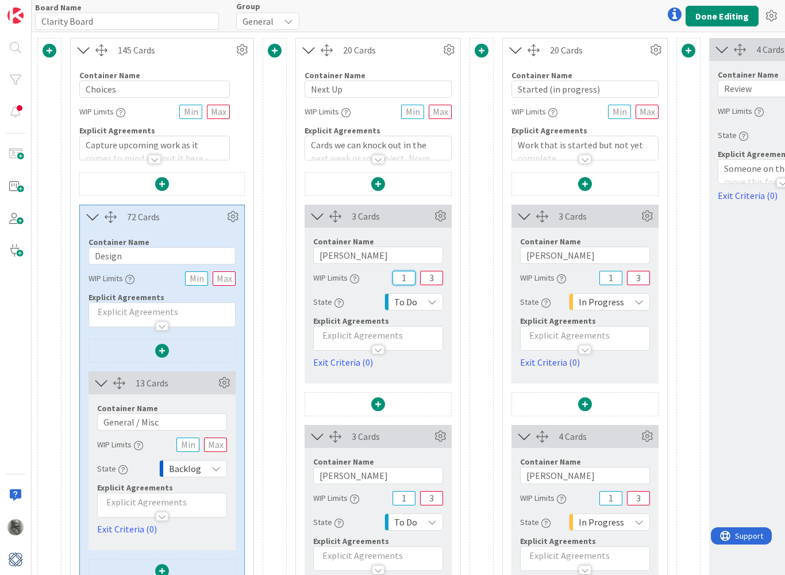
click at [407, 279] on input "1" at bounding box center [403, 278] width 23 height 14
click at [439, 278] on input "3" at bounding box center [431, 278] width 23 height 14
click at [162, 571] on span at bounding box center [162, 571] width 14 height 14
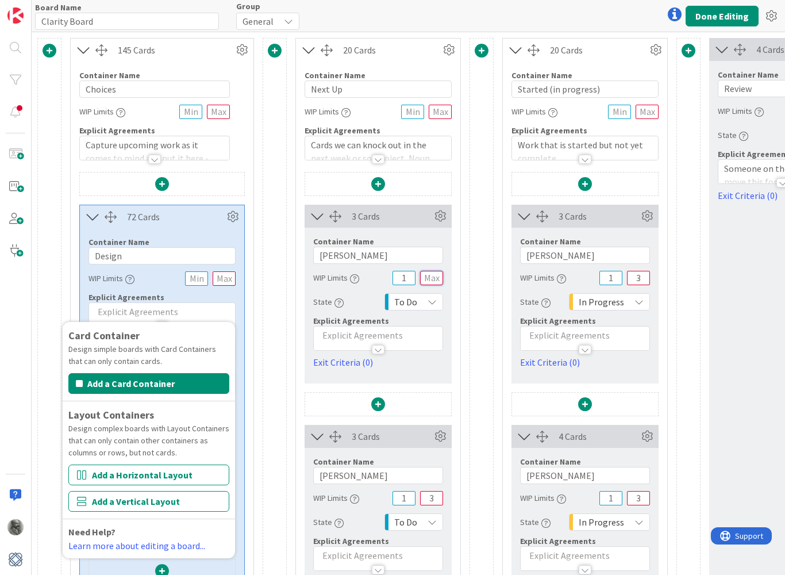
click at [437, 276] on input "text" at bounding box center [431, 278] width 23 height 14
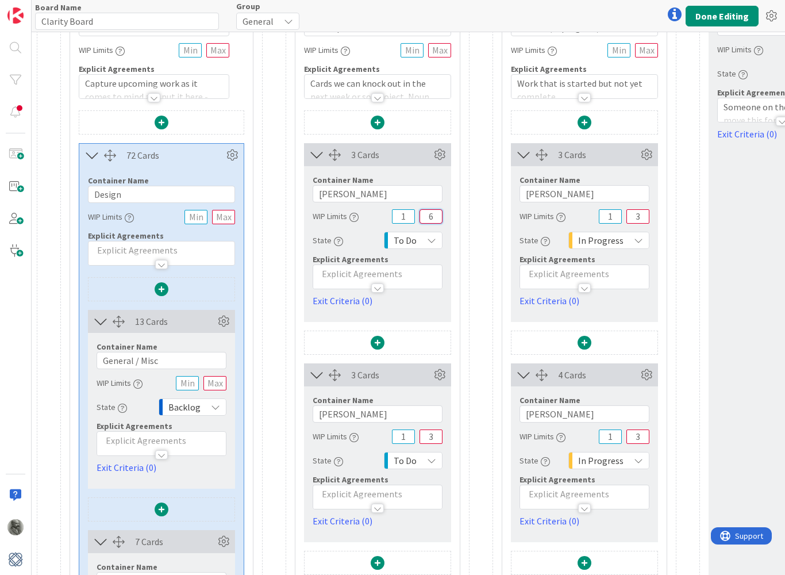
scroll to position [65, 0]
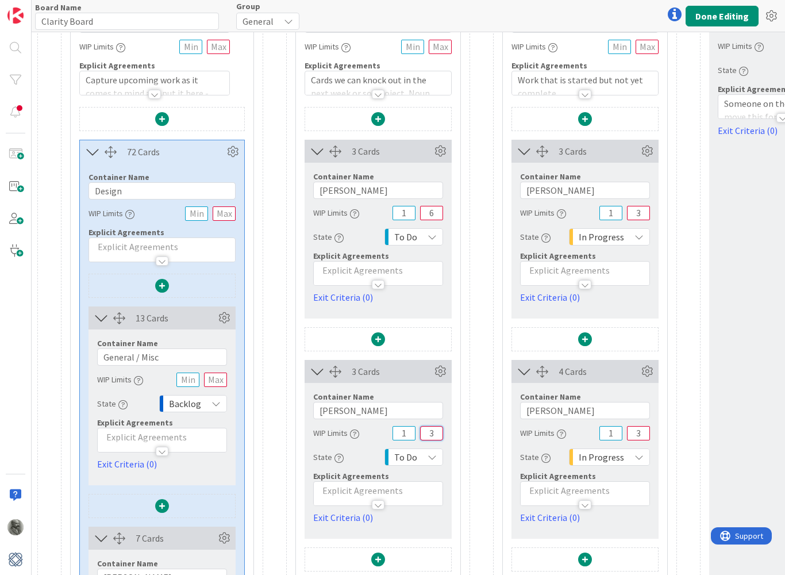
drag, startPoint x: 433, startPoint y: 437, endPoint x: 422, endPoint y: 436, distance: 11.0
click at [422, 436] on input "3" at bounding box center [431, 433] width 23 height 14
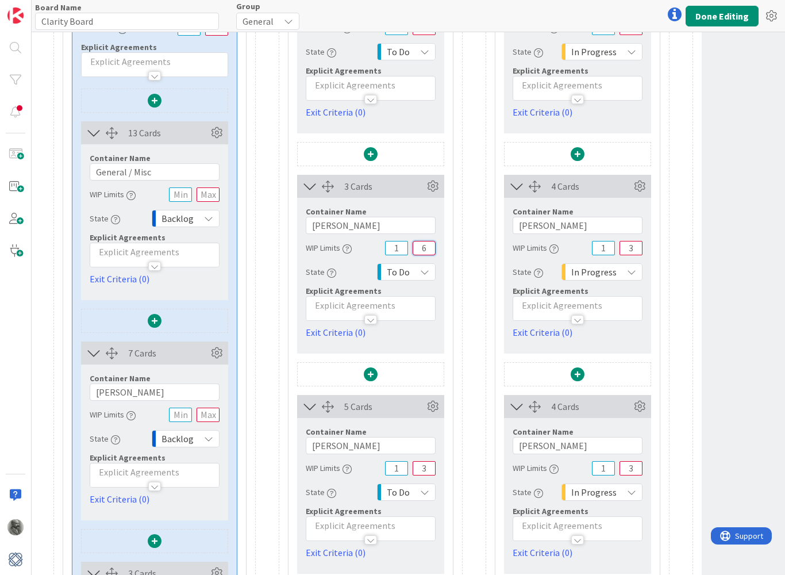
scroll to position [264, 9]
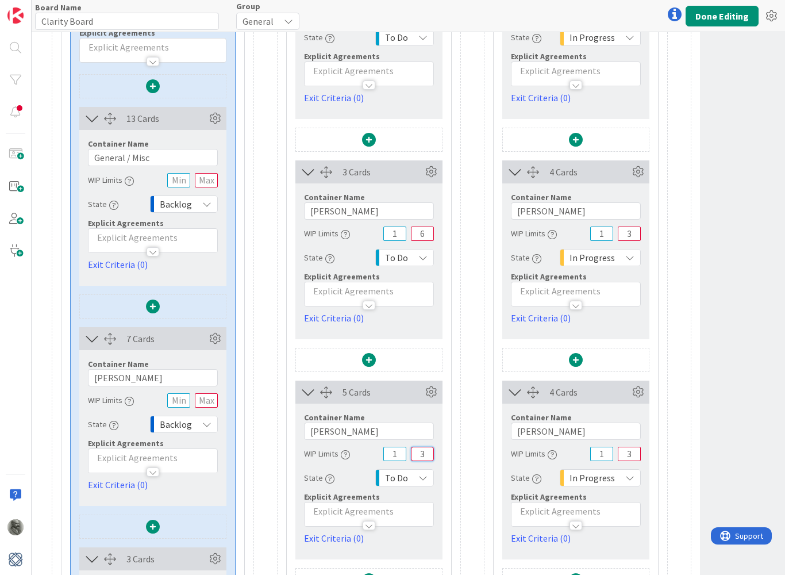
click at [426, 454] on input "3" at bounding box center [422, 454] width 23 height 14
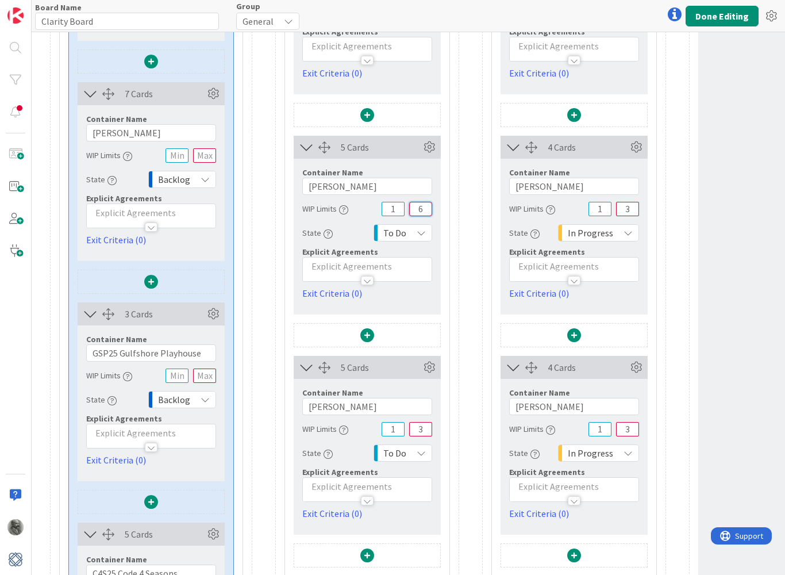
scroll to position [559, 11]
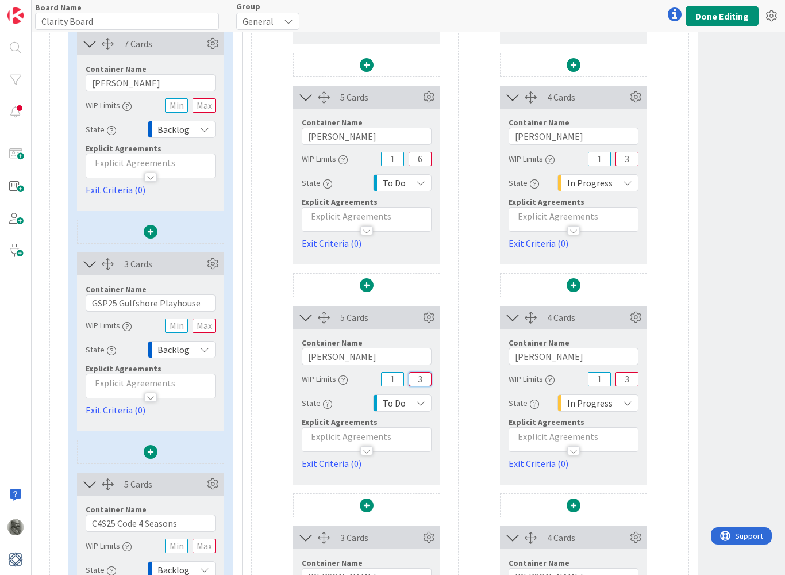
click at [425, 377] on input "3" at bounding box center [420, 379] width 23 height 14
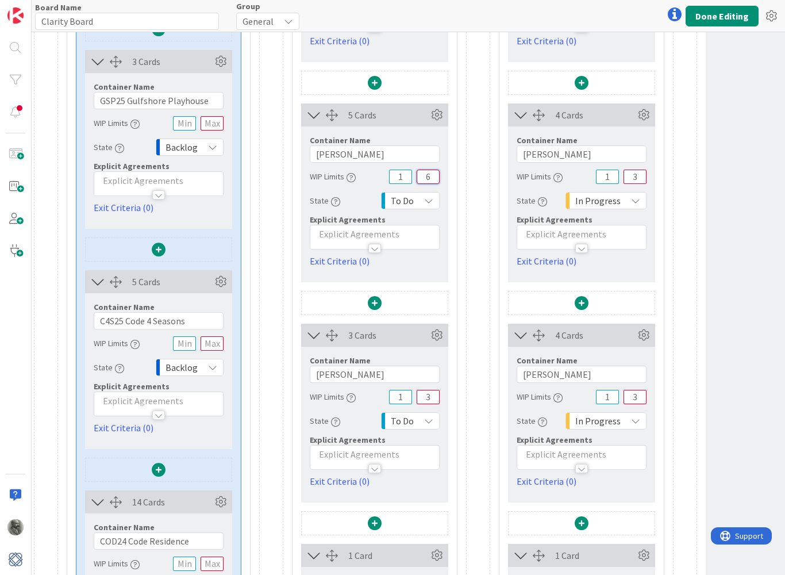
scroll to position [842, 0]
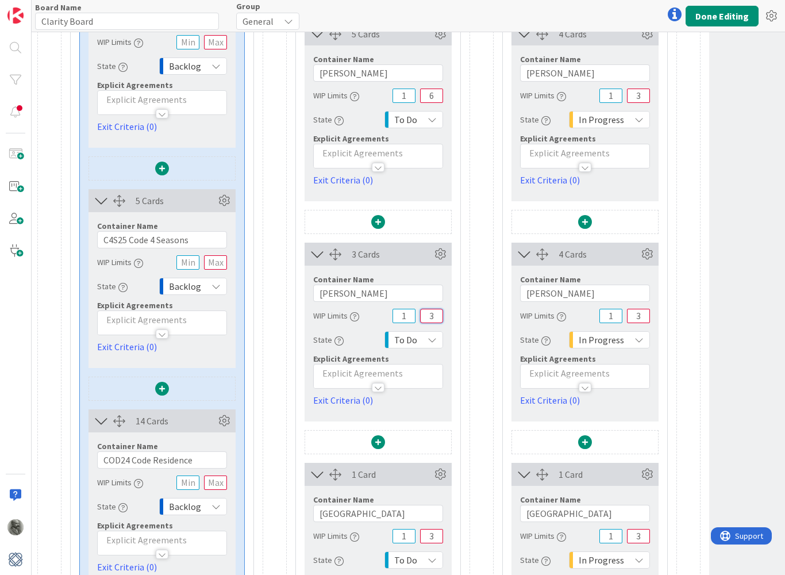
click at [433, 314] on input "3" at bounding box center [431, 316] width 23 height 14
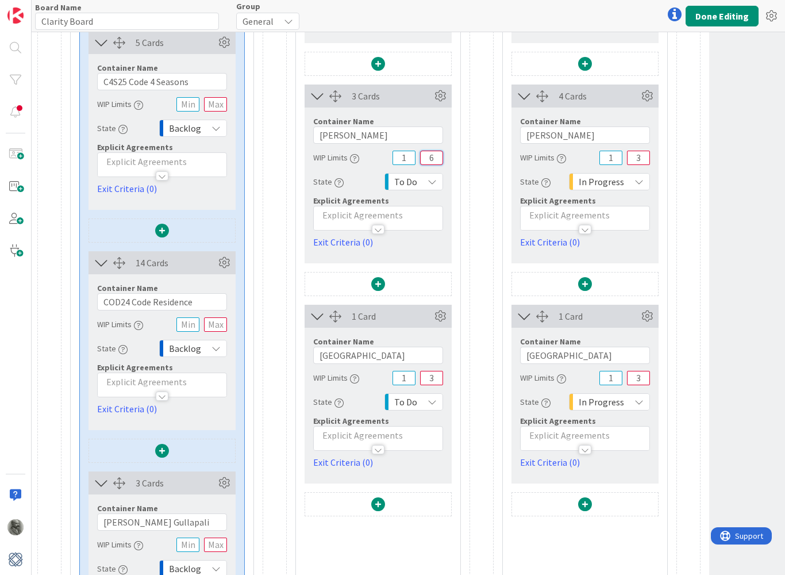
scroll to position [1002, 0]
click at [436, 376] on input "3" at bounding box center [431, 377] width 23 height 14
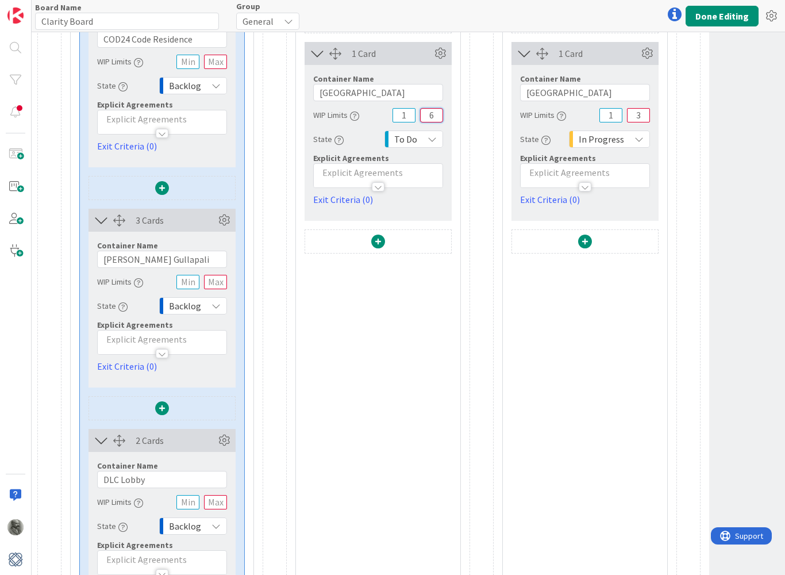
scroll to position [1268, 0]
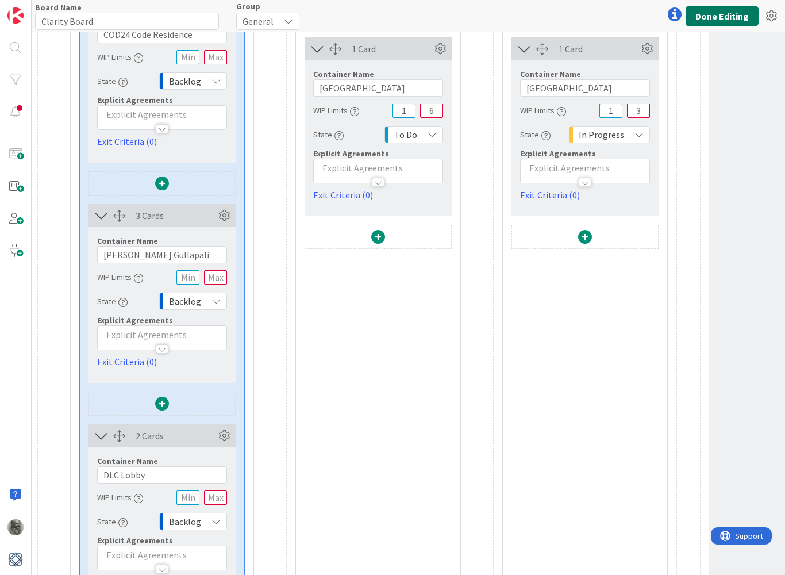
click at [724, 15] on button "Done Editing" at bounding box center [722, 16] width 73 height 21
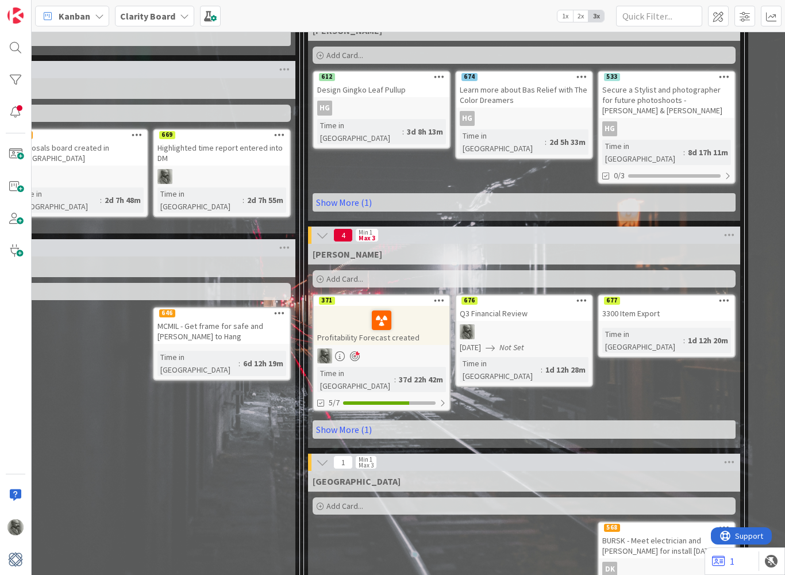
scroll to position [667, 205]
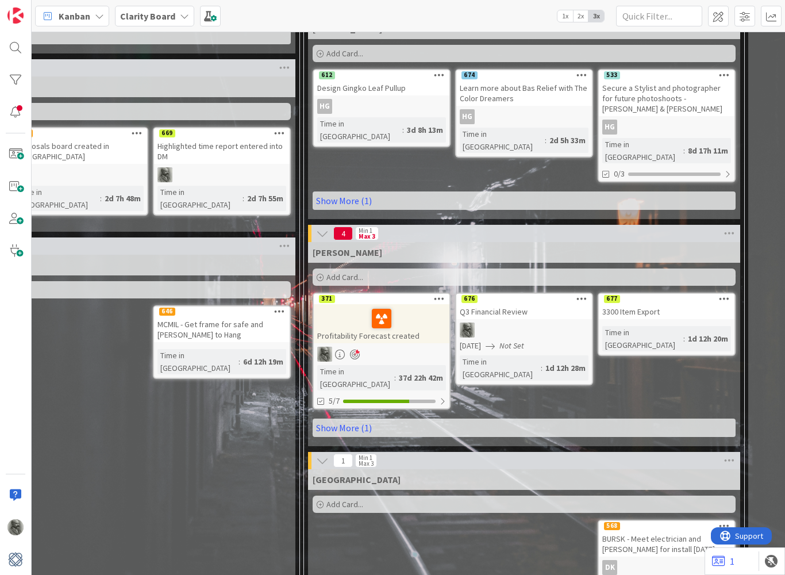
click at [160, 14] on b "Clarity Board" at bounding box center [147, 15] width 55 height 11
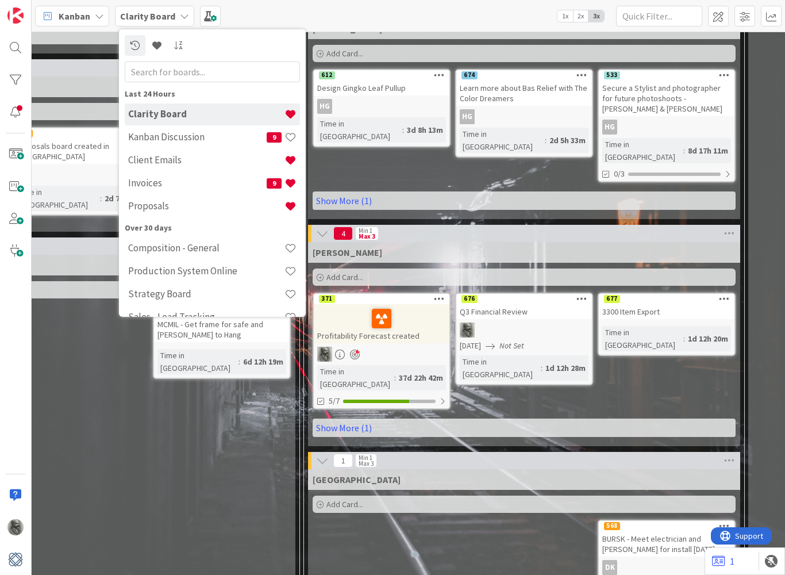
click at [163, 139] on h4 "Kanban Discussion" at bounding box center [197, 136] width 138 height 11
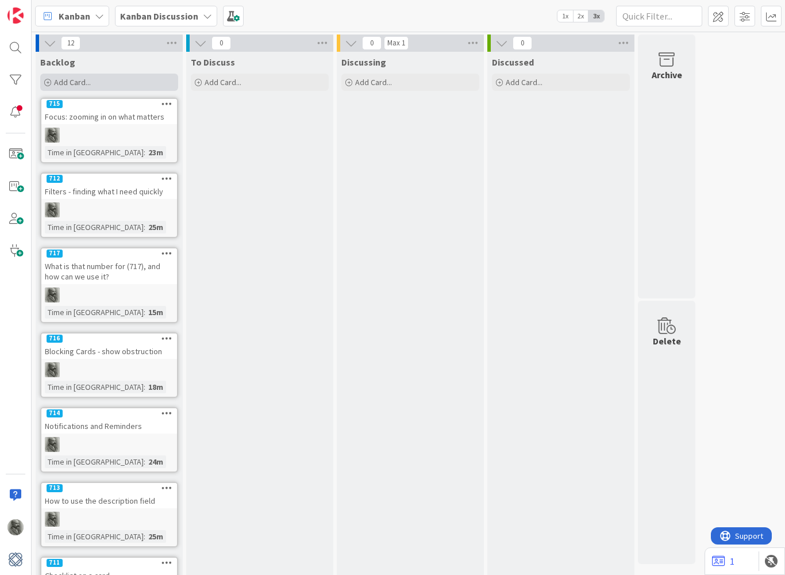
click at [97, 83] on div "Add Card..." at bounding box center [109, 82] width 138 height 17
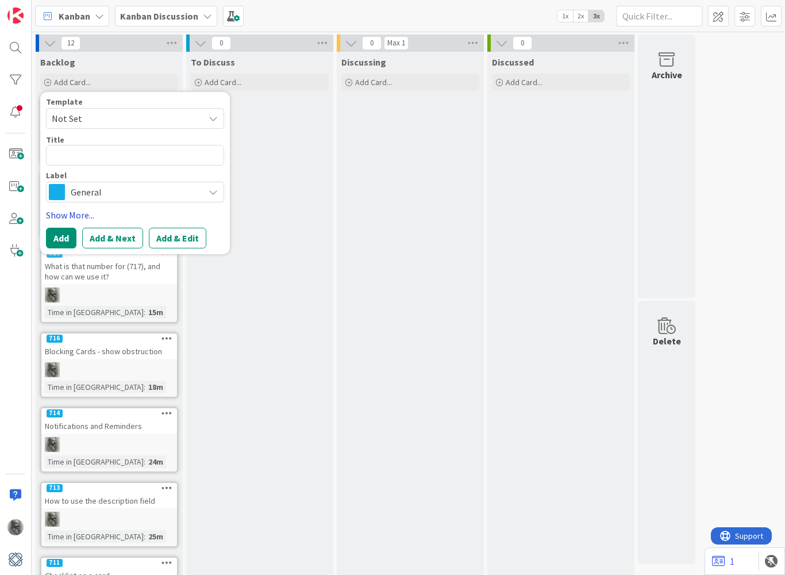
click at [76, 215] on link "Show More..." at bounding box center [135, 215] width 178 height 14
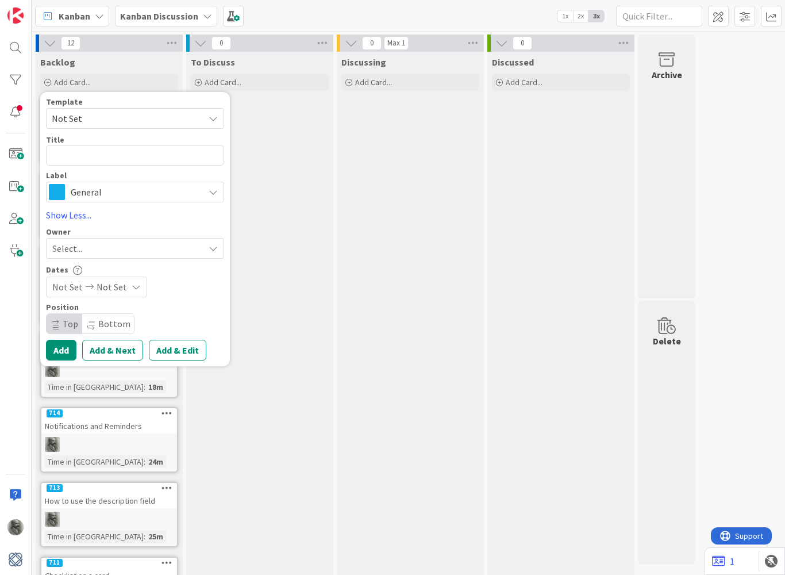
click at [88, 247] on div "Select..." at bounding box center [128, 248] width 152 height 14
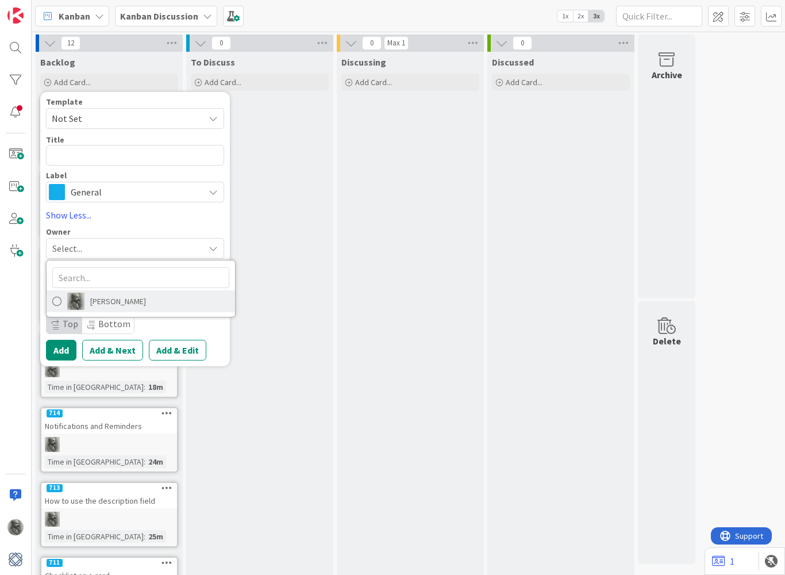
click at [94, 303] on span "[PERSON_NAME]" at bounding box center [118, 301] width 56 height 17
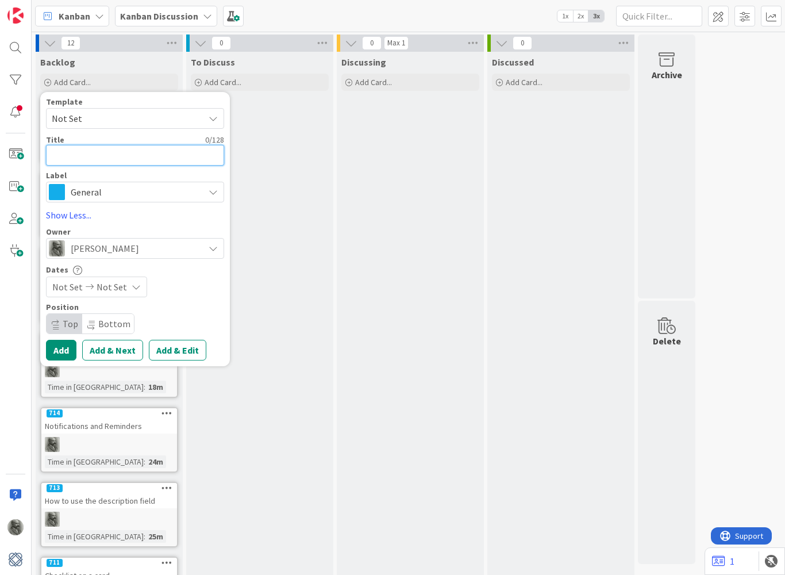
click at [124, 153] on textarea at bounding box center [135, 155] width 178 height 21
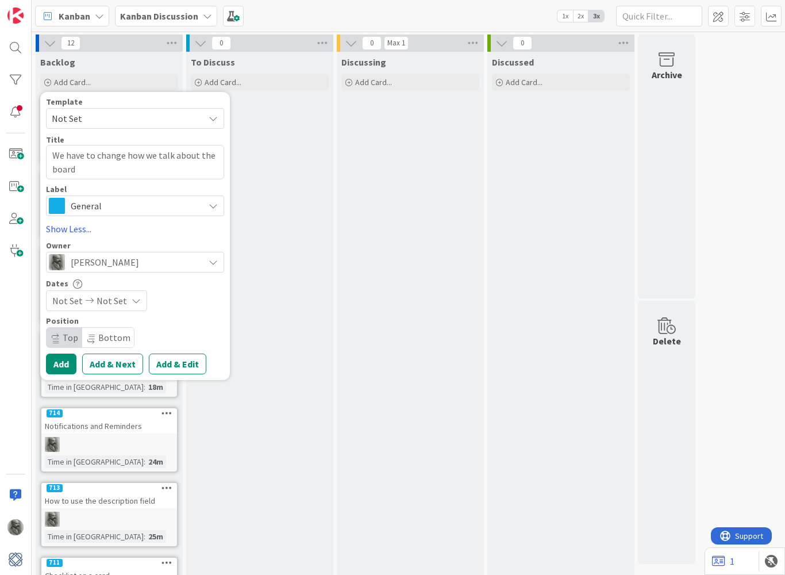
click at [63, 367] on button "Add" at bounding box center [61, 363] width 30 height 21
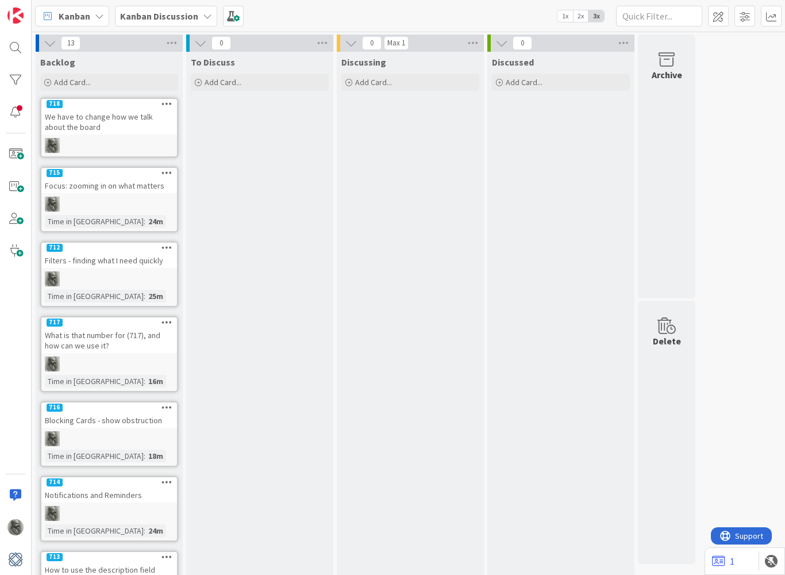
click at [141, 117] on div "We have to change how we talk about the board" at bounding box center [109, 121] width 136 height 25
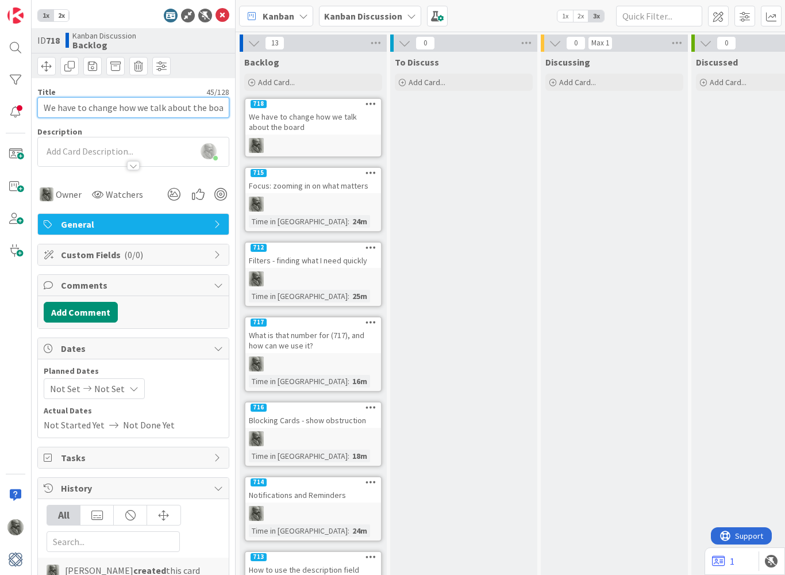
drag, startPoint x: 85, startPoint y: 107, endPoint x: 42, endPoint y: 105, distance: 43.1
click at [42, 105] on input "We have to change how we talk about the board" at bounding box center [133, 107] width 192 height 21
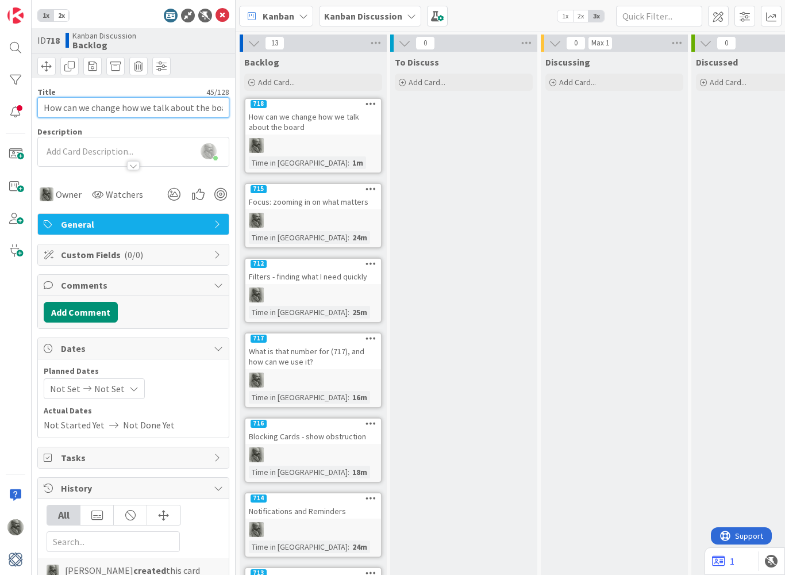
click at [217, 106] on input "How can we change how we talk about the board" at bounding box center [133, 107] width 192 height 21
click at [220, 34] on div "ID 718 Kanban Discussion Backlog" at bounding box center [133, 53] width 203 height 50
click at [222, 14] on icon at bounding box center [223, 16] width 14 height 14
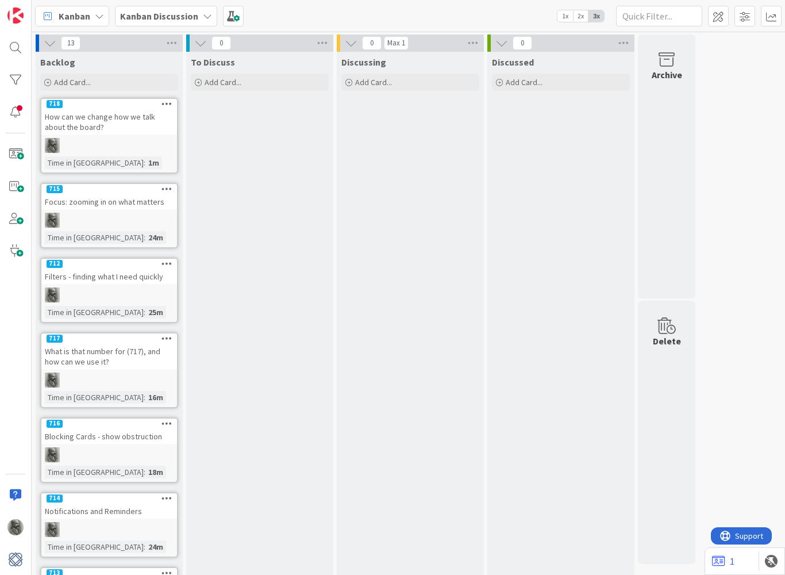
click at [155, 271] on div "Filters - finding what I need quickly" at bounding box center [109, 276] width 136 height 15
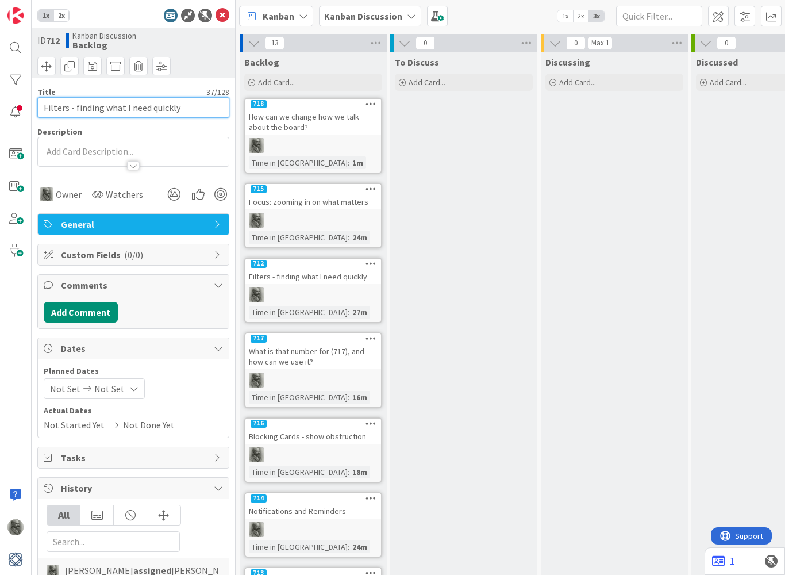
click at [184, 105] on input "Filters - finding what I need quickly" at bounding box center [133, 107] width 192 height 21
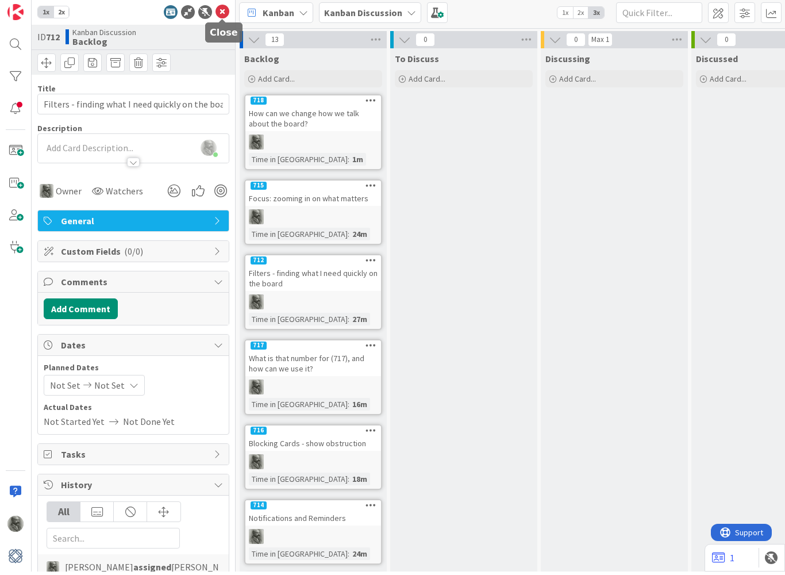
click at [223, 11] on icon at bounding box center [223, 16] width 14 height 14
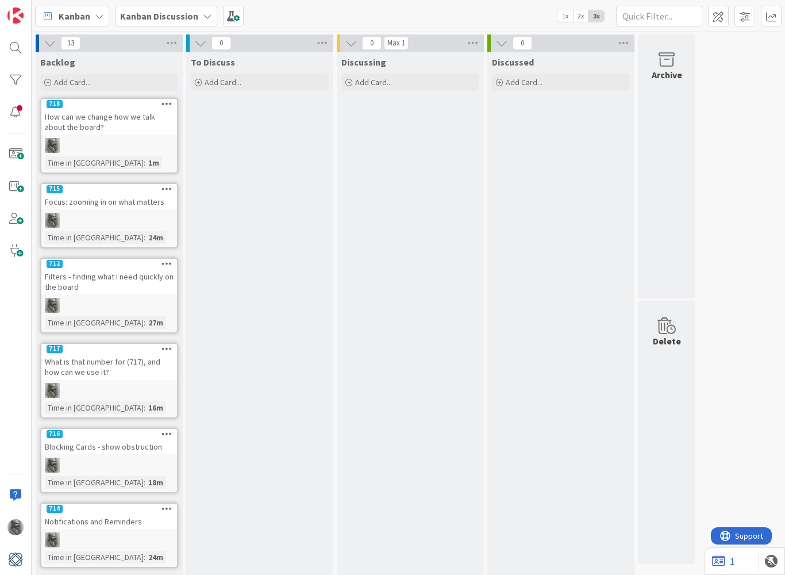
click at [128, 201] on div "Focus: zooming in on what matters" at bounding box center [109, 201] width 136 height 15
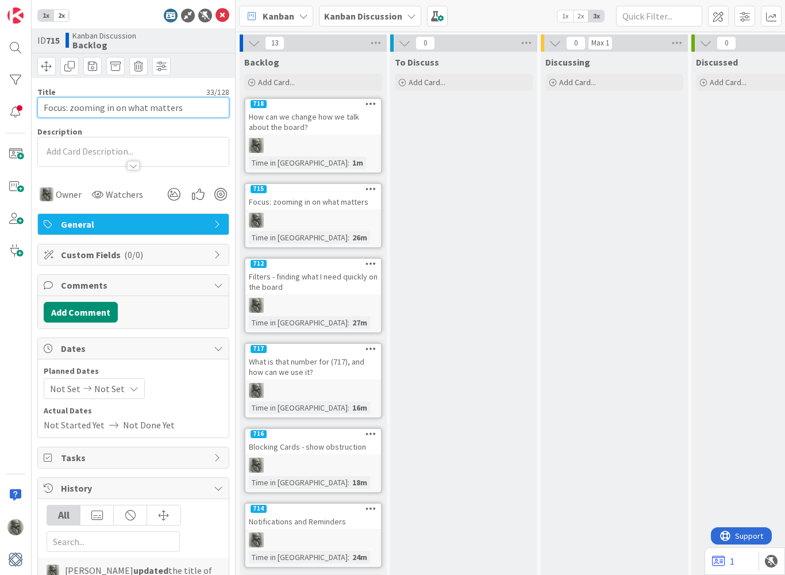
click at [183, 103] on input "Focus: zooming in on what matters" at bounding box center [133, 107] width 192 height 21
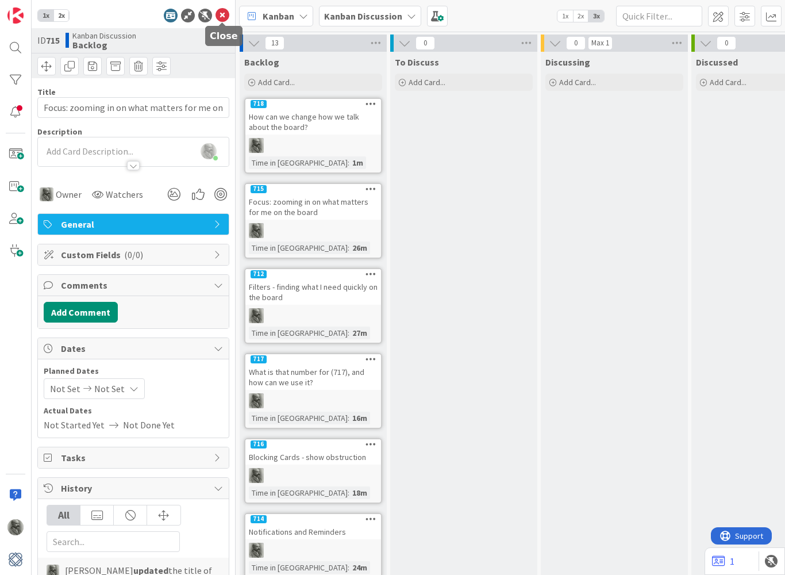
click at [224, 16] on icon at bounding box center [223, 16] width 14 height 14
